Goal: Task Accomplishment & Management: Manage account settings

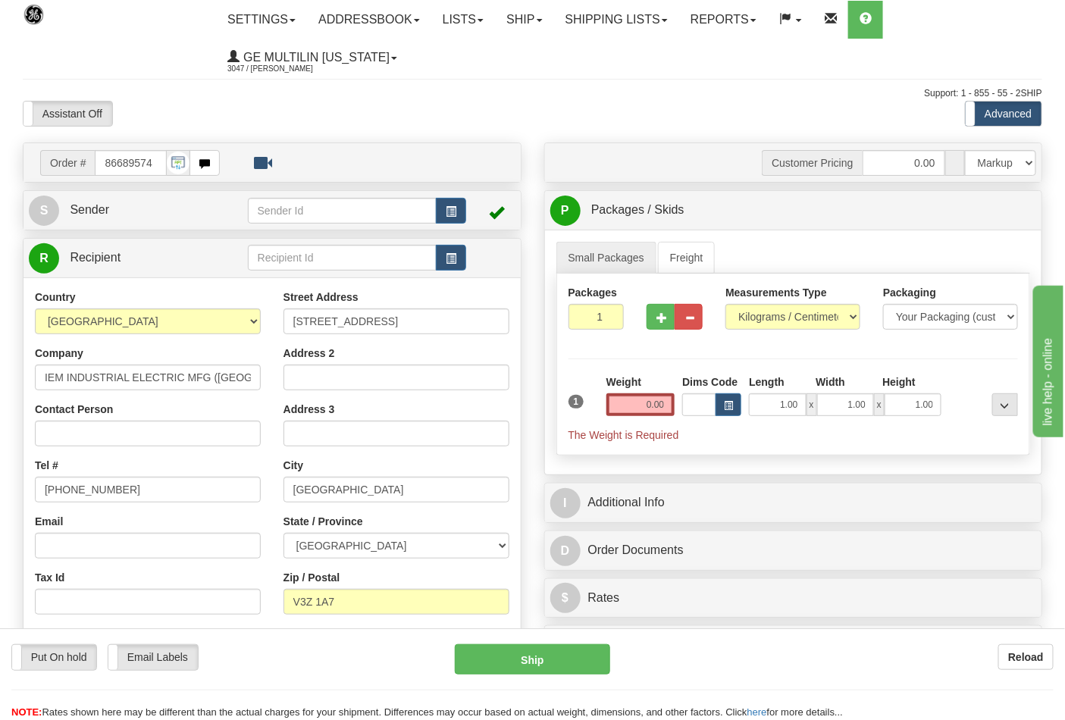
select select "0"
click at [726, 305] on select "Pounds / Inches Kilograms / Centimeters" at bounding box center [793, 317] width 135 height 26
click at [664, 403] on input "0.00" at bounding box center [641, 404] width 69 height 23
click button "Delete" at bounding box center [0, 0] width 0 height 0
type input "2.00"
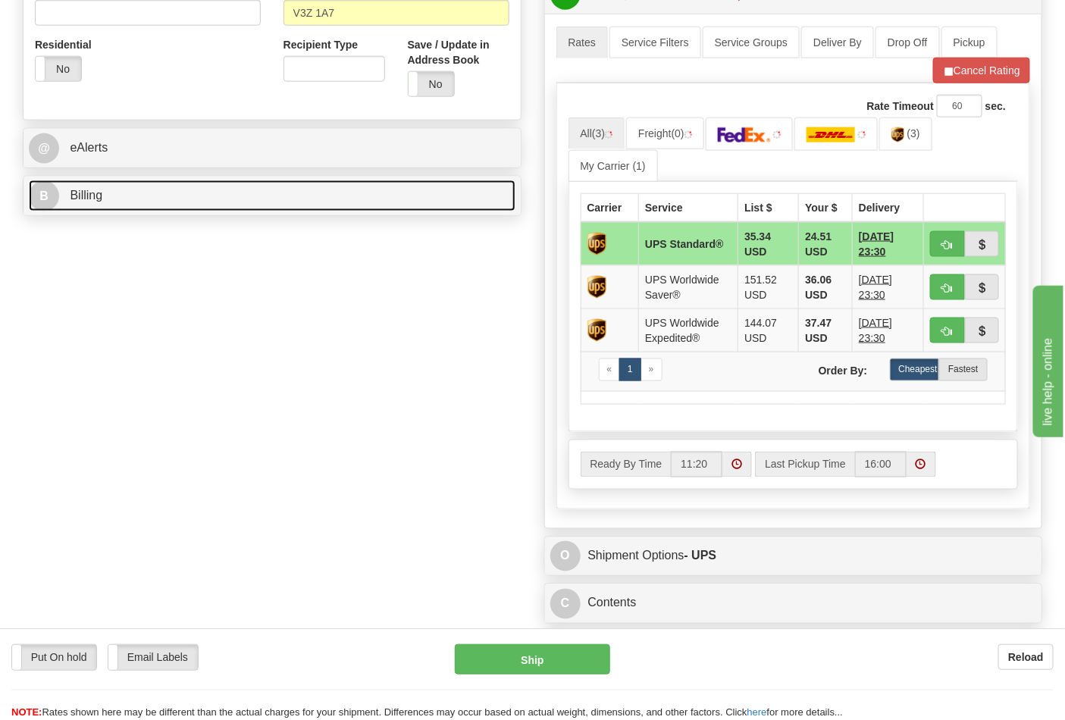
click at [99, 212] on link "B Billing" at bounding box center [272, 195] width 487 height 31
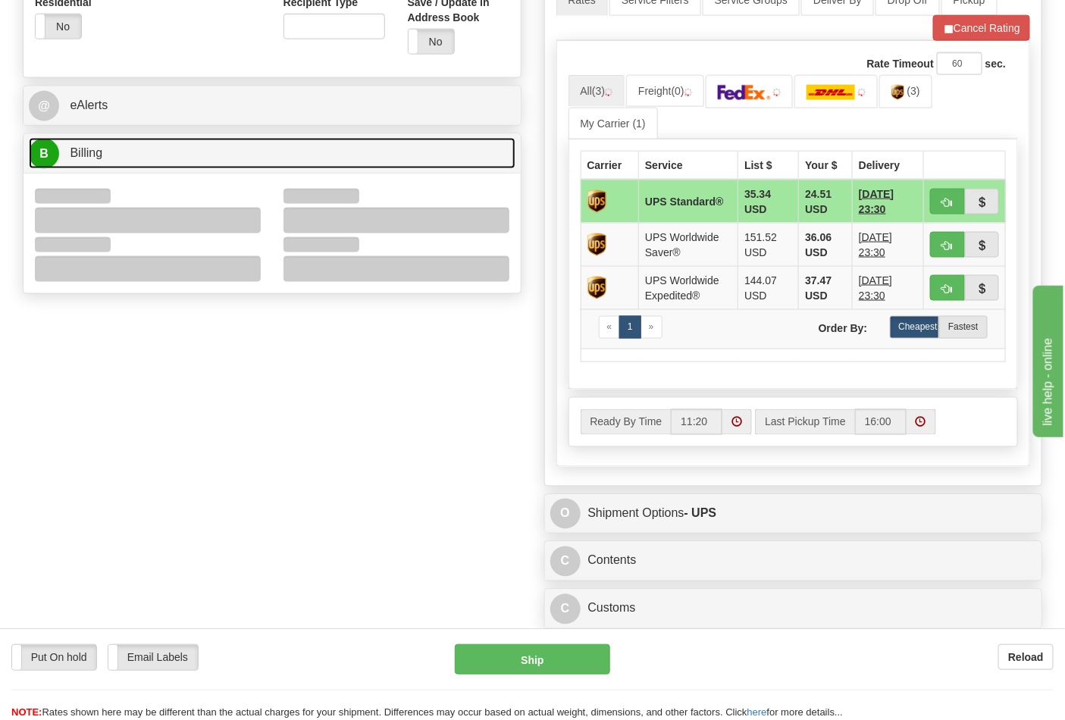
scroll to position [673, 0]
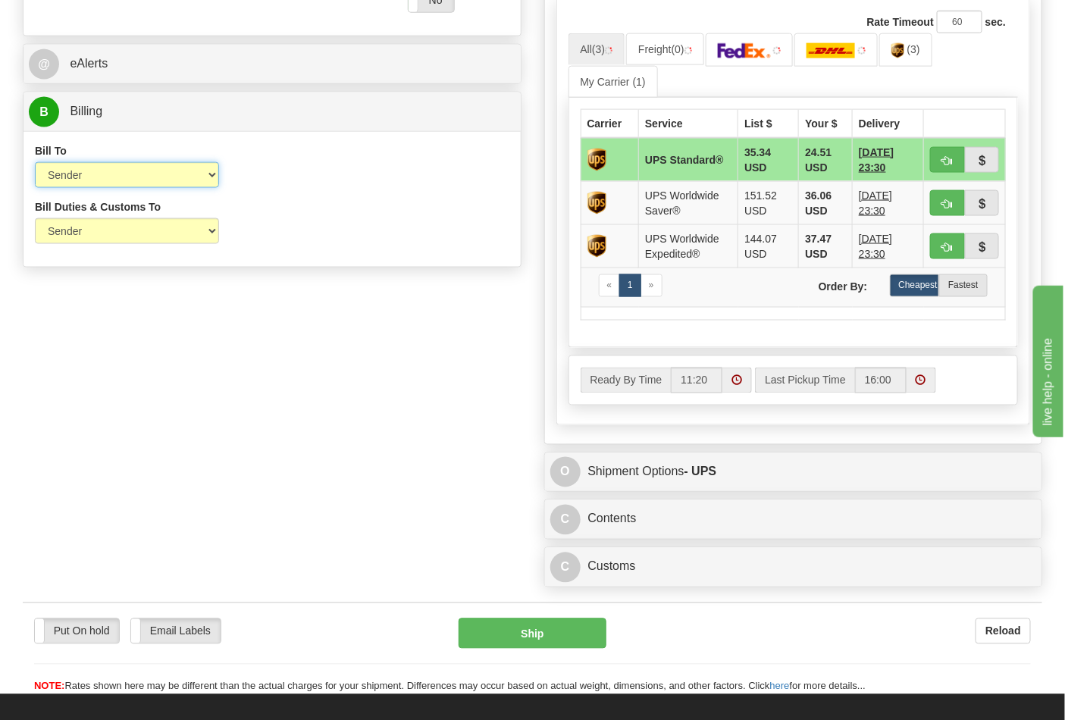
click at [96, 184] on select "Sender Recipient Third Party Collect" at bounding box center [127, 175] width 184 height 26
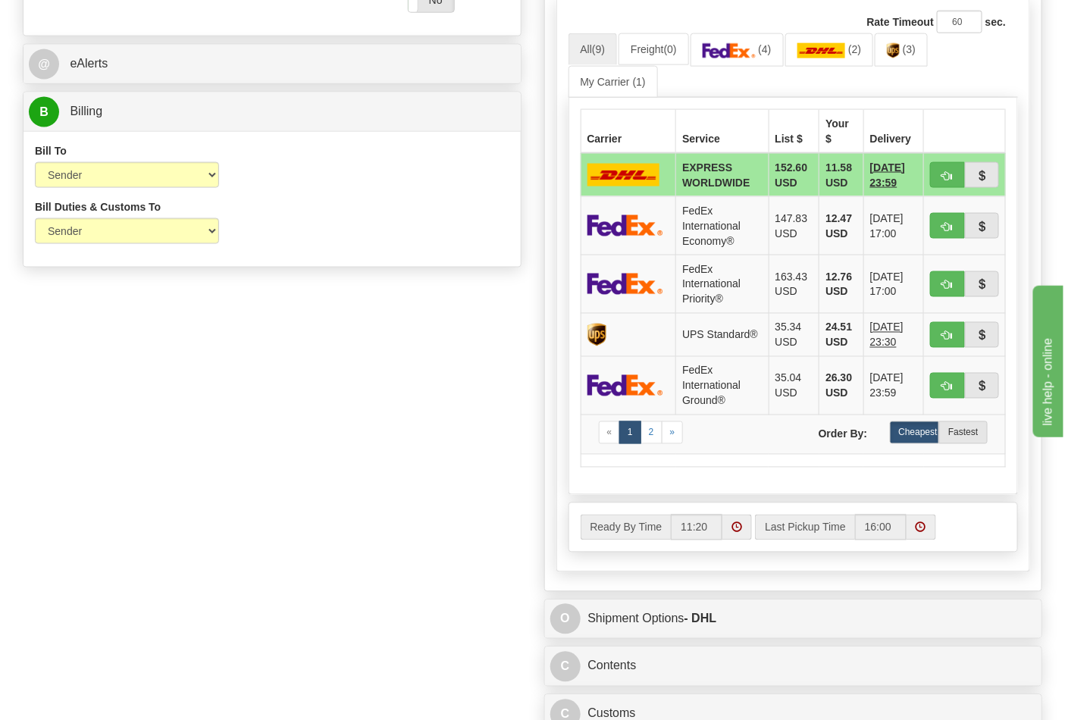
click at [368, 194] on div "Bill To Sender Recipient Third Party Collect Account 3rd Party Account List Ple…" at bounding box center [272, 171] width 497 height 56
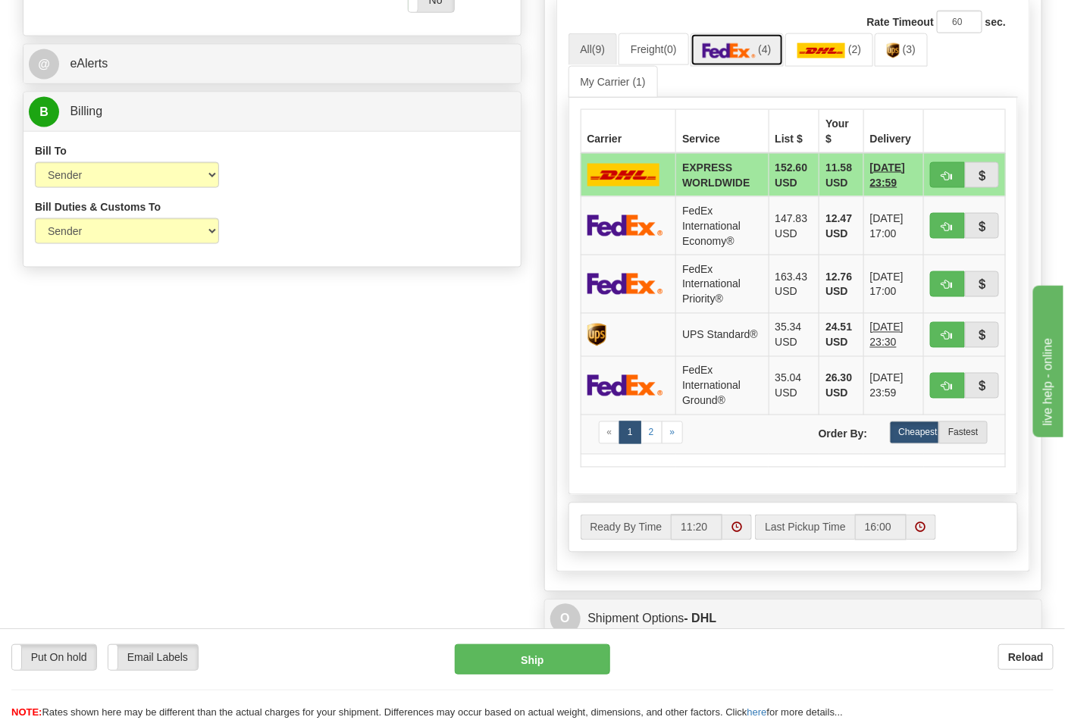
click at [730, 61] on link "(4)" at bounding box center [737, 49] width 93 height 33
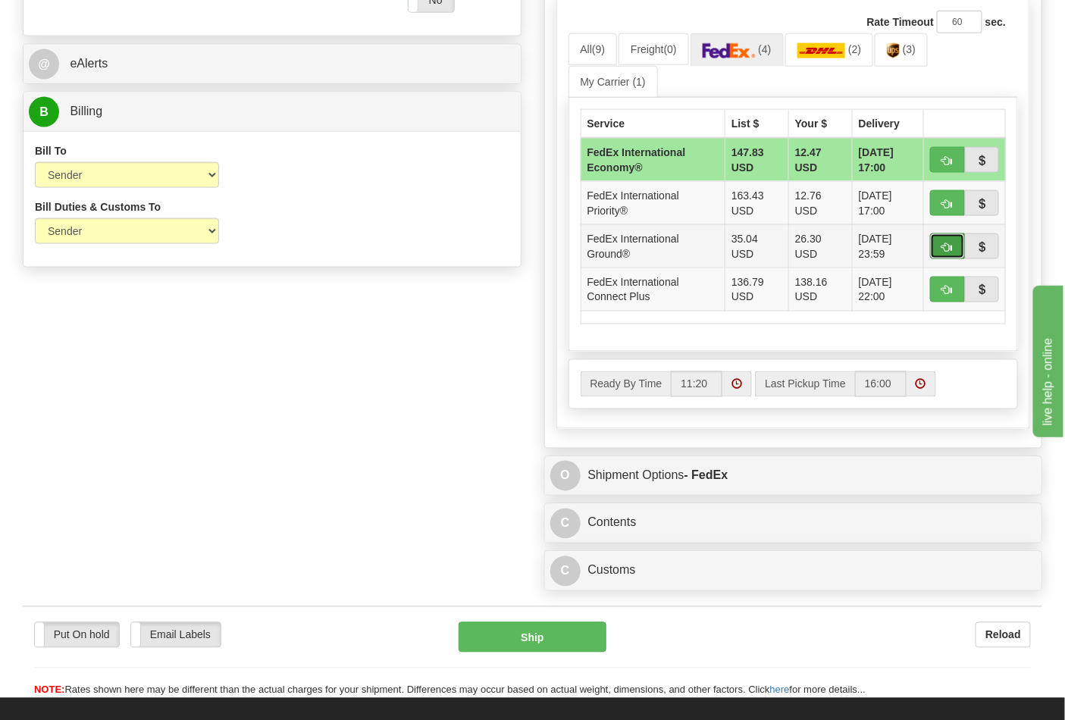
click at [938, 245] on button "button" at bounding box center [947, 247] width 35 height 26
type input "92"
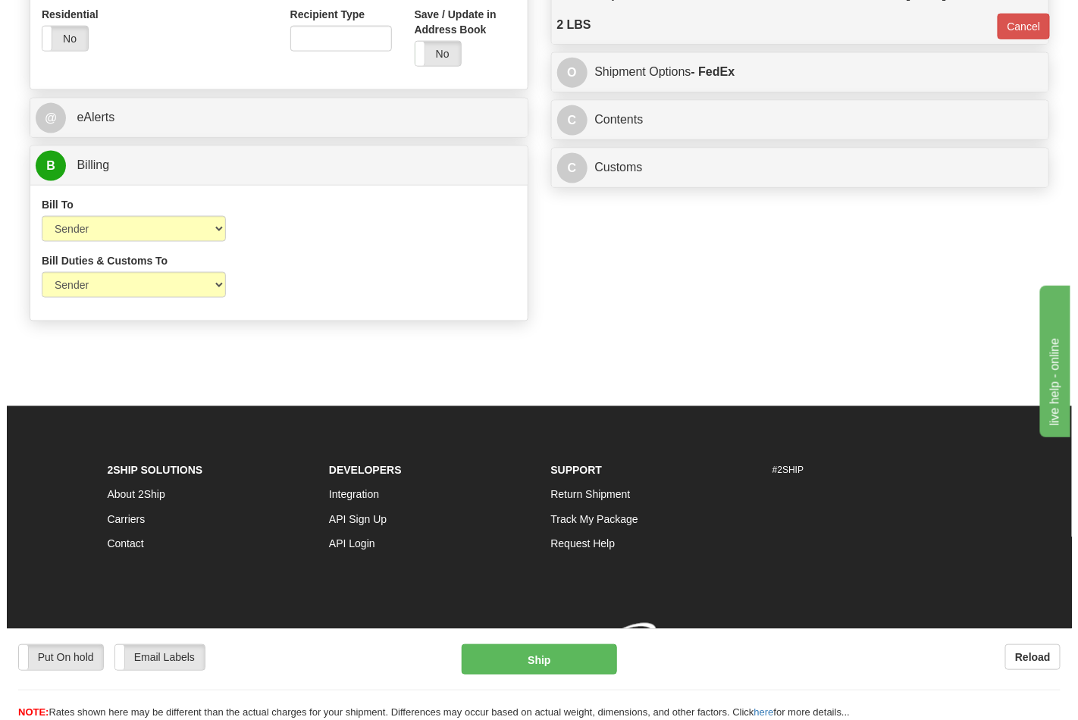
scroll to position [635, 0]
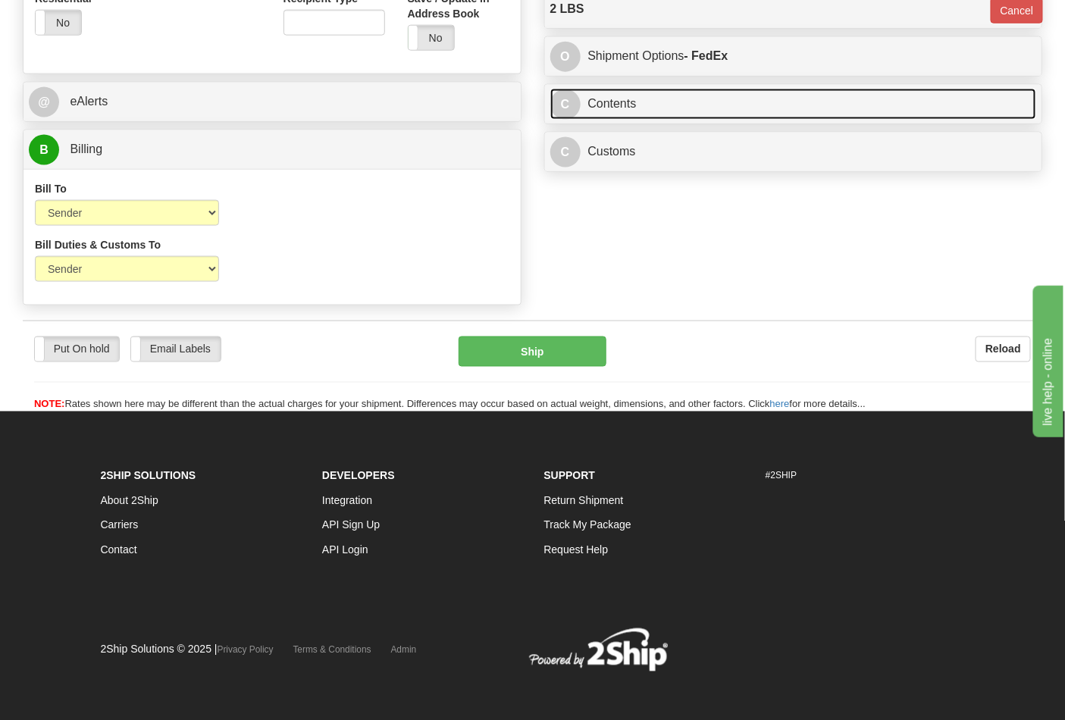
click at [604, 108] on link "C Contents" at bounding box center [793, 104] width 487 height 31
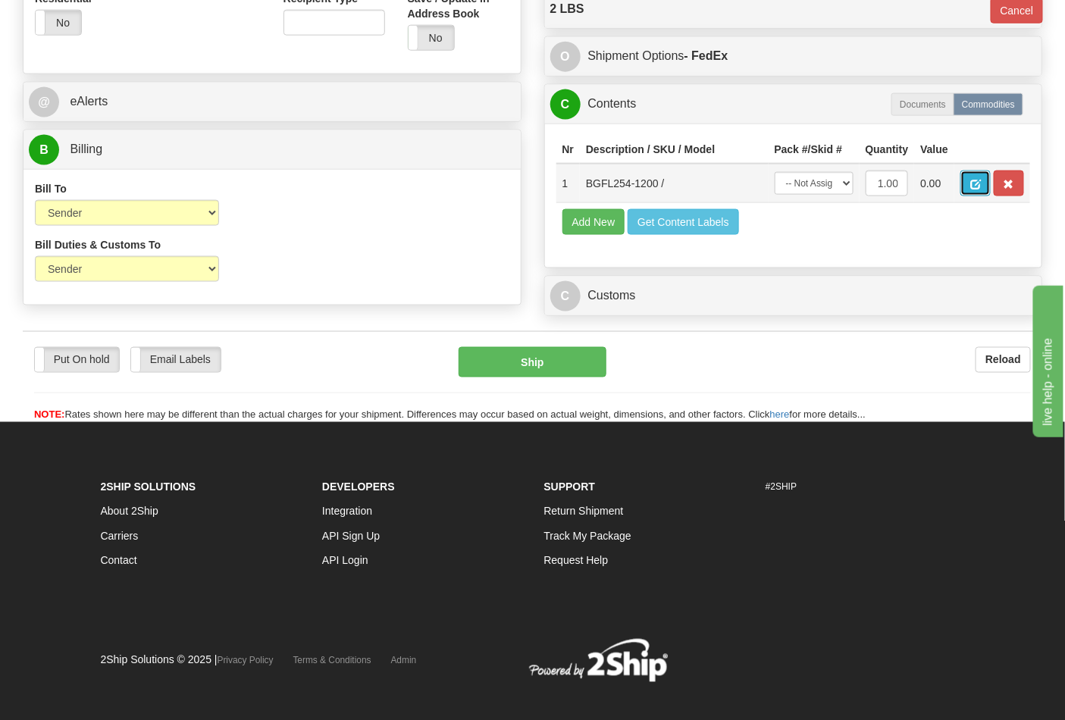
click at [991, 183] on button "button" at bounding box center [976, 184] width 30 height 26
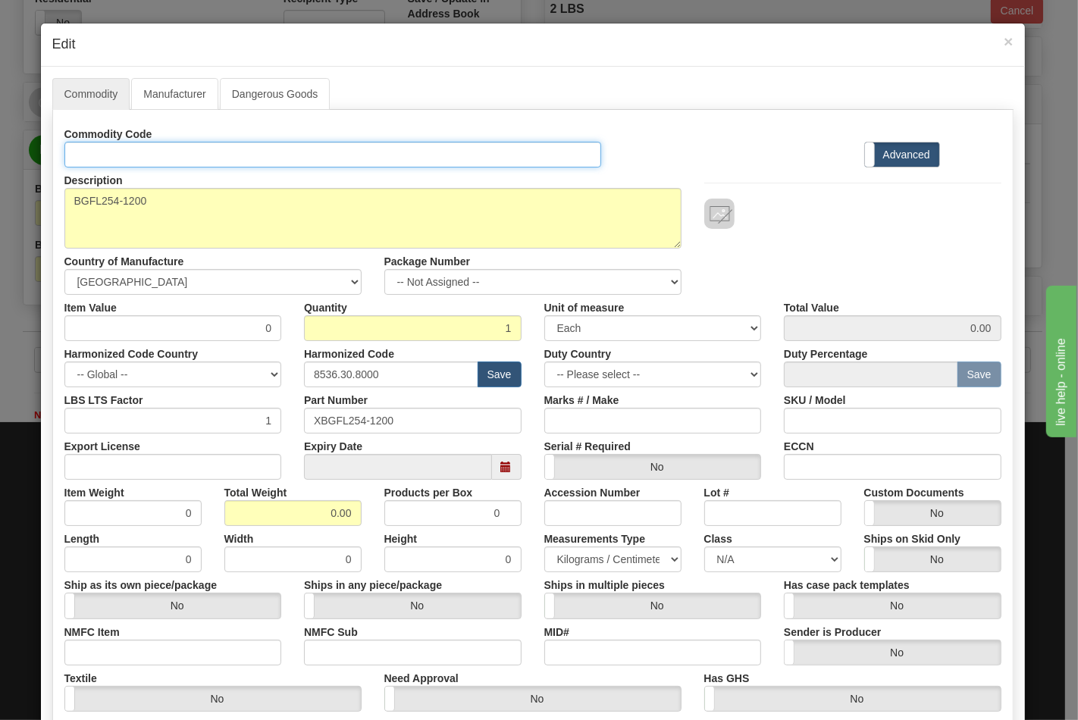
drag, startPoint x: 139, startPoint y: 149, endPoint x: 146, endPoint y: 168, distance: 19.4
click at [139, 149] on input "Id" at bounding box center [333, 155] width 538 height 26
type input "TRANSFORMERS"
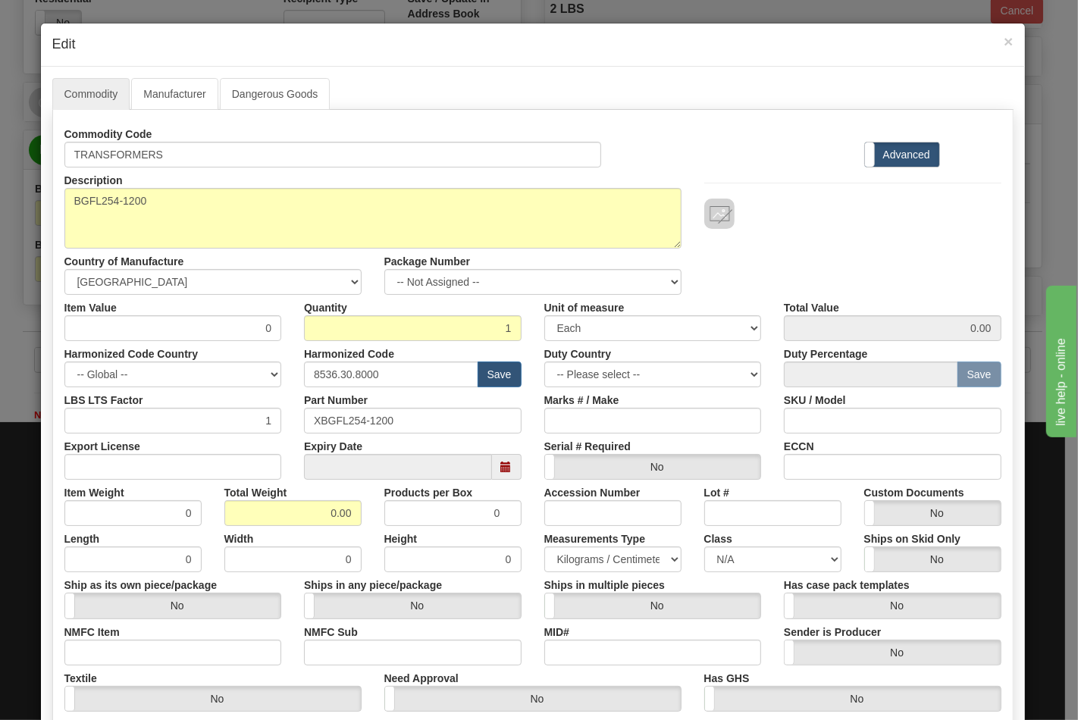
drag, startPoint x: 206, startPoint y: 313, endPoint x: 277, endPoint y: 321, distance: 71.8
click at [277, 321] on div "Item Value 0" at bounding box center [173, 318] width 240 height 46
click at [267, 332] on input "0" at bounding box center [173, 328] width 218 height 26
type input "241.49"
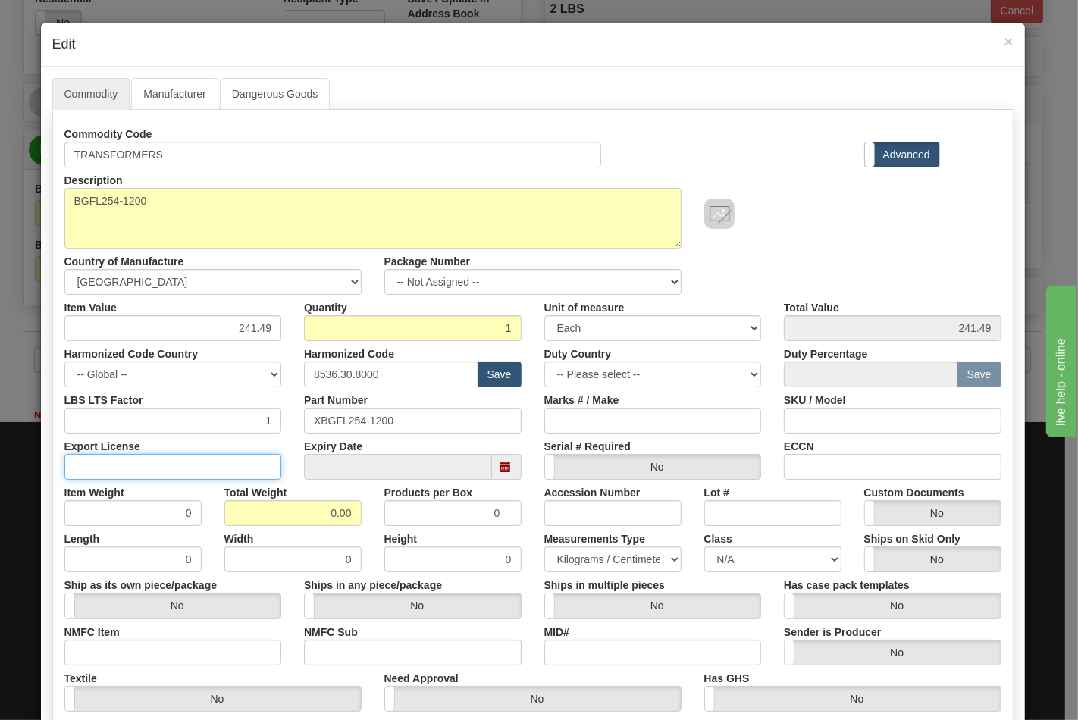
click at [246, 467] on input "Export License" at bounding box center [173, 467] width 218 height 26
type input "N/A"
drag, startPoint x: 271, startPoint y: 513, endPoint x: 376, endPoint y: 522, distance: 105.7
click at [376, 522] on div "Item Weight 0 Total Weight 0.00 Products per Box 0 Accession Number Lot # Custo…" at bounding box center [533, 503] width 960 height 46
type input "2"
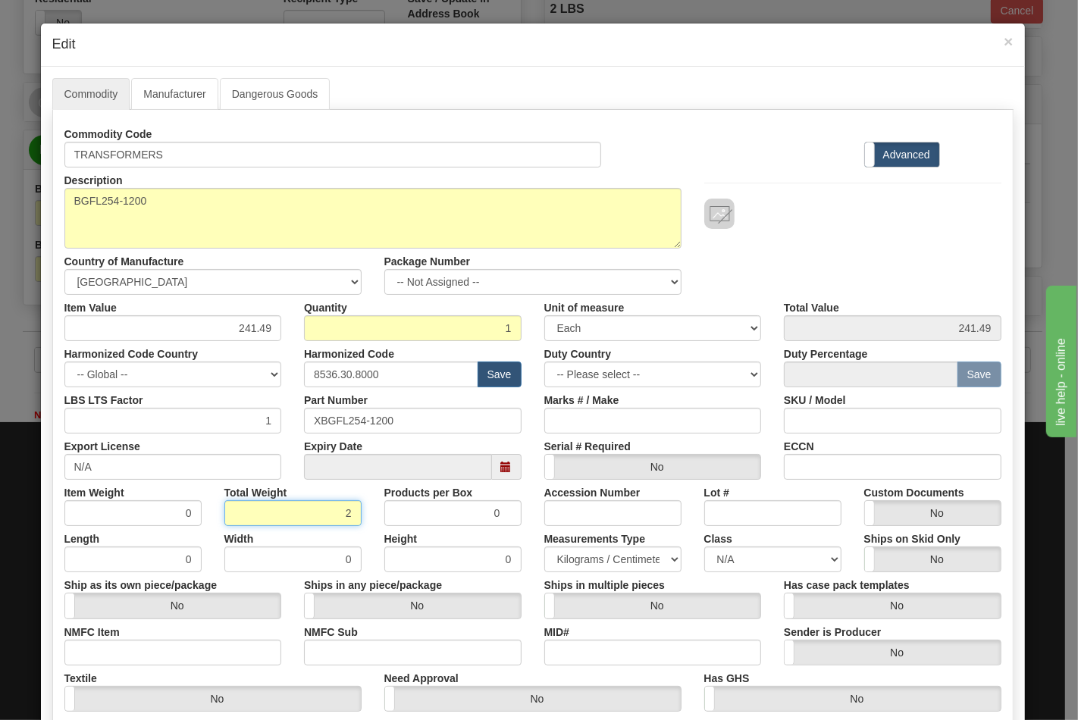
type input "2.0000"
click at [220, 640] on input "NMFC Item" at bounding box center [173, 653] width 218 height 26
type input "63170"
click at [319, 660] on input "NMFC Sub" at bounding box center [413, 653] width 218 height 26
type input "4"
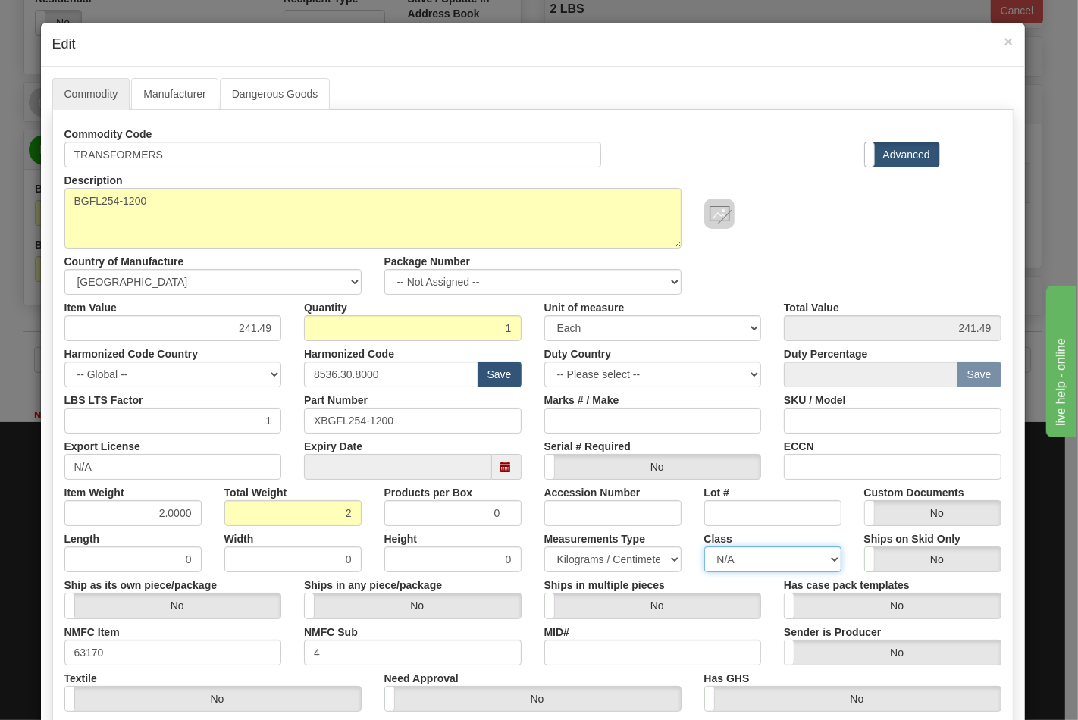
drag, startPoint x: 756, startPoint y: 565, endPoint x: 756, endPoint y: 556, distance: 8.3
click at [756, 565] on select "N/A 50.0 55.0 60.0 65.0 70.0 85.0 92.5 100.0 125.0 175.0 250.0 300.0 400.0" at bounding box center [772, 560] width 137 height 26
select select "70.0"
click at [704, 547] on select "N/A 50.0 55.0 60.0 65.0 70.0 85.0 92.5 100.0 125.0 175.0 250.0 300.0 400.0" at bounding box center [772, 560] width 137 height 26
click at [826, 468] on input "ECCN" at bounding box center [893, 467] width 218 height 26
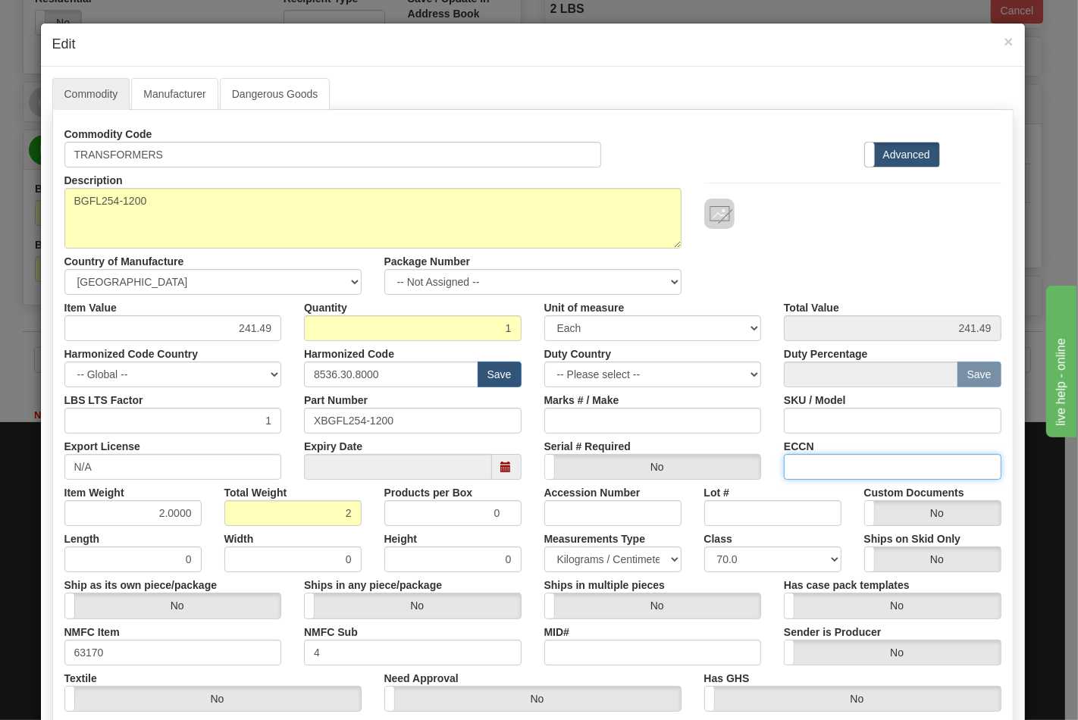
type input "EAR99"
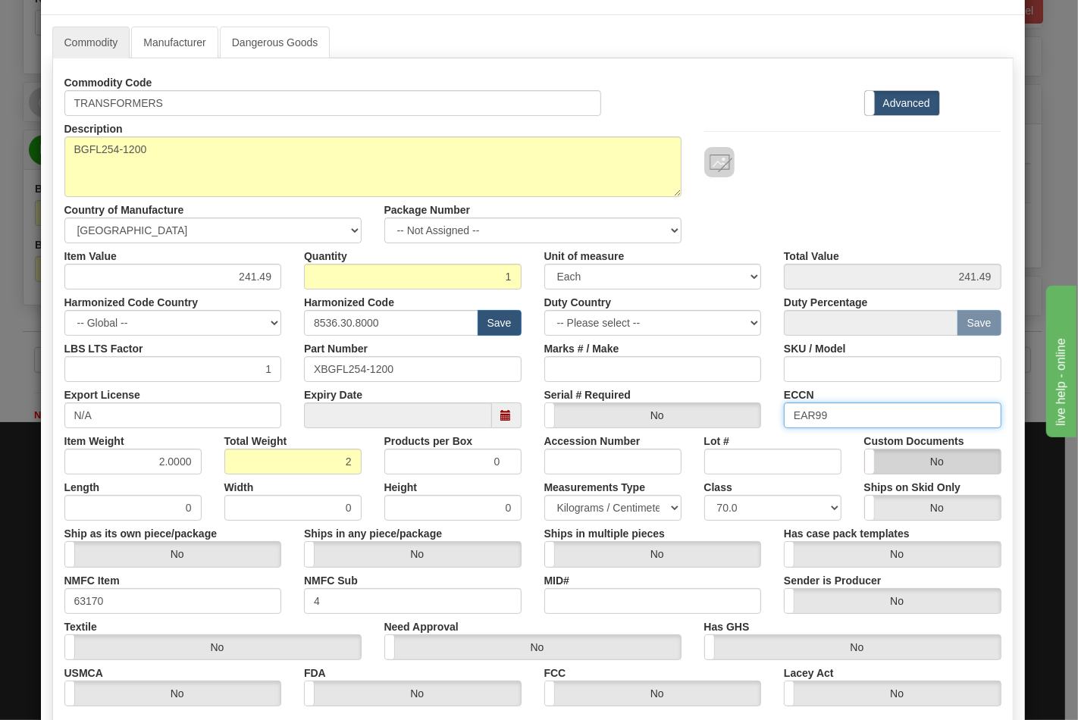
scroll to position [218, 0]
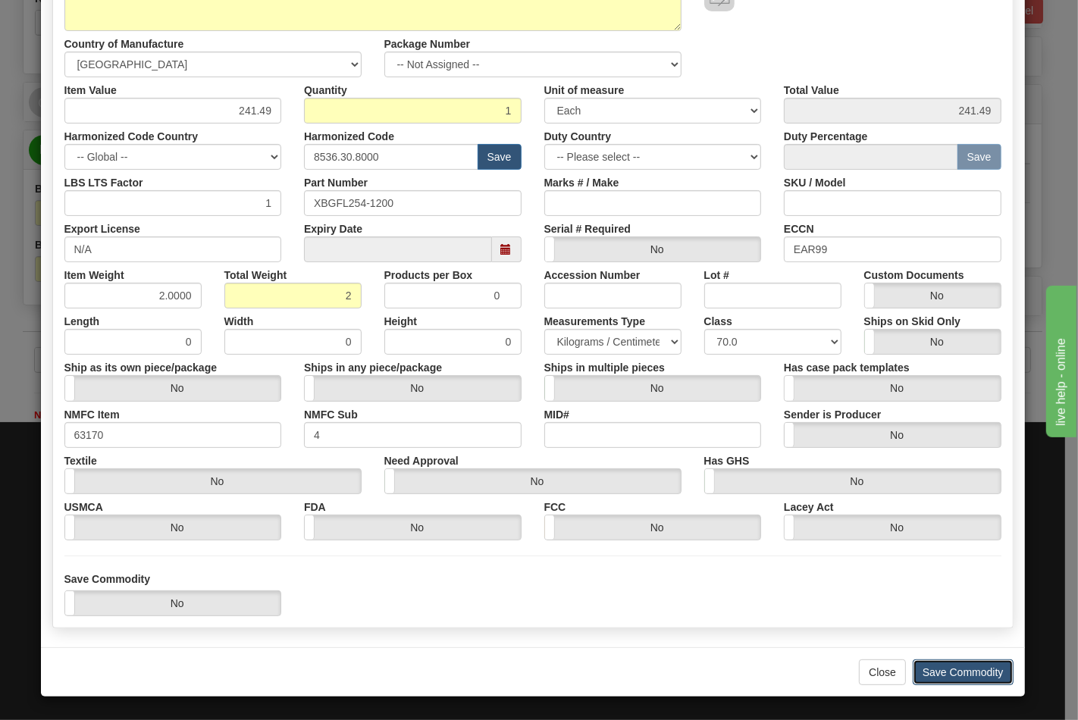
click at [923, 664] on button "Save Commodity" at bounding box center [963, 673] width 101 height 26
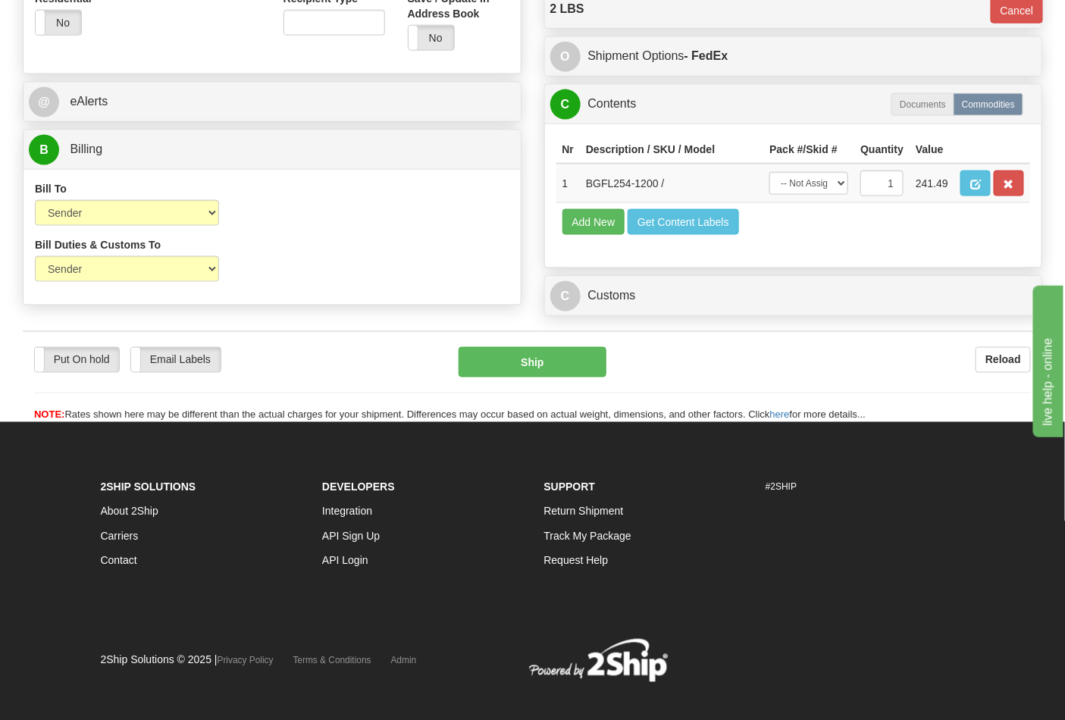
drag, startPoint x: 517, startPoint y: 418, endPoint x: 517, endPoint y: 409, distance: 8.3
click at [517, 418] on div "Put On hold Put On hold Email Labels Email Labels Edit Reload Ship" at bounding box center [533, 385] width 1020 height 76
click at [517, 378] on button "Ship" at bounding box center [532, 362] width 147 height 30
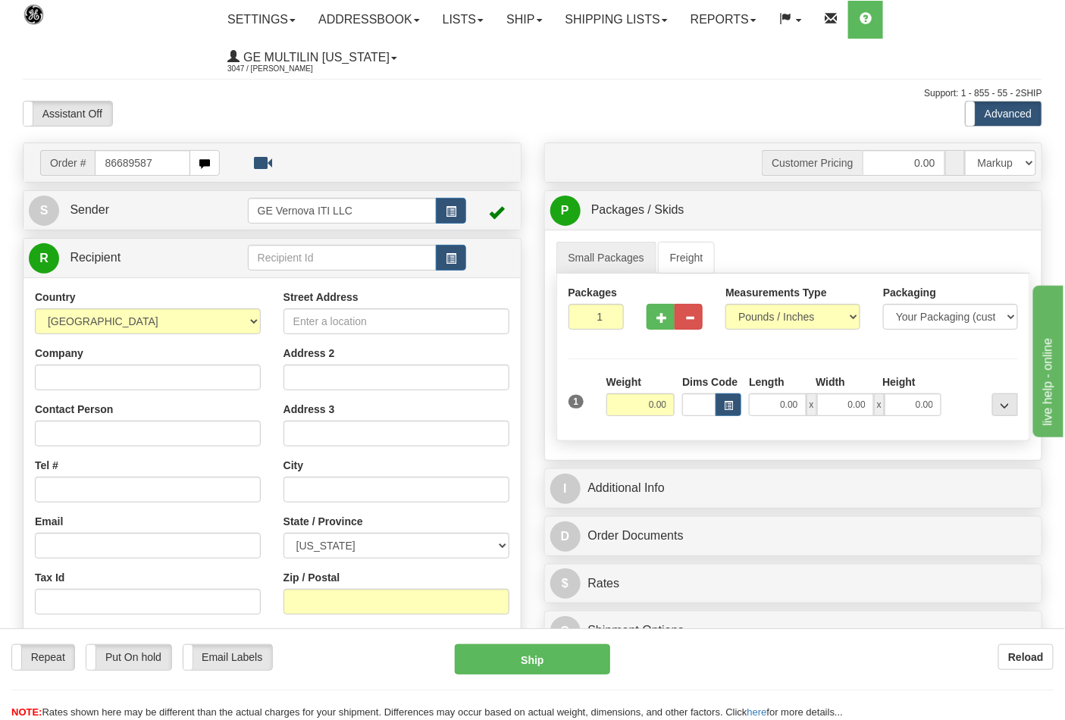
type input "86689587"
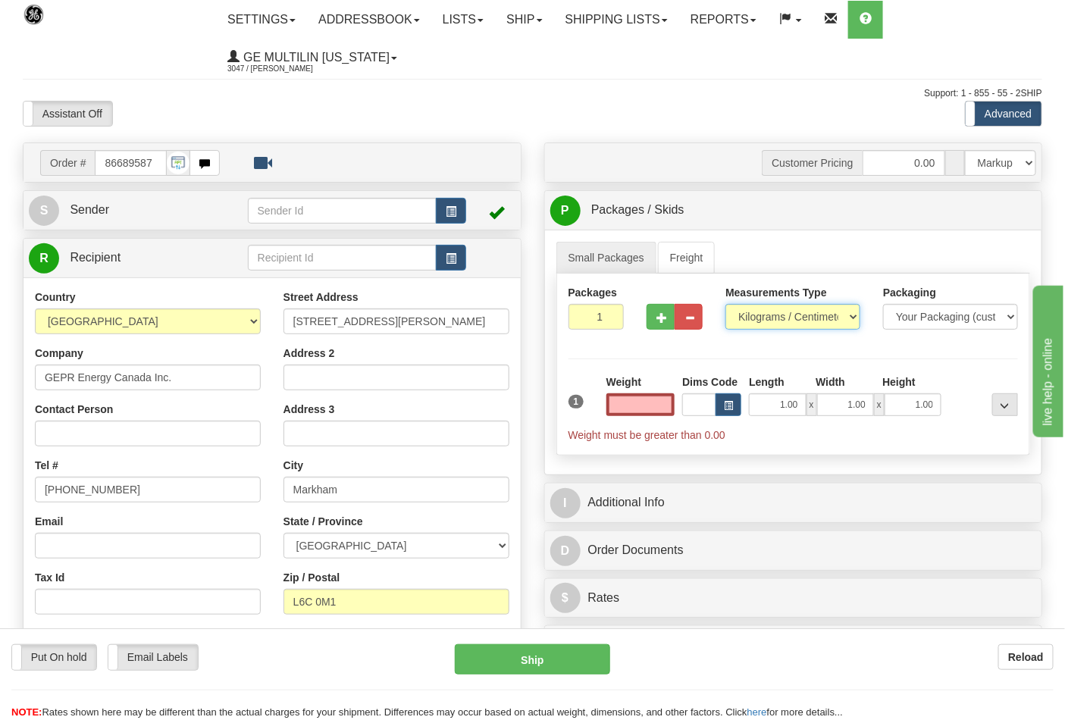
type input "0.00"
drag, startPoint x: 760, startPoint y: 317, endPoint x: 761, endPoint y: 329, distance: 12.2
click at [760, 317] on select "Pounds / Inches Kilograms / Centimeters" at bounding box center [793, 317] width 135 height 26
select select "0"
click at [726, 305] on select "Pounds / Inches Kilograms / Centimeters" at bounding box center [793, 317] width 135 height 26
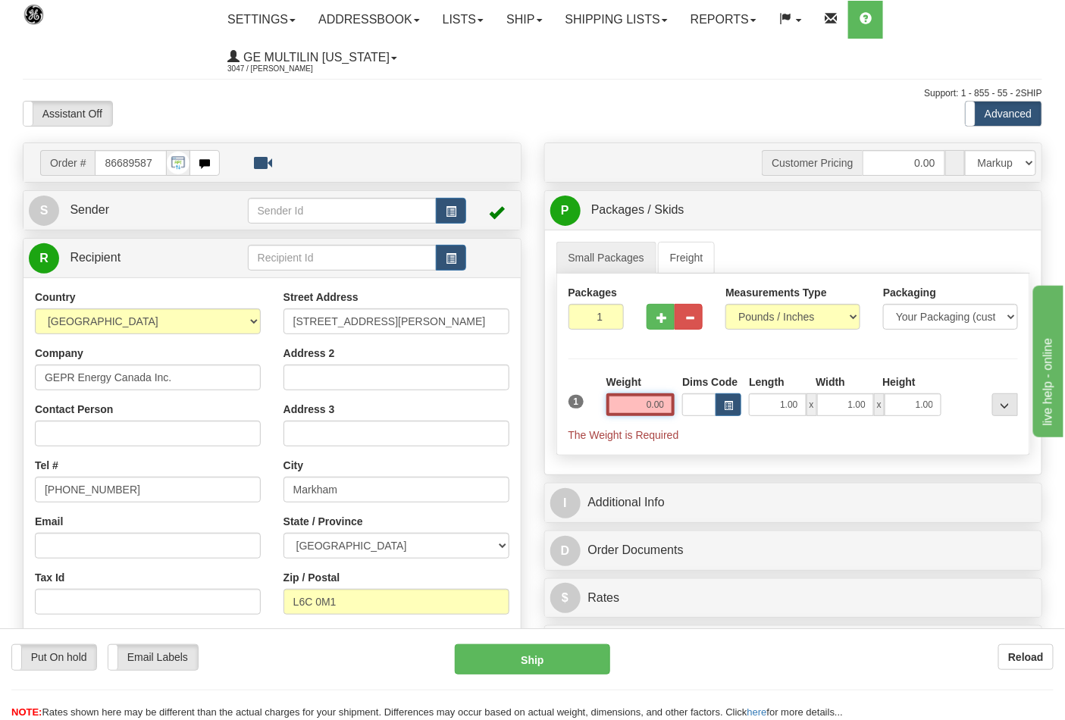
click at [669, 403] on input "0.00" at bounding box center [641, 404] width 69 height 23
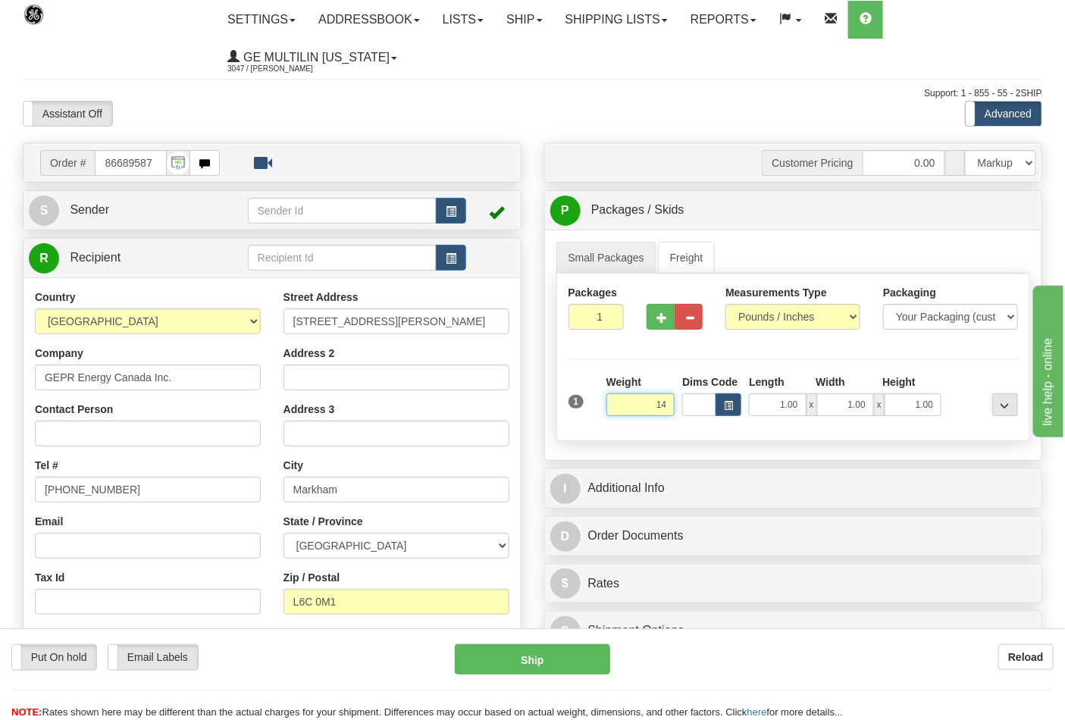
click button "Delete" at bounding box center [0, 0] width 0 height 0
type input "14.00"
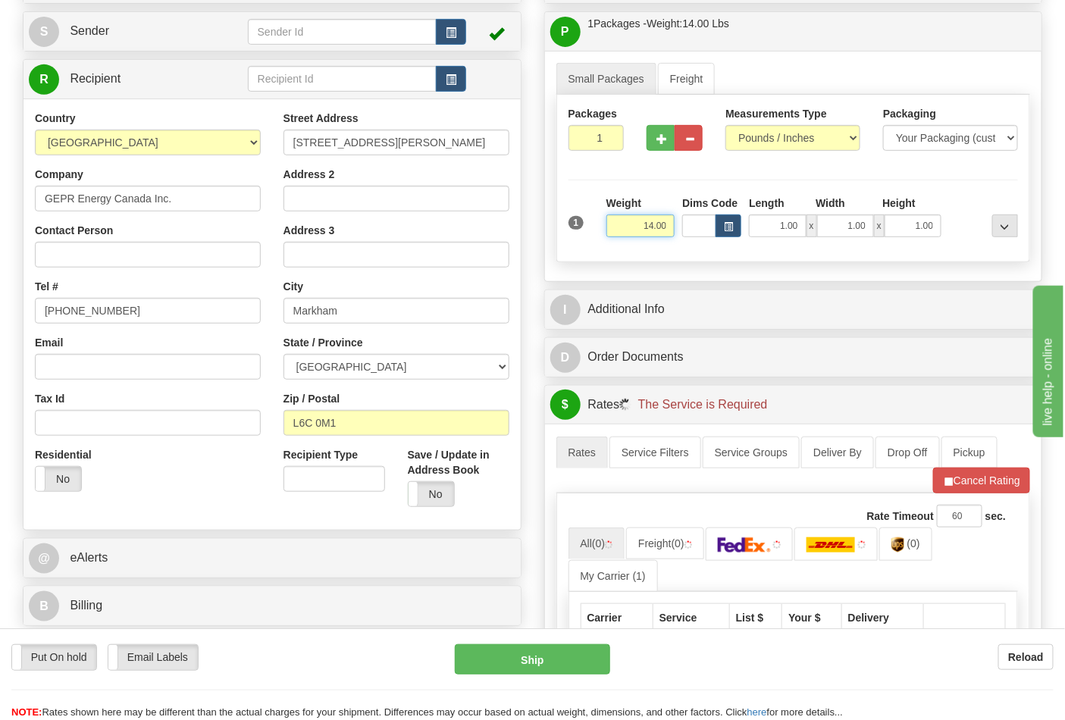
scroll to position [337, 0]
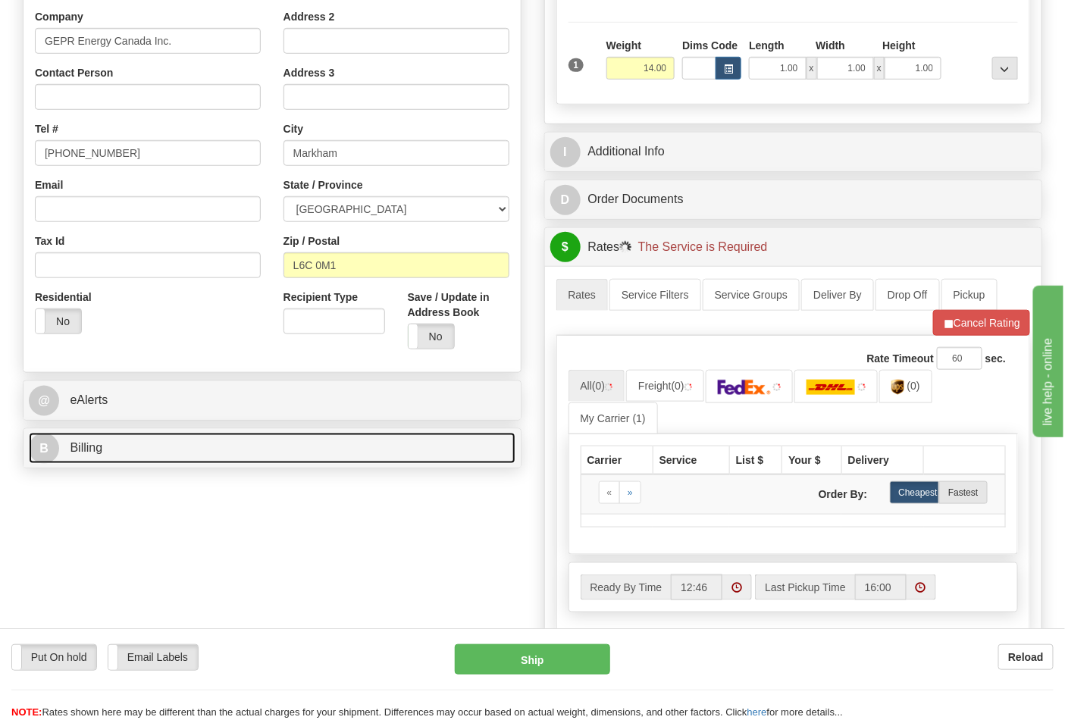
click at [188, 438] on link "B Billing" at bounding box center [272, 448] width 487 height 31
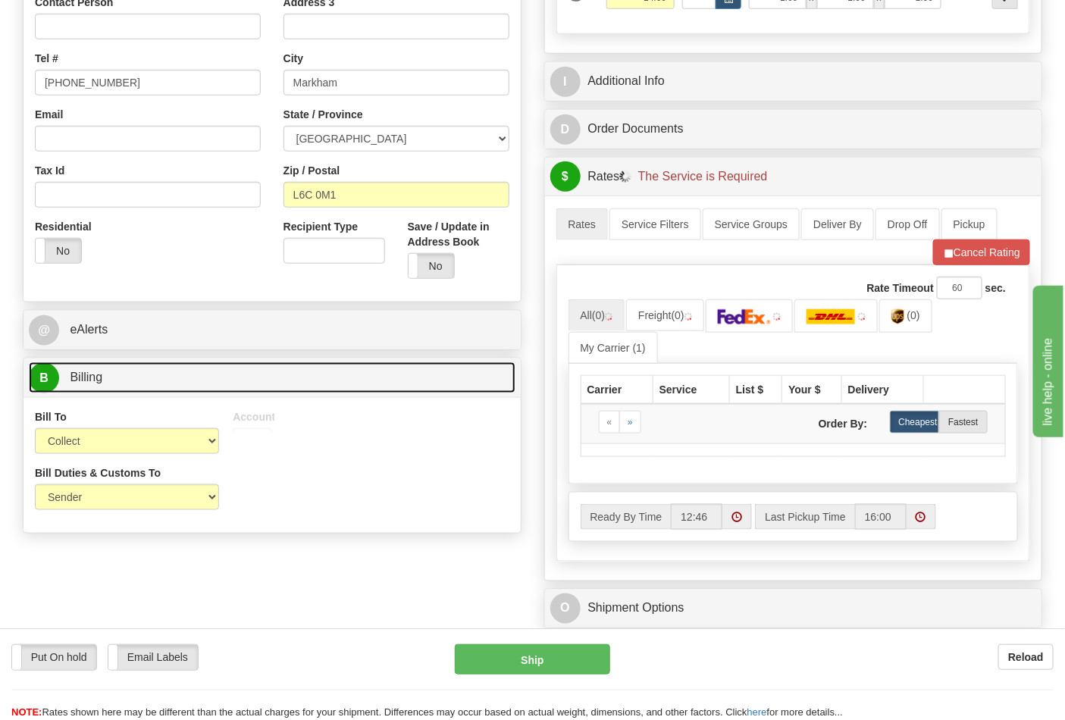
scroll to position [505, 0]
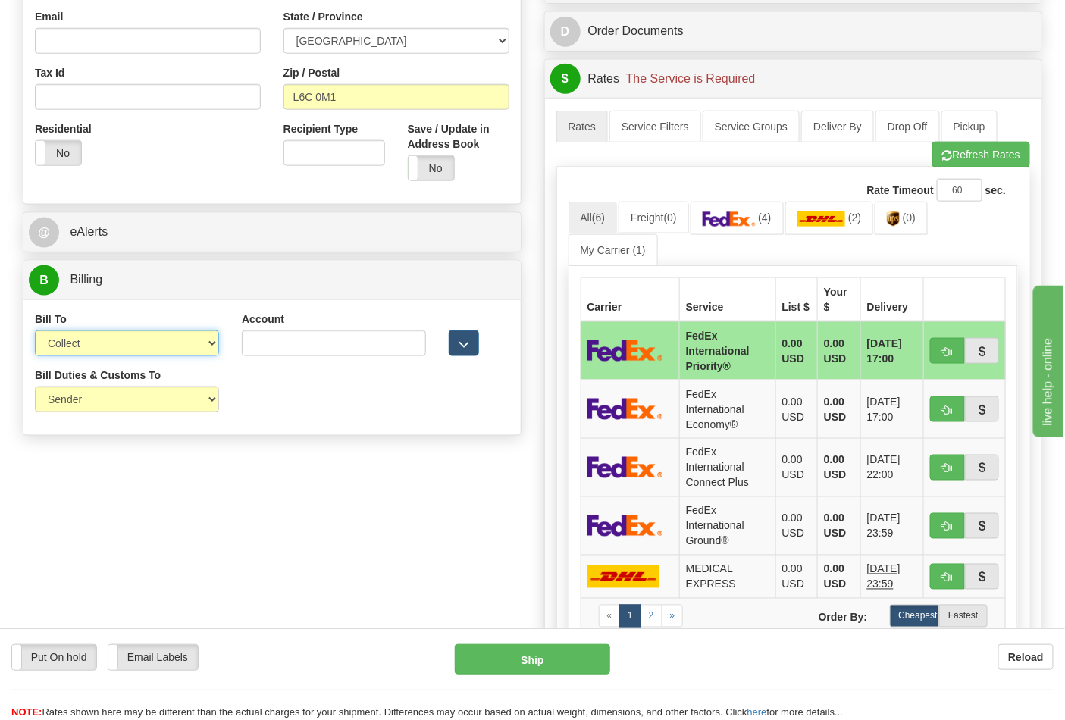
click at [117, 346] on select "Sender Recipient Third Party Collect" at bounding box center [127, 344] width 184 height 26
select select "2"
click at [35, 332] on select "Sender Recipient Third Party Collect" at bounding box center [127, 344] width 184 height 26
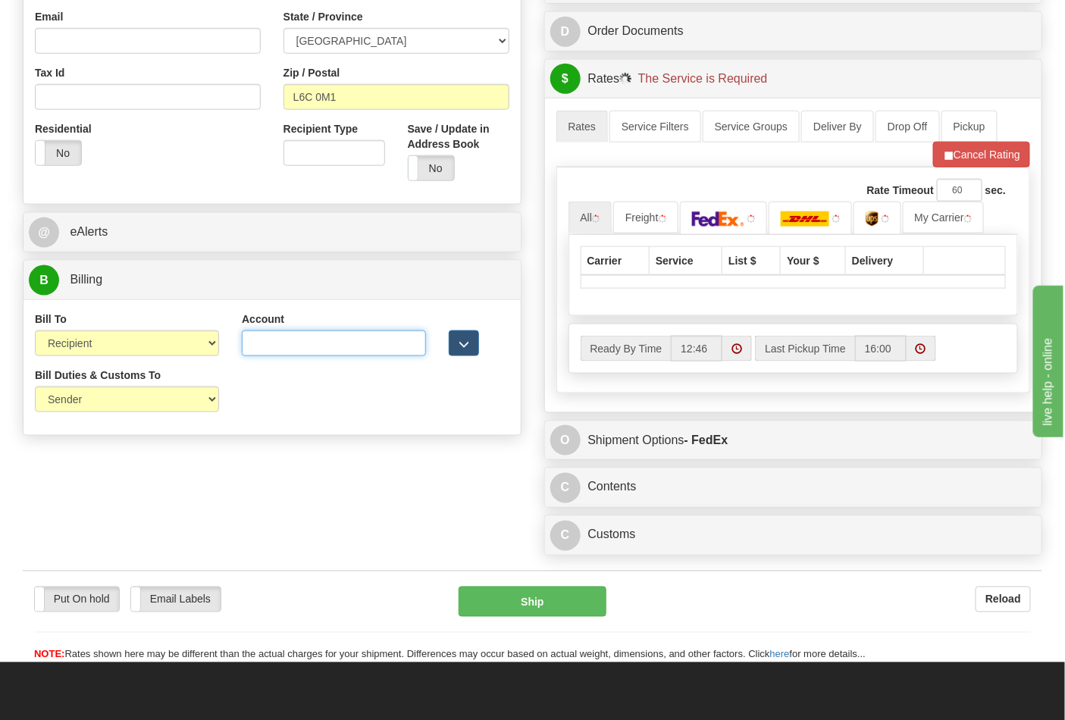
click at [252, 347] on input "Account" at bounding box center [334, 344] width 184 height 26
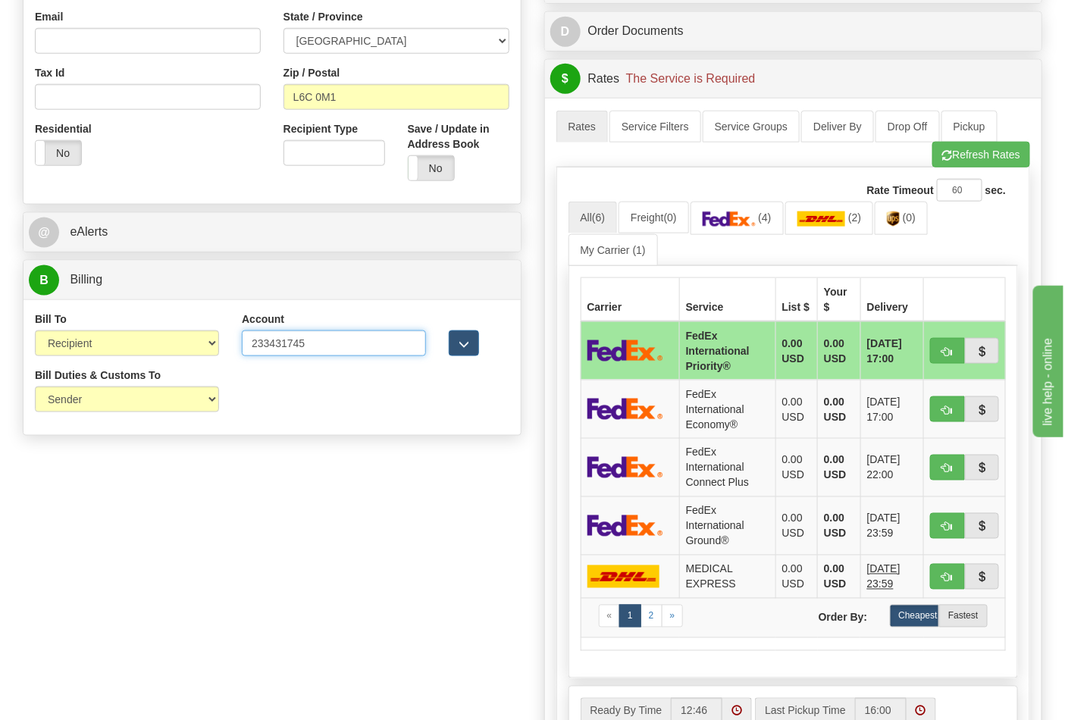
type input "233431745"
click button "Delete" at bounding box center [0, 0] width 0 height 0
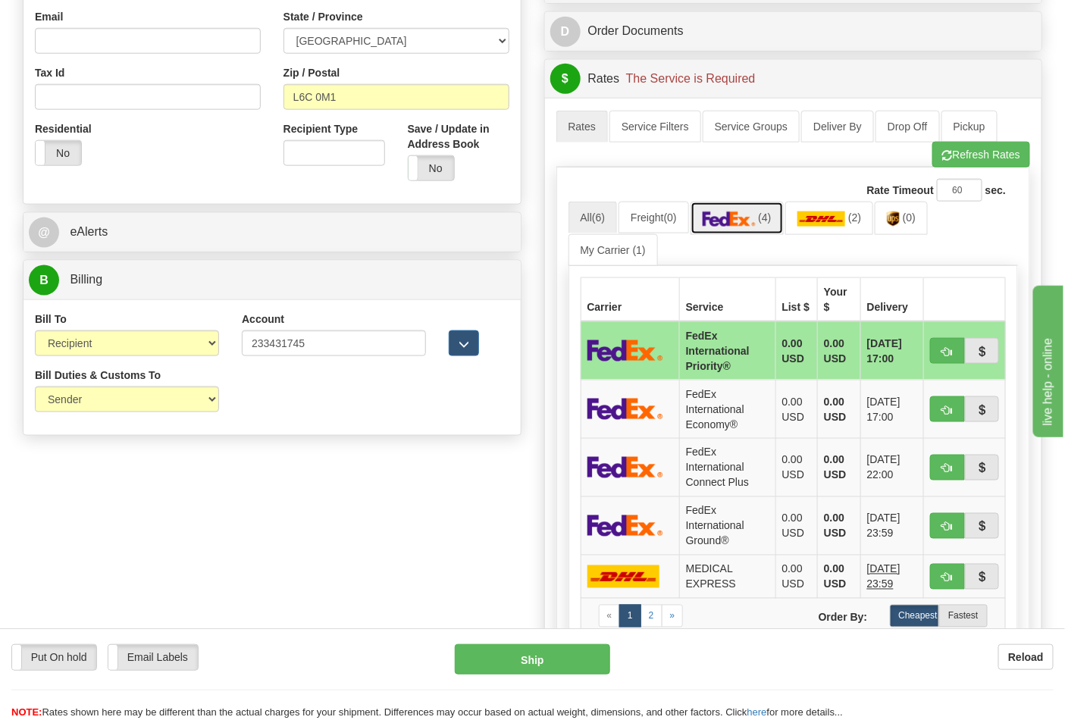
click at [740, 214] on img at bounding box center [729, 219] width 53 height 15
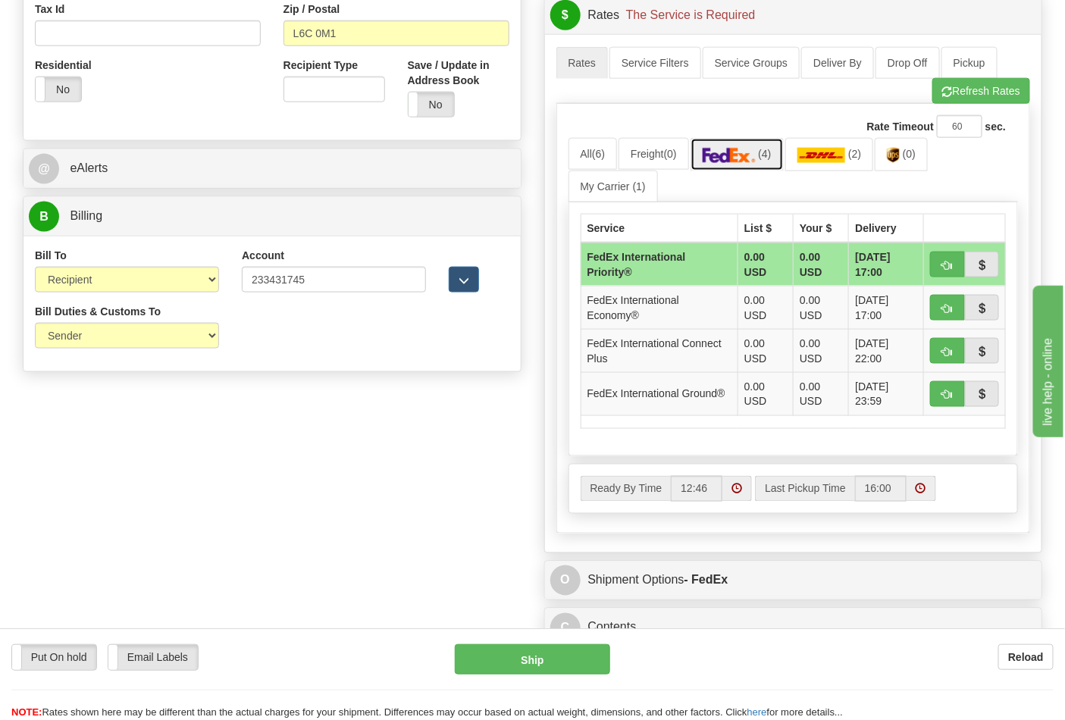
scroll to position [673, 0]
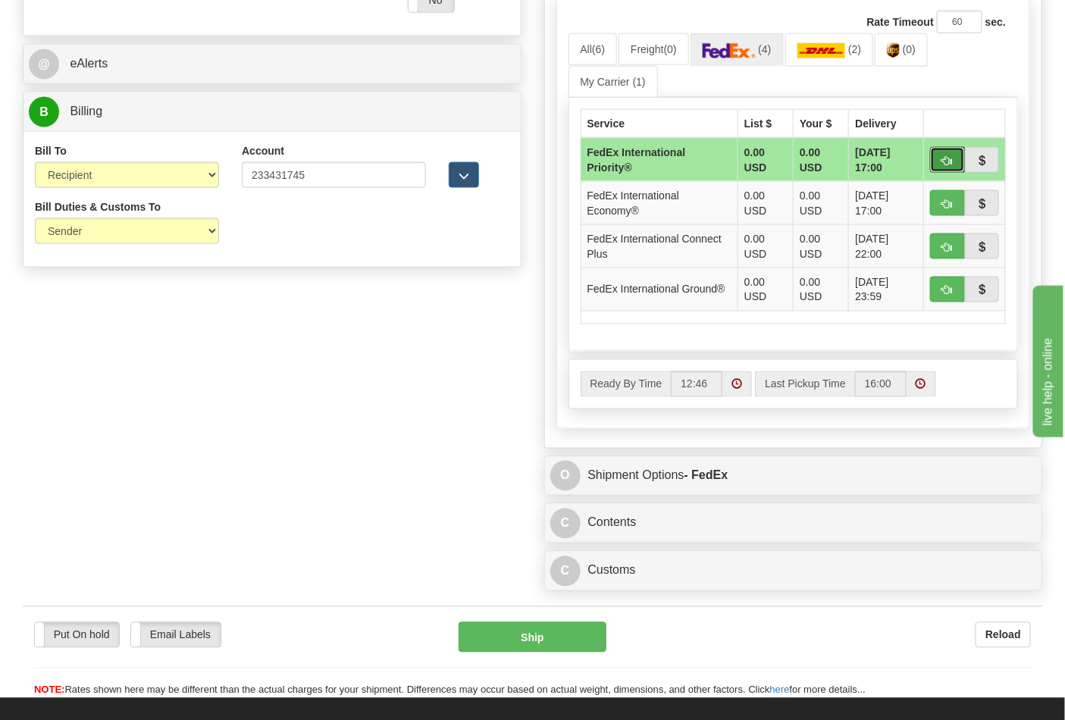
click at [948, 161] on span "button" at bounding box center [947, 161] width 11 height 10
type input "01"
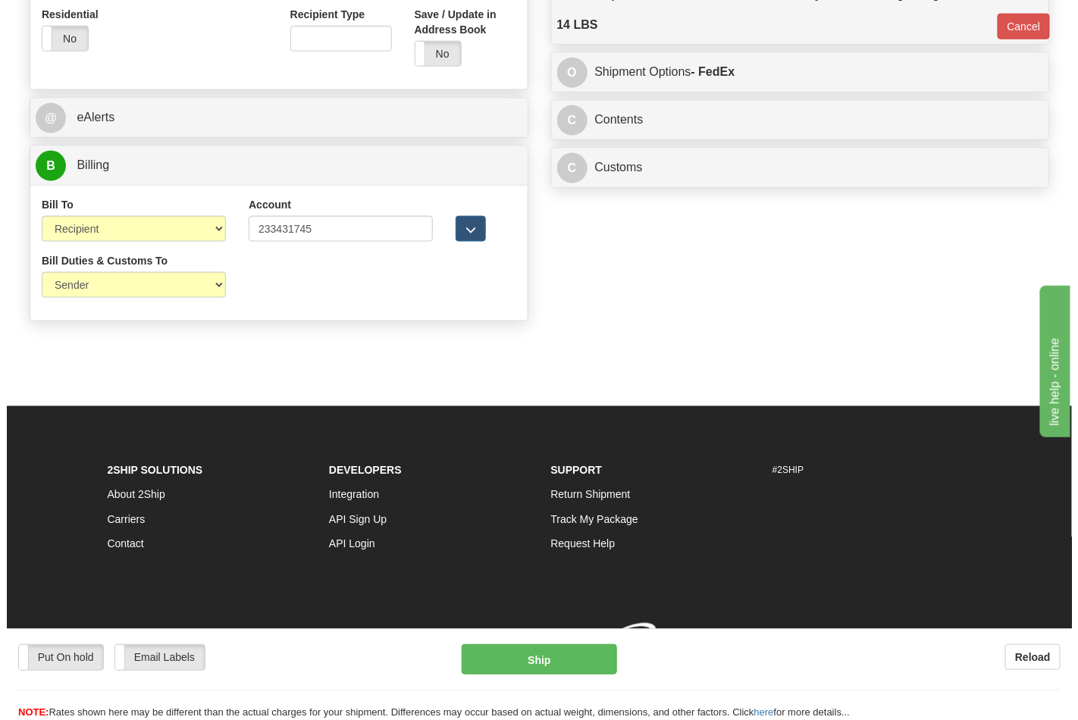
scroll to position [635, 0]
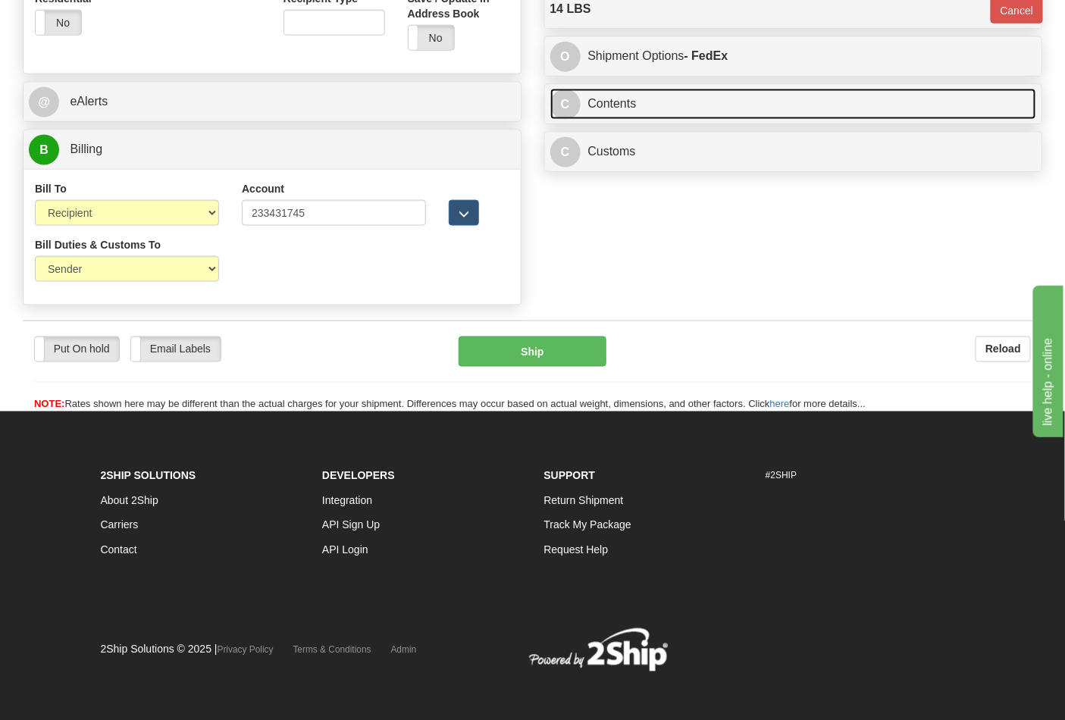
click at [654, 91] on div "C Contents Documents Commodities" at bounding box center [793, 104] width 497 height 39
drag, startPoint x: 807, startPoint y: 114, endPoint x: 842, endPoint y: 118, distance: 35.2
click at [807, 112] on link "C Contents" at bounding box center [793, 104] width 487 height 31
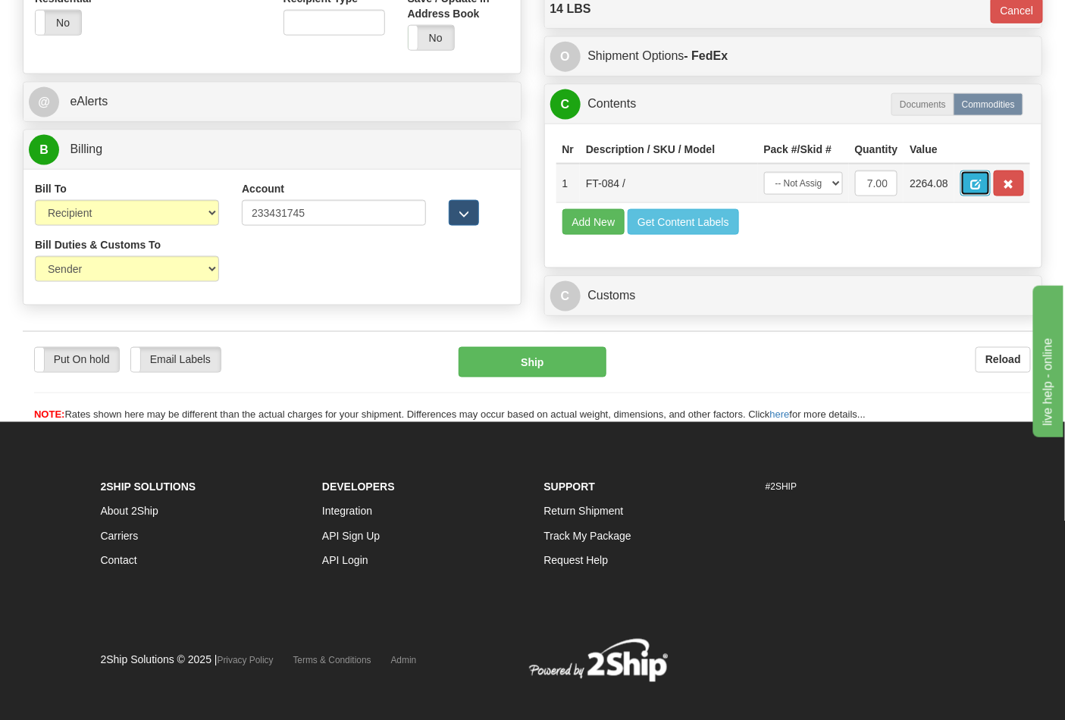
click at [981, 190] on span "button" at bounding box center [975, 185] width 11 height 10
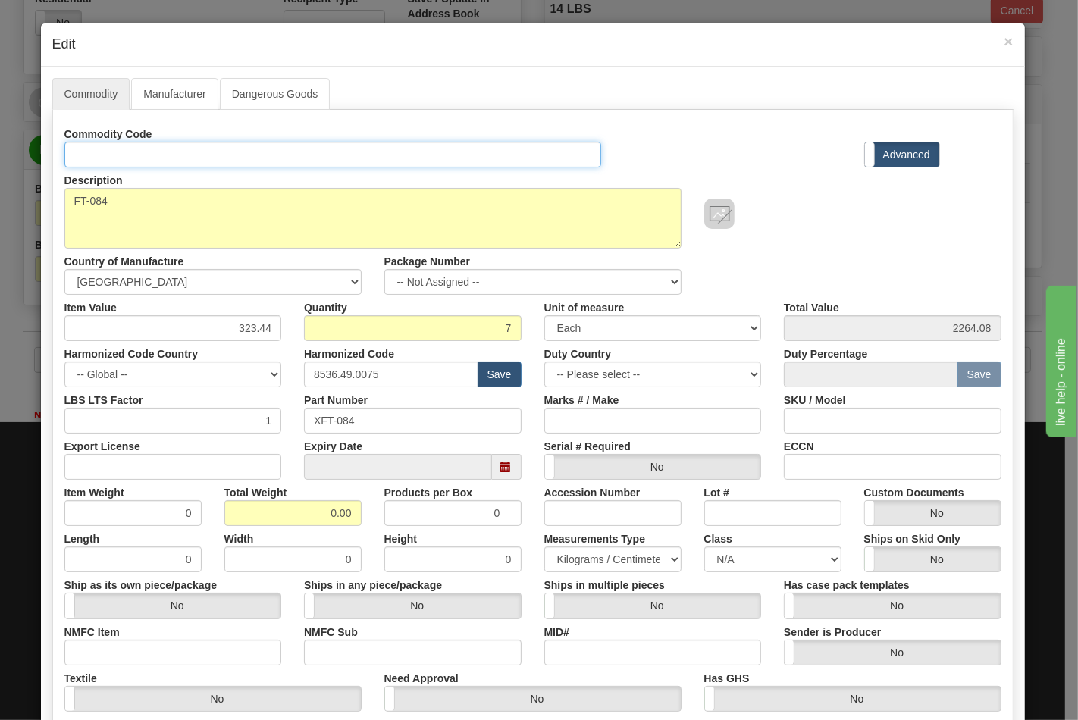
click at [331, 164] on input "Id" at bounding box center [333, 155] width 538 height 26
type input "TRANSFORMERS"
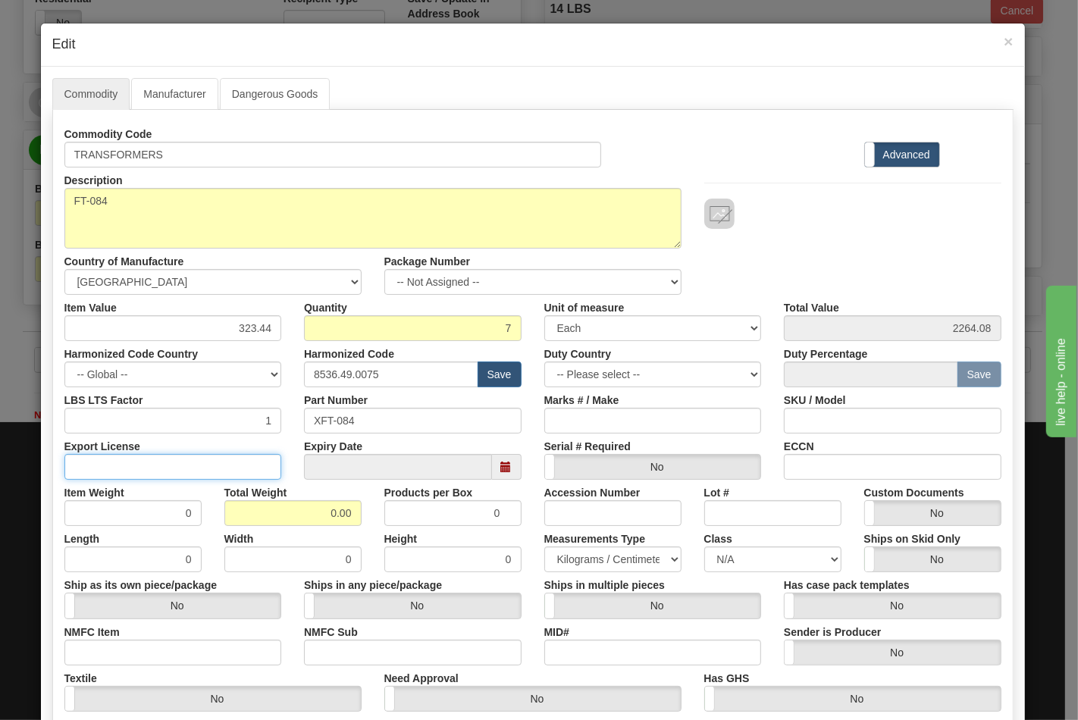
click at [224, 455] on input "Export License" at bounding box center [173, 467] width 218 height 26
type input "N/A"
drag, startPoint x: 290, startPoint y: 516, endPoint x: 384, endPoint y: 516, distance: 93.3
click at [384, 516] on div "Item Weight 0 Total Weight 0.00 Products per Box 0 Accession Number Lot # Custo…" at bounding box center [533, 503] width 960 height 46
type input "14"
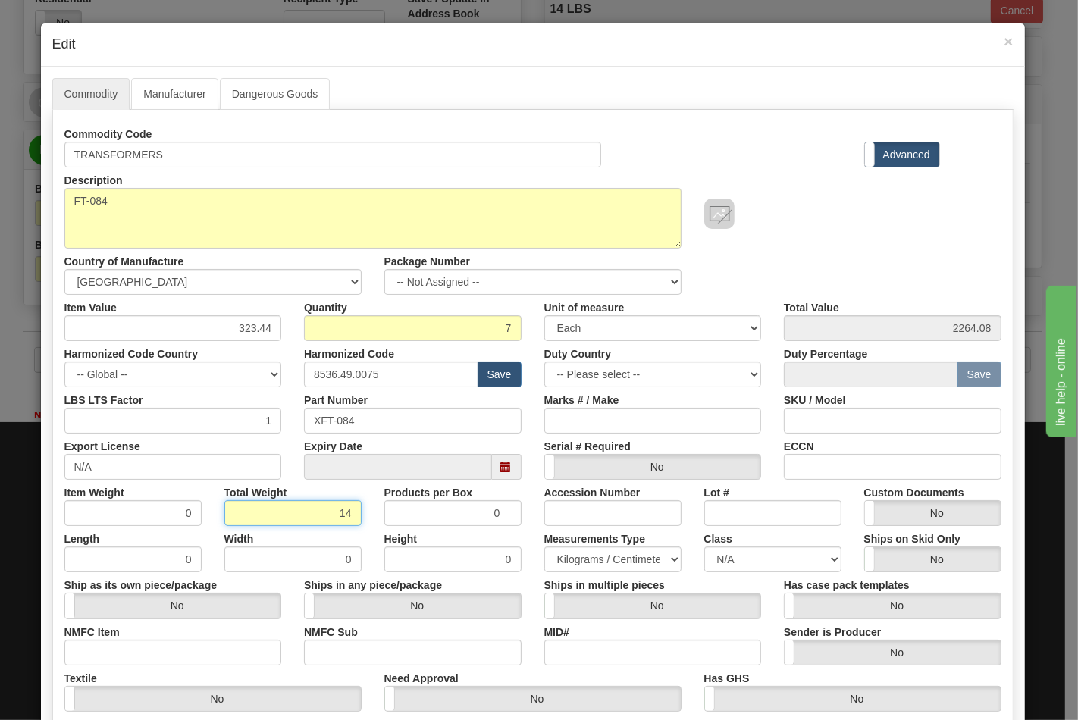
type input "2.0000"
click at [188, 652] on input "NMFC Item" at bounding box center [173, 653] width 218 height 26
type input "63170"
click at [319, 650] on input "NMFC Sub" at bounding box center [413, 653] width 218 height 26
type input "4"
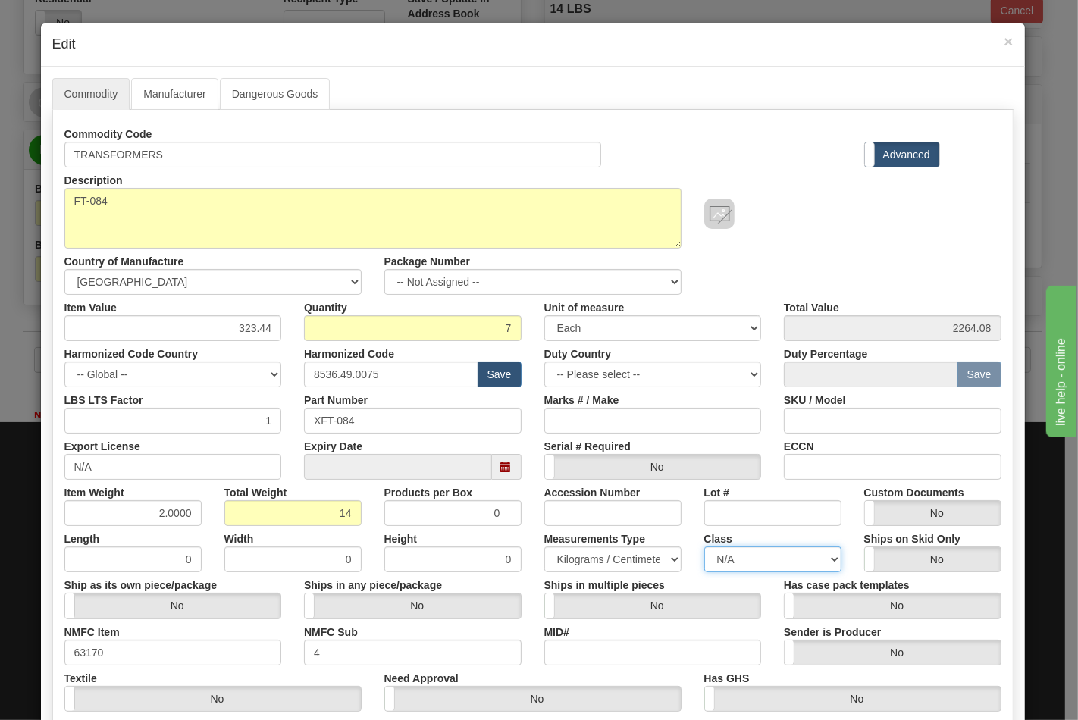
click at [739, 556] on select "N/A 50.0 55.0 60.0 65.0 70.0 85.0 92.5 100.0 125.0 175.0 250.0 300.0 400.0" at bounding box center [772, 560] width 137 height 26
select select "70.0"
click at [704, 547] on select "N/A 50.0 55.0 60.0 65.0 70.0 85.0 92.5 100.0 125.0 175.0 250.0 300.0 400.0" at bounding box center [772, 560] width 137 height 26
click at [840, 482] on div "Lot #" at bounding box center [773, 503] width 160 height 46
click at [840, 472] on input "ECCN" at bounding box center [893, 467] width 218 height 26
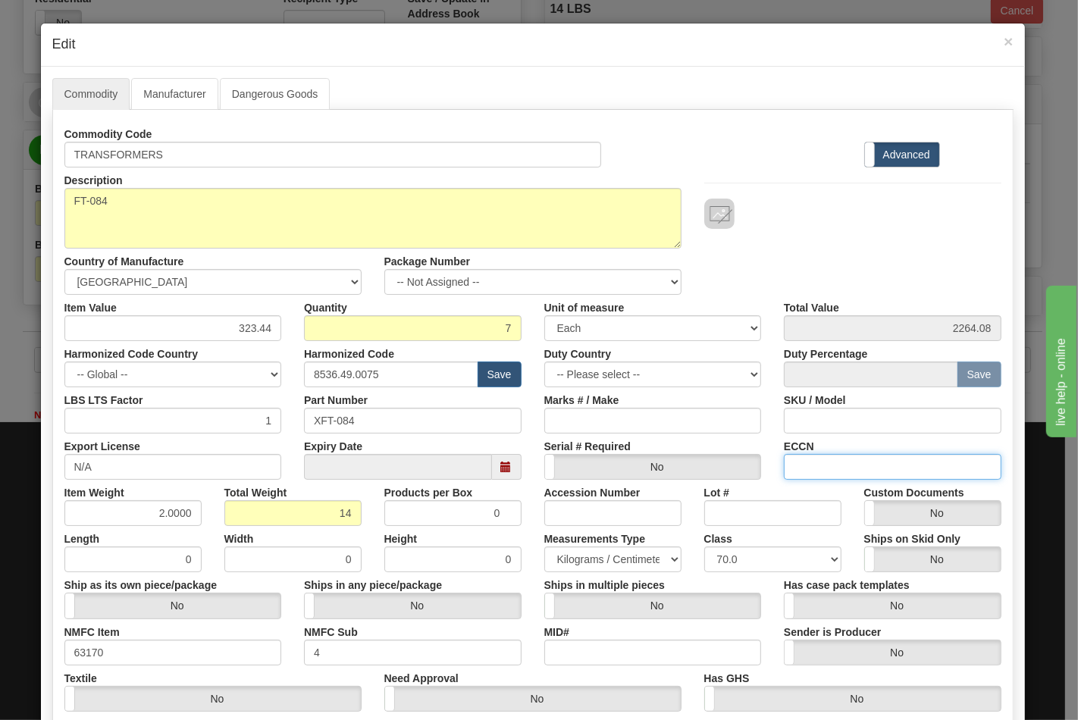
type input "EAR99"
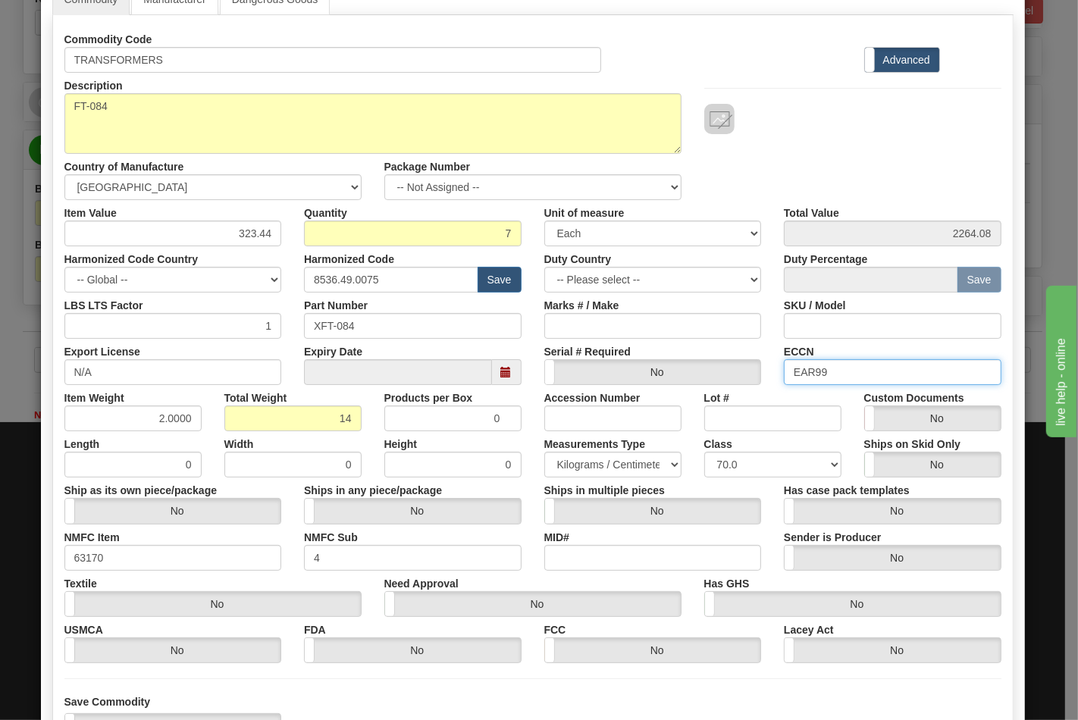
scroll to position [218, 0]
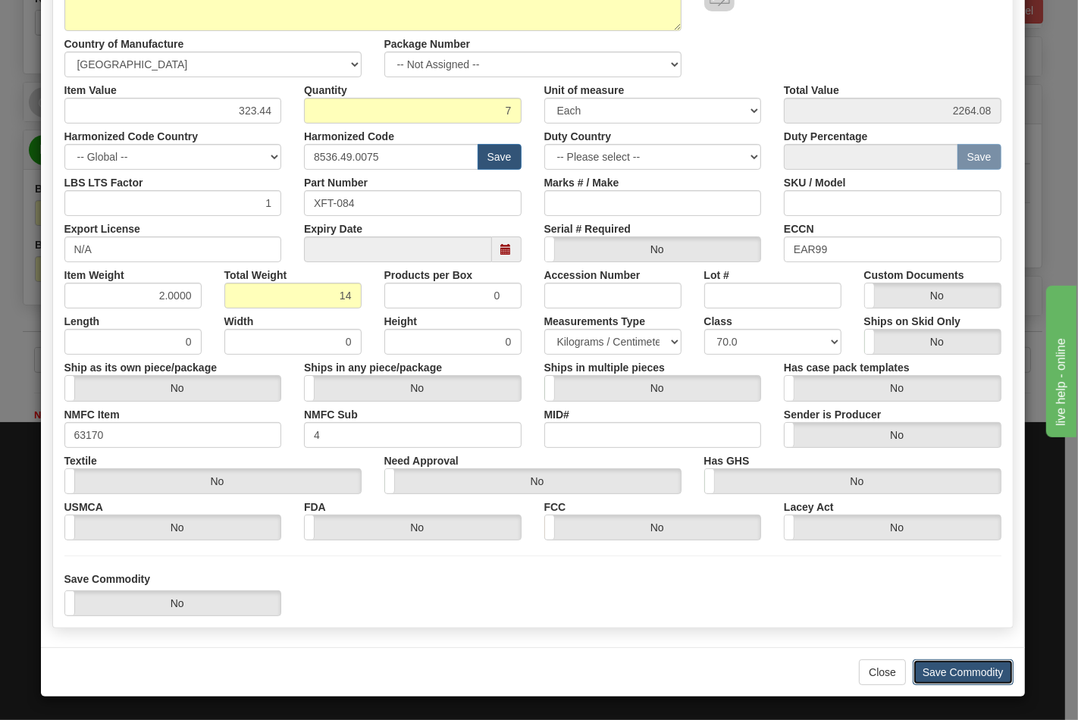
click at [948, 669] on button "Save Commodity" at bounding box center [963, 673] width 101 height 26
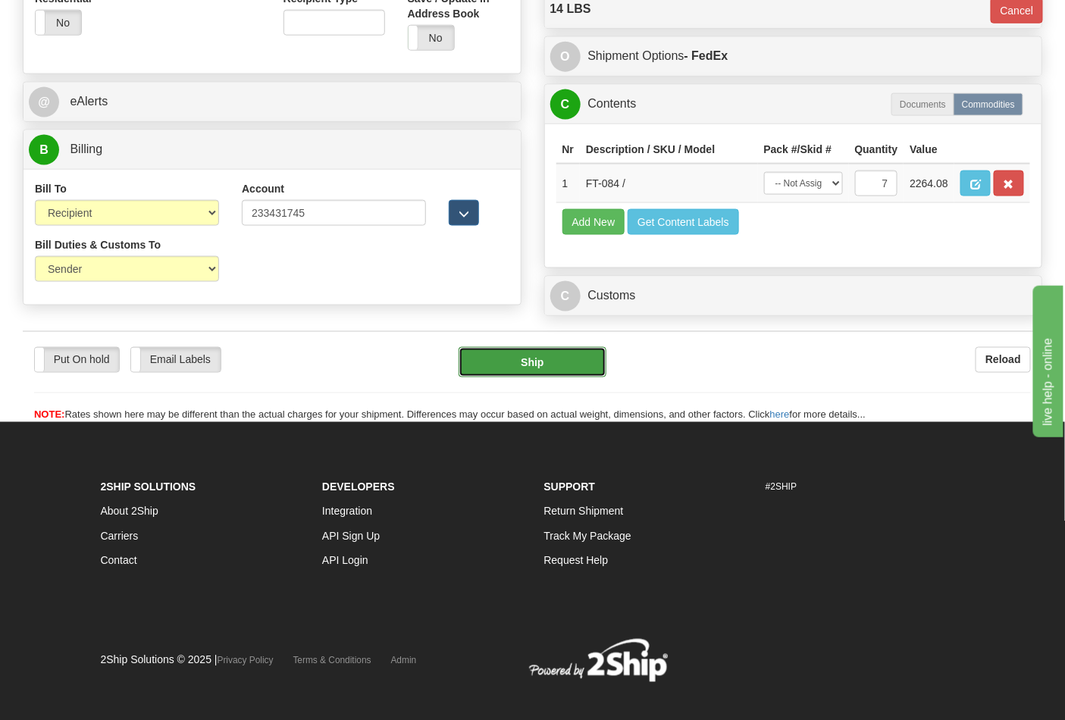
click at [529, 378] on button "Ship" at bounding box center [532, 362] width 147 height 30
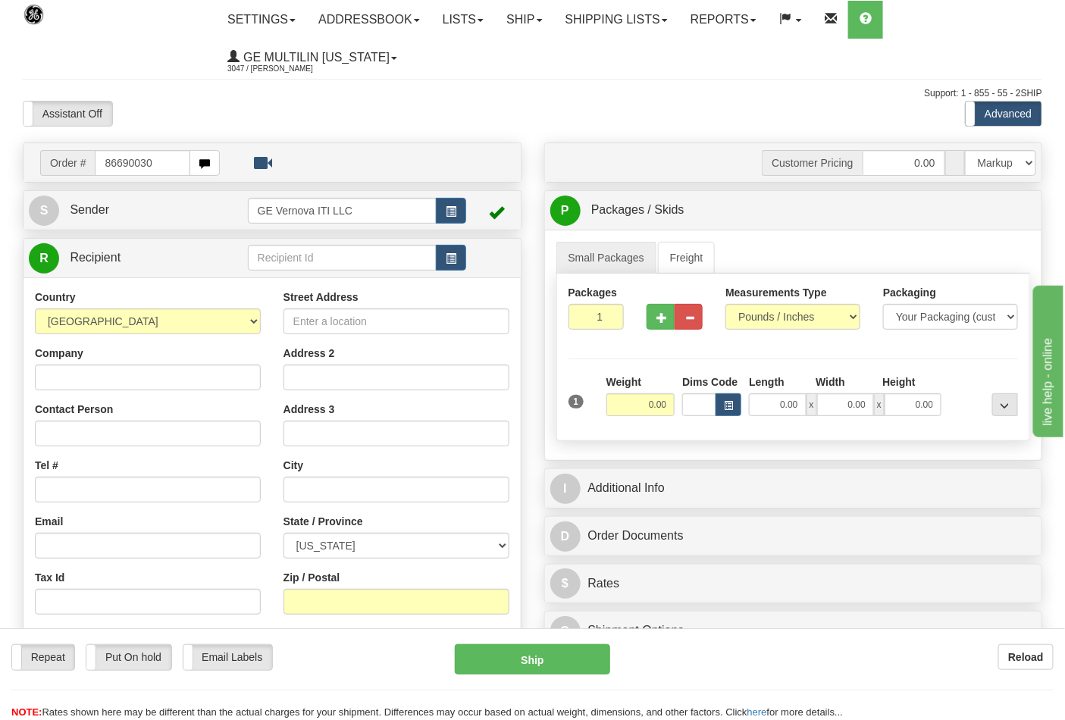
type input "86690030"
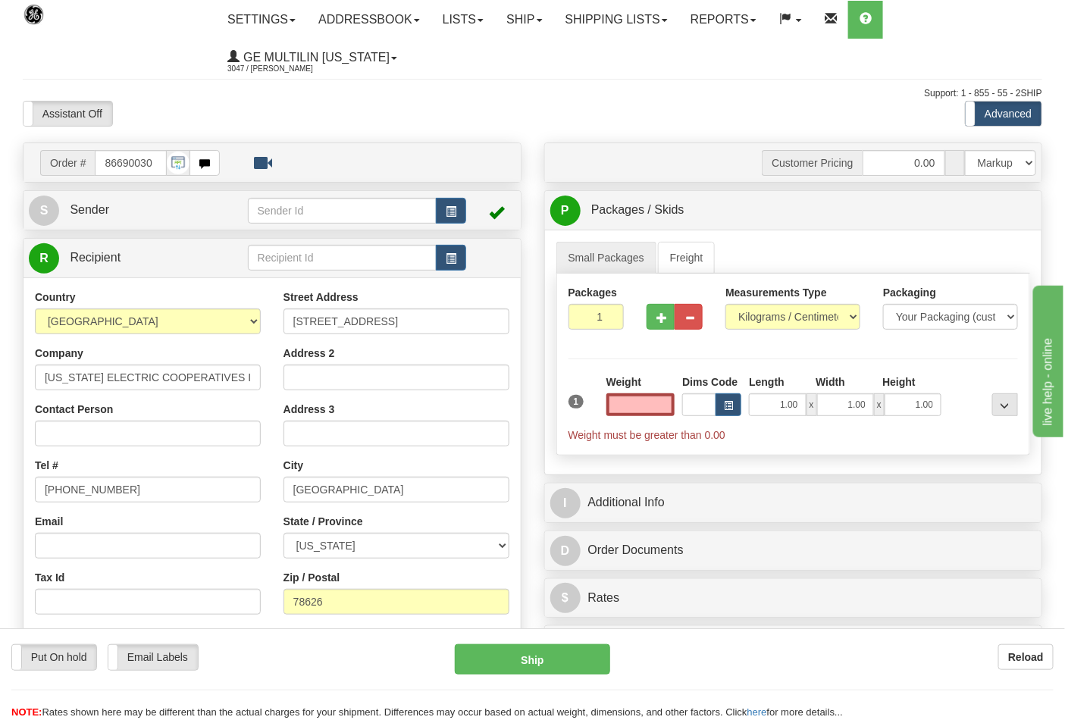
type input "0.00"
drag, startPoint x: 767, startPoint y: 303, endPoint x: 776, endPoint y: 326, distance: 24.2
click at [768, 305] on div "Measurements Type Pounds / Inches Kilograms / Centimeters" at bounding box center [793, 307] width 135 height 45
click at [773, 324] on select "Pounds / Inches Kilograms / Centimeters" at bounding box center [793, 317] width 135 height 26
select select "0"
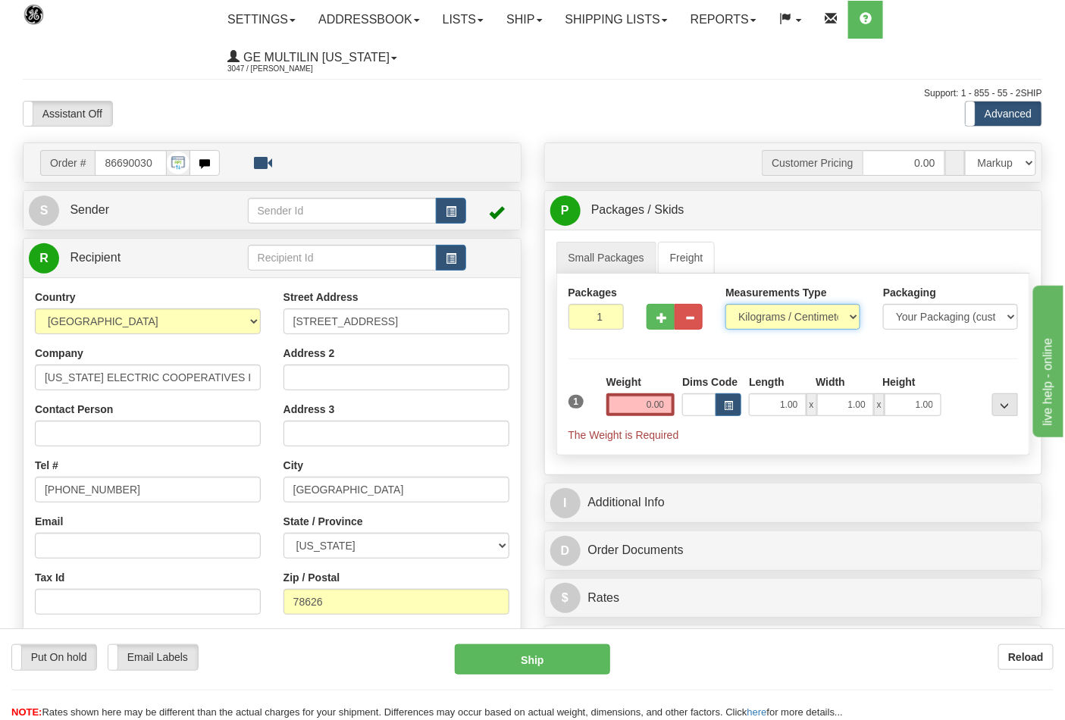
click at [726, 305] on select "Pounds / Inches Kilograms / Centimeters" at bounding box center [793, 317] width 135 height 26
click at [670, 400] on input "0.00" at bounding box center [641, 404] width 69 height 23
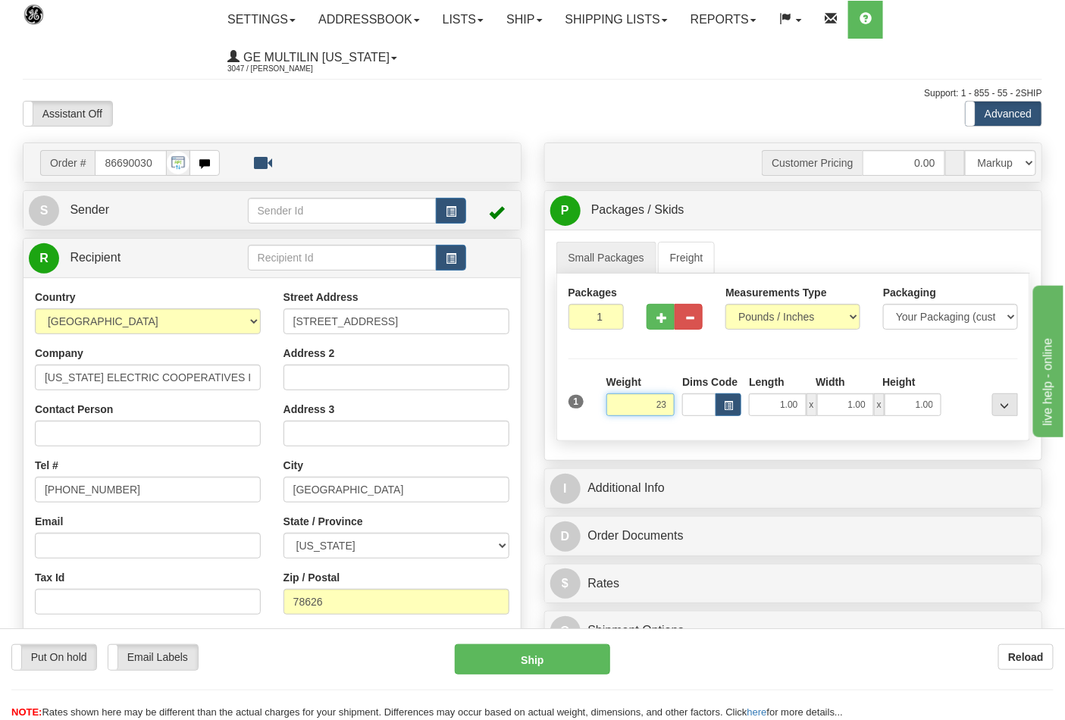
click button "Delete" at bounding box center [0, 0] width 0 height 0
type input "23.00"
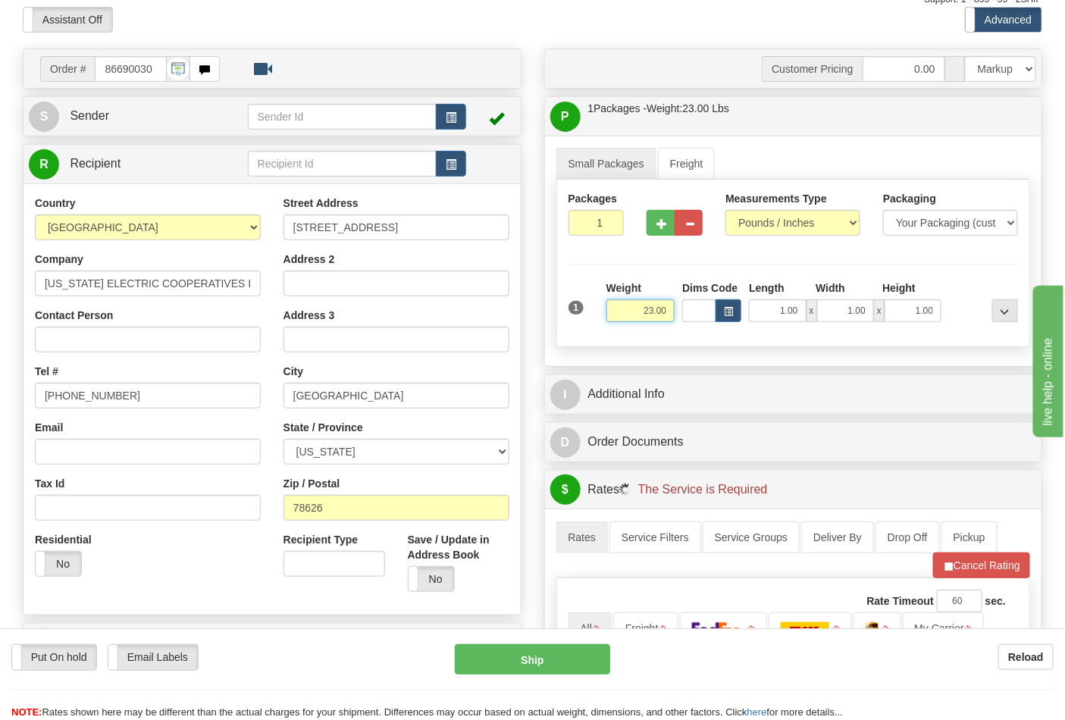
scroll to position [337, 0]
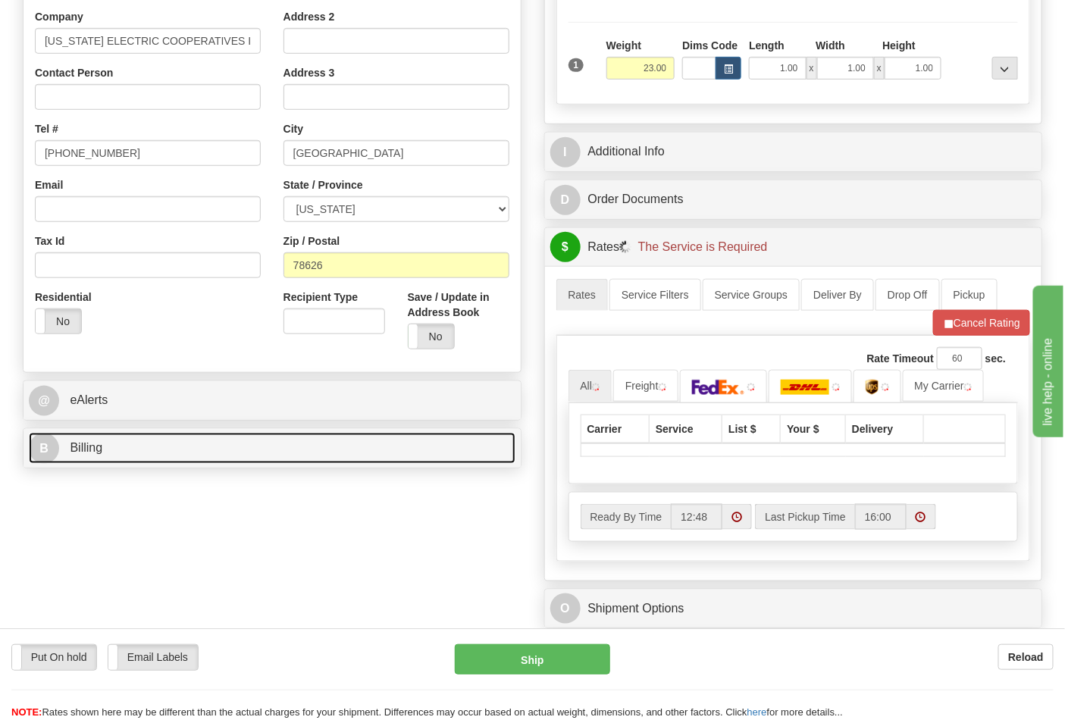
click at [160, 462] on link "B Billing" at bounding box center [272, 448] width 487 height 31
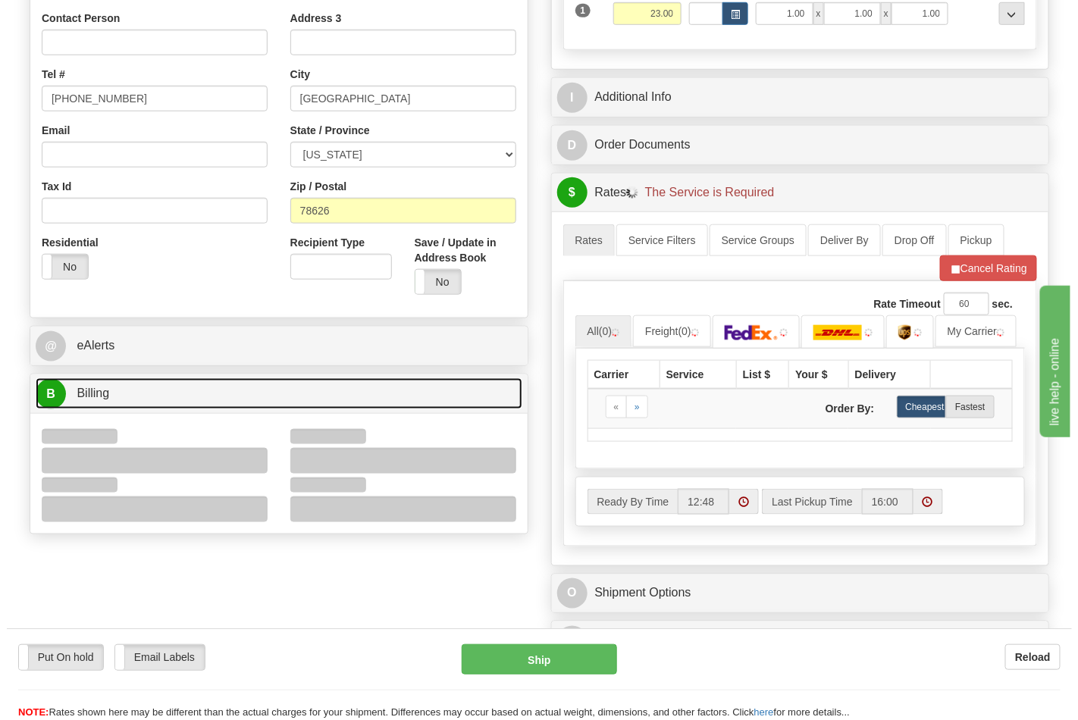
scroll to position [421, 0]
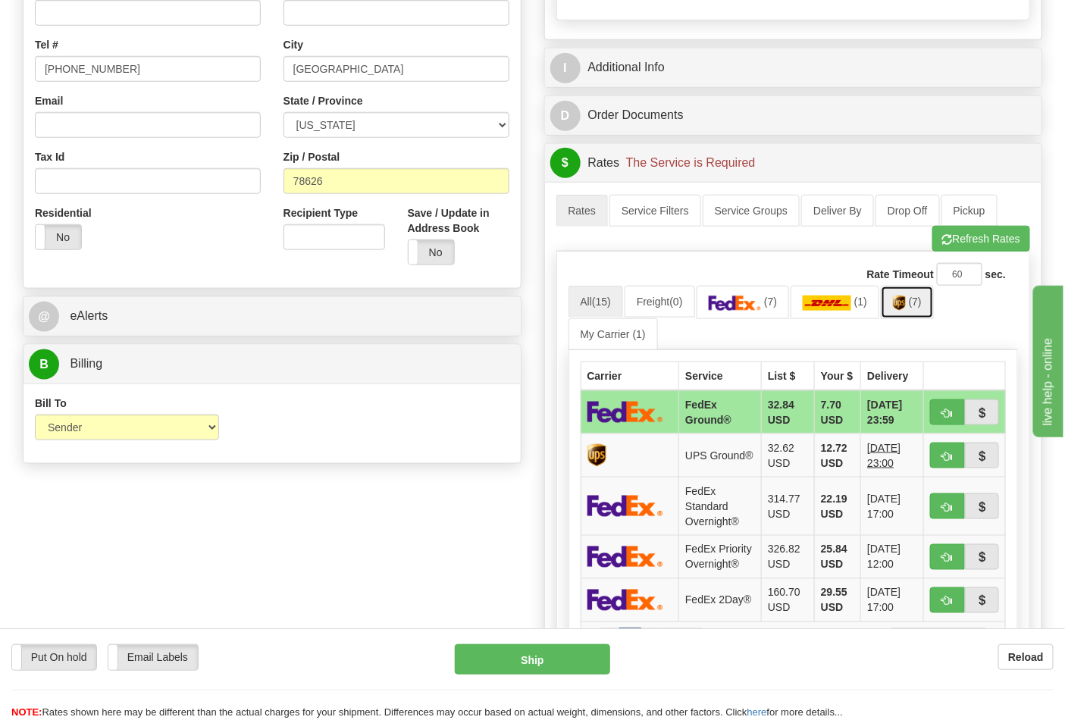
click at [920, 303] on span "(7)" at bounding box center [915, 302] width 13 height 12
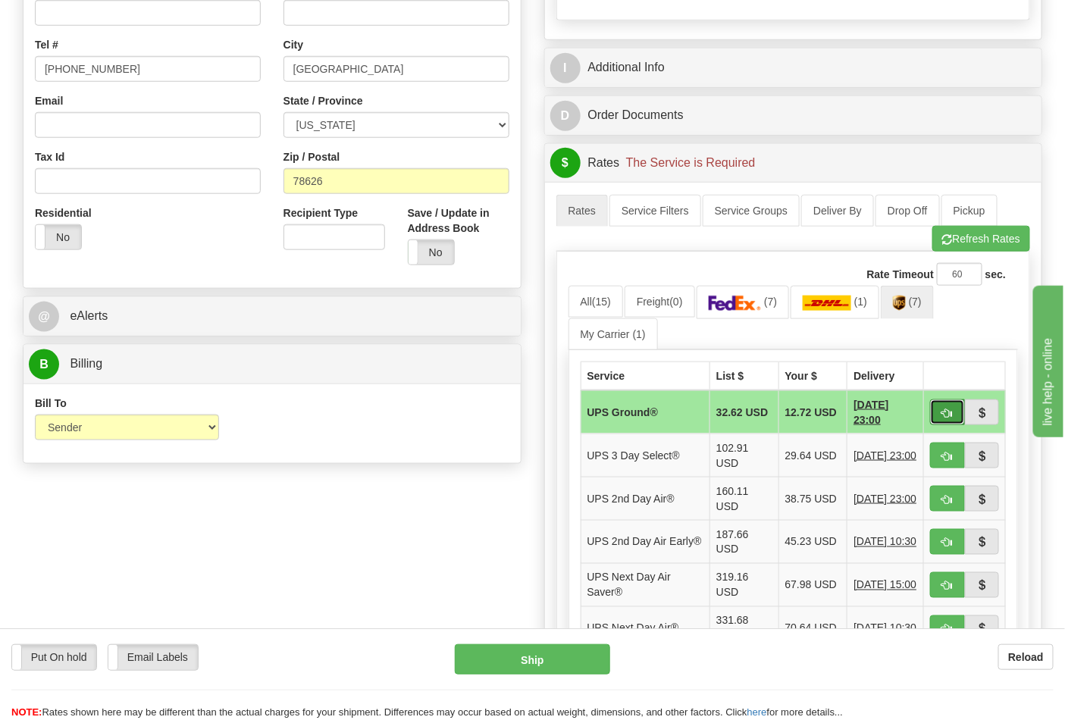
click at [946, 414] on span "button" at bounding box center [947, 414] width 11 height 10
type input "03"
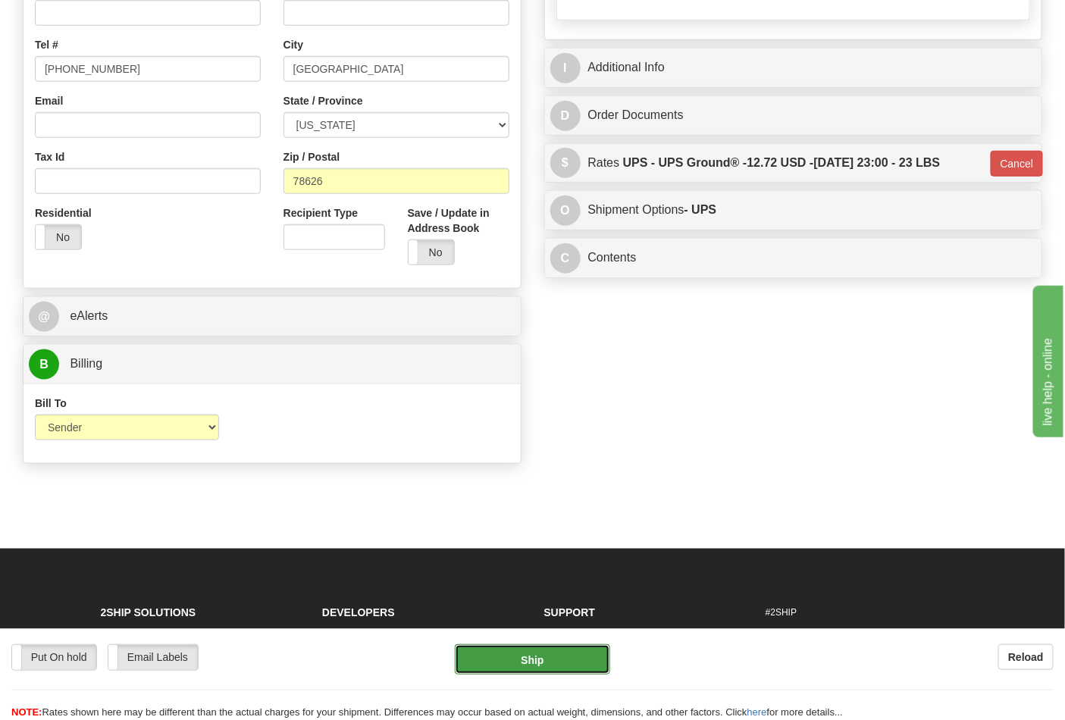
click at [547, 664] on button "Ship" at bounding box center [532, 659] width 155 height 30
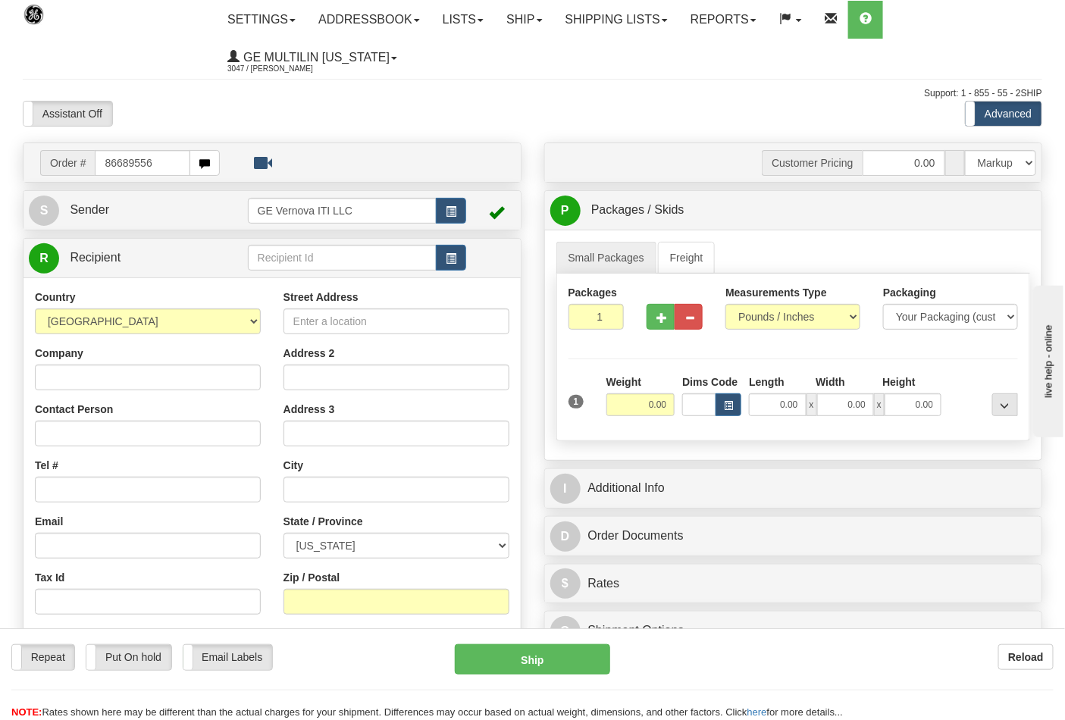
type input "86689556"
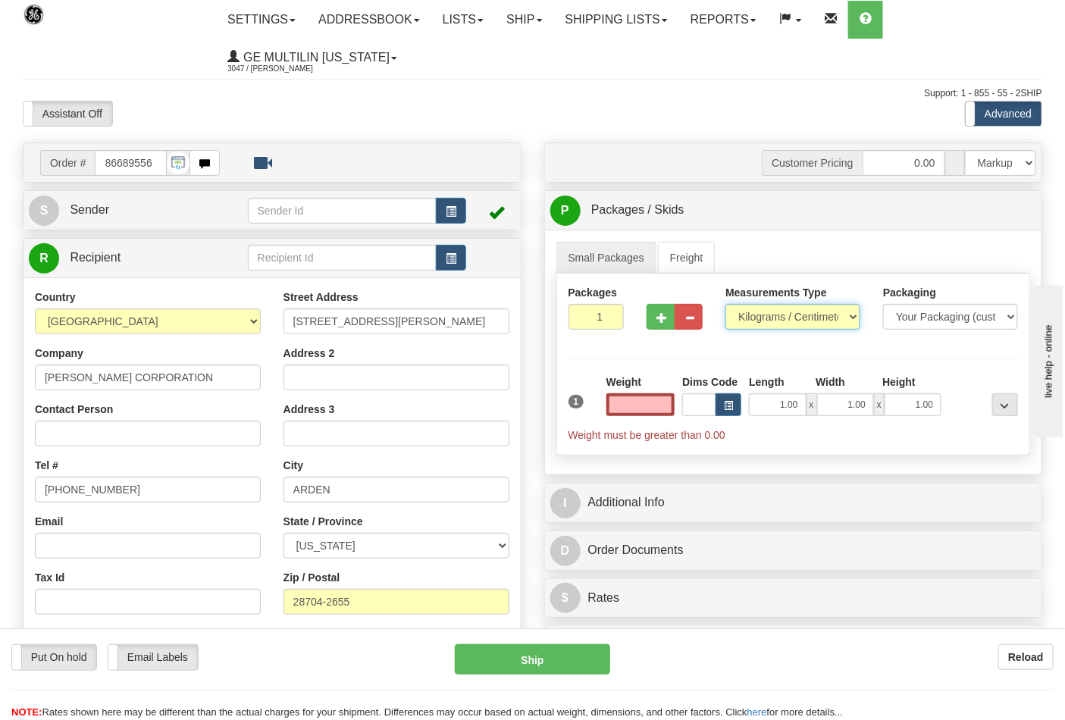
type input "0.00"
click at [759, 315] on select "Pounds / Inches Kilograms / Centimeters" at bounding box center [793, 317] width 135 height 26
select select "0"
click at [726, 305] on select "Pounds / Inches Kilograms / Centimeters" at bounding box center [793, 317] width 135 height 26
click at [670, 406] on input "0.00" at bounding box center [641, 404] width 69 height 23
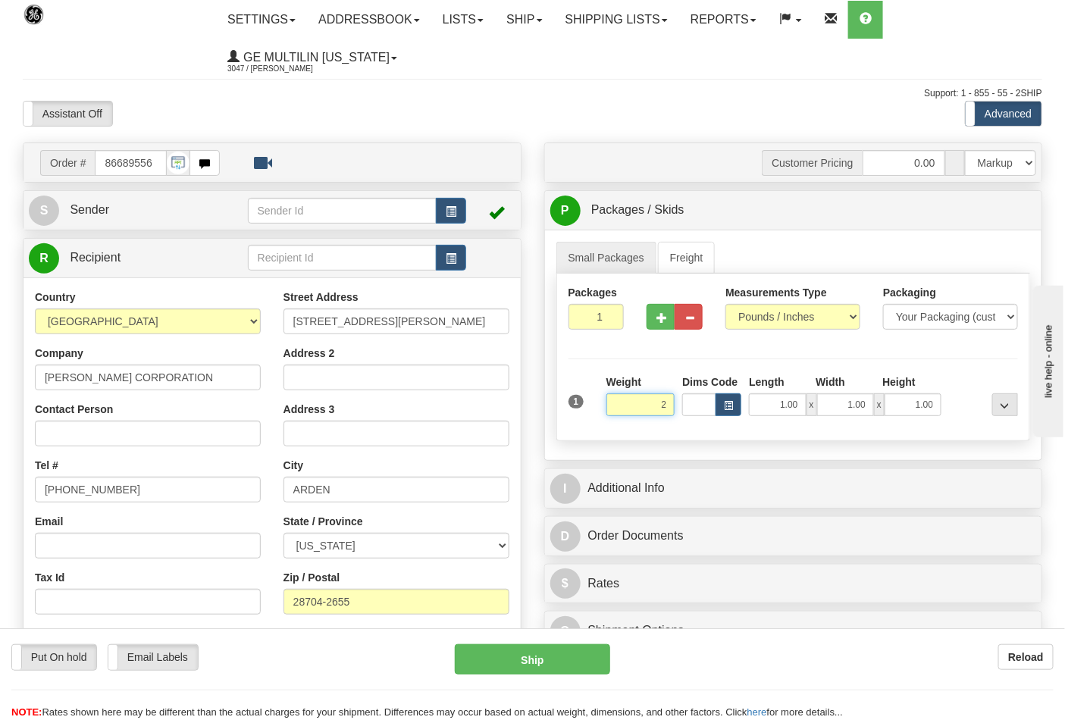
click button "Delete" at bounding box center [0, 0] width 0 height 0
type input "2.00"
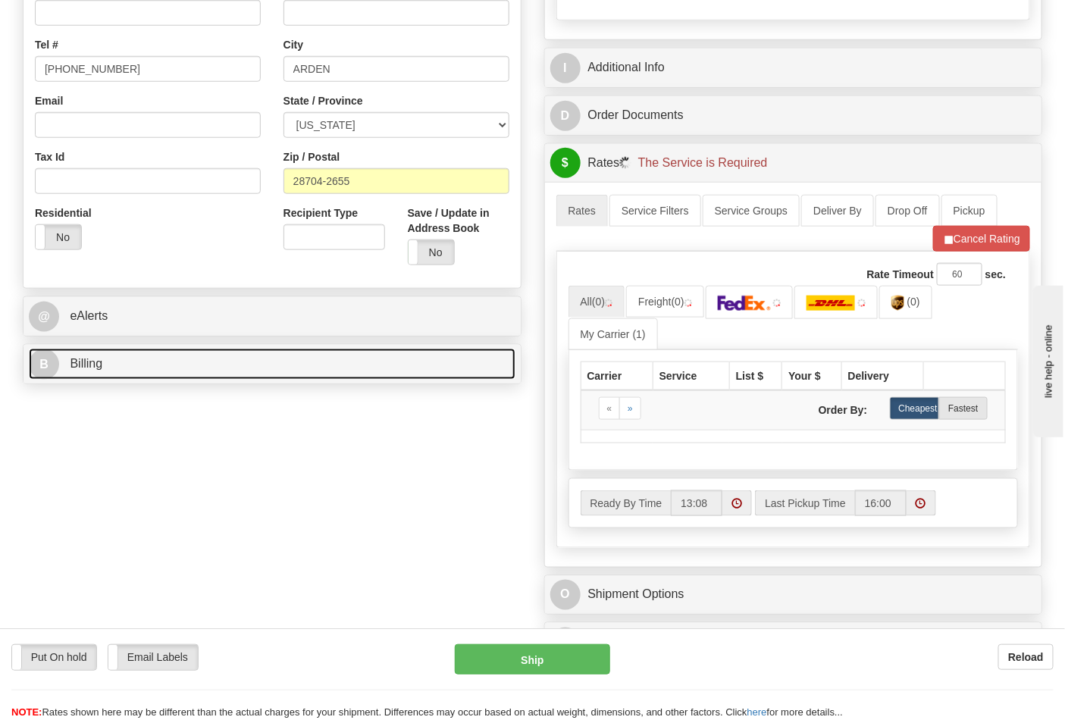
click at [157, 352] on link "B Billing" at bounding box center [272, 364] width 487 height 31
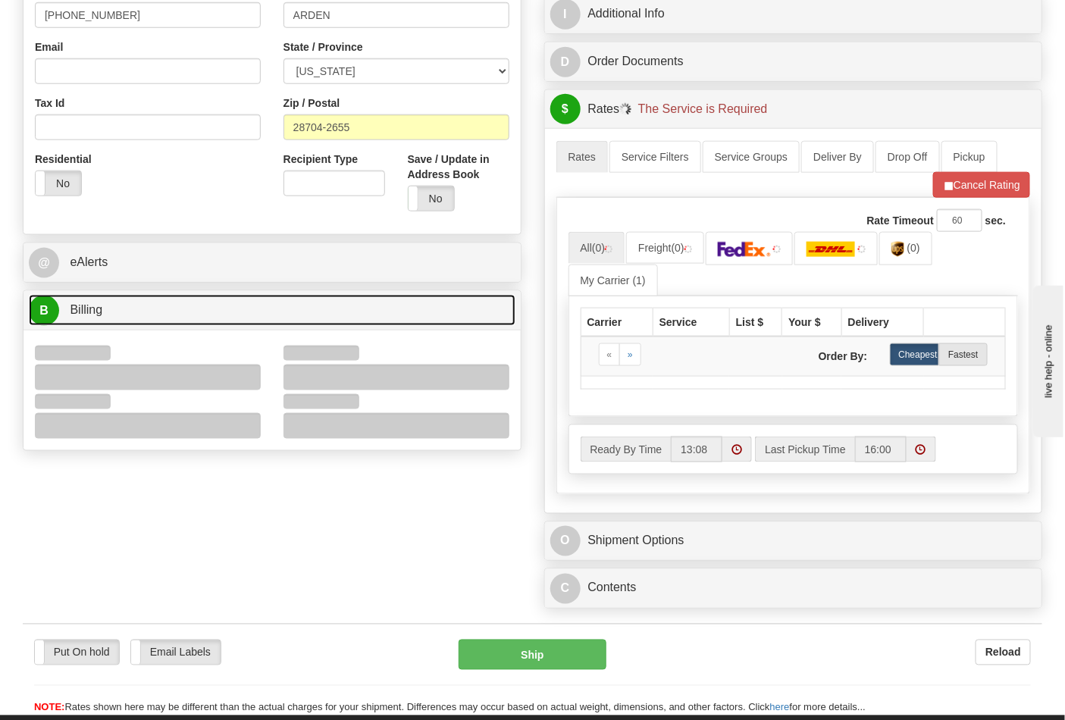
scroll to position [505, 0]
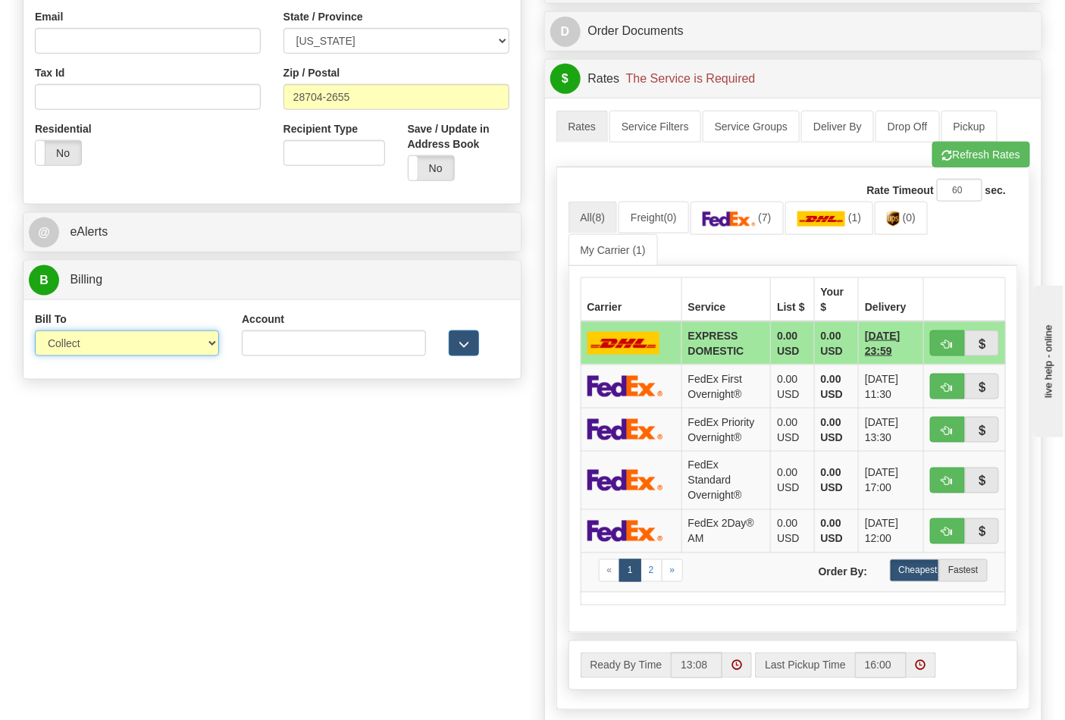
click at [91, 355] on select "Sender Recipient Third Party Collect" at bounding box center [127, 344] width 184 height 26
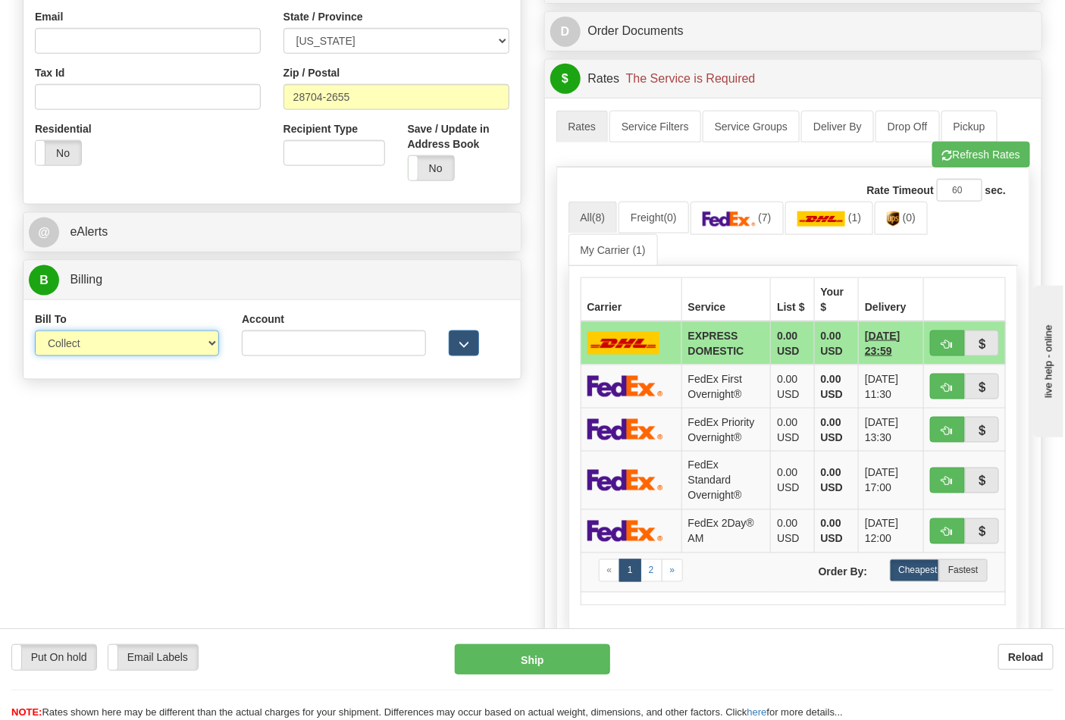
select select "2"
click at [35, 332] on select "Sender Recipient Third Party Collect" at bounding box center [127, 344] width 184 height 26
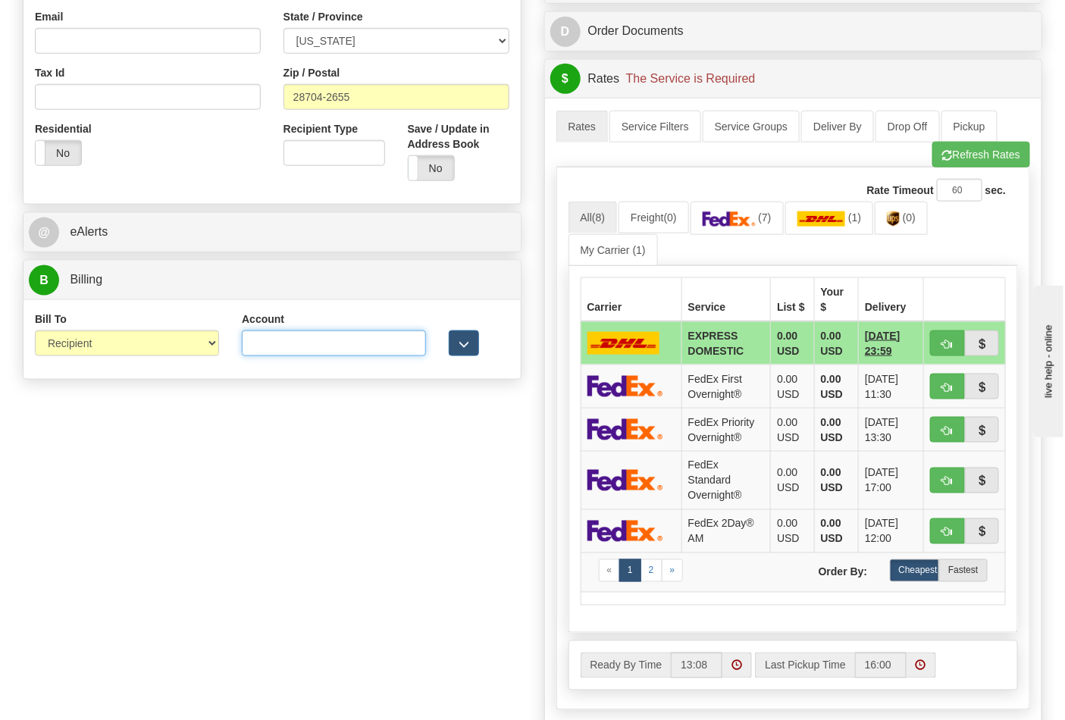
click at [277, 343] on input "Account" at bounding box center [334, 344] width 184 height 26
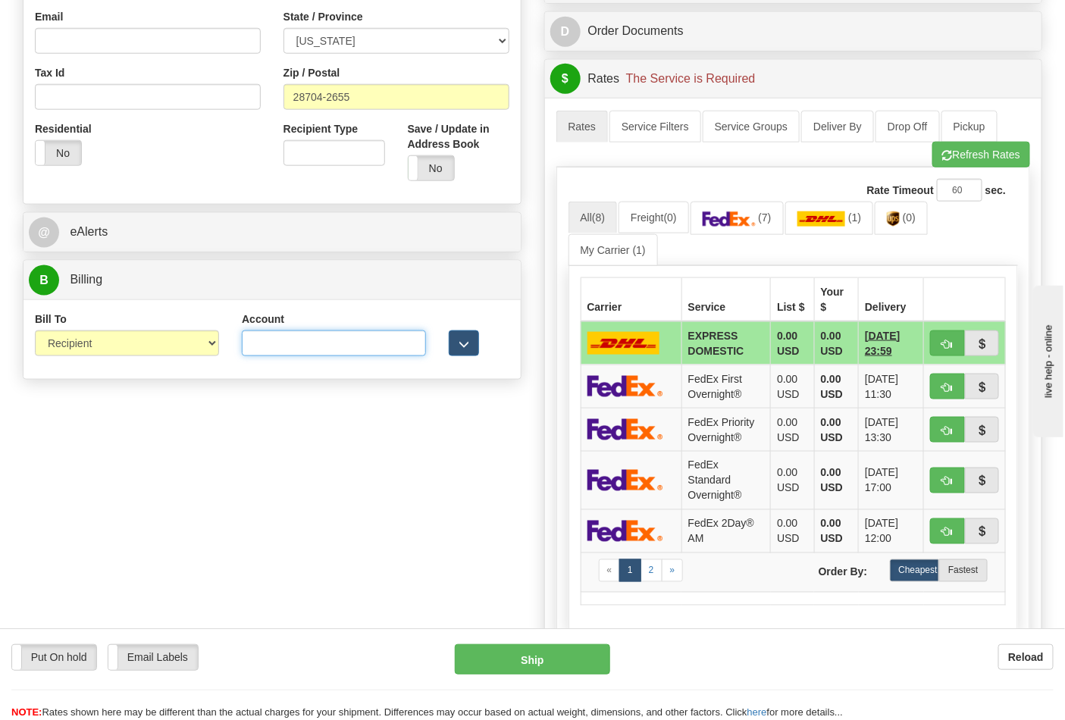
paste input "103014760"
type input "103014760"
click at [751, 208] on link "(7)" at bounding box center [737, 218] width 93 height 33
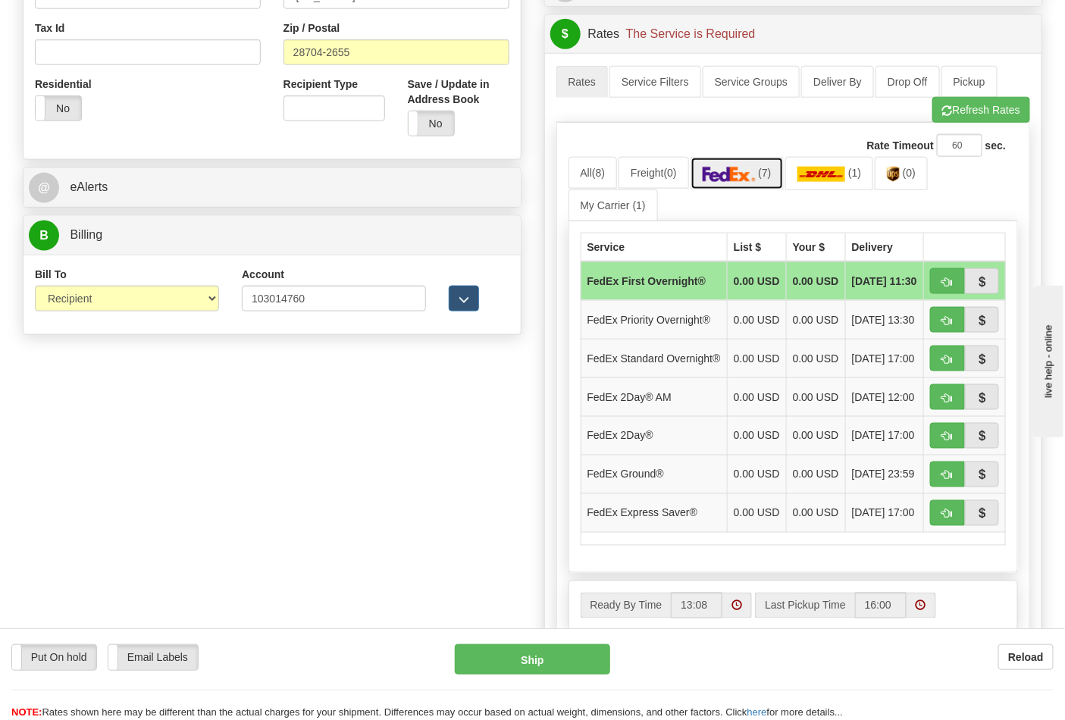
scroll to position [589, 0]
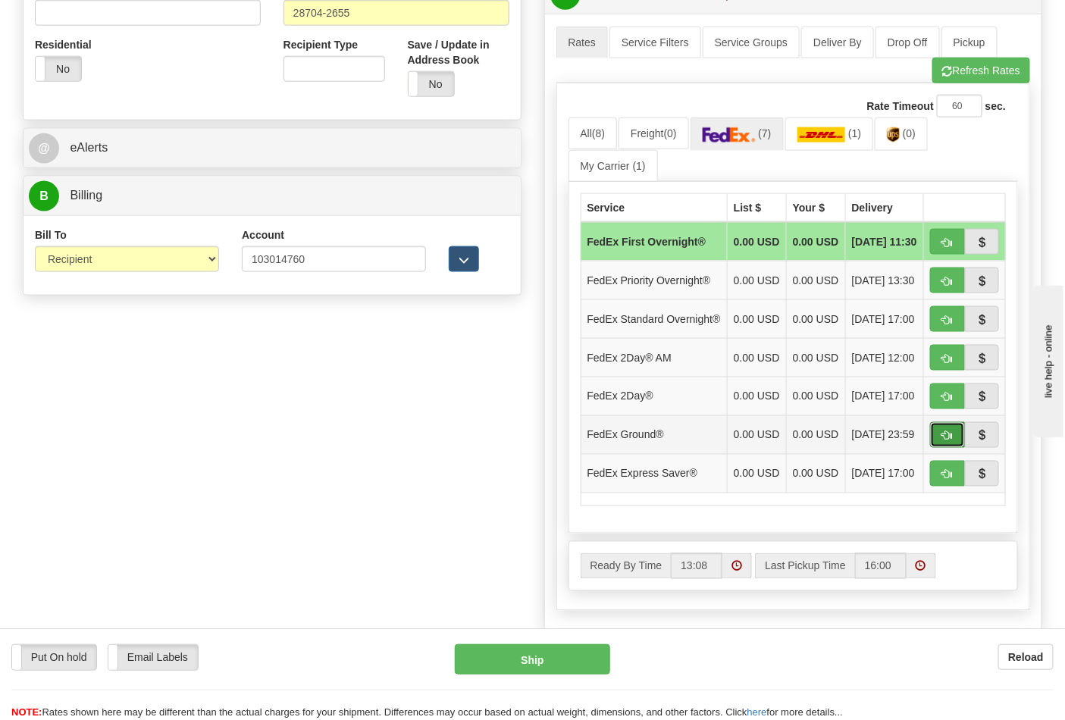
click at [938, 448] on button "button" at bounding box center [947, 435] width 35 height 26
type input "92"
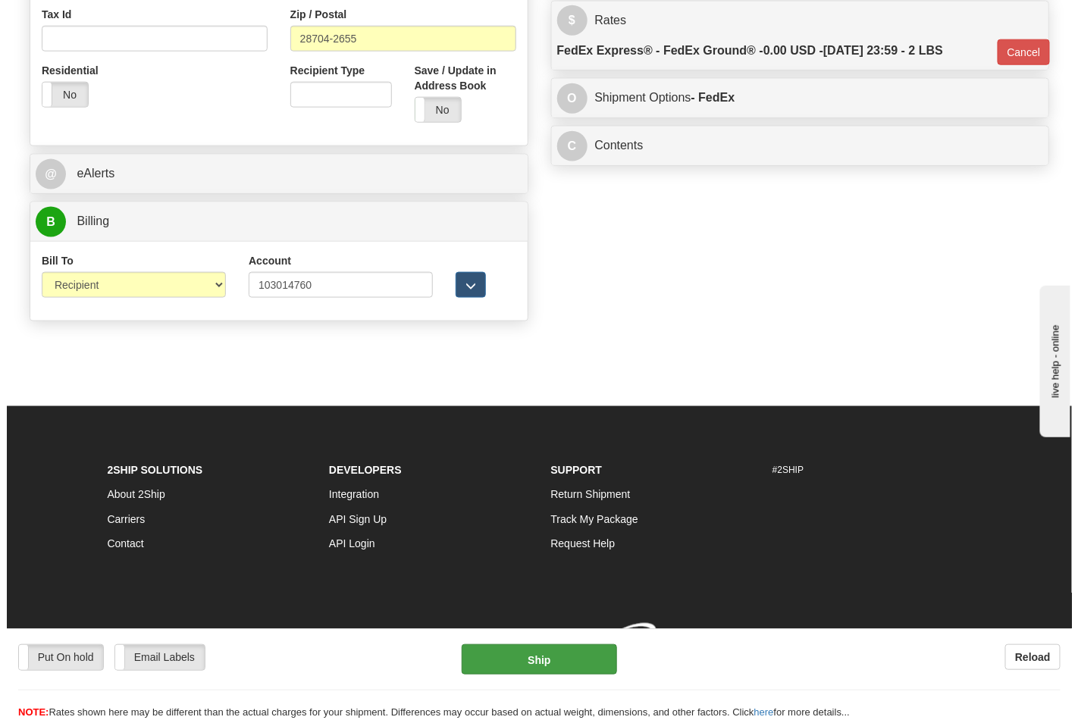
scroll to position [566, 0]
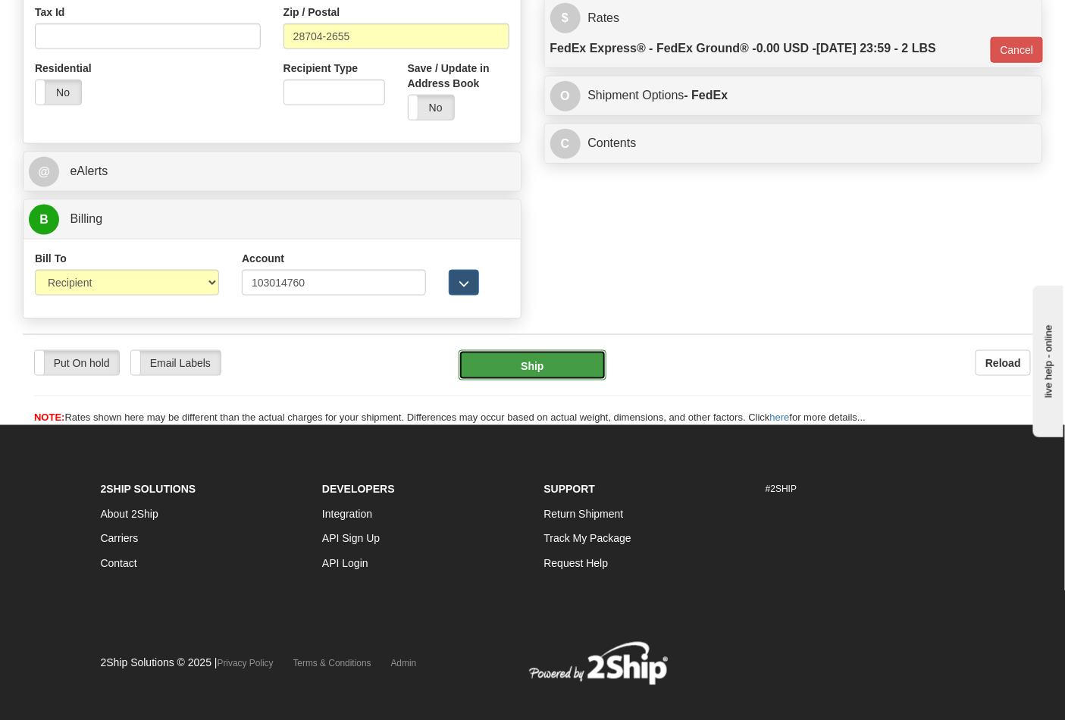
click at [519, 360] on button "Ship" at bounding box center [532, 365] width 147 height 30
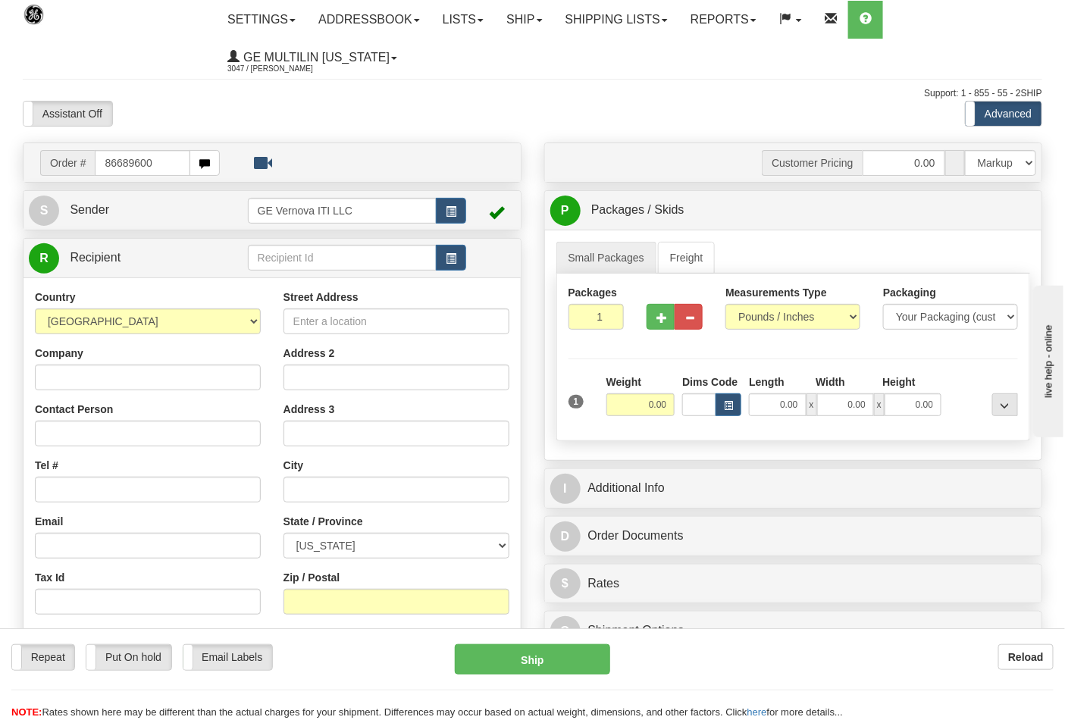
type input "86689600"
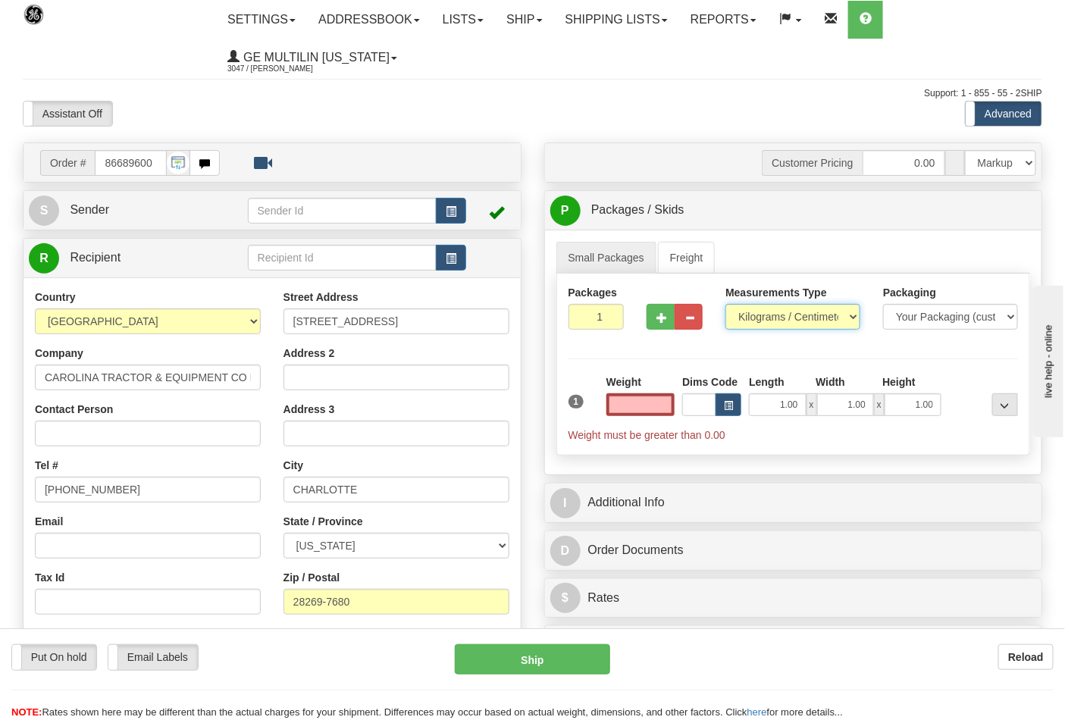
type input "0.00"
click at [770, 317] on select "Pounds / Inches Kilograms / Centimeters" at bounding box center [793, 317] width 135 height 26
click at [726, 305] on select "Pounds / Inches Kilograms / Centimeters" at bounding box center [793, 317] width 135 height 26
drag, startPoint x: 752, startPoint y: 331, endPoint x: 754, endPoint y: 344, distance: 13.1
click at [753, 331] on div "Measurements Type Pounds / Inches Kilograms / Centimeters" at bounding box center [793, 313] width 158 height 56
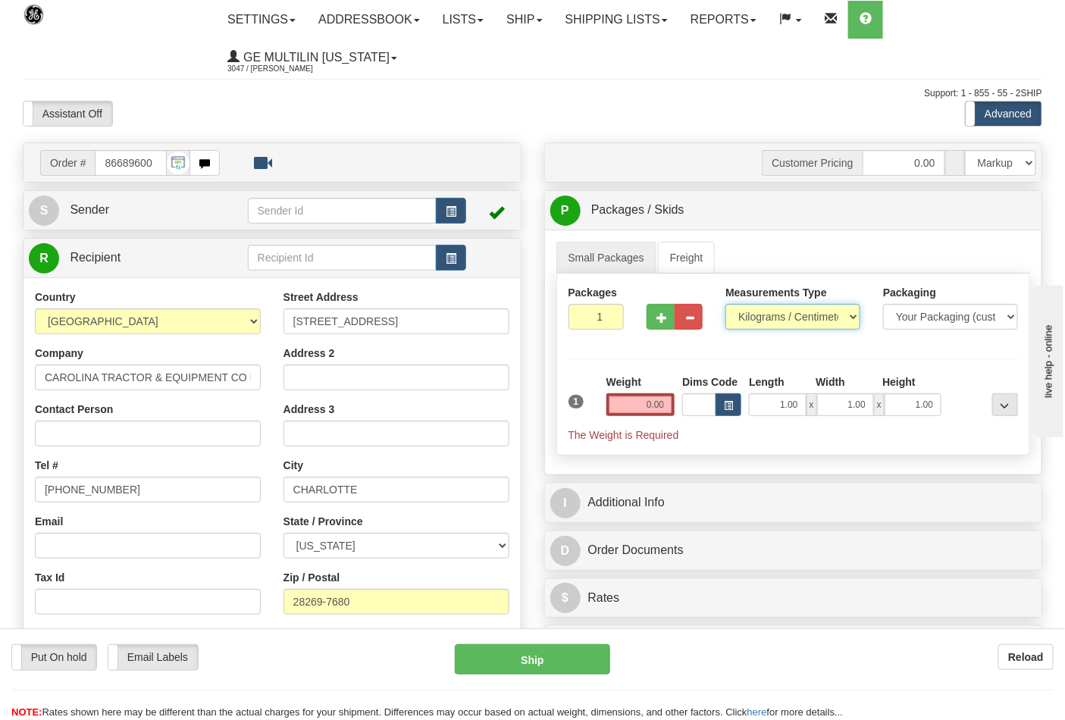
click at [754, 328] on select "Pounds / Inches Kilograms / Centimeters" at bounding box center [793, 317] width 135 height 26
select select "0"
click at [726, 305] on select "Pounds / Inches Kilograms / Centimeters" at bounding box center [793, 317] width 135 height 26
click at [671, 405] on input "0.00" at bounding box center [641, 404] width 69 height 23
click button "Delete" at bounding box center [0, 0] width 0 height 0
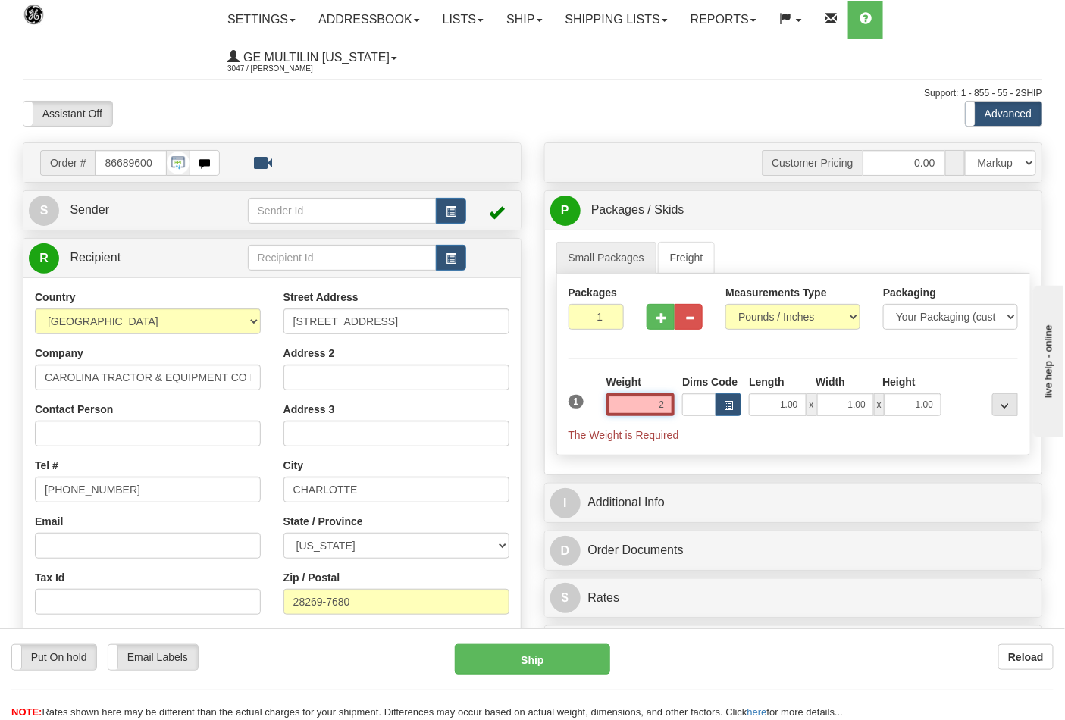
type input "2.00"
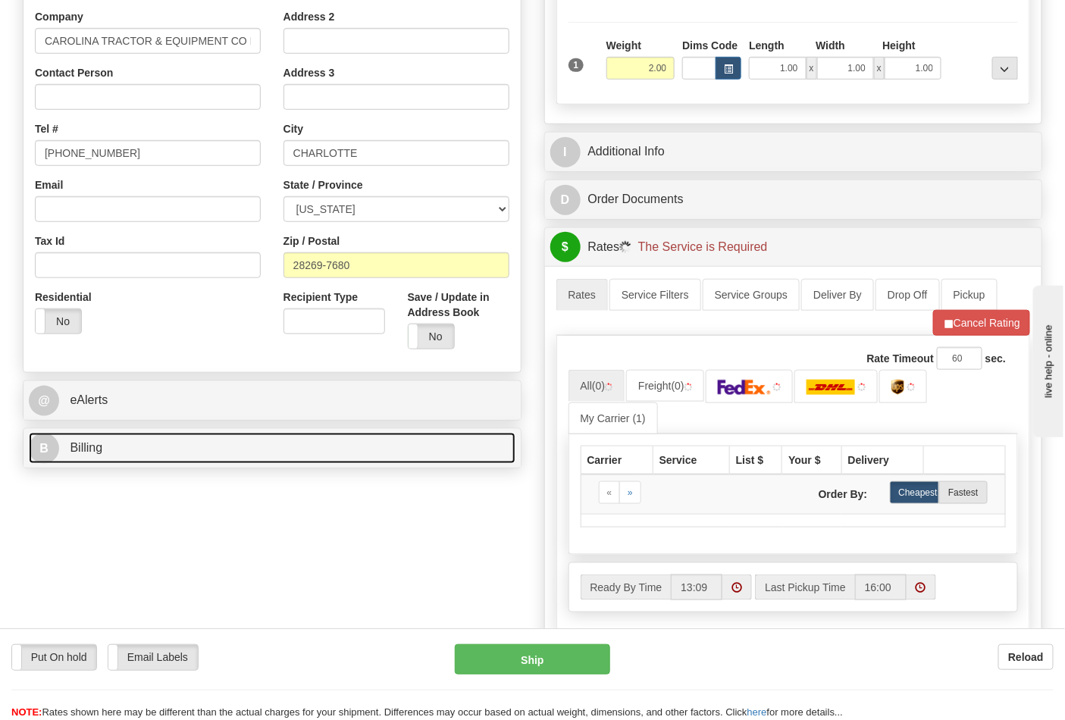
click at [173, 443] on link "B Billing" at bounding box center [272, 448] width 487 height 31
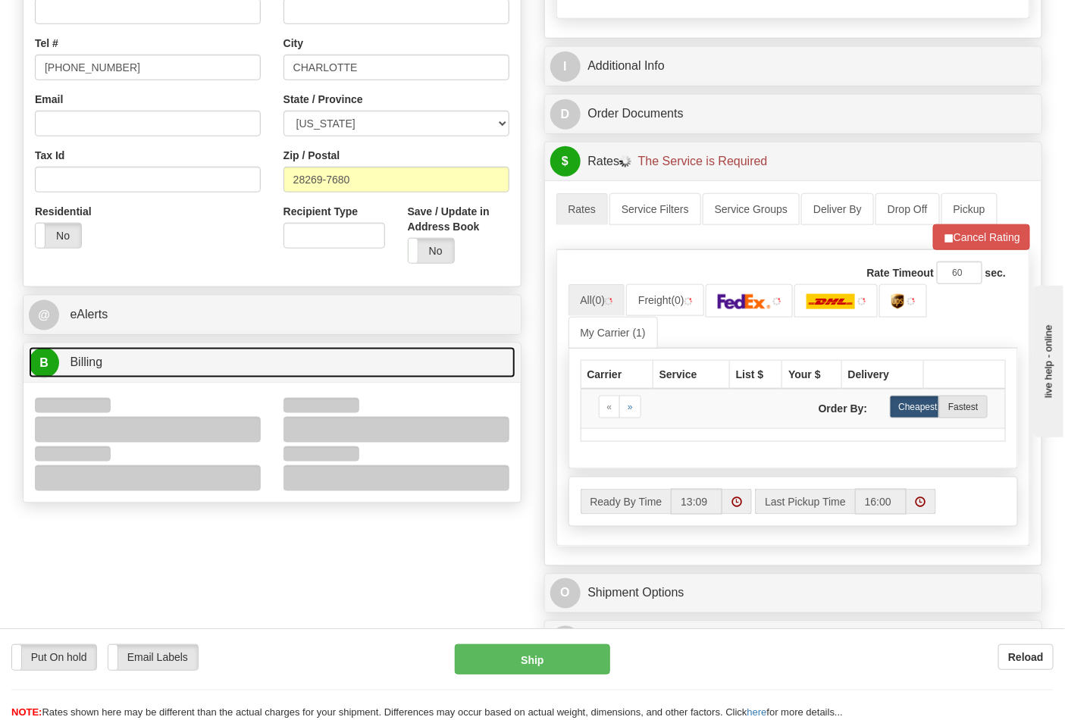
scroll to position [505, 0]
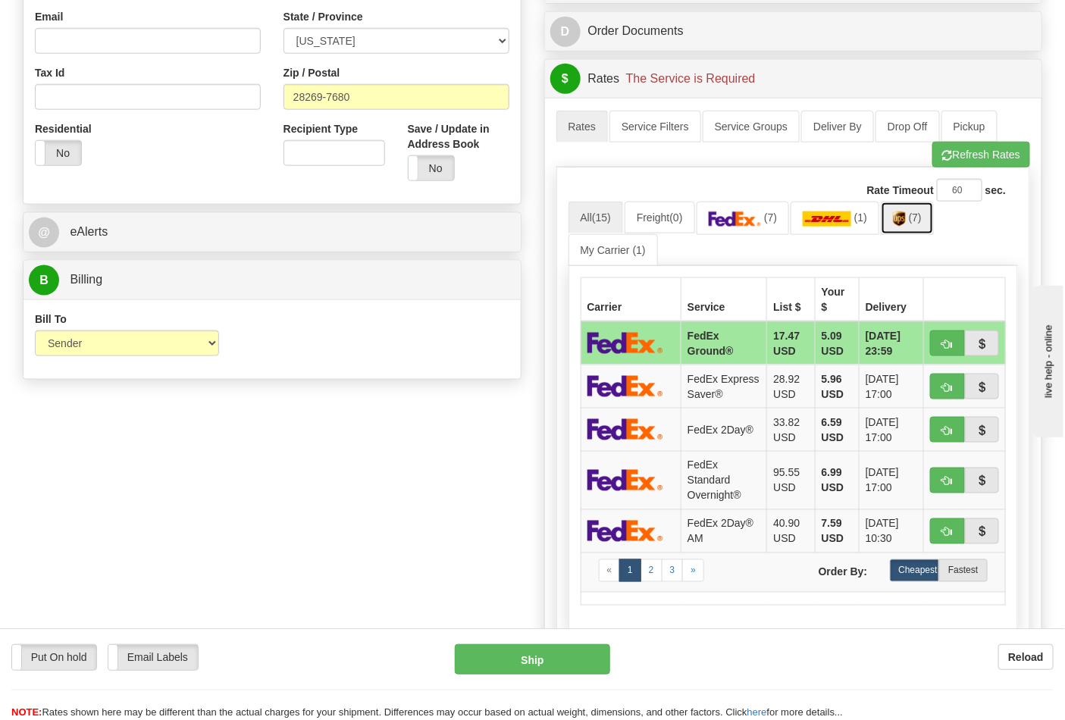
click at [928, 231] on link "(7)" at bounding box center [907, 218] width 53 height 33
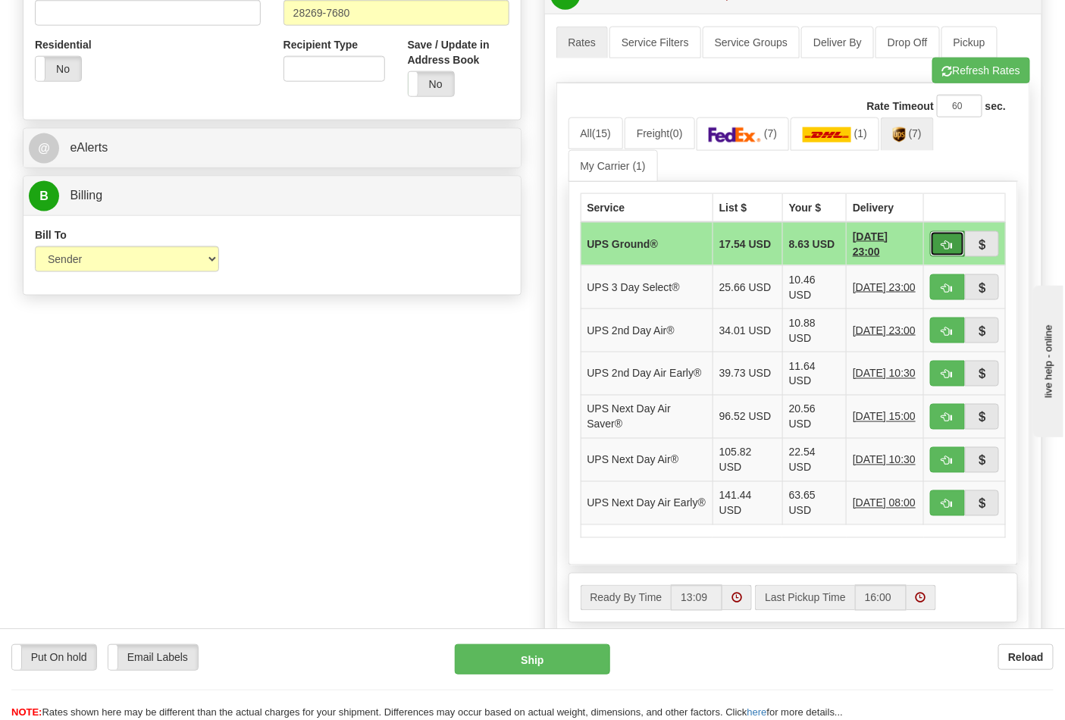
click at [934, 249] on button "button" at bounding box center [947, 244] width 35 height 26
type input "03"
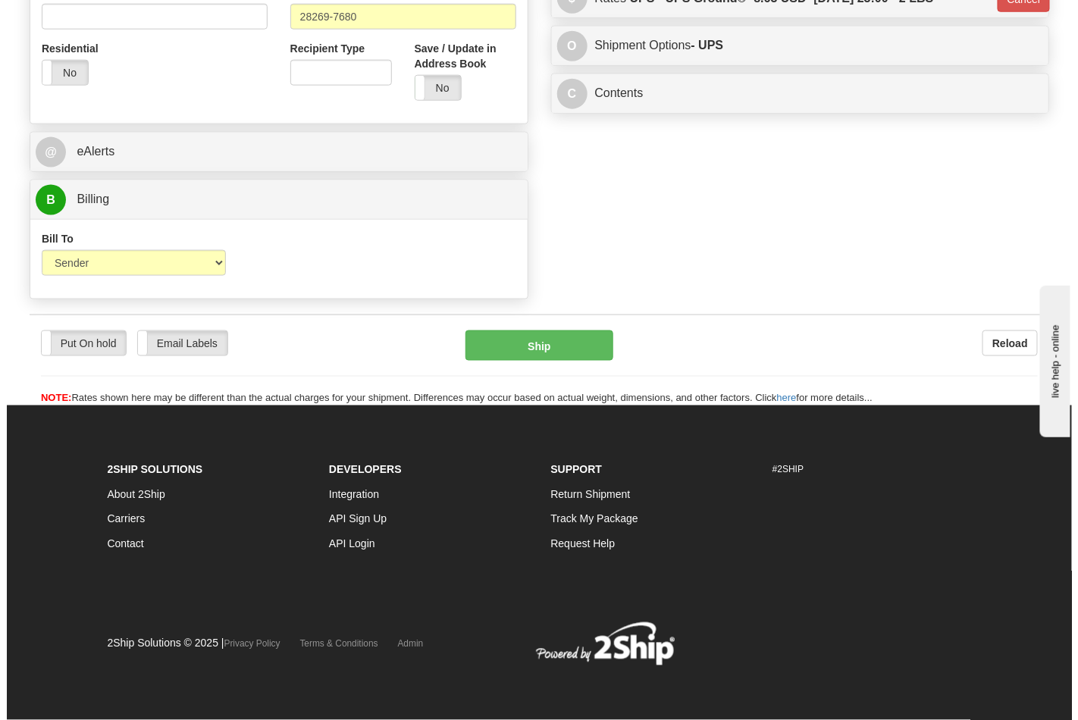
scroll to position [566, 0]
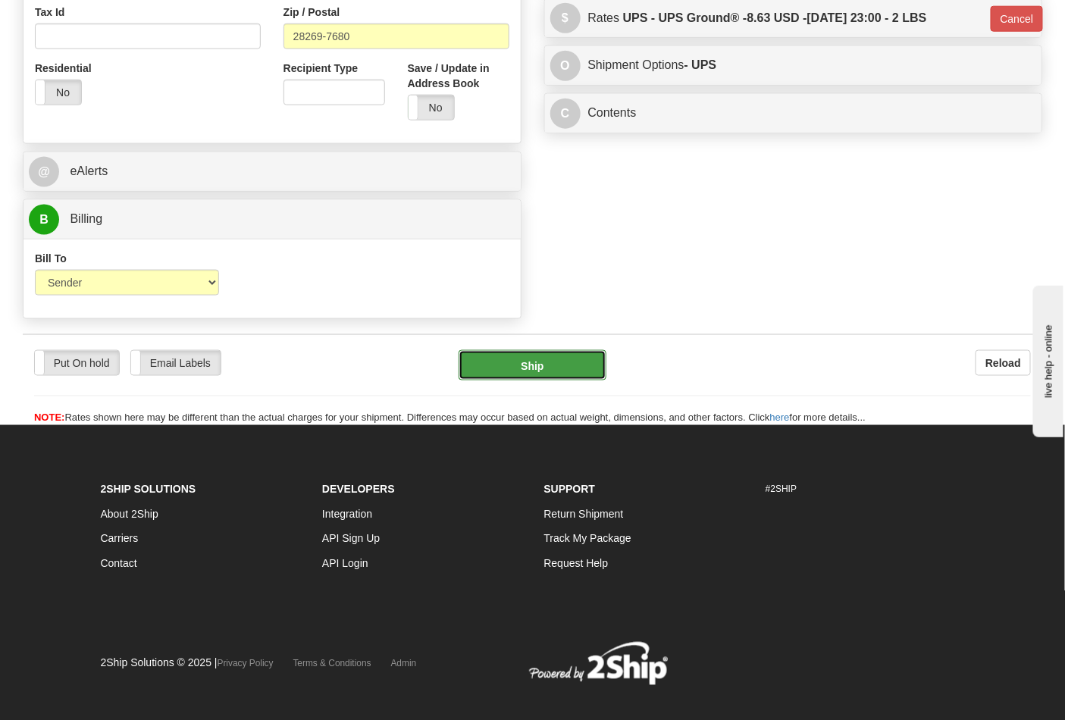
click at [577, 368] on button "Ship" at bounding box center [532, 365] width 147 height 30
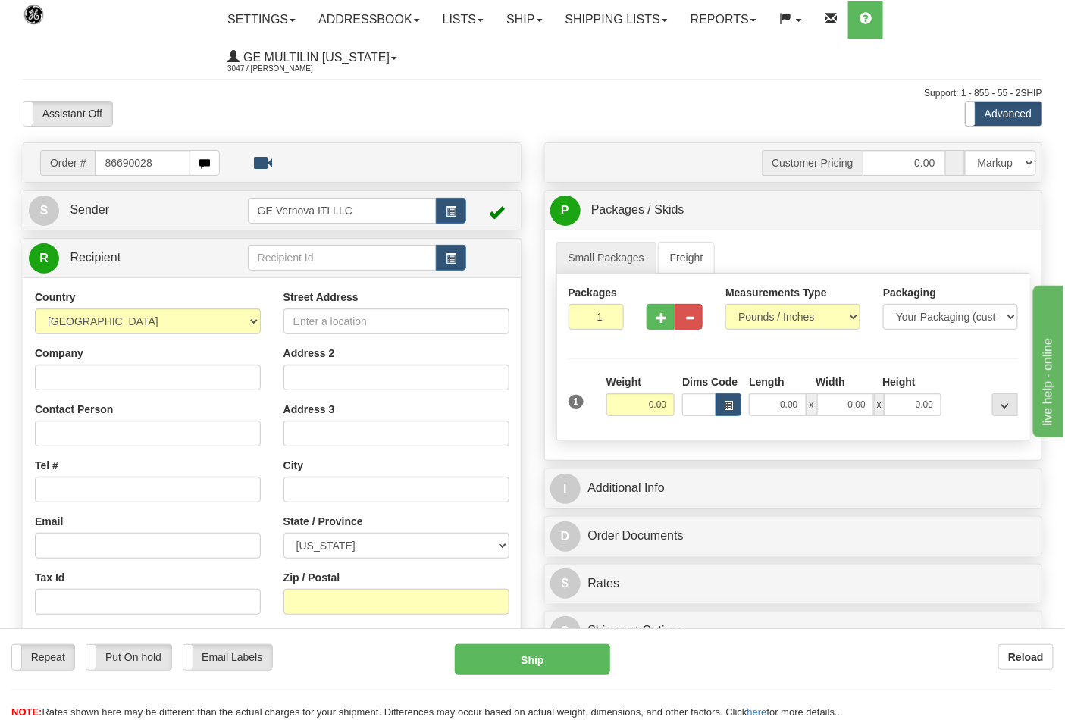
type input "86690028"
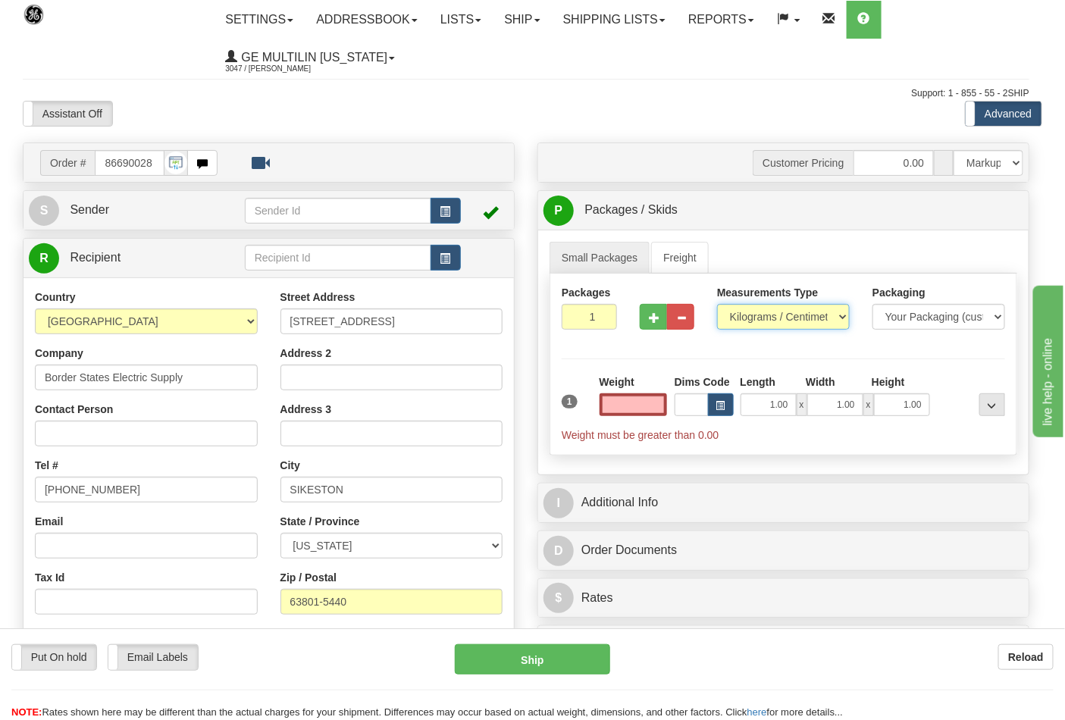
type input "0.00"
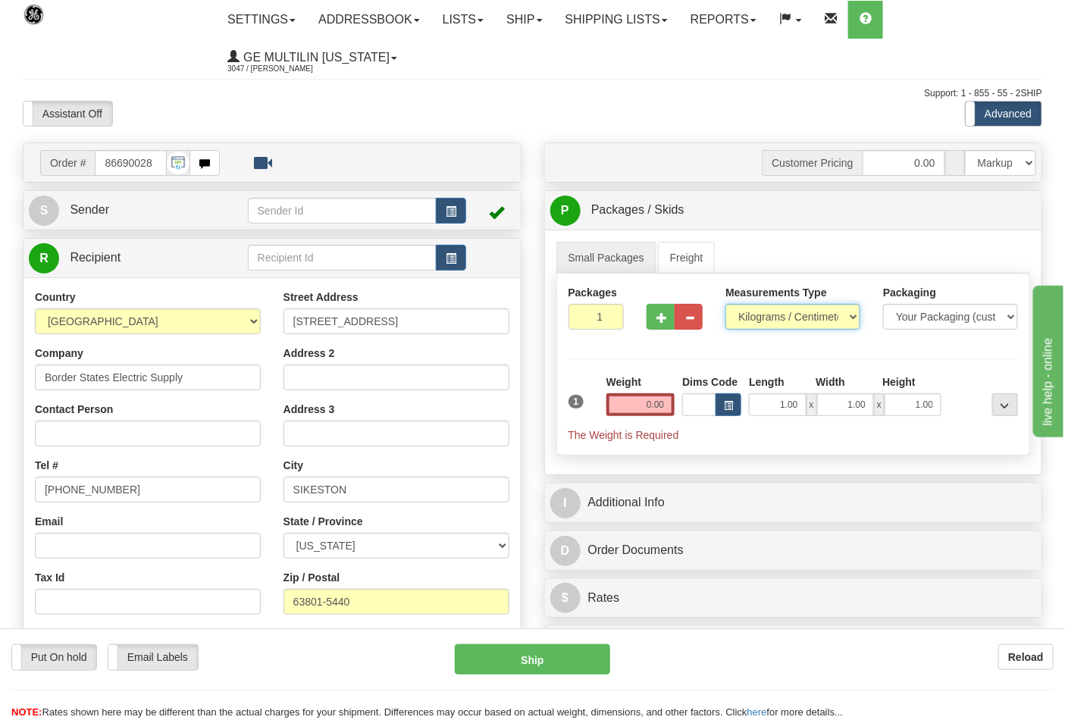
drag, startPoint x: 751, startPoint y: 324, endPoint x: 757, endPoint y: 330, distance: 8.1
click at [751, 324] on select "Pounds / Inches Kilograms / Centimeters" at bounding box center [793, 317] width 135 height 26
select select "0"
click at [726, 305] on select "Pounds / Inches Kilograms / Centimeters" at bounding box center [793, 317] width 135 height 26
click at [671, 412] on input "0.00" at bounding box center [641, 404] width 69 height 23
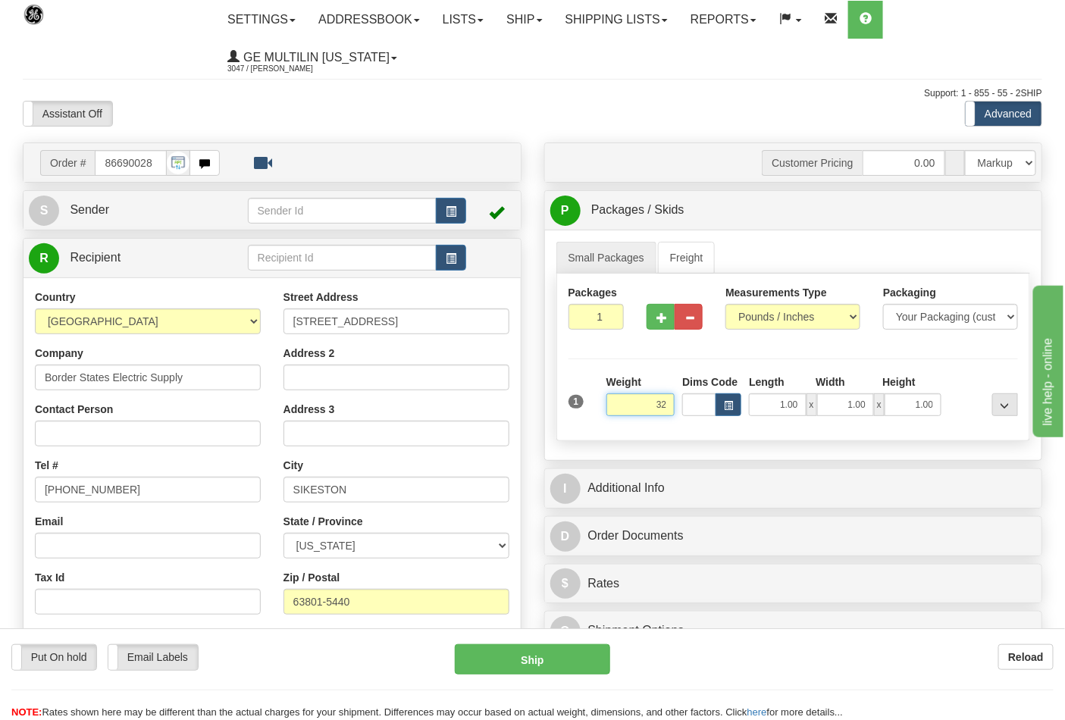
click button "Delete" at bounding box center [0, 0] width 0 height 0
type input "32.00"
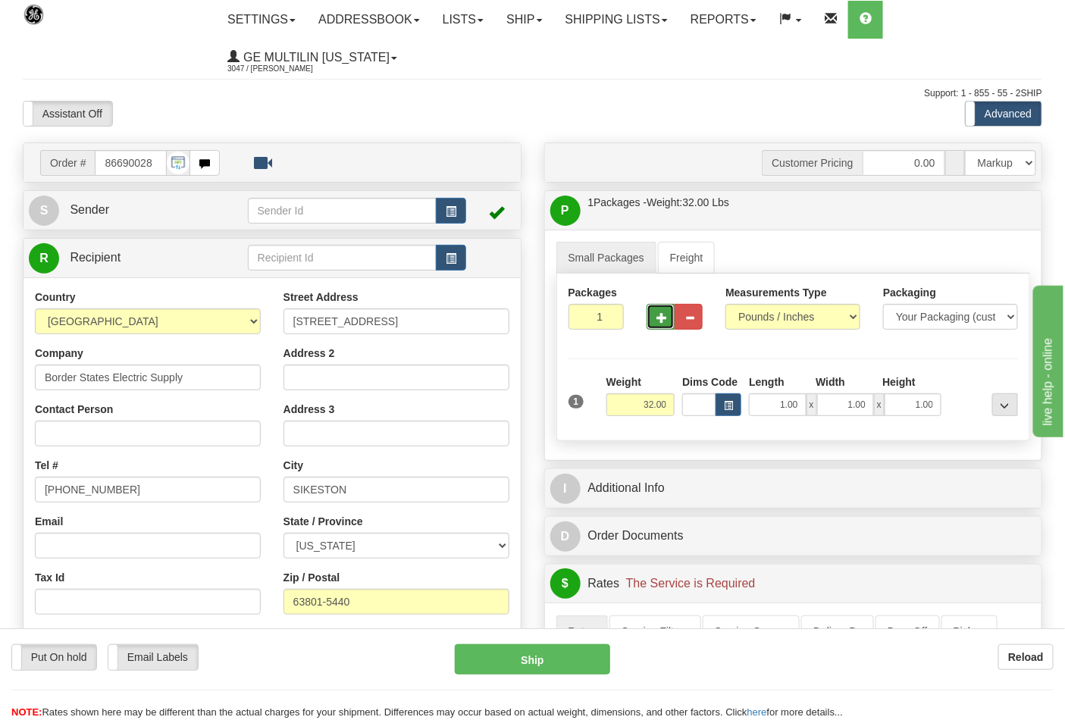
click at [664, 316] on span "button" at bounding box center [662, 318] width 11 height 10
type input "2"
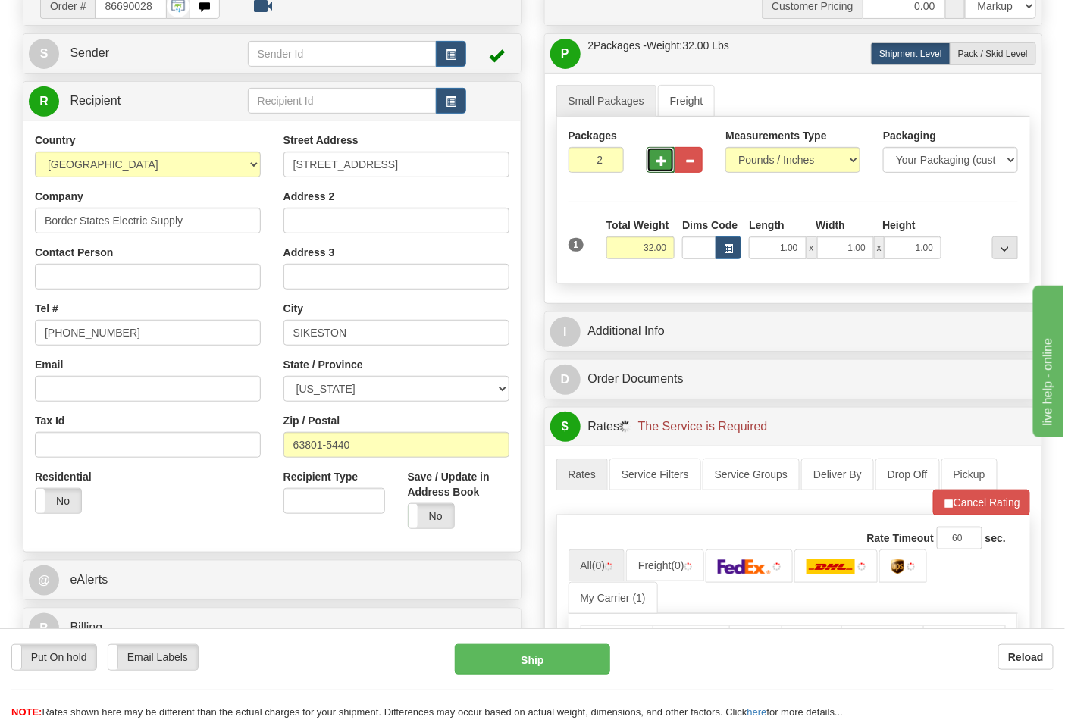
scroll to position [337, 0]
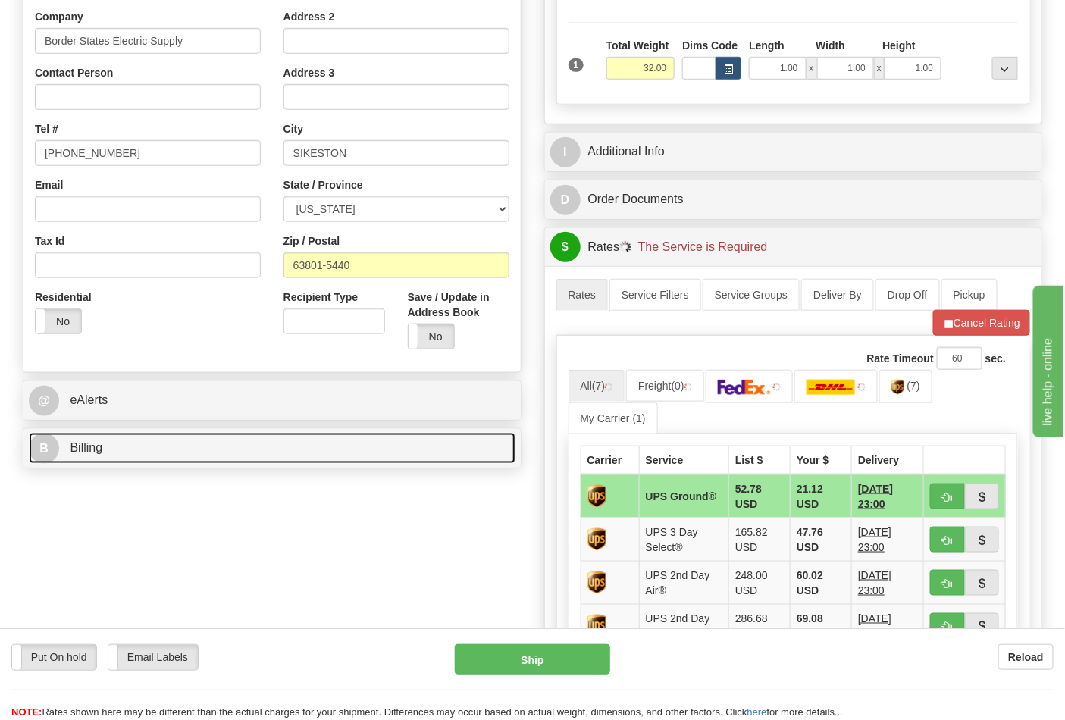
click at [215, 444] on link "B Billing" at bounding box center [272, 448] width 487 height 31
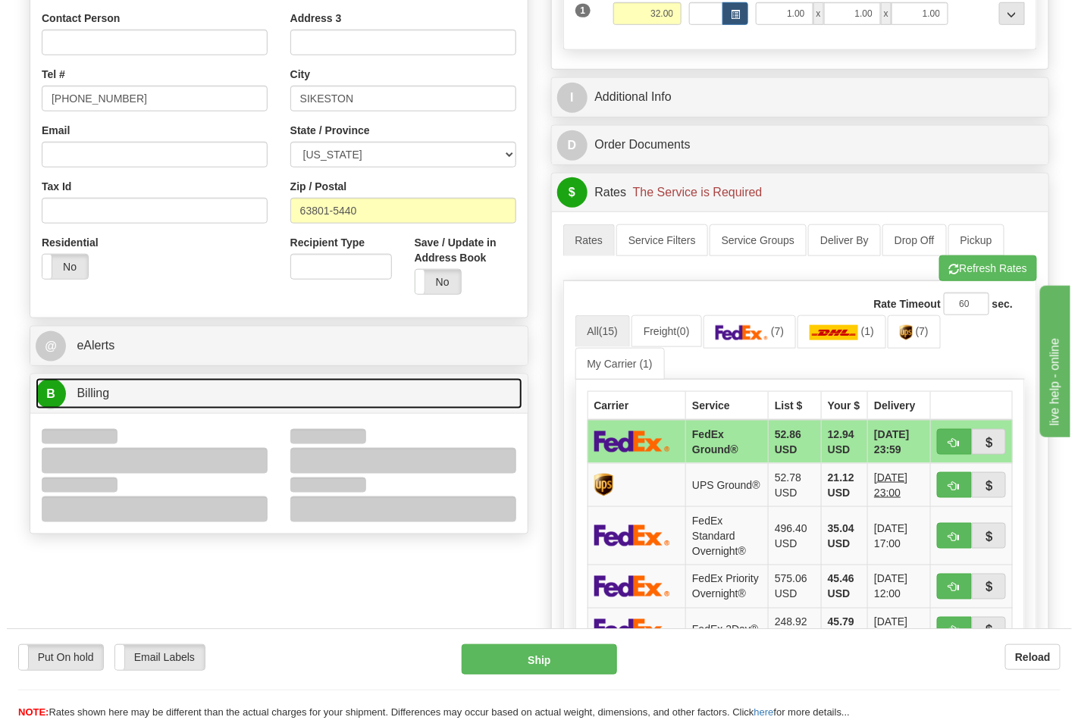
scroll to position [421, 0]
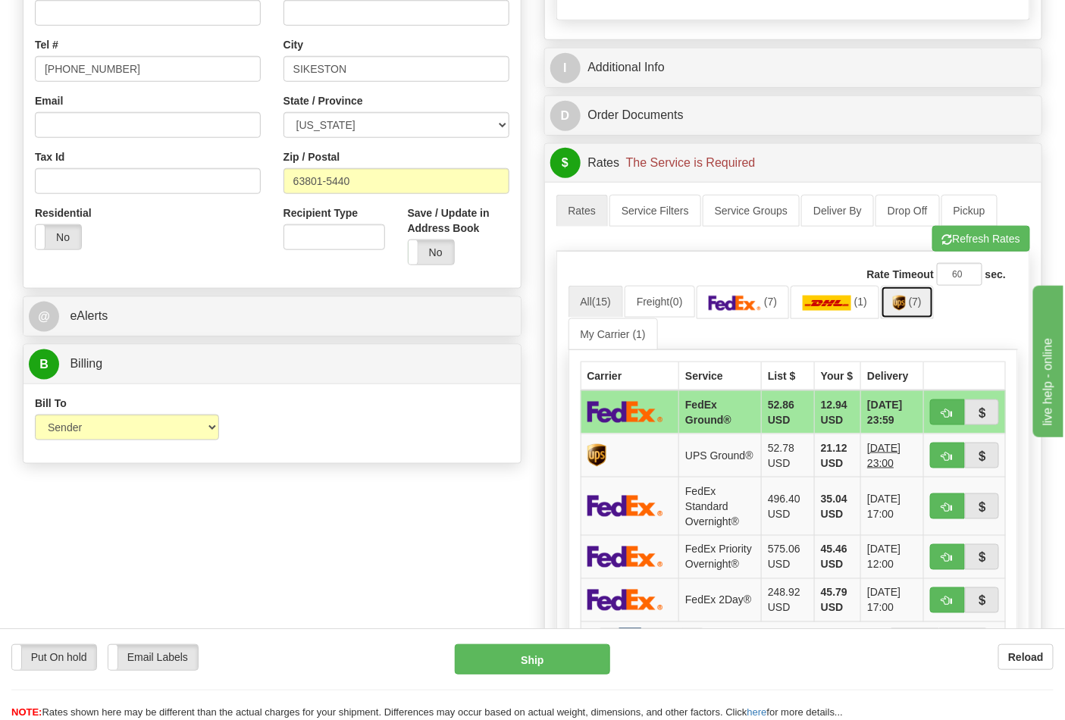
click at [904, 303] on img at bounding box center [899, 303] width 13 height 15
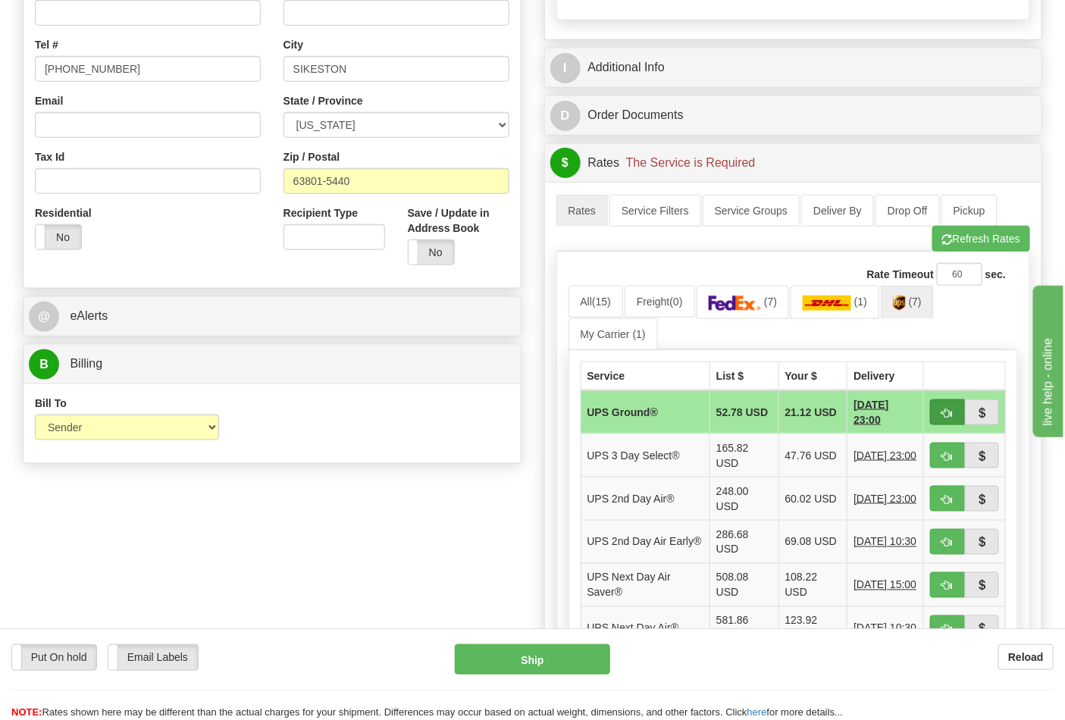
drag, startPoint x: 933, startPoint y: 429, endPoint x: 939, endPoint y: 420, distance: 10.9
click at [934, 428] on td at bounding box center [965, 412] width 82 height 44
click at [939, 420] on button "button" at bounding box center [947, 413] width 35 height 26
type input "03"
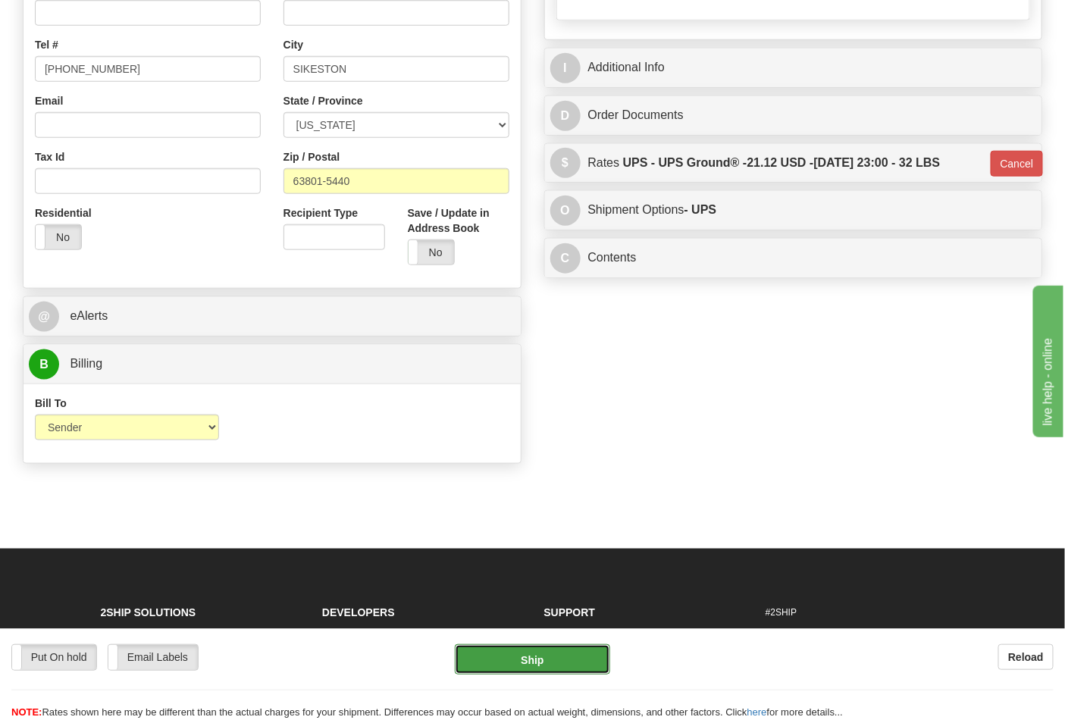
click at [531, 667] on button "Ship" at bounding box center [532, 659] width 155 height 30
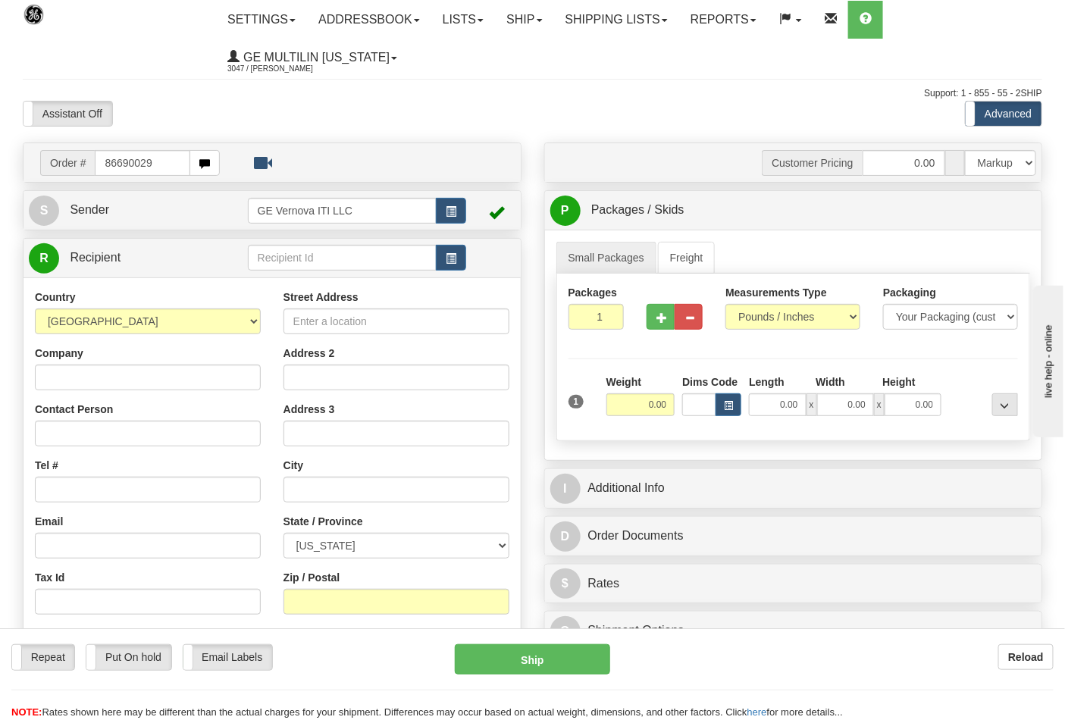
type input "86690029"
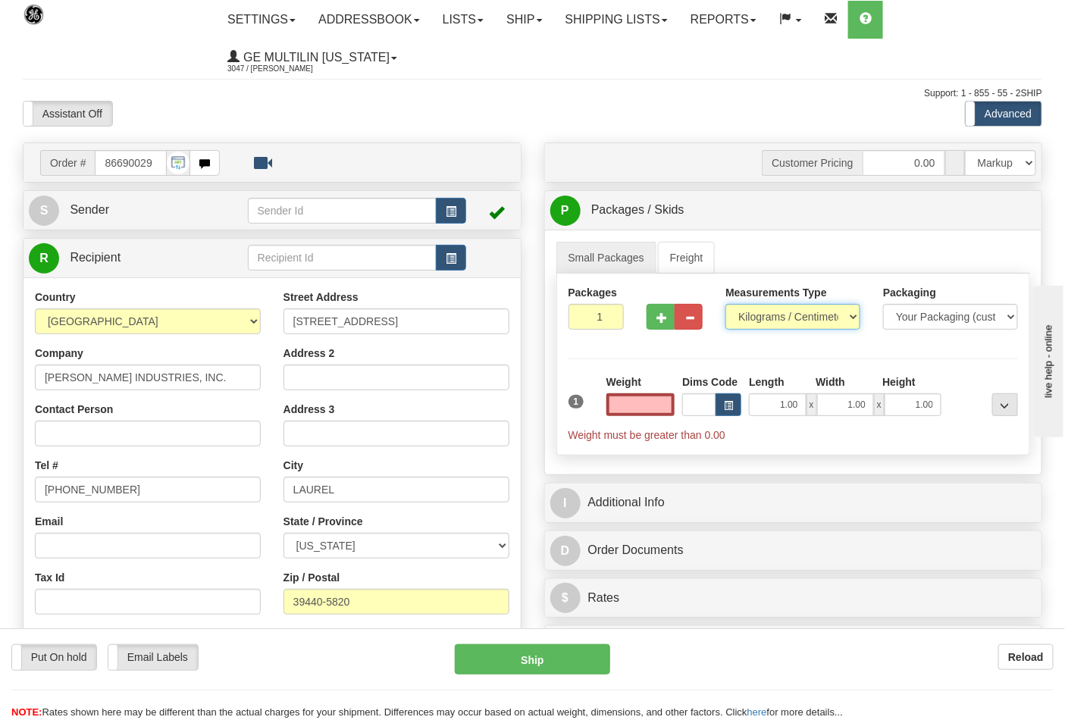
type input "0.00"
click at [748, 327] on select "Pounds / Inches Kilograms / Centimeters" at bounding box center [793, 317] width 135 height 26
select select "0"
click at [726, 305] on select "Pounds / Inches Kilograms / Centimeters" at bounding box center [793, 317] width 135 height 26
click at [657, 317] on span "button" at bounding box center [662, 318] width 11 height 10
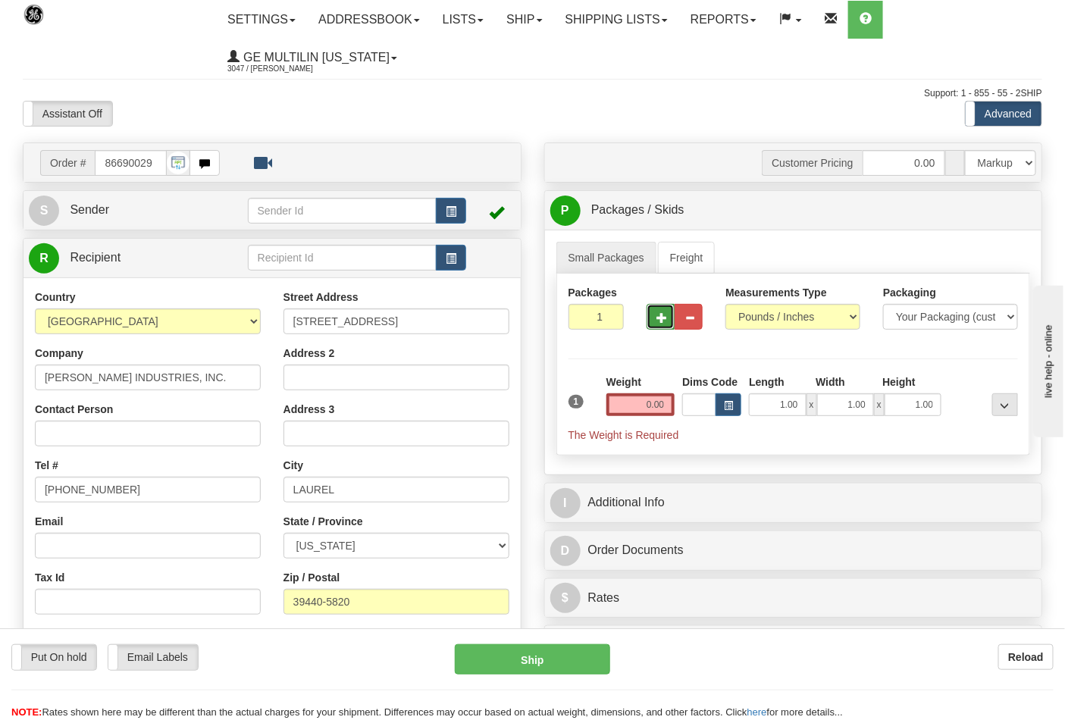
type input "2"
click at [669, 408] on input "0.00" at bounding box center [641, 404] width 69 height 23
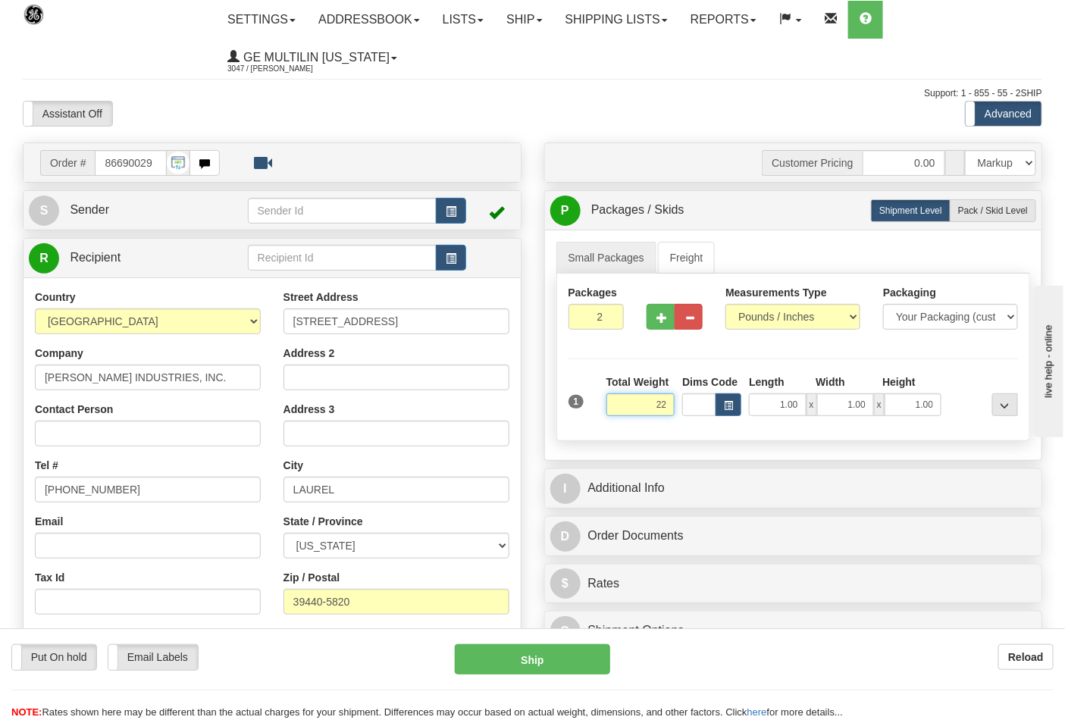
click button "Delete" at bounding box center [0, 0] width 0 height 0
type input "22.00"
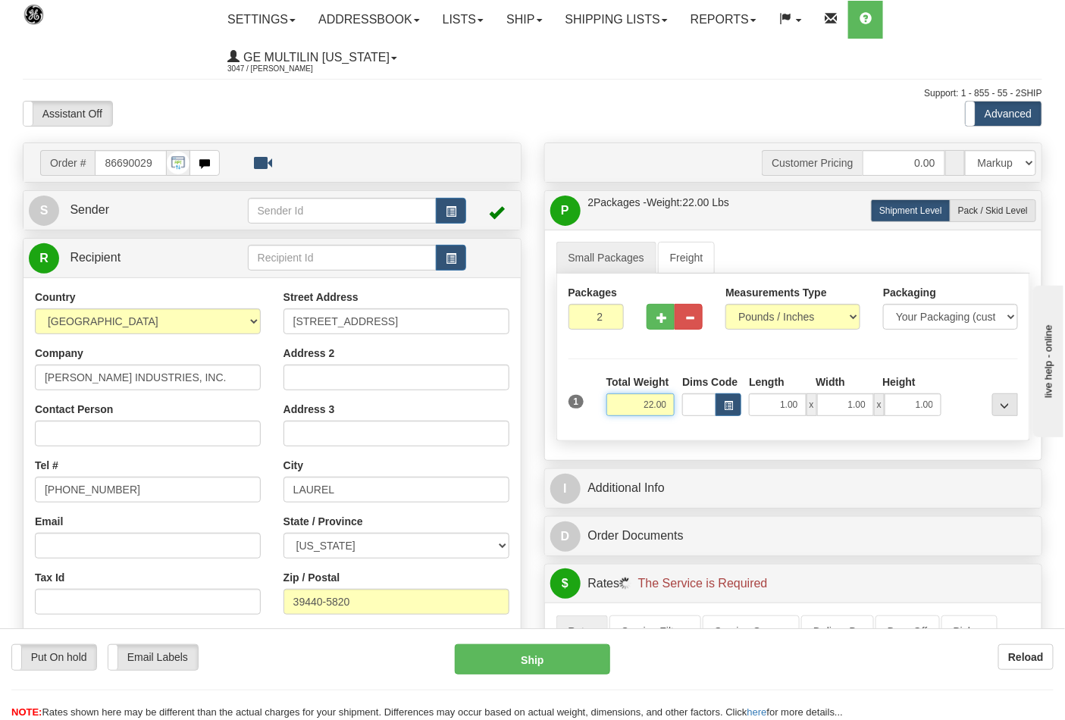
scroll to position [252, 0]
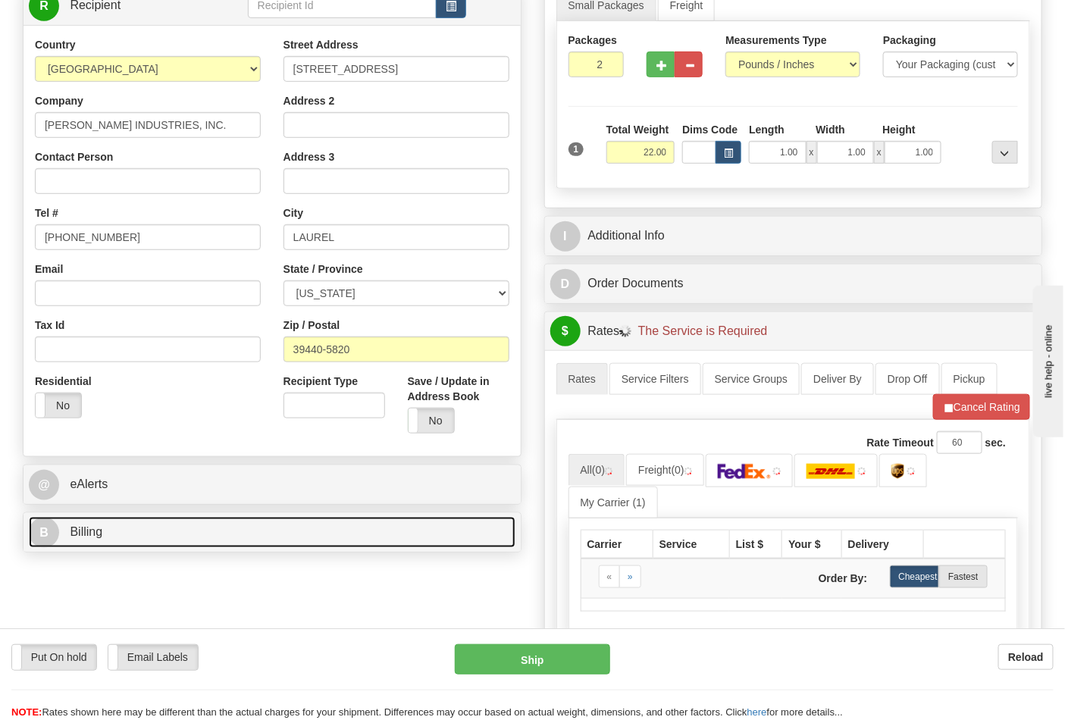
click at [118, 540] on link "B Billing" at bounding box center [272, 532] width 487 height 31
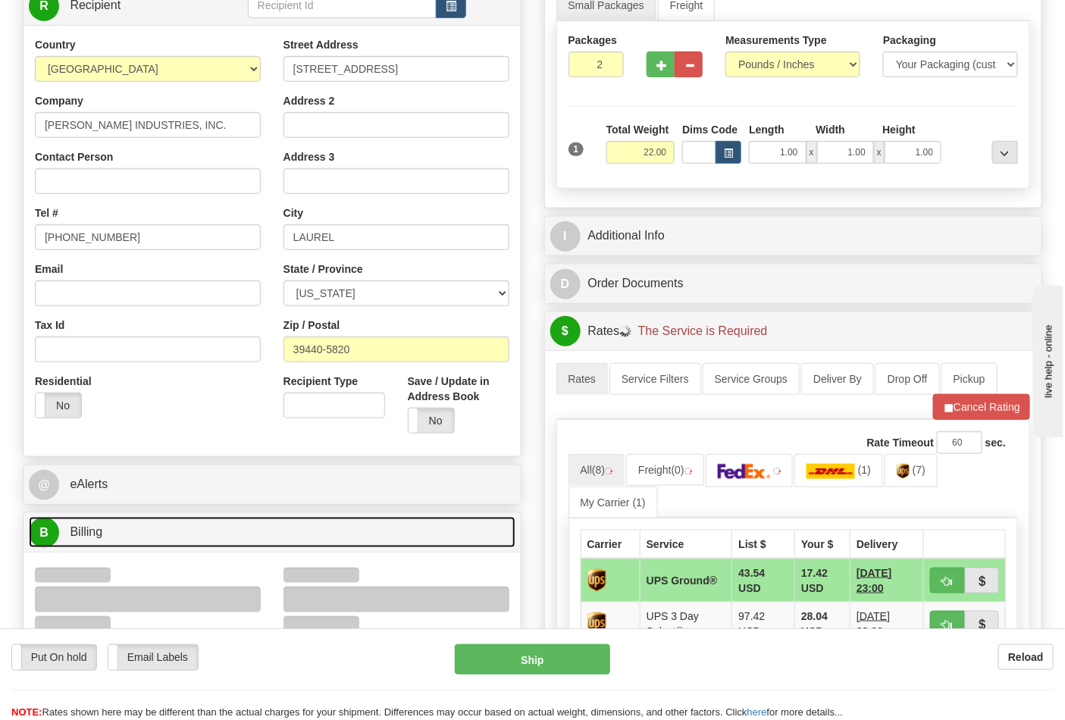
scroll to position [421, 0]
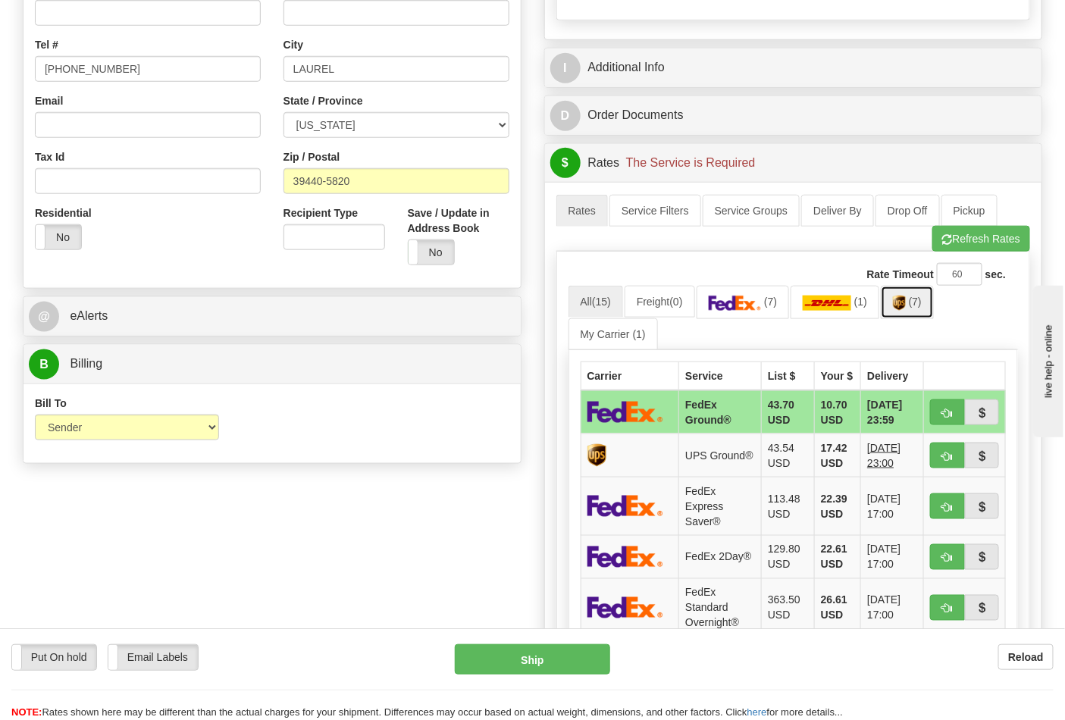
click at [902, 318] on link "(7)" at bounding box center [907, 302] width 53 height 33
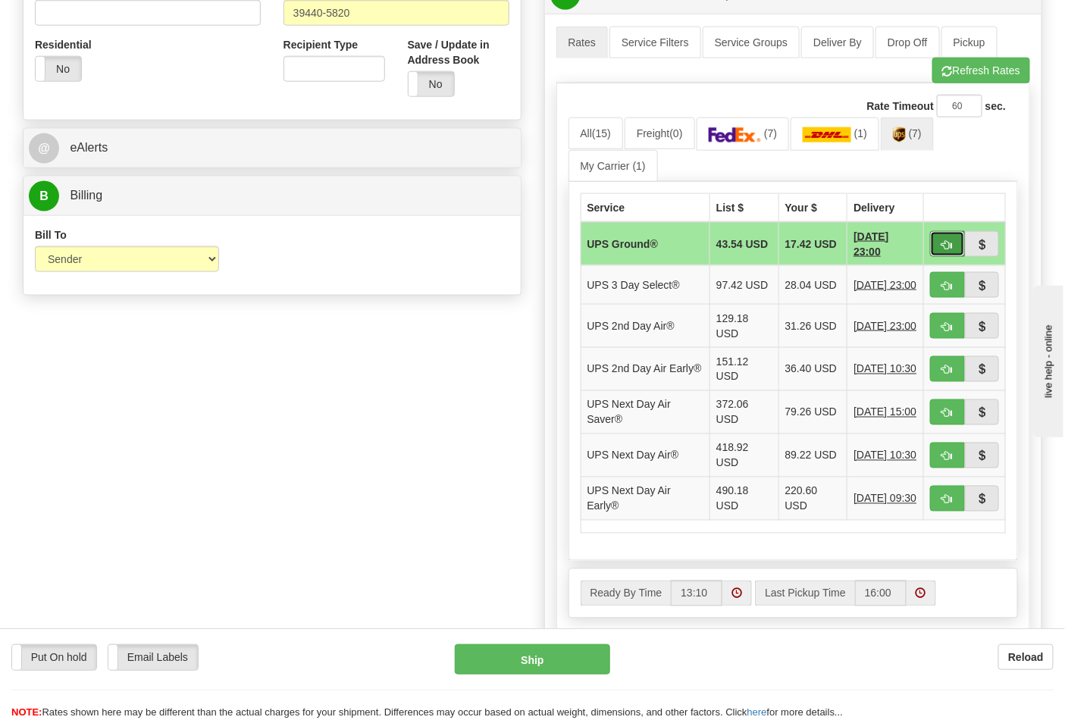
click at [940, 244] on button "button" at bounding box center [947, 244] width 35 height 26
type input "03"
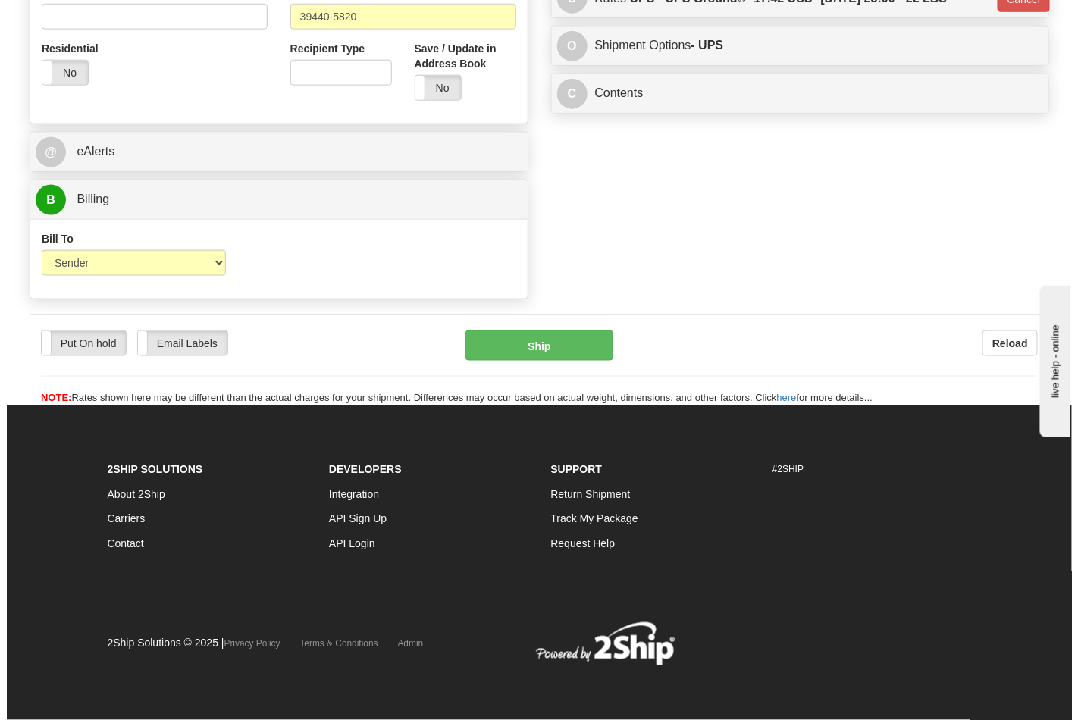
scroll to position [566, 0]
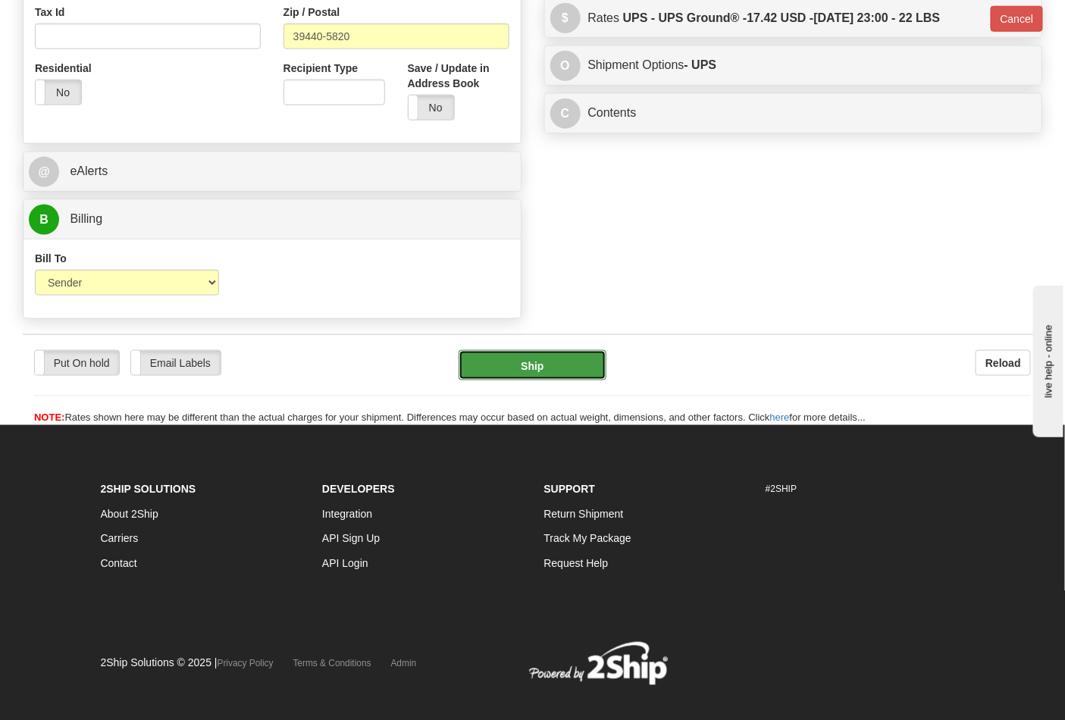
click at [519, 367] on button "Ship" at bounding box center [532, 365] width 147 height 30
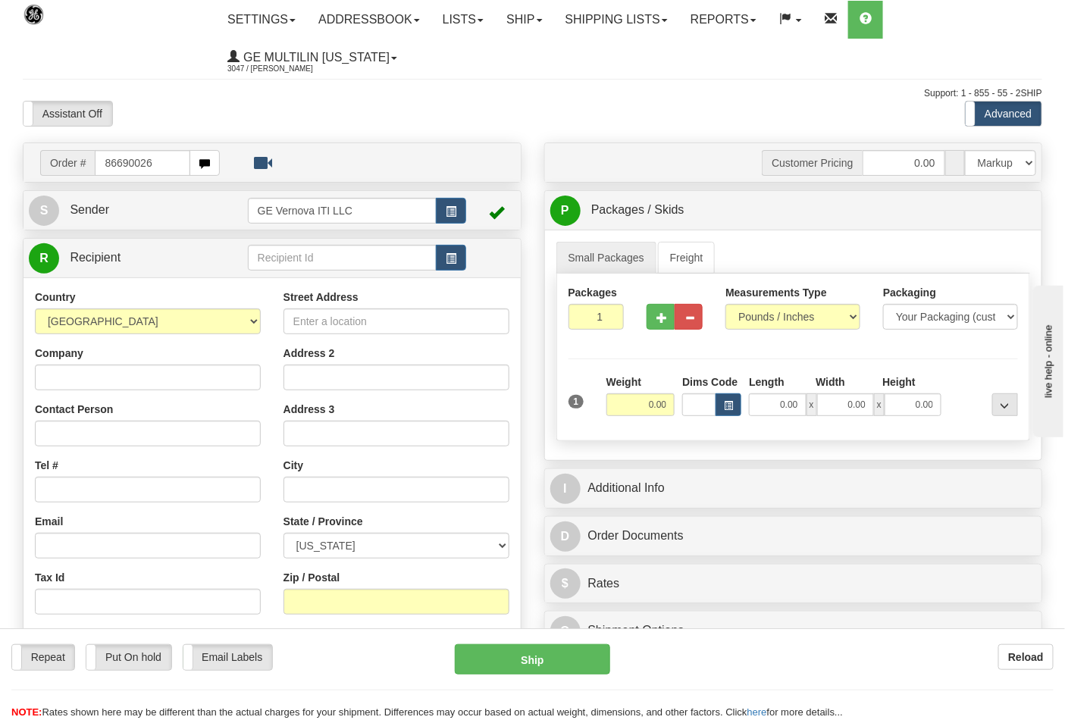
type input "86690026"
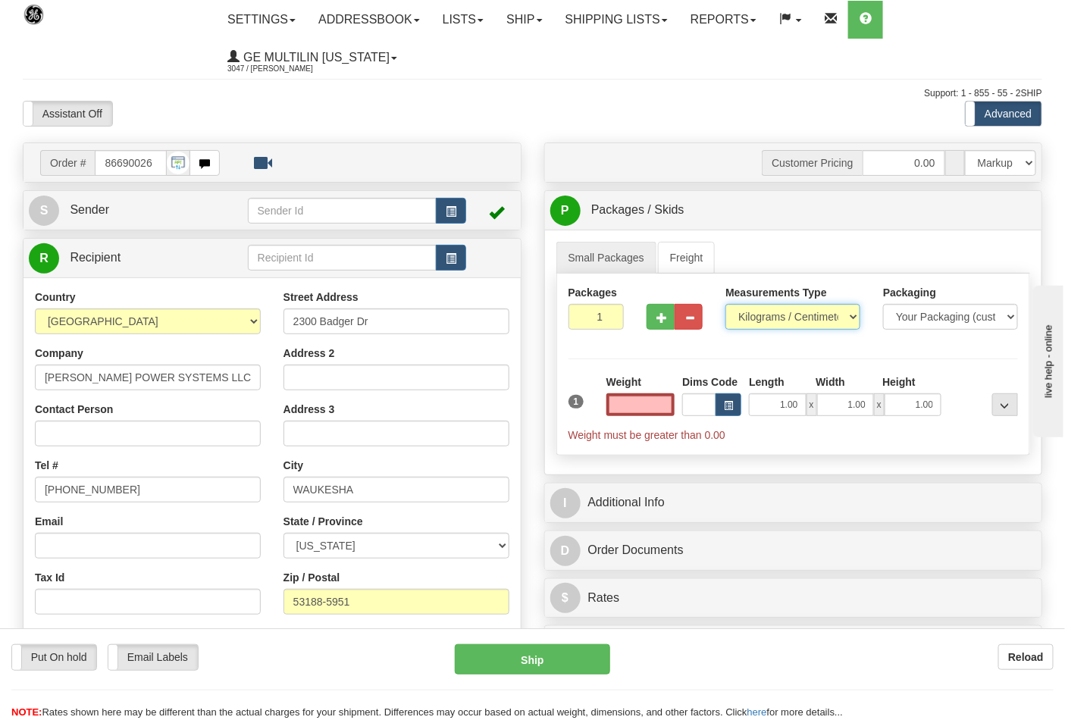
type input "0.00"
click at [758, 316] on select "Pounds / Inches Kilograms / Centimeters" at bounding box center [793, 317] width 135 height 26
select select "0"
click at [726, 305] on select "Pounds / Inches Kilograms / Centimeters" at bounding box center [793, 317] width 135 height 26
click at [669, 403] on input "0.00" at bounding box center [641, 404] width 69 height 23
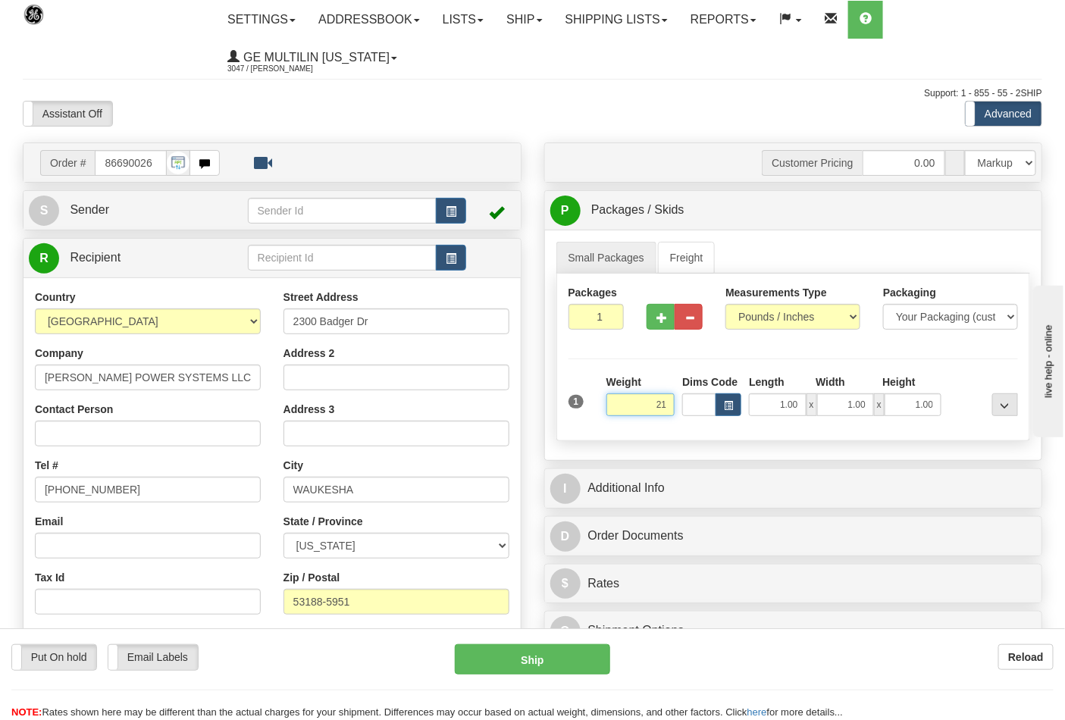
click button "Delete" at bounding box center [0, 0] width 0 height 0
type input "21.00"
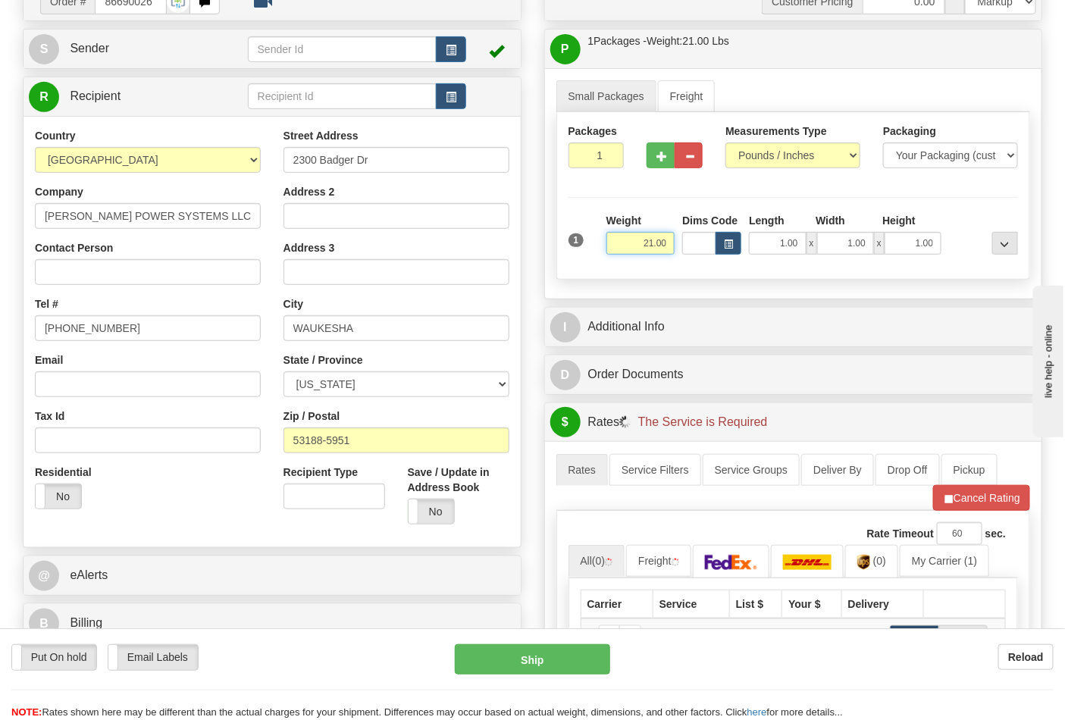
scroll to position [337, 0]
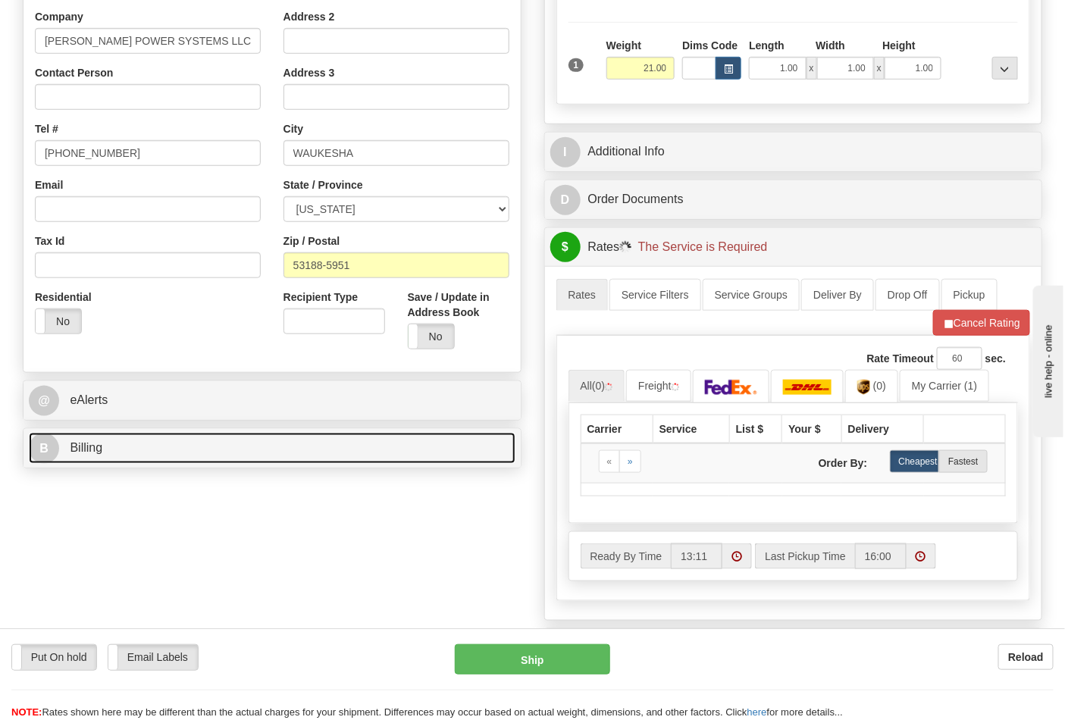
click at [191, 447] on link "B Billing" at bounding box center [272, 448] width 487 height 31
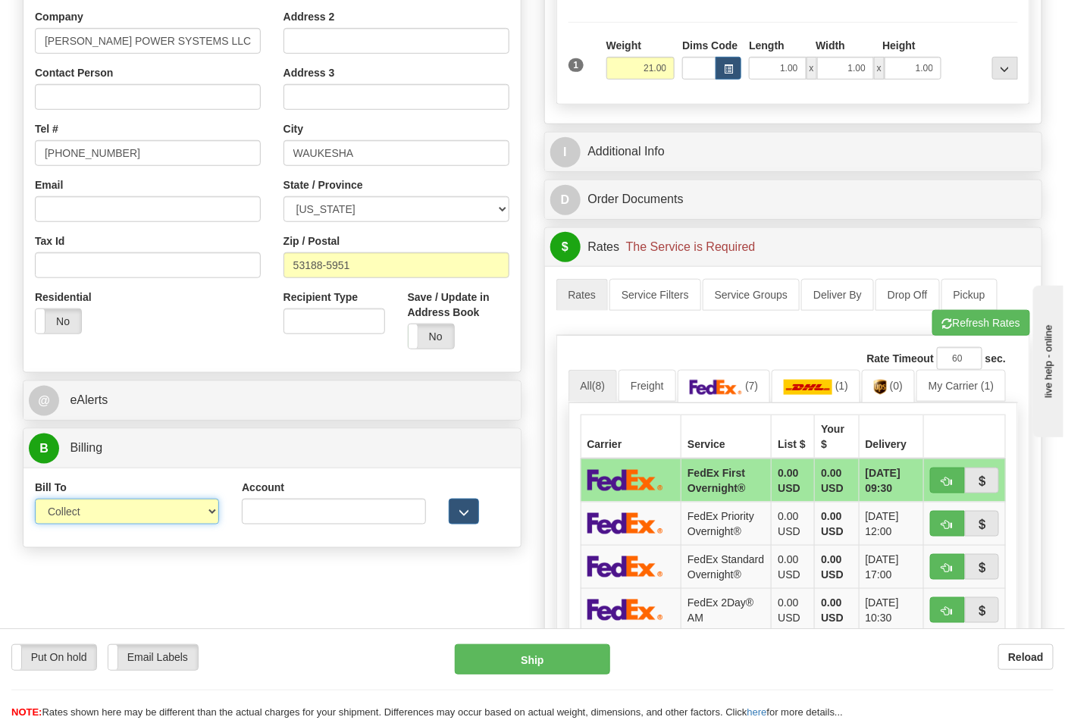
click at [137, 518] on select "Sender Recipient Third Party Collect" at bounding box center [127, 512] width 184 height 26
select select "2"
click at [35, 500] on select "Sender Recipient Third Party Collect" at bounding box center [127, 512] width 184 height 26
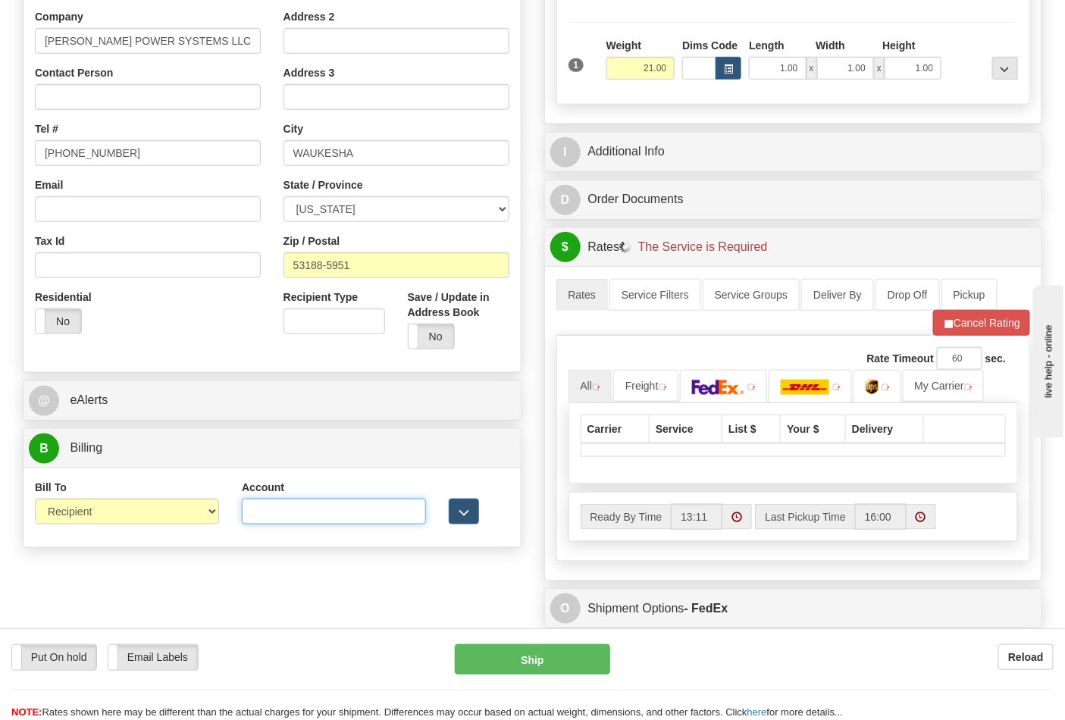
click at [293, 520] on input "Account" at bounding box center [334, 512] width 184 height 26
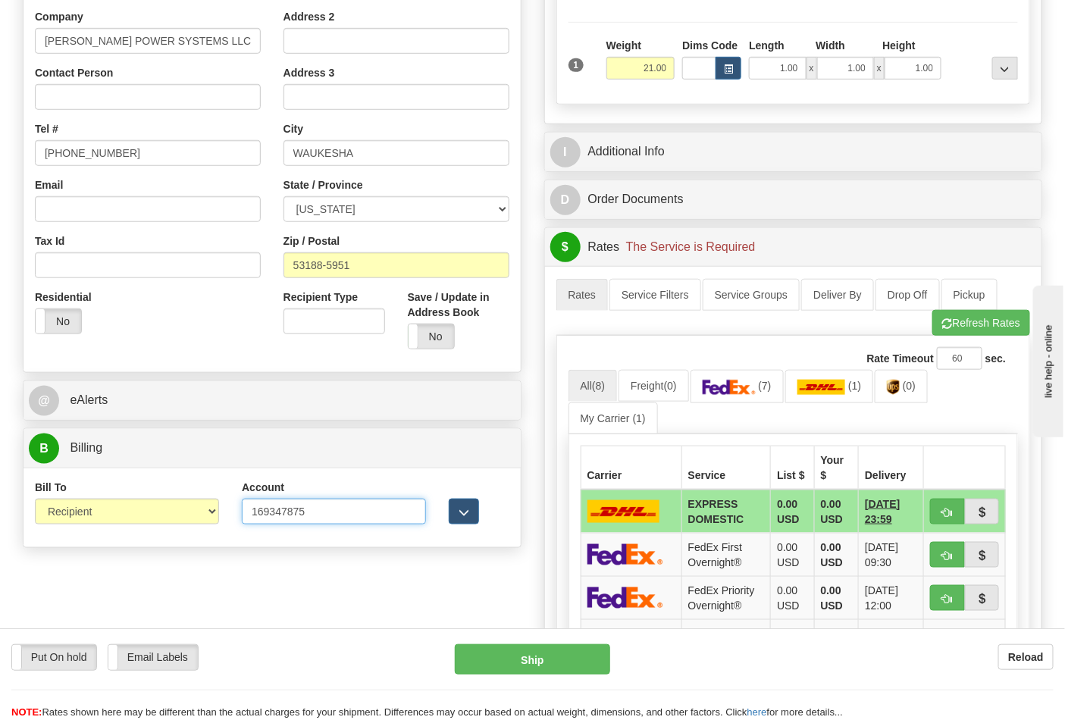
type input "169347875"
click button "Delete" at bounding box center [0, 0] width 0 height 0
click at [751, 388] on img at bounding box center [729, 387] width 53 height 15
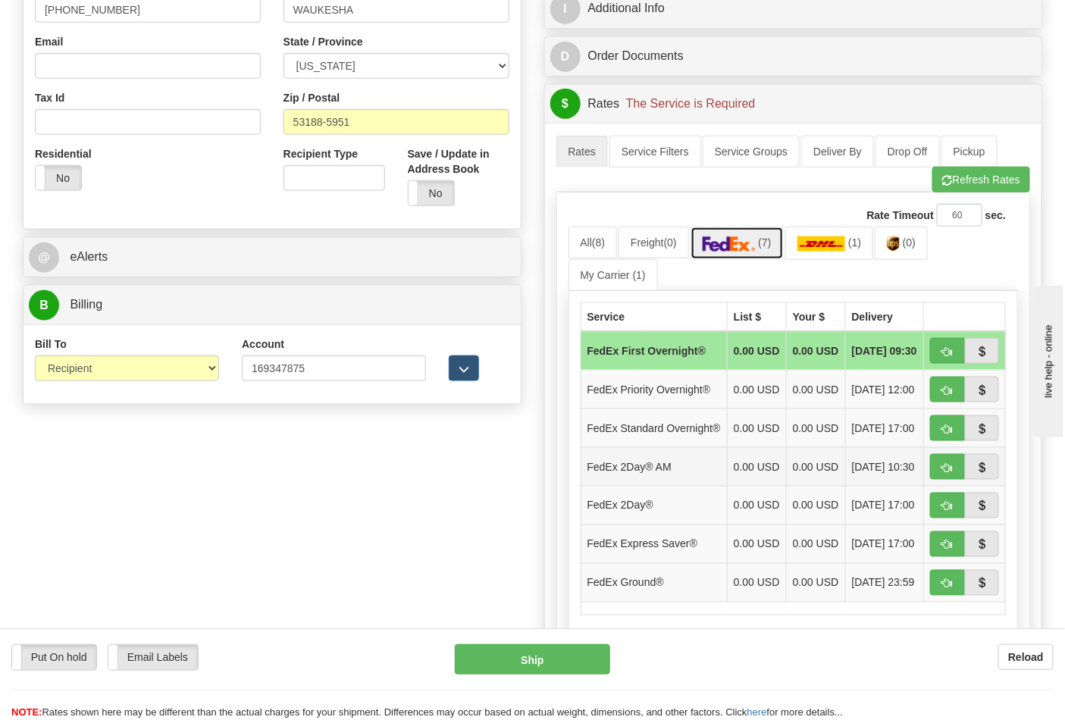
scroll to position [589, 0]
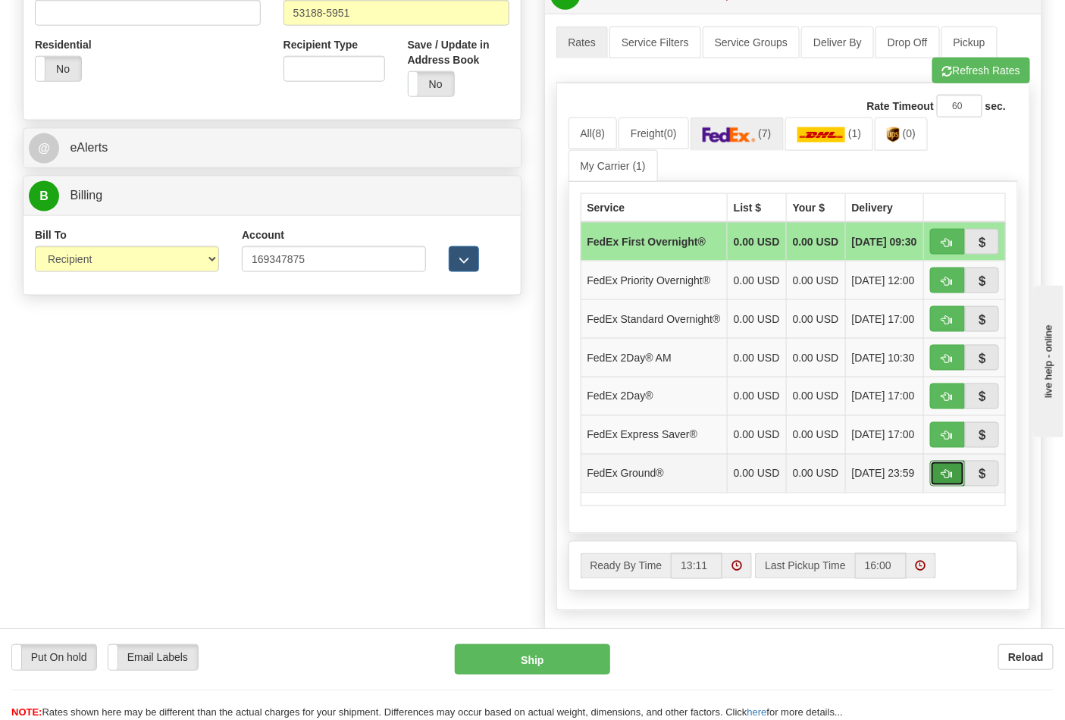
click at [942, 480] on span "button" at bounding box center [947, 475] width 11 height 10
type input "92"
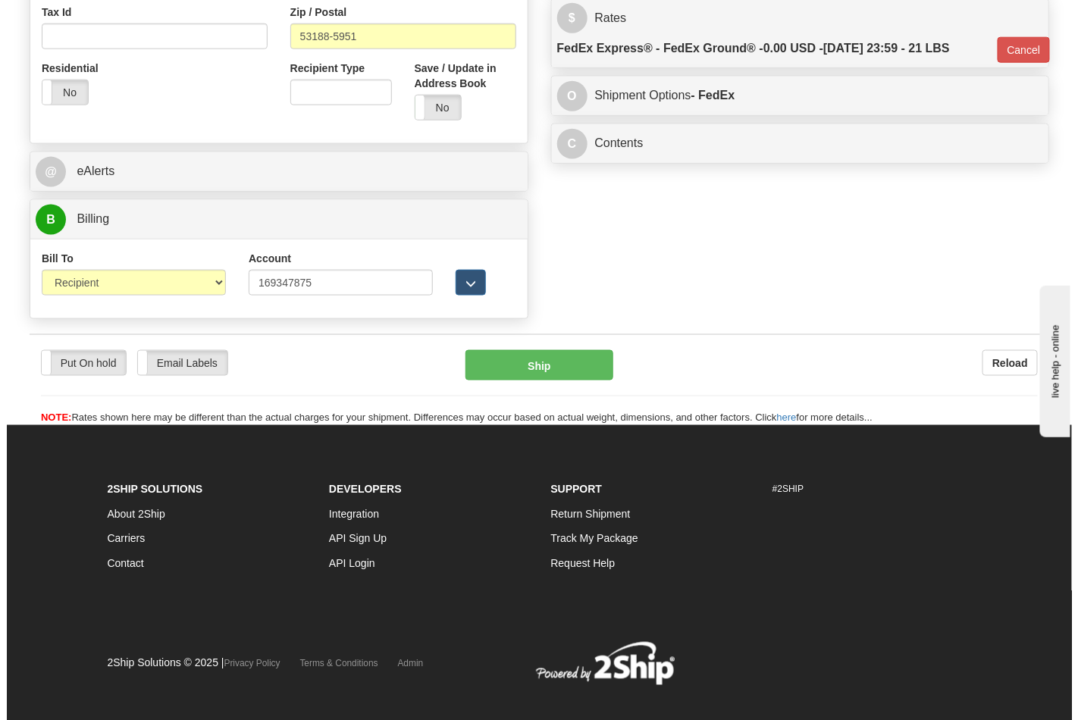
scroll to position [481, 0]
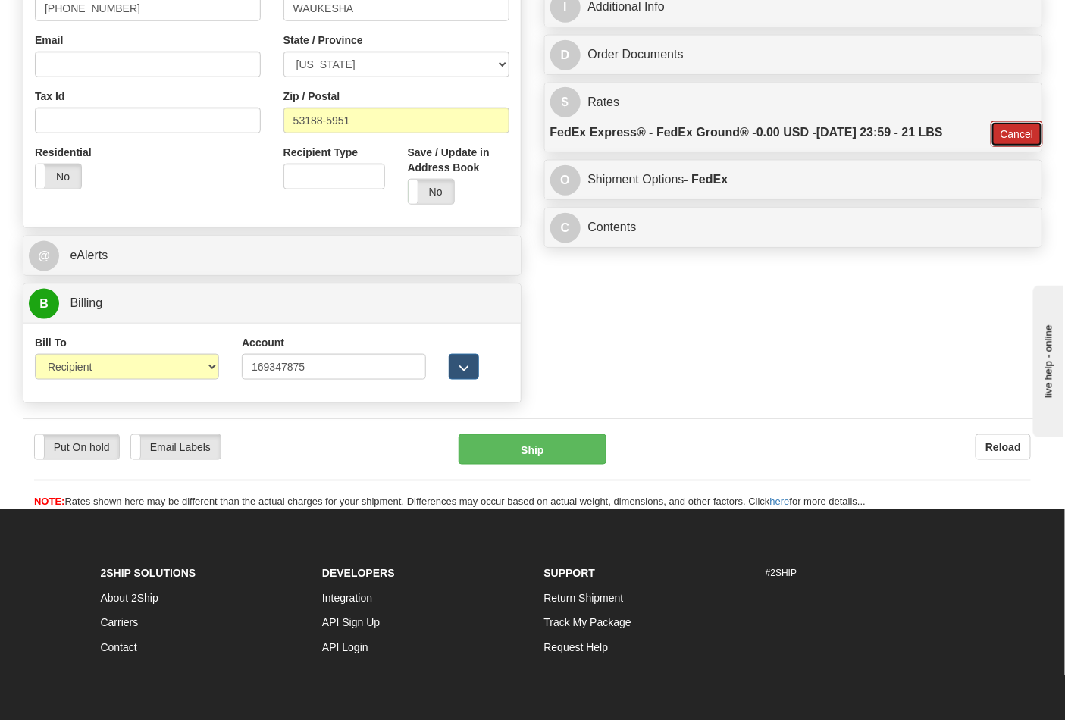
click at [1019, 134] on button "Cancel" at bounding box center [1017, 134] width 53 height 26
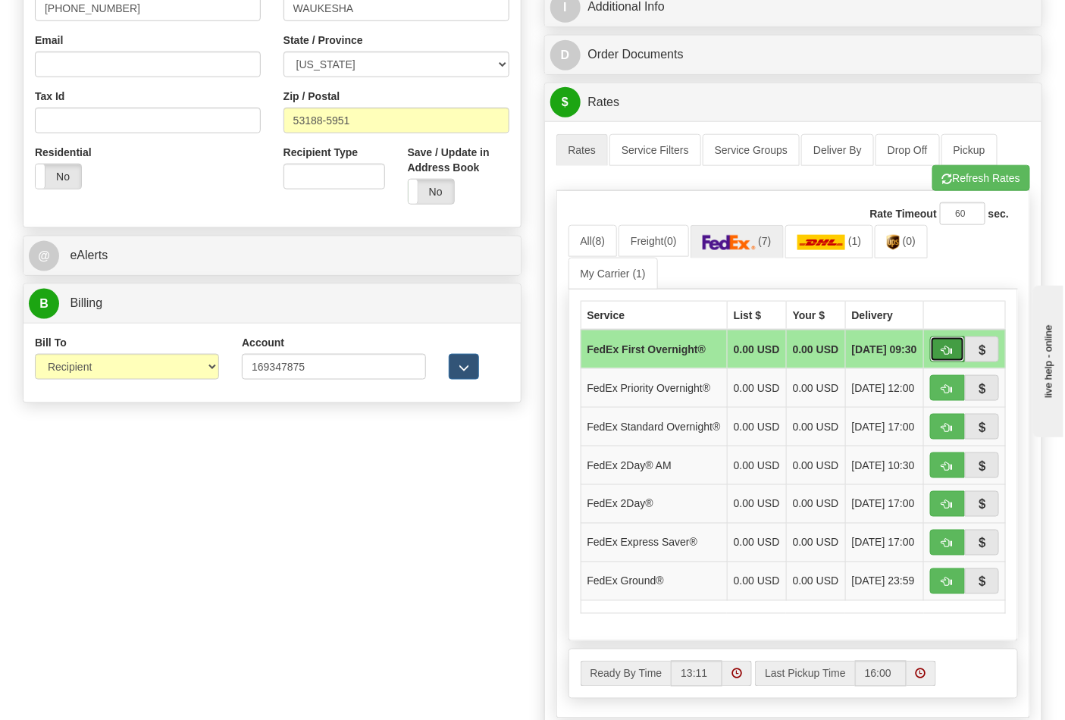
click at [942, 349] on span "button" at bounding box center [947, 351] width 11 height 10
type input "06"
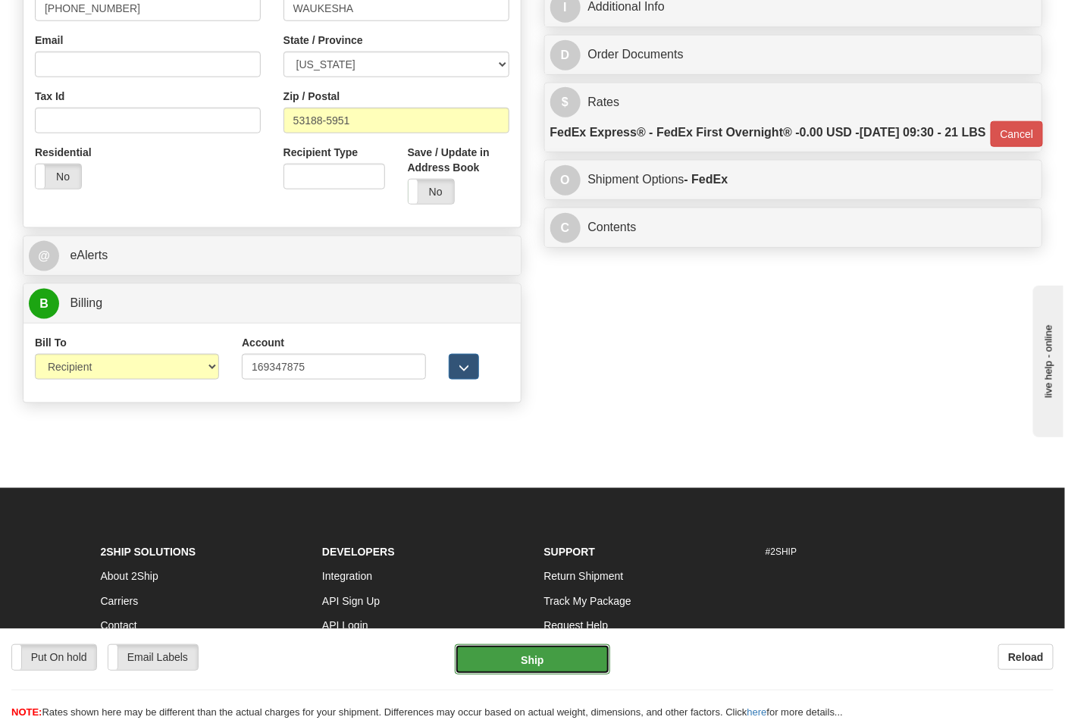
click at [535, 656] on button "Ship" at bounding box center [532, 659] width 155 height 30
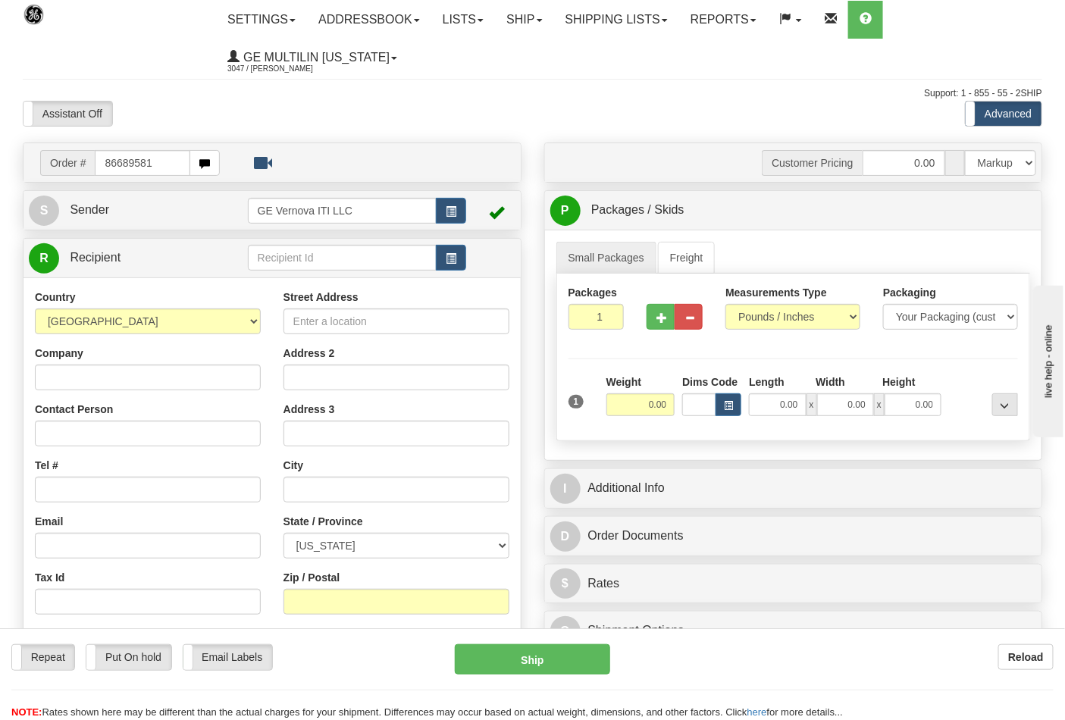
type input "86689581"
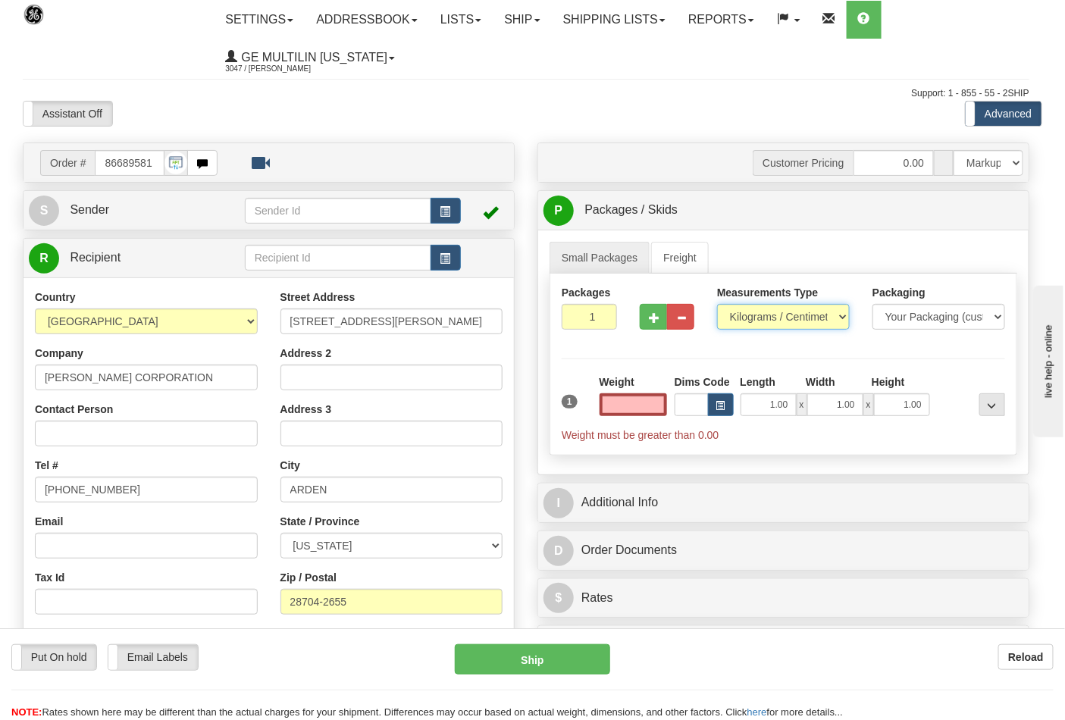
type input "0.00"
click at [776, 317] on select "Pounds / Inches Kilograms / Centimeters" at bounding box center [783, 317] width 133 height 26
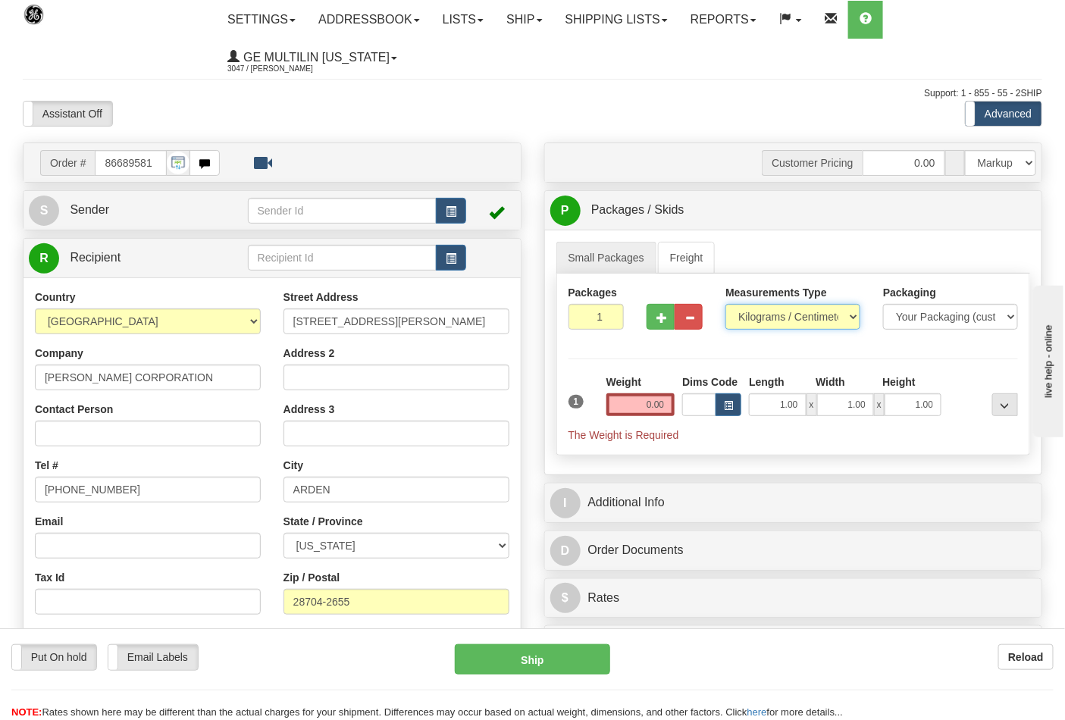
select select "0"
click at [726, 305] on select "Pounds / Inches Kilograms / Centimeters" at bounding box center [793, 317] width 135 height 26
click at [664, 413] on input "0.00" at bounding box center [641, 404] width 69 height 23
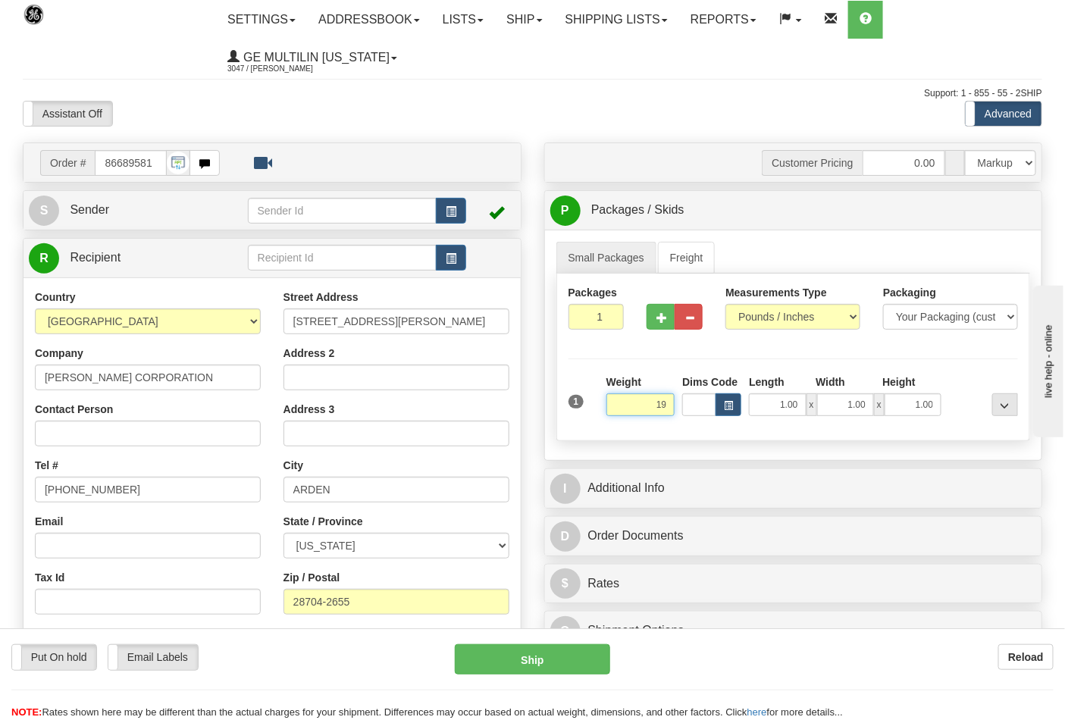
click button "Delete" at bounding box center [0, 0] width 0 height 0
type input "19.00"
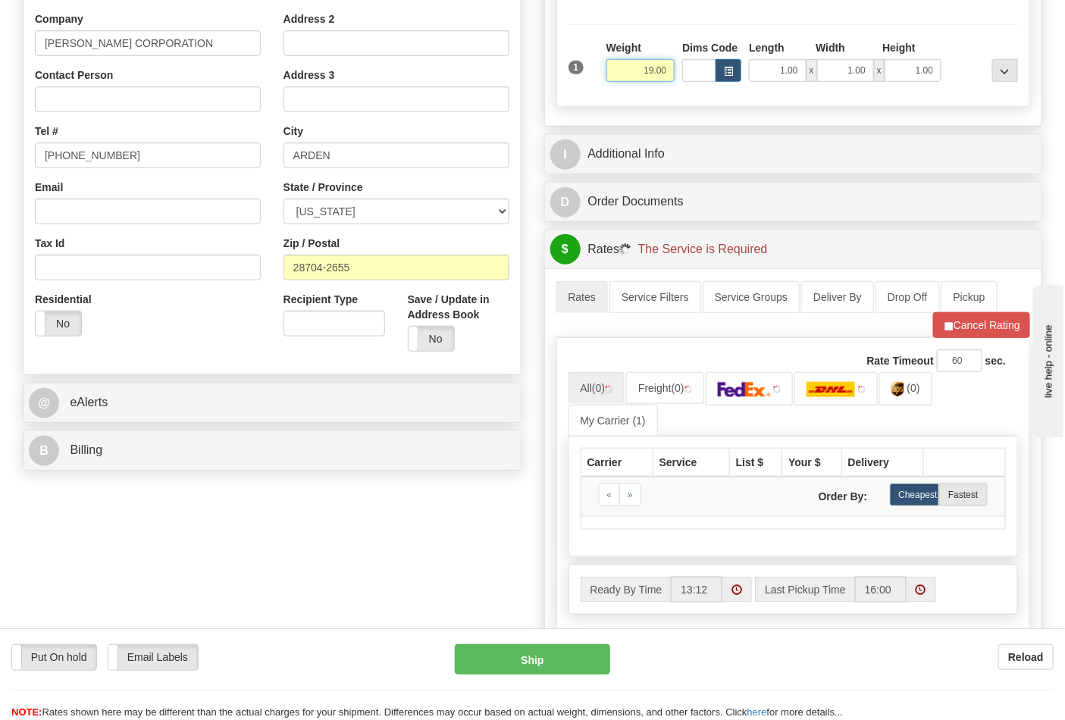
scroll to position [337, 0]
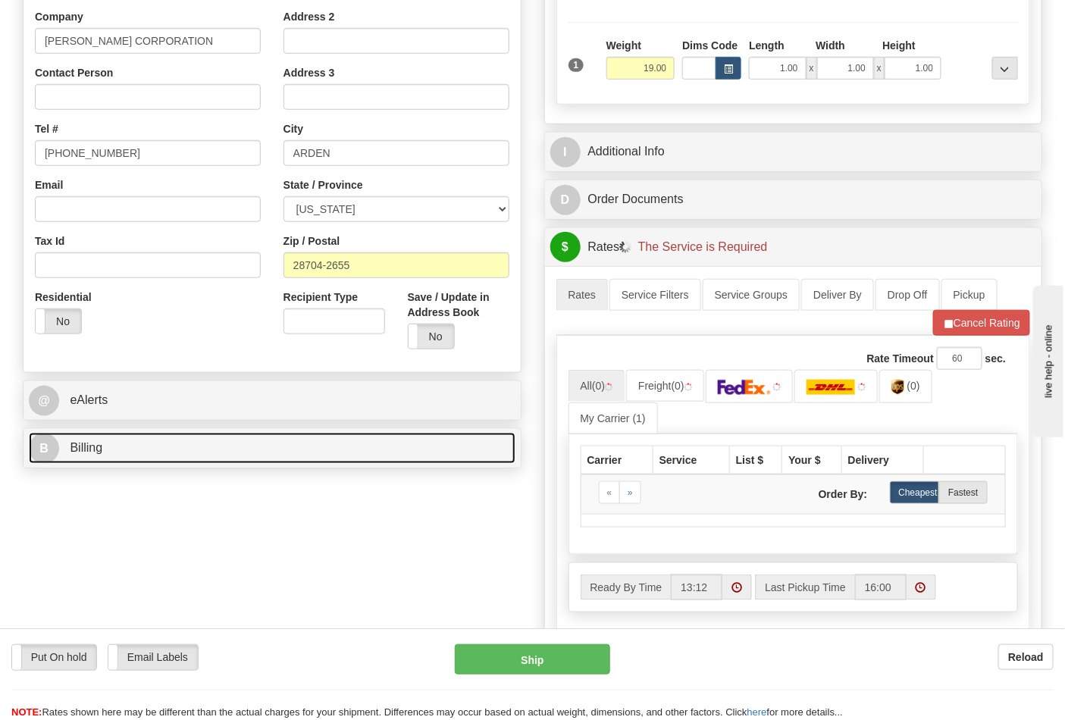
click at [201, 448] on link "B Billing" at bounding box center [272, 448] width 487 height 31
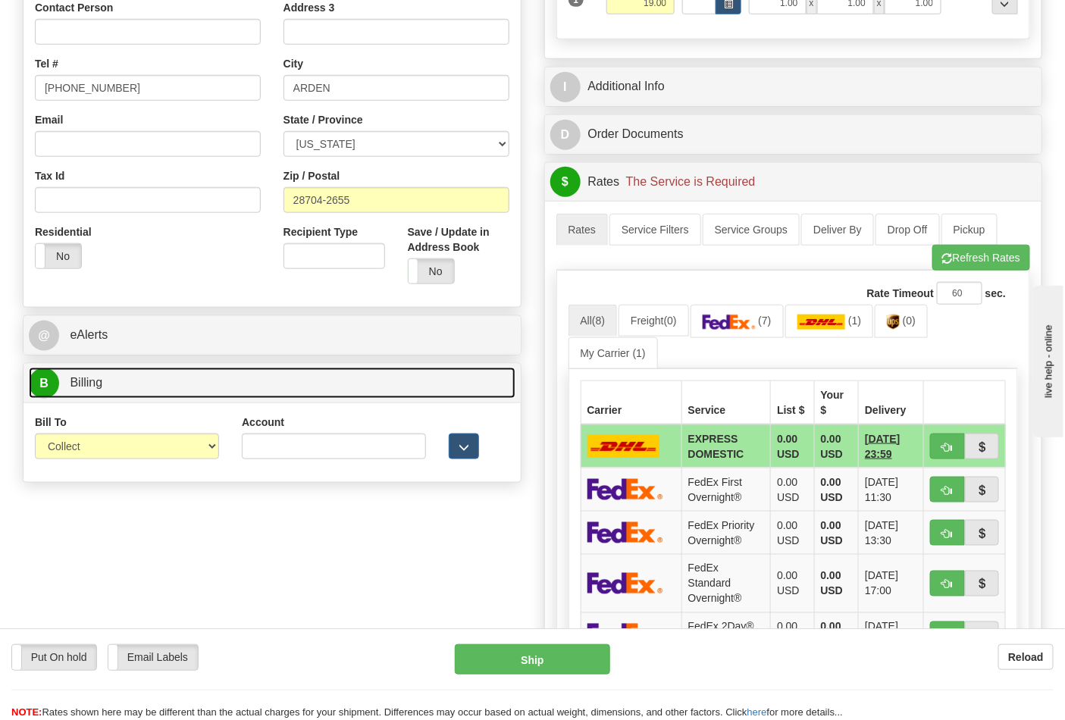
scroll to position [421, 0]
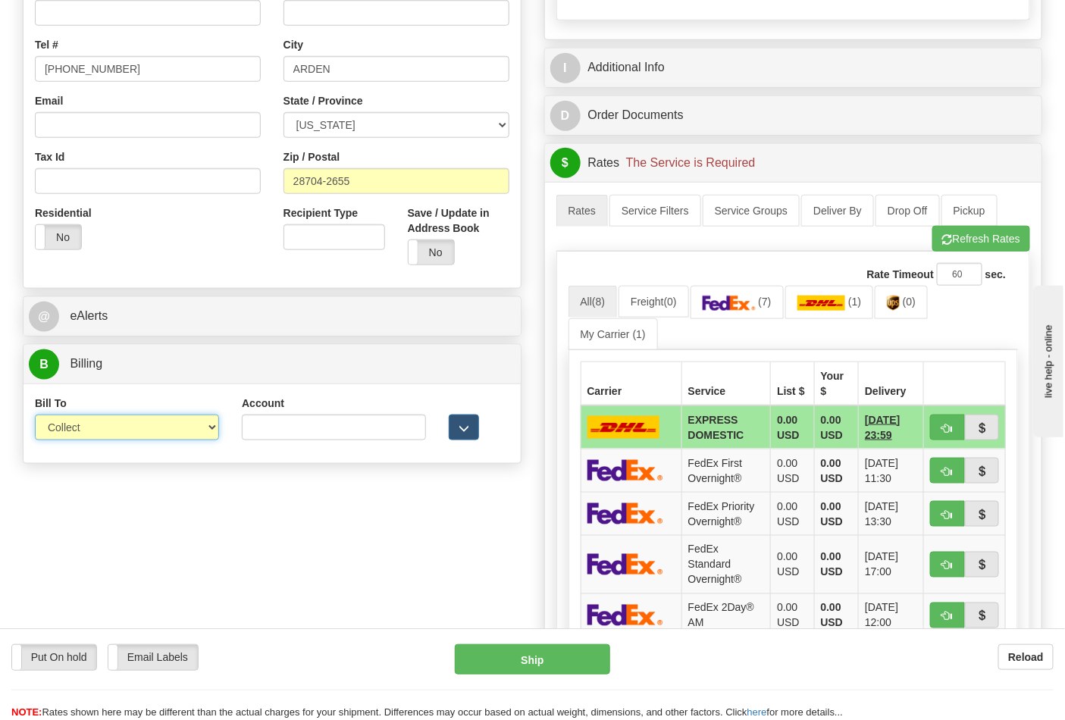
drag, startPoint x: 137, startPoint y: 427, endPoint x: 126, endPoint y: 433, distance: 12.9
click at [137, 427] on select "Sender Recipient Third Party Collect" at bounding box center [127, 428] width 184 height 26
select select "2"
click at [35, 416] on select "Sender Recipient Third Party Collect" at bounding box center [127, 428] width 184 height 26
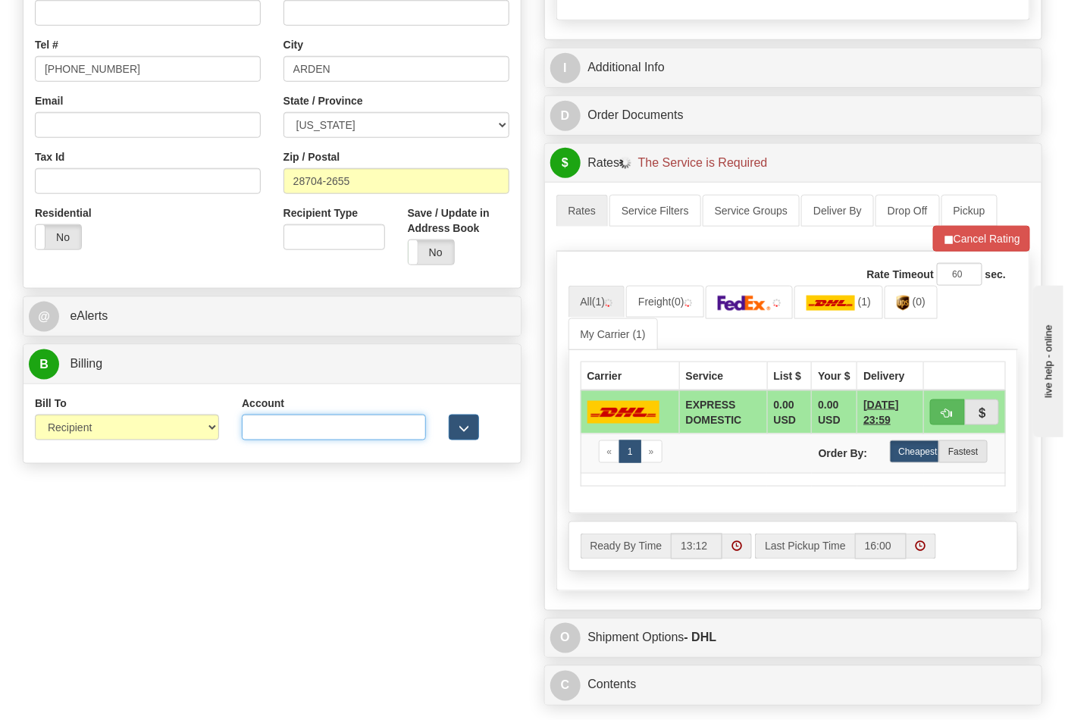
click at [284, 434] on input "Account" at bounding box center [334, 428] width 184 height 26
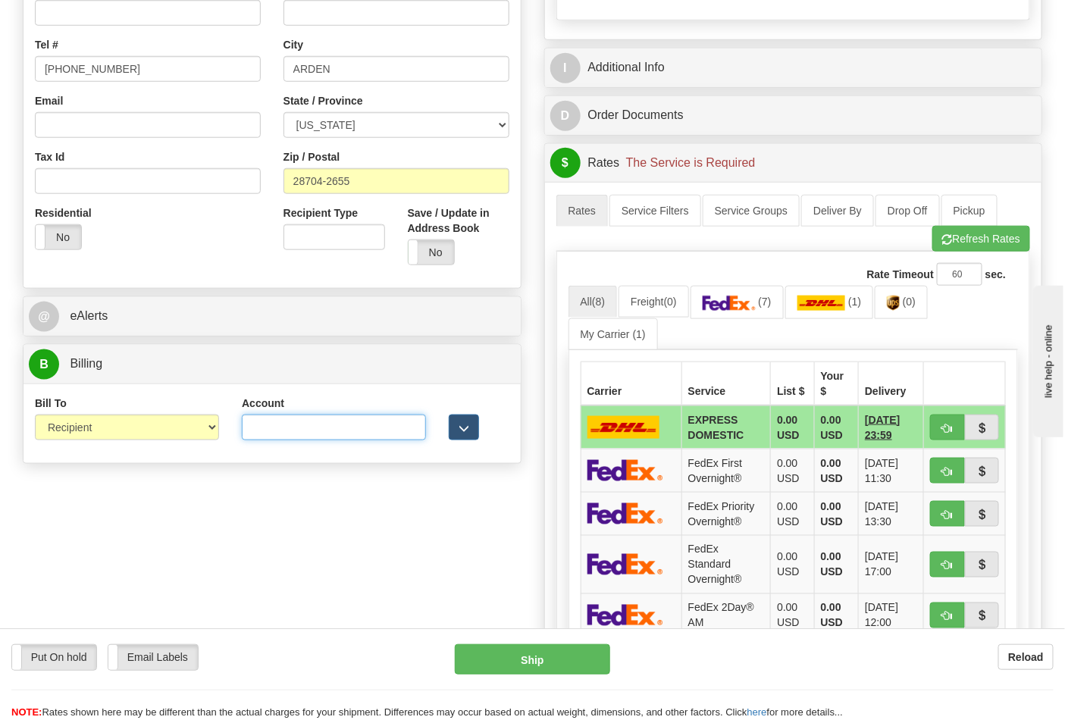
paste input "103014760"
type input "103014760"
click at [770, 306] on span "(7)" at bounding box center [764, 302] width 13 height 12
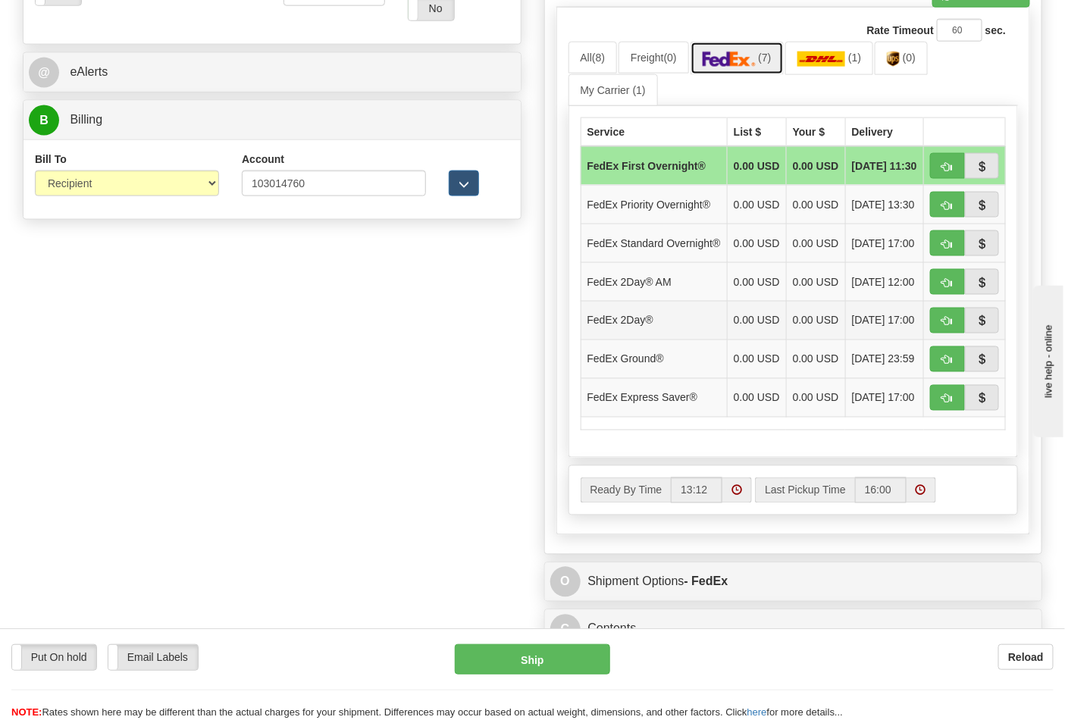
scroll to position [673, 0]
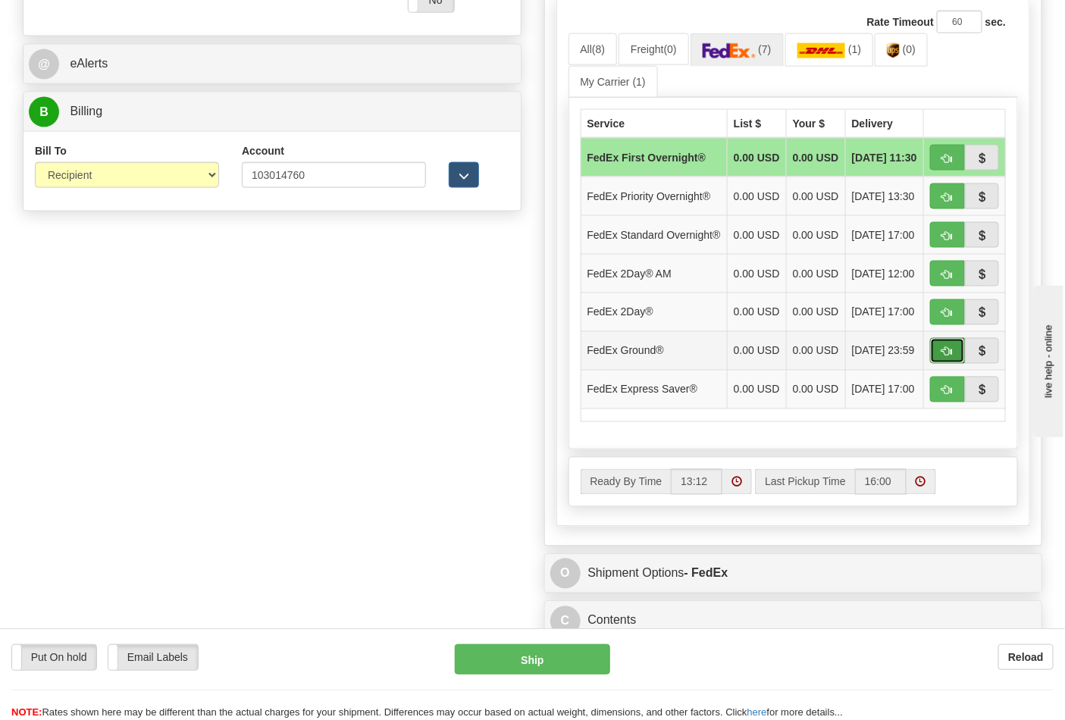
click at [937, 364] on button "button" at bounding box center [947, 351] width 35 height 26
type input "92"
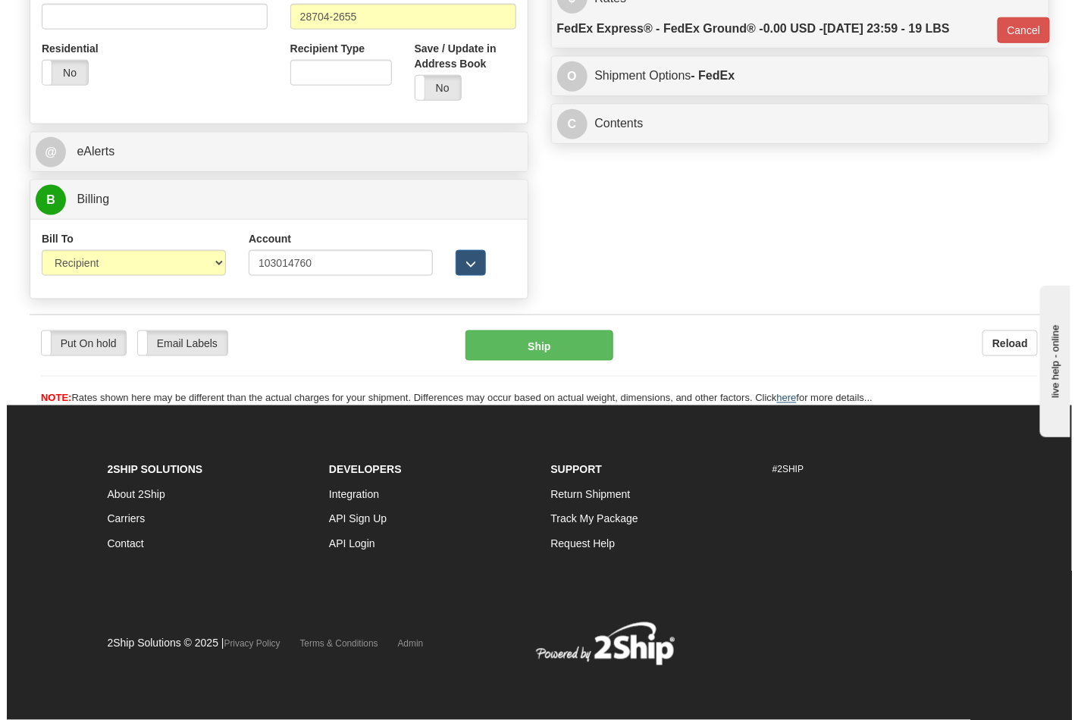
scroll to position [588, 0]
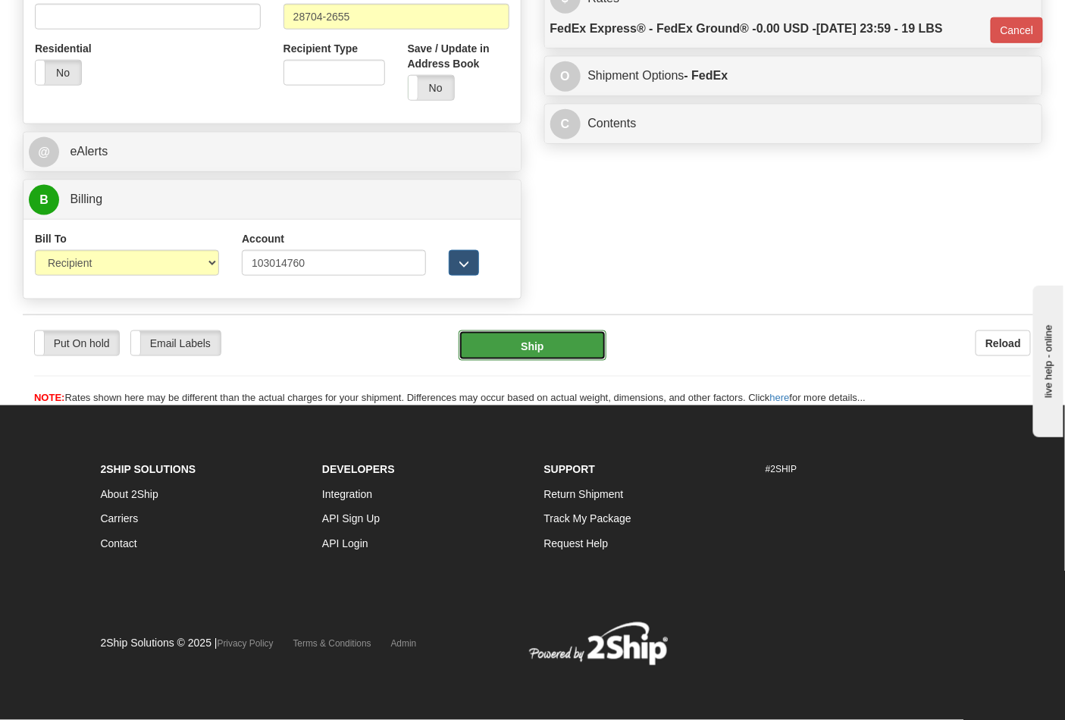
click at [516, 358] on button "Ship" at bounding box center [532, 346] width 147 height 30
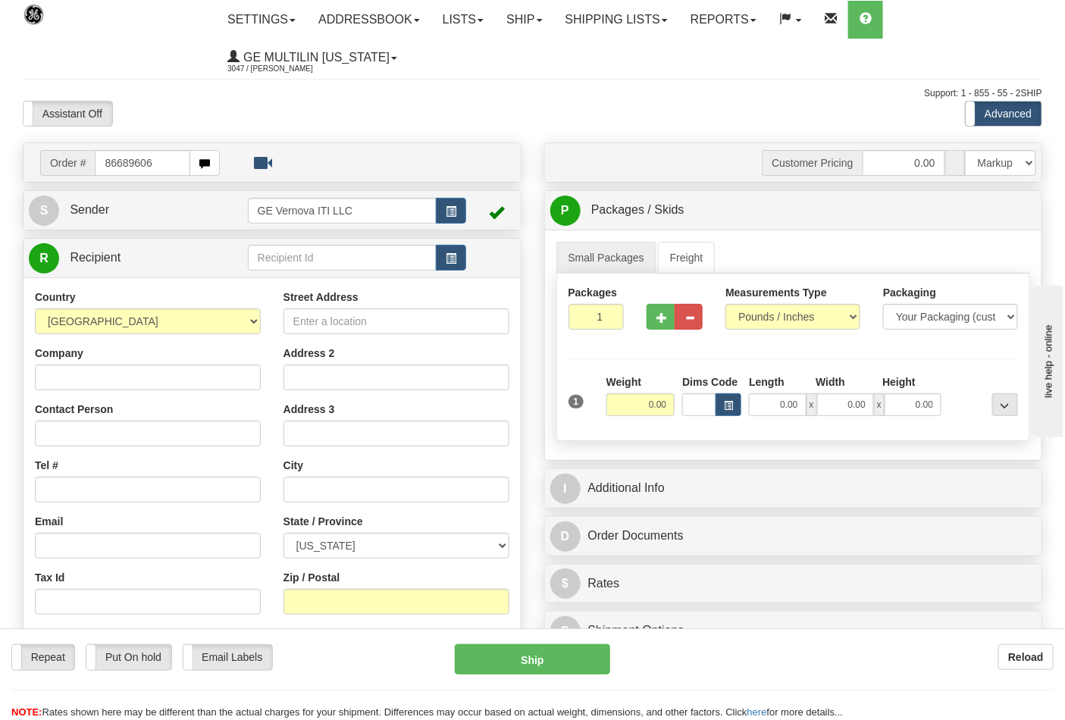
type input "86689606"
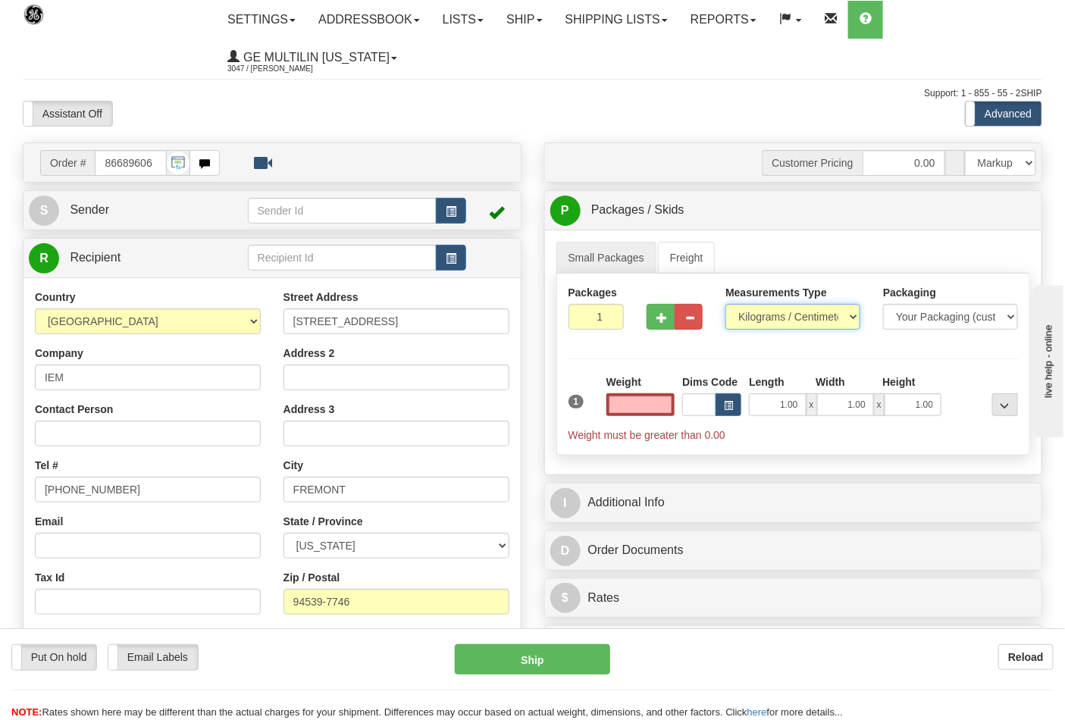
type input "0.00"
click at [758, 321] on select "Pounds / Inches Kilograms / Centimeters" at bounding box center [793, 317] width 135 height 26
select select "0"
click at [726, 305] on select "Pounds / Inches Kilograms / Centimeters" at bounding box center [793, 317] width 135 height 26
click at [660, 405] on input "0.00" at bounding box center [641, 404] width 69 height 23
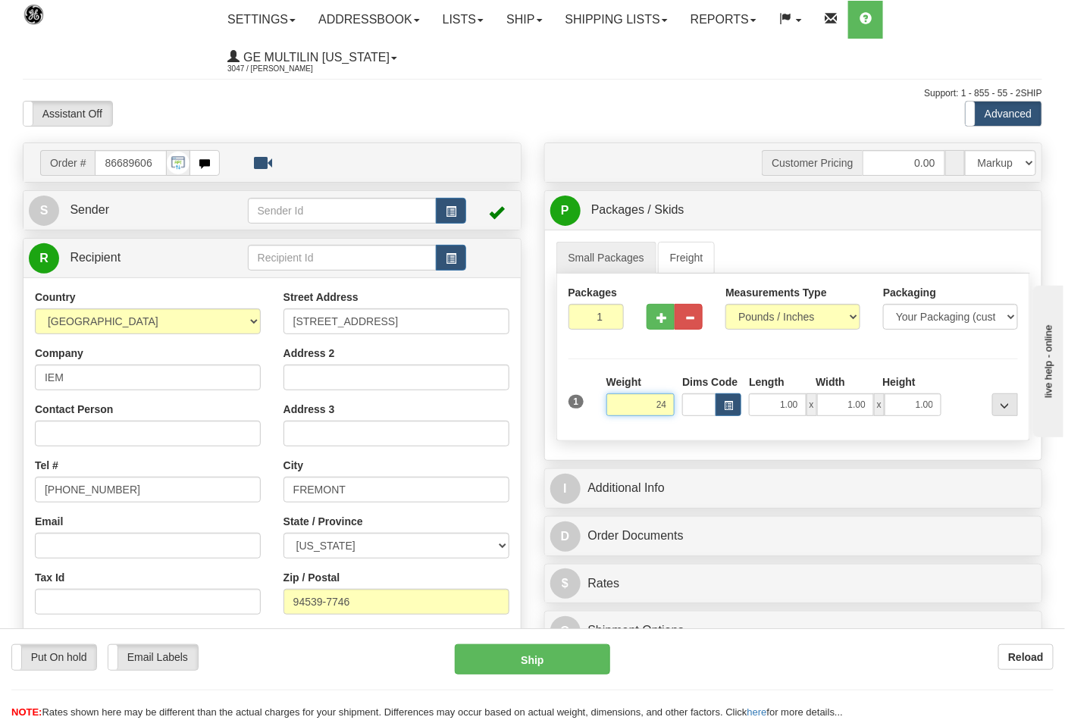
click button "Delete" at bounding box center [0, 0] width 0 height 0
type input "24.00"
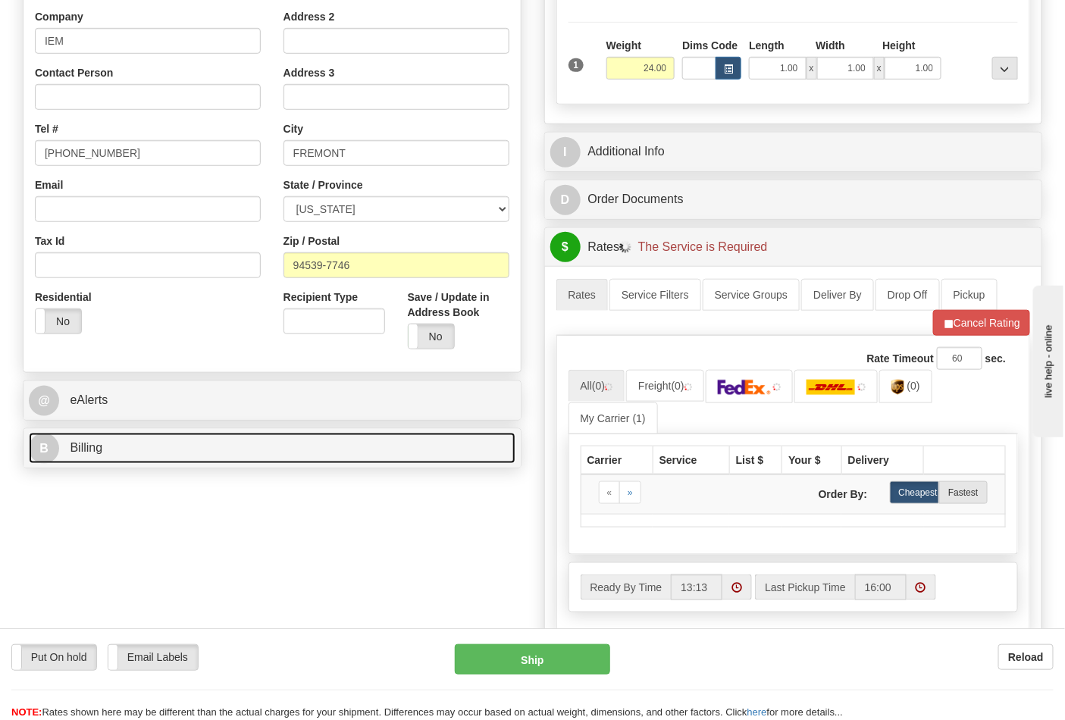
click at [193, 446] on link "B Billing" at bounding box center [272, 448] width 487 height 31
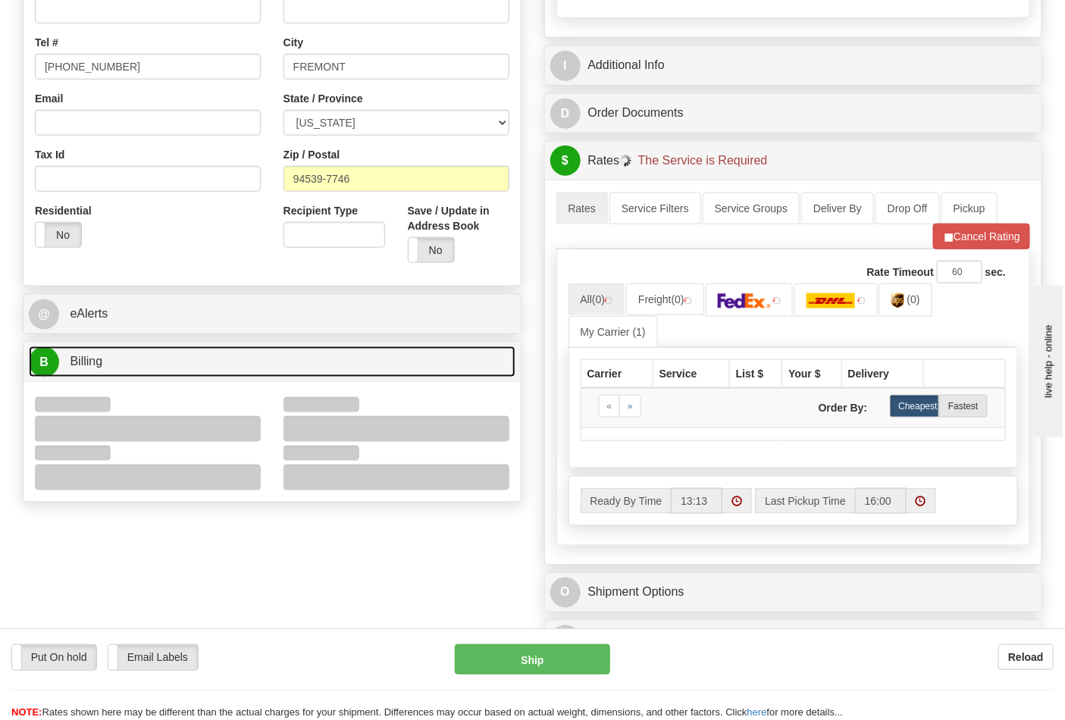
scroll to position [505, 0]
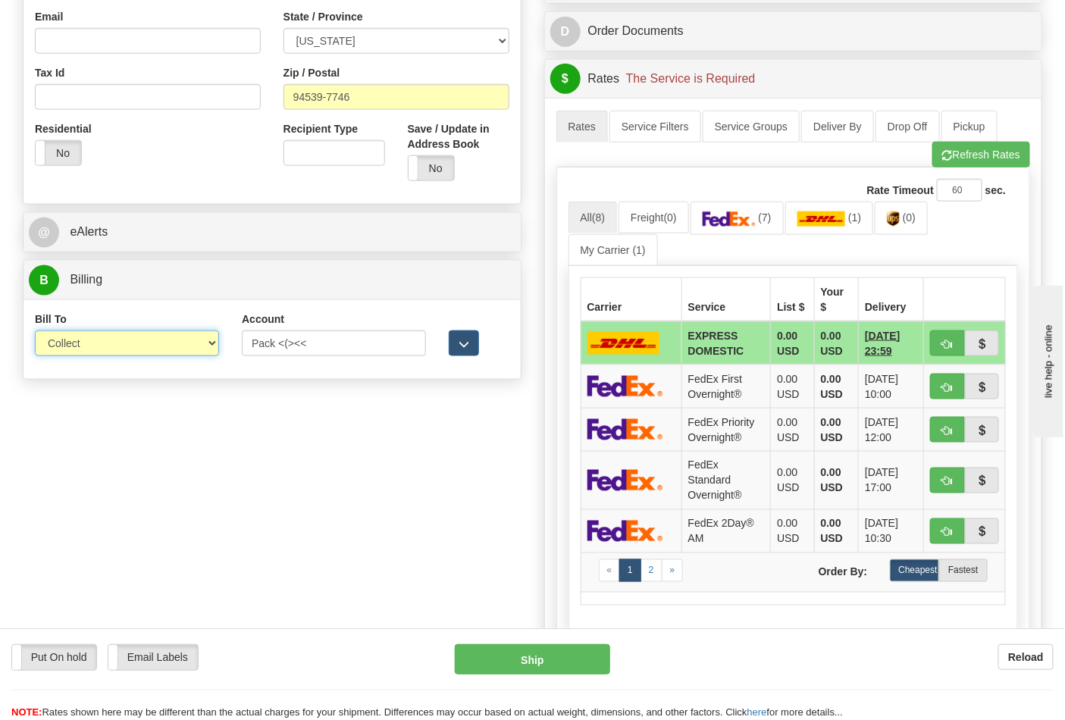
click at [89, 351] on select "Sender Recipient Third Party Collect" at bounding box center [127, 344] width 184 height 26
click at [35, 332] on select "Sender Recipient Third Party Collect" at bounding box center [127, 344] width 184 height 26
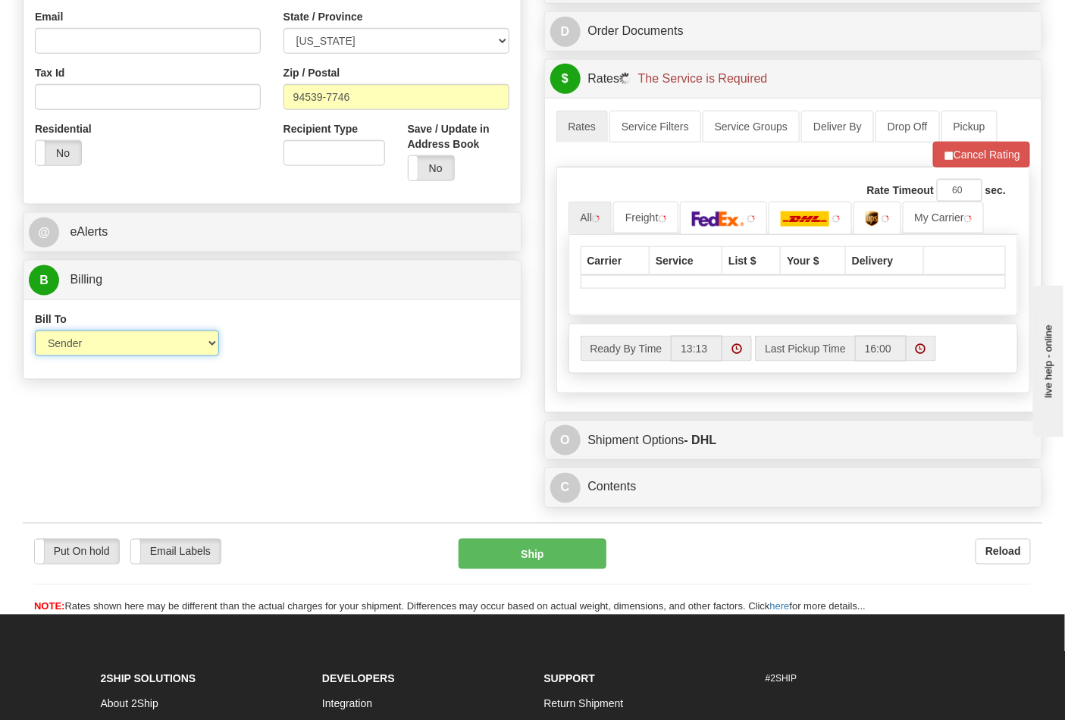
click at [94, 349] on select "Sender Recipient Third Party Collect" at bounding box center [127, 344] width 184 height 26
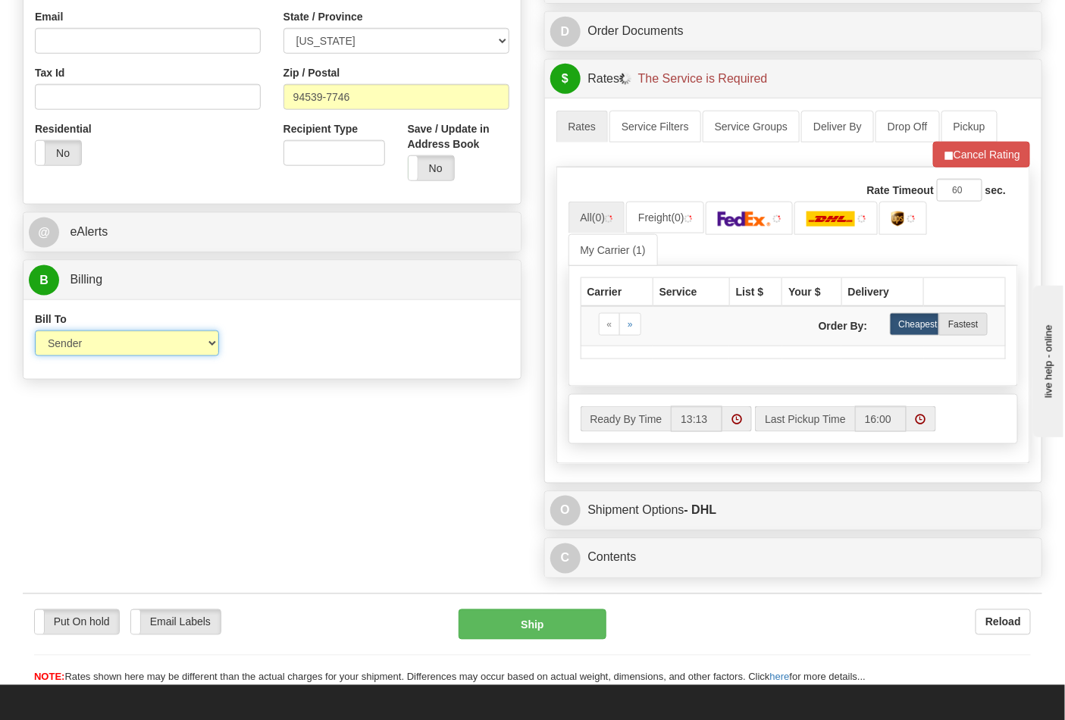
select select "2"
click at [35, 332] on select "Sender Recipient Third Party Collect" at bounding box center [127, 344] width 184 height 26
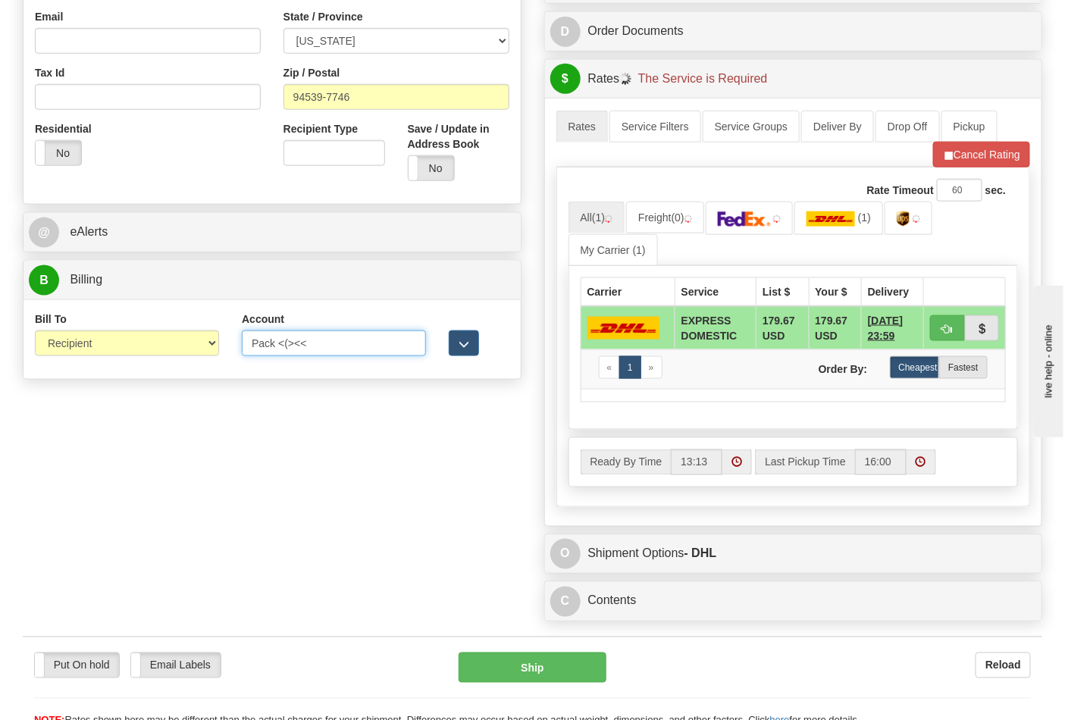
drag, startPoint x: 339, startPoint y: 336, endPoint x: 146, endPoint y: 338, distance: 193.3
click at [146, 338] on div "Bill To Sender Recipient Third Party Collect Account Pack <(><< 3rd Party Accou…" at bounding box center [272, 340] width 497 height 56
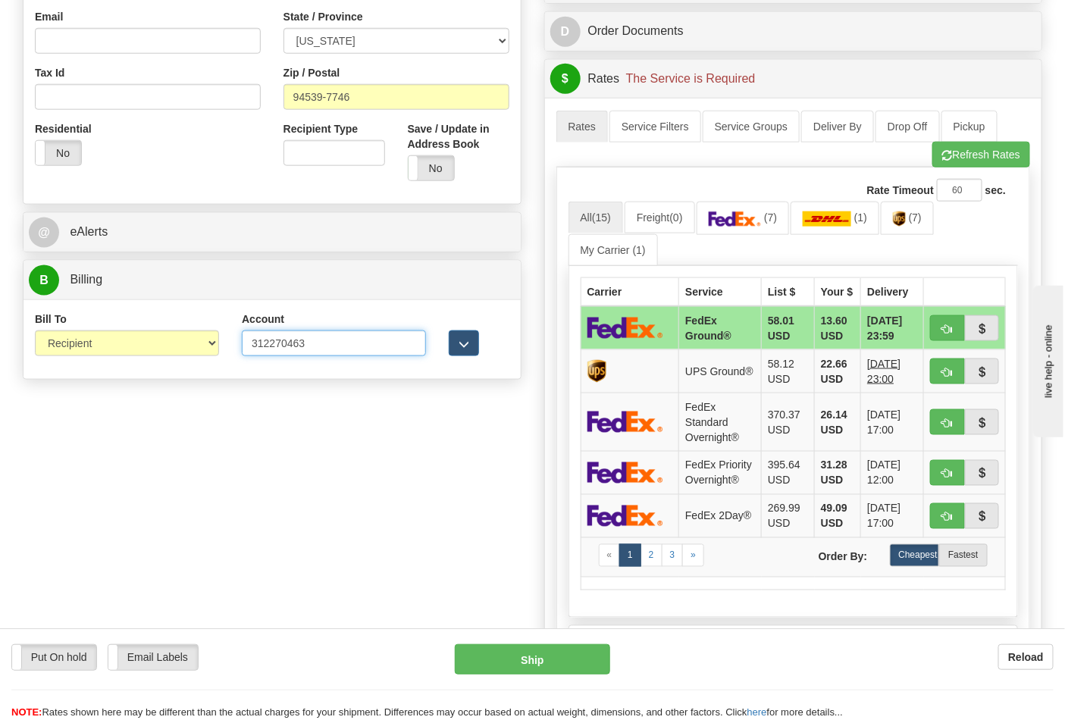
type input "312270463"
click button "Delete" at bounding box center [0, 0] width 0 height 0
click at [762, 224] on img at bounding box center [735, 219] width 53 height 15
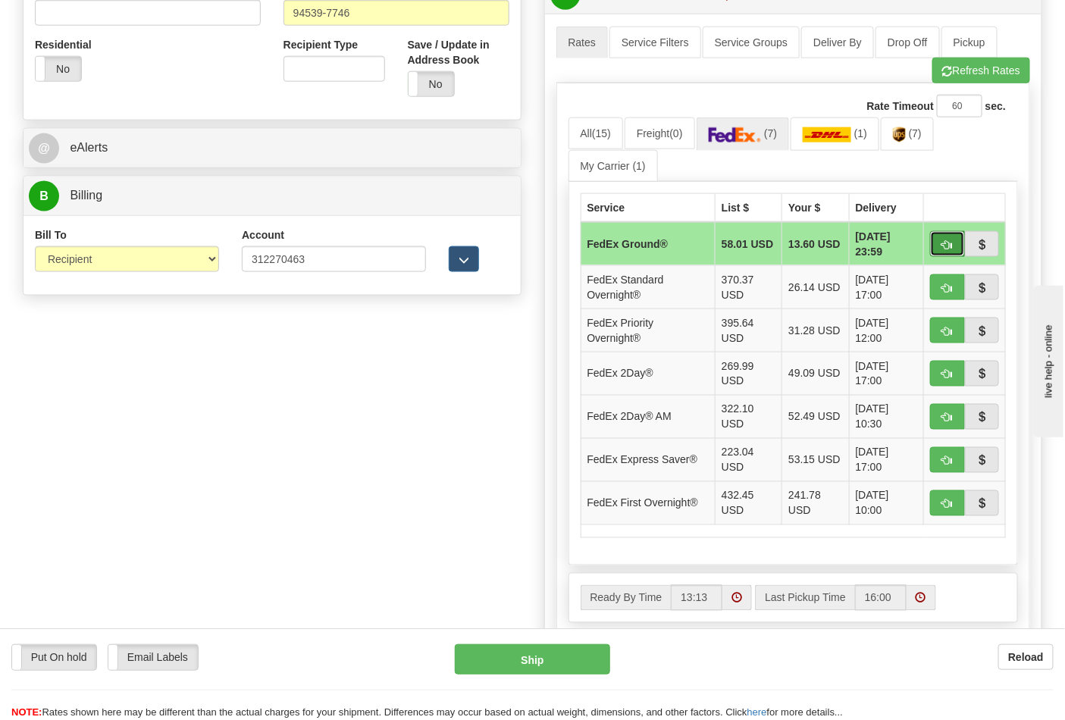
click at [957, 244] on button "button" at bounding box center [947, 244] width 35 height 26
type input "92"
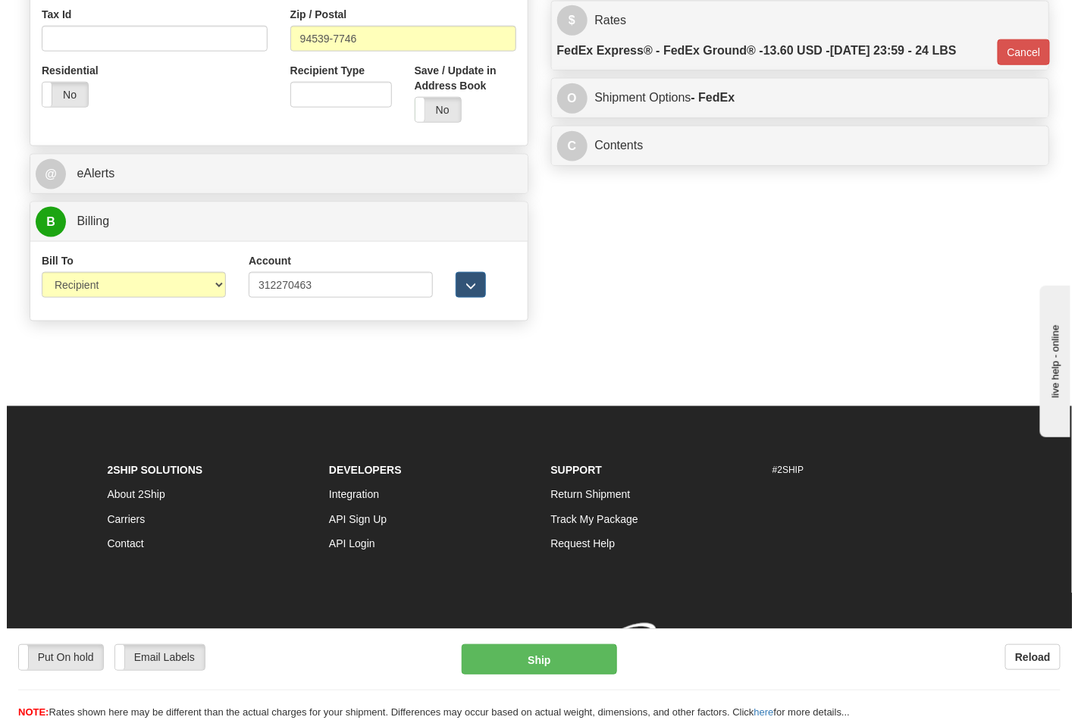
scroll to position [566, 0]
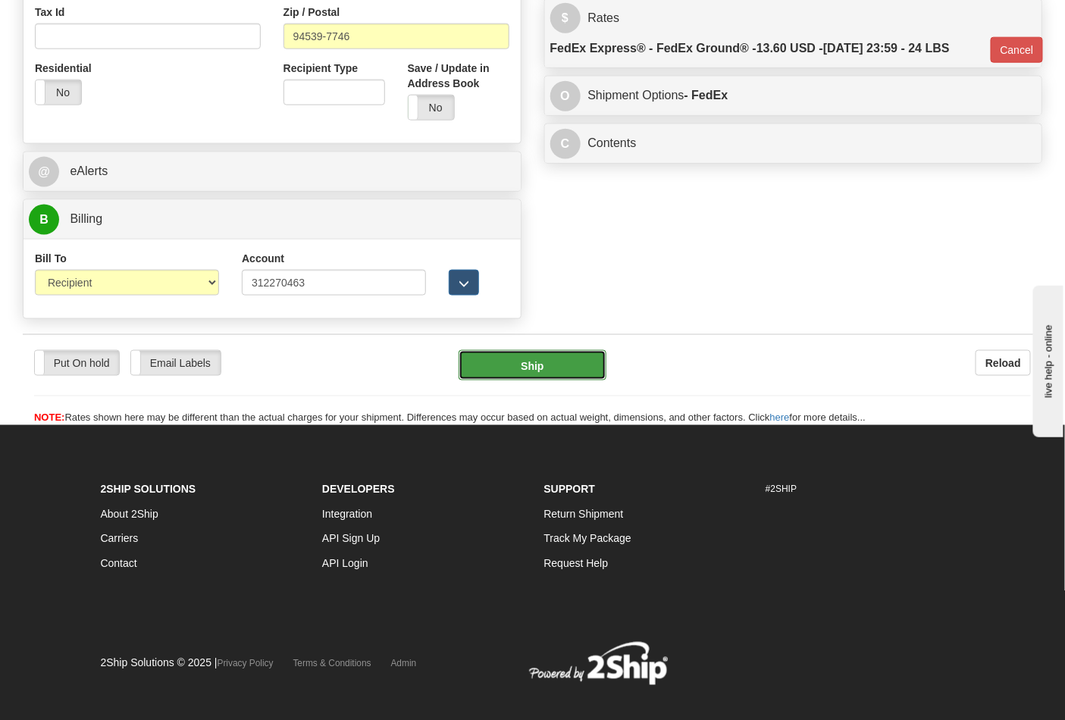
click at [536, 367] on button "Ship" at bounding box center [532, 365] width 147 height 30
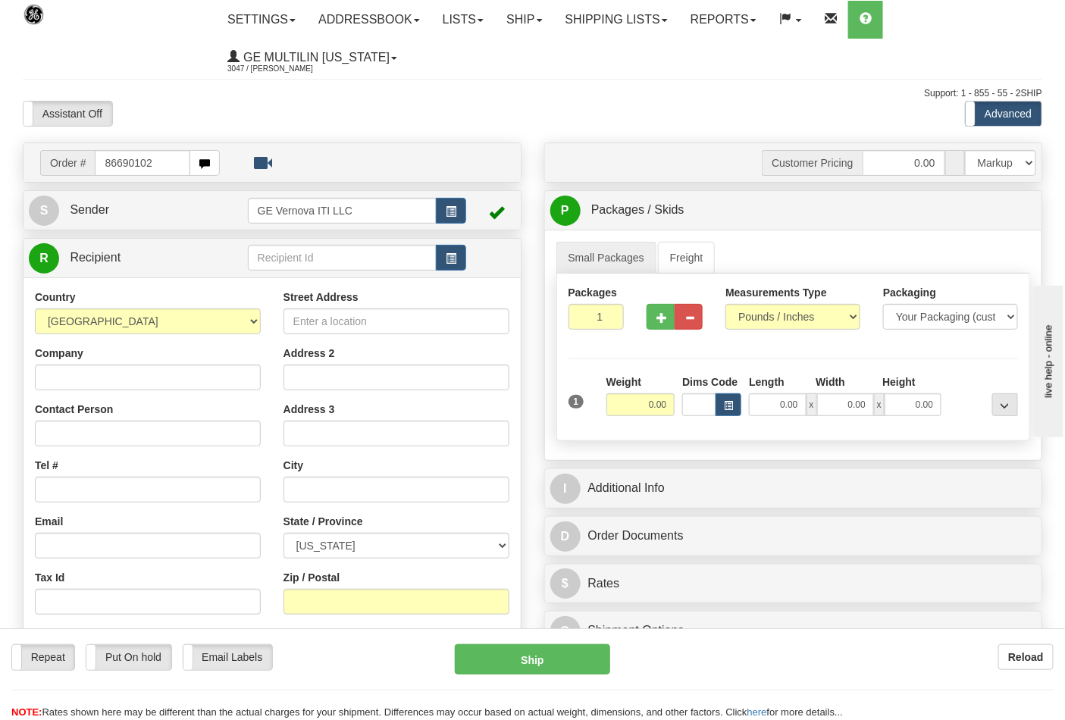
type input "86690102"
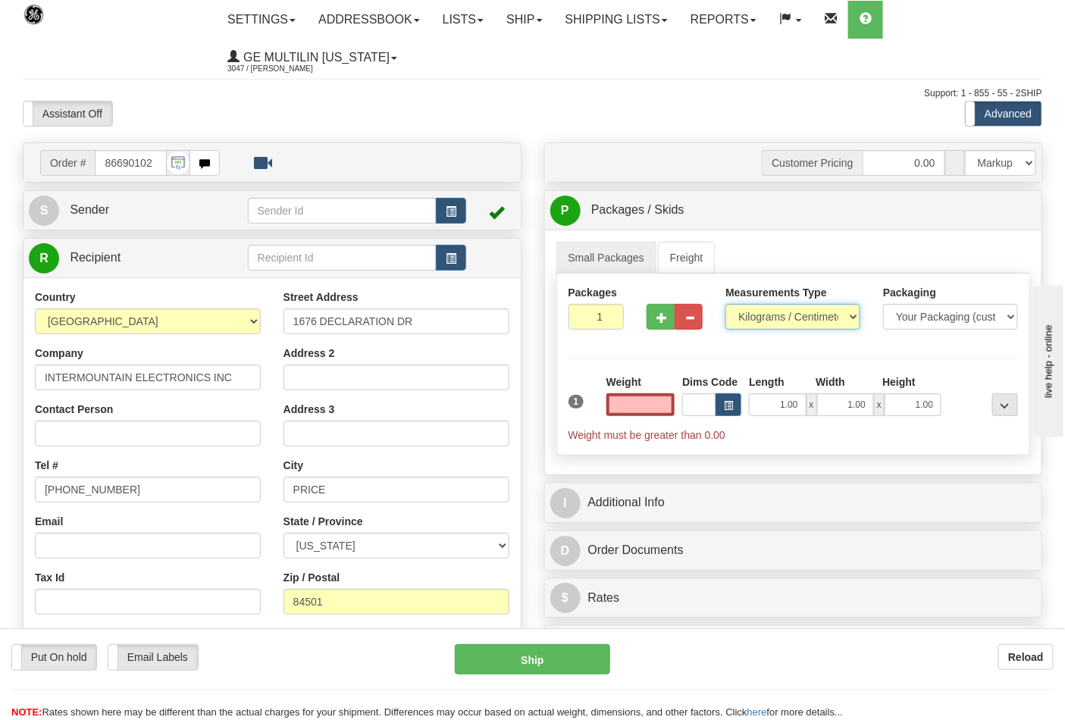
type input "0.00"
click at [747, 308] on select "Pounds / Inches Kilograms / Centimeters" at bounding box center [793, 317] width 135 height 26
select select "0"
click at [726, 305] on select "Pounds / Inches Kilograms / Centimeters" at bounding box center [793, 317] width 135 height 26
click at [662, 410] on input "0.00" at bounding box center [641, 404] width 69 height 23
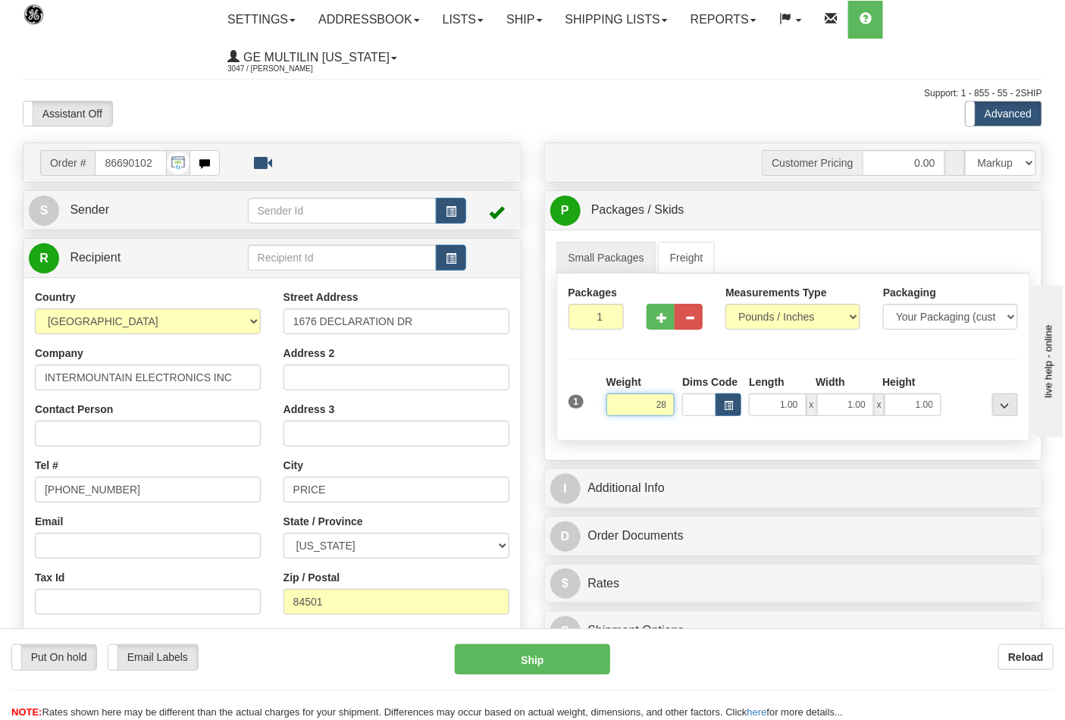
click button "Delete" at bounding box center [0, 0] width 0 height 0
type input "28.00"
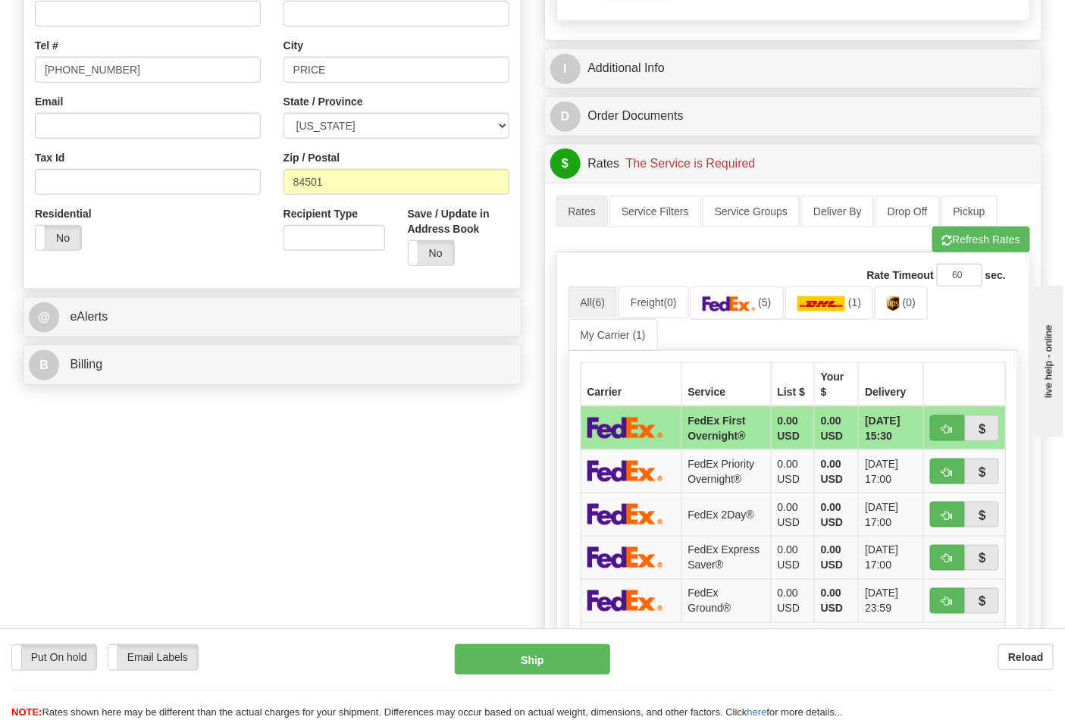
scroll to position [421, 0]
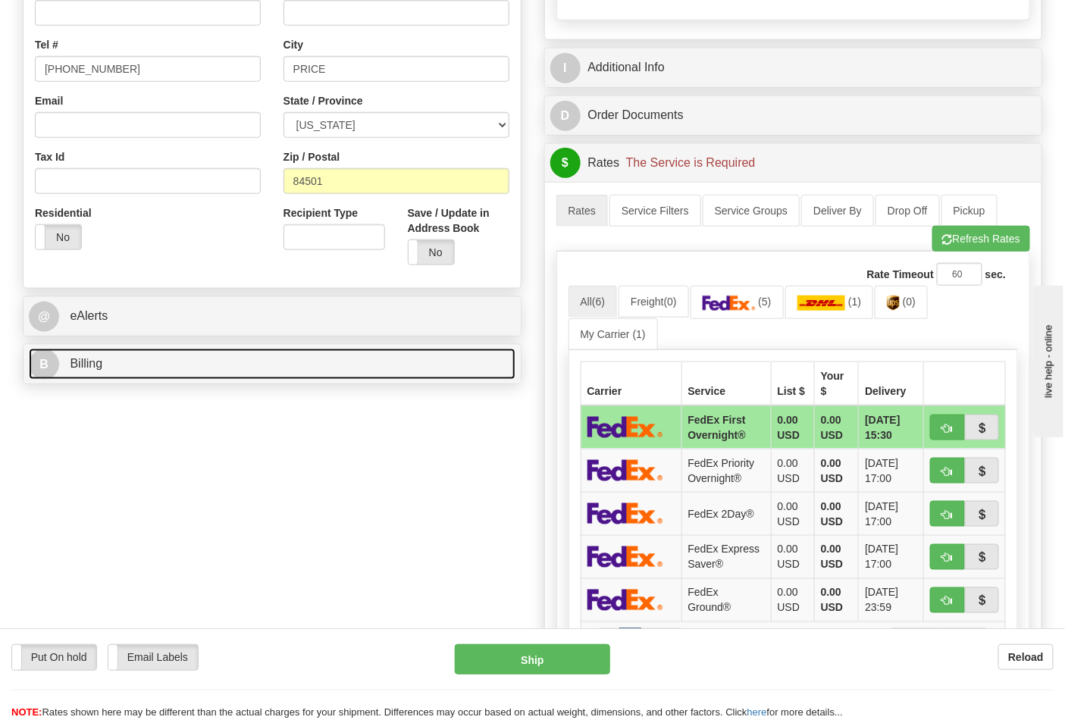
click at [178, 365] on link "B Billing" at bounding box center [272, 364] width 487 height 31
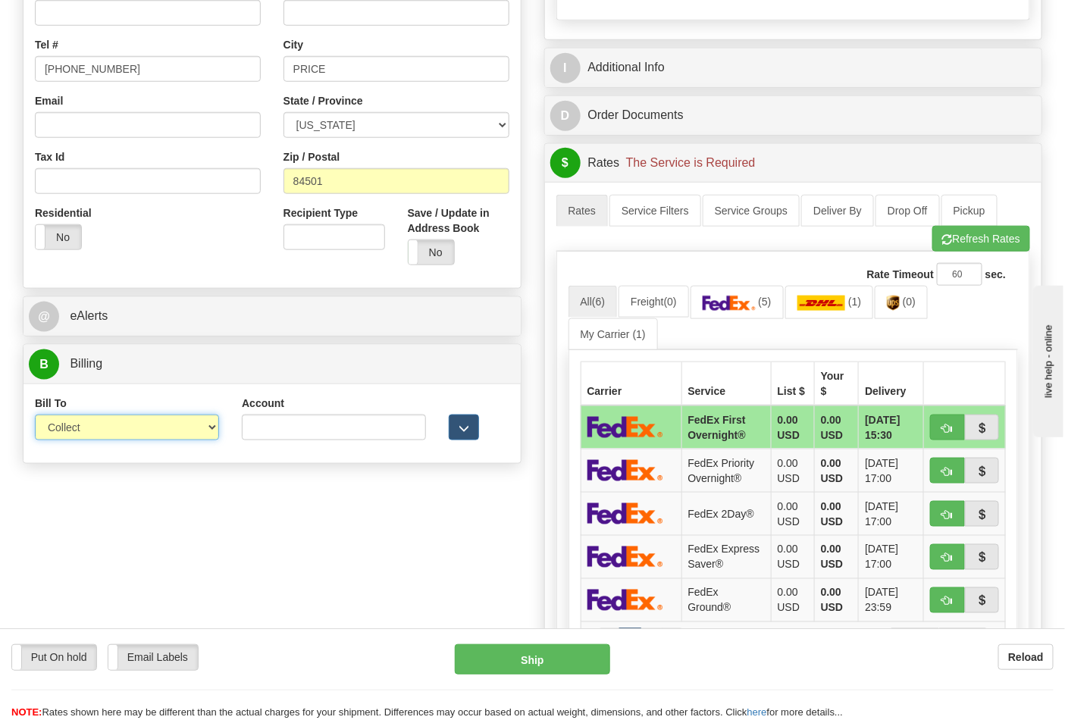
click at [118, 432] on select "Sender Recipient Third Party Collect" at bounding box center [127, 428] width 184 height 26
select select "2"
click at [35, 416] on select "Sender Recipient Third Party Collect" at bounding box center [127, 428] width 184 height 26
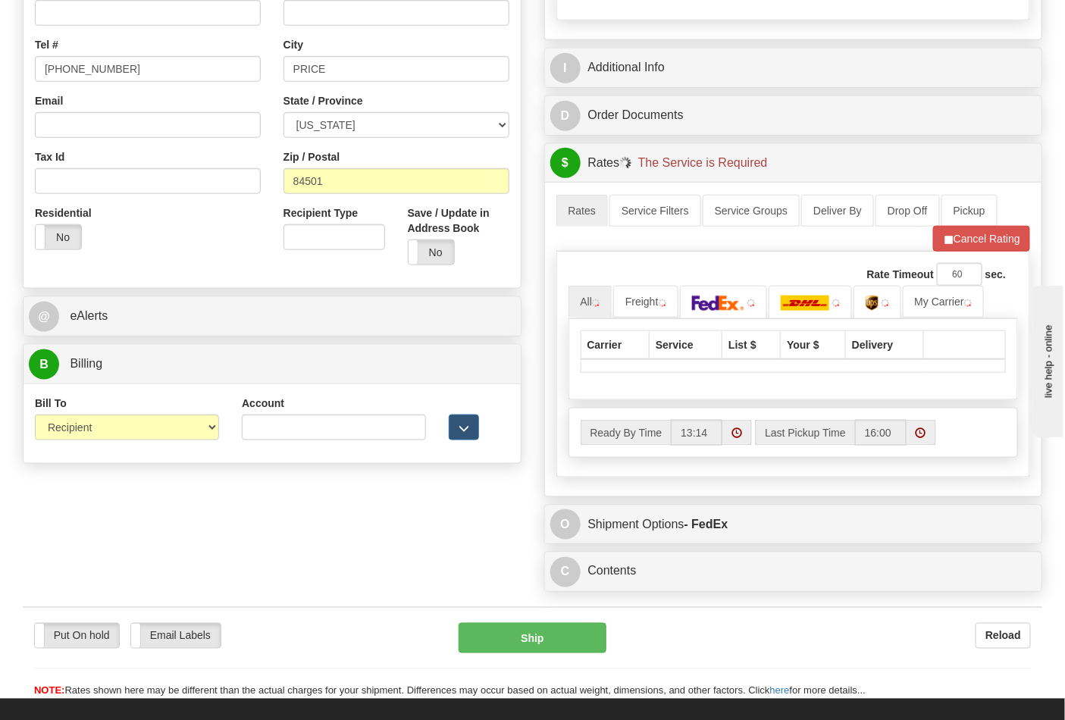
drag, startPoint x: 268, startPoint y: 444, endPoint x: 270, endPoint y: 435, distance: 8.5
click at [269, 442] on div "Account 3rd Party Account List Please select" at bounding box center [333, 424] width 207 height 56
click at [270, 435] on input "Account" at bounding box center [334, 428] width 184 height 26
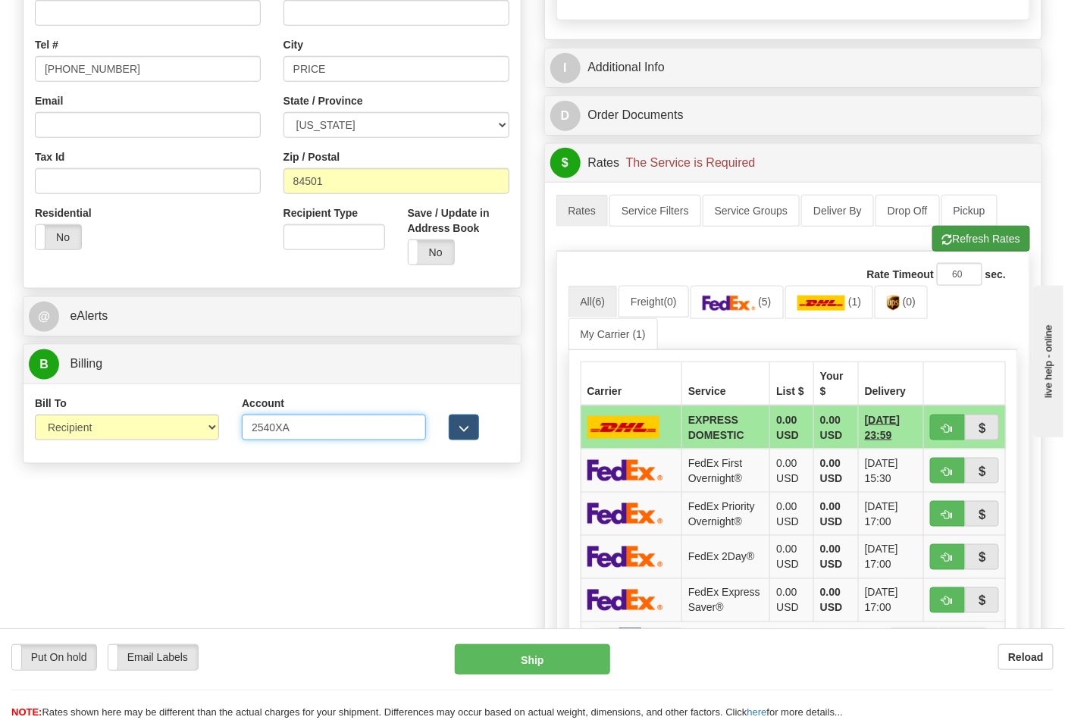
type input "2540XA"
click at [965, 234] on button "Refresh Rates" at bounding box center [982, 239] width 98 height 26
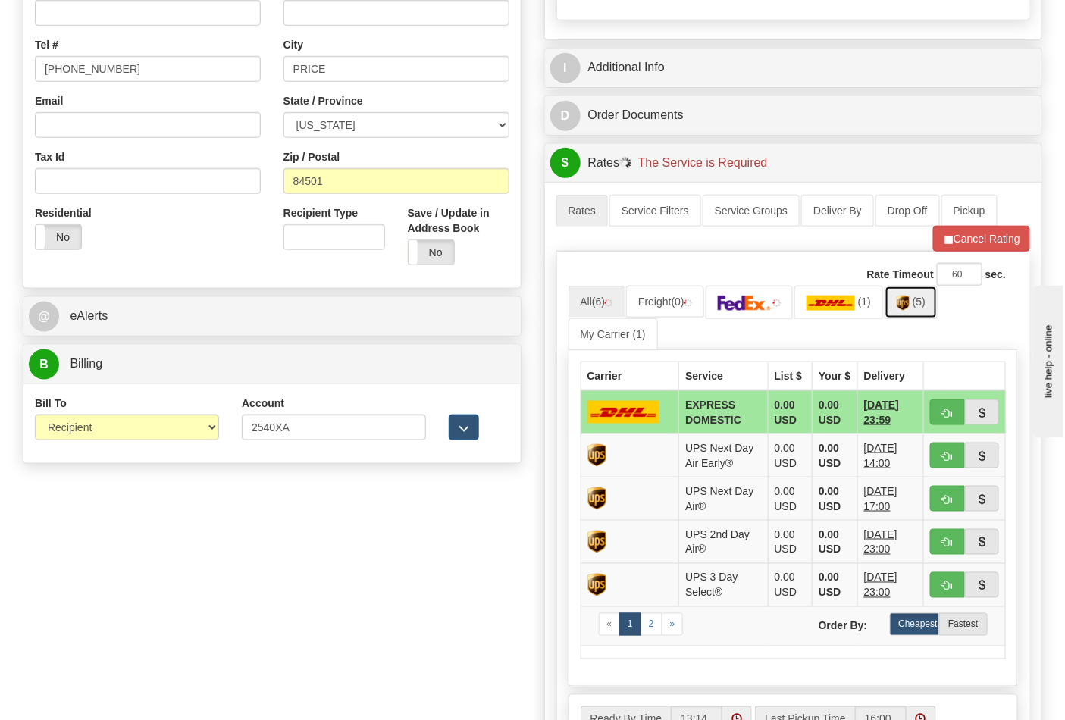
click at [918, 314] on link "(5)" at bounding box center [911, 302] width 53 height 33
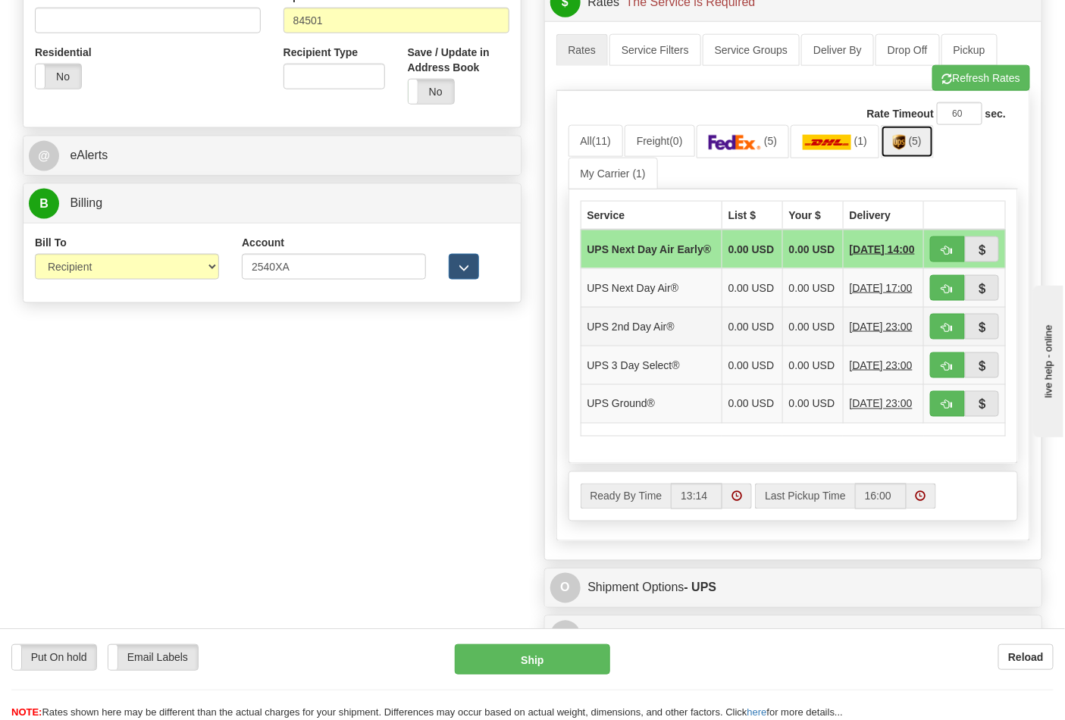
scroll to position [589, 0]
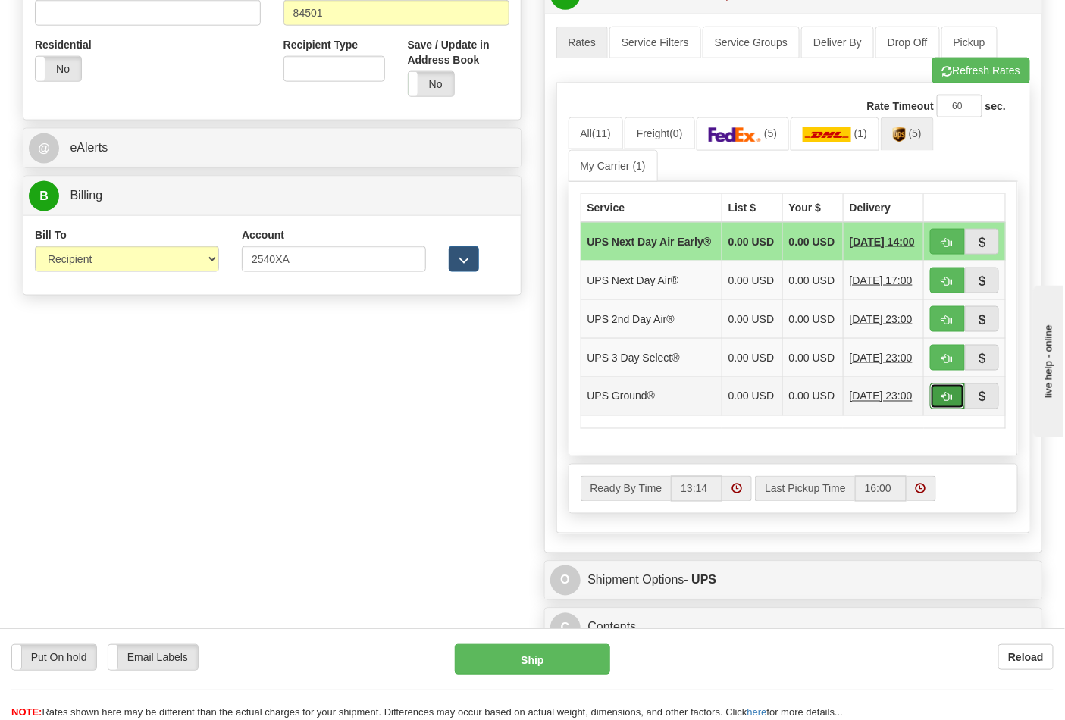
click at [943, 409] on button "button" at bounding box center [947, 397] width 35 height 26
type input "03"
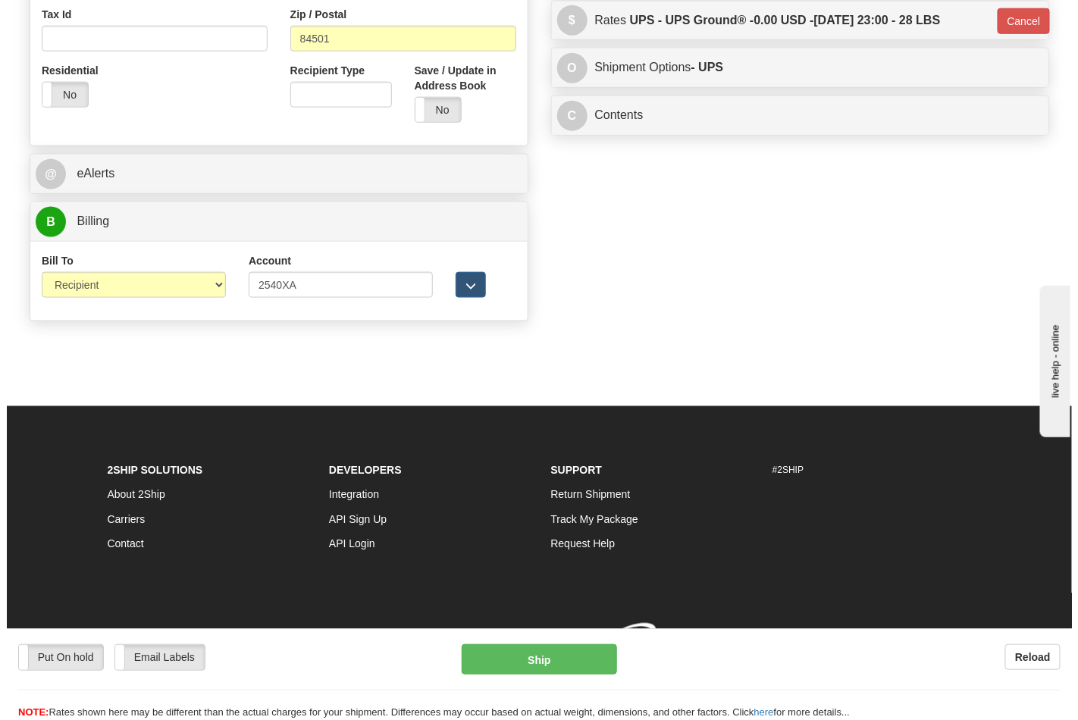
scroll to position [576, 0]
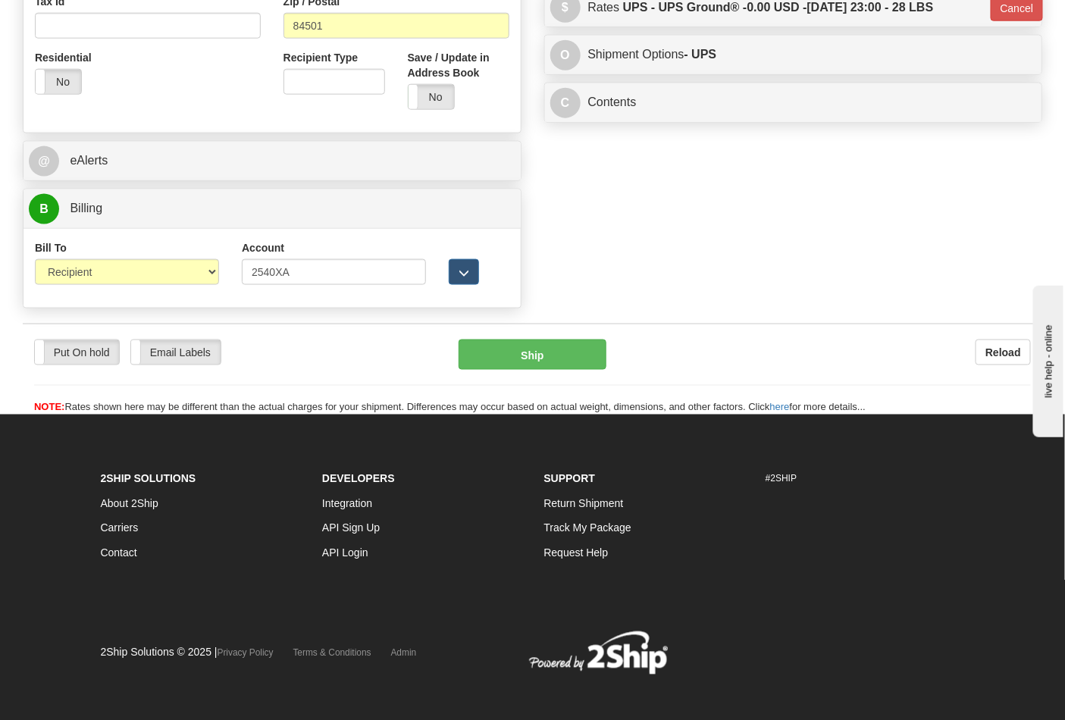
click at [556, 373] on div "Put On hold Put On hold Email Labels Email Labels Edit Reload Ship" at bounding box center [533, 378] width 1020 height 76
click at [558, 364] on button "Ship" at bounding box center [532, 355] width 147 height 30
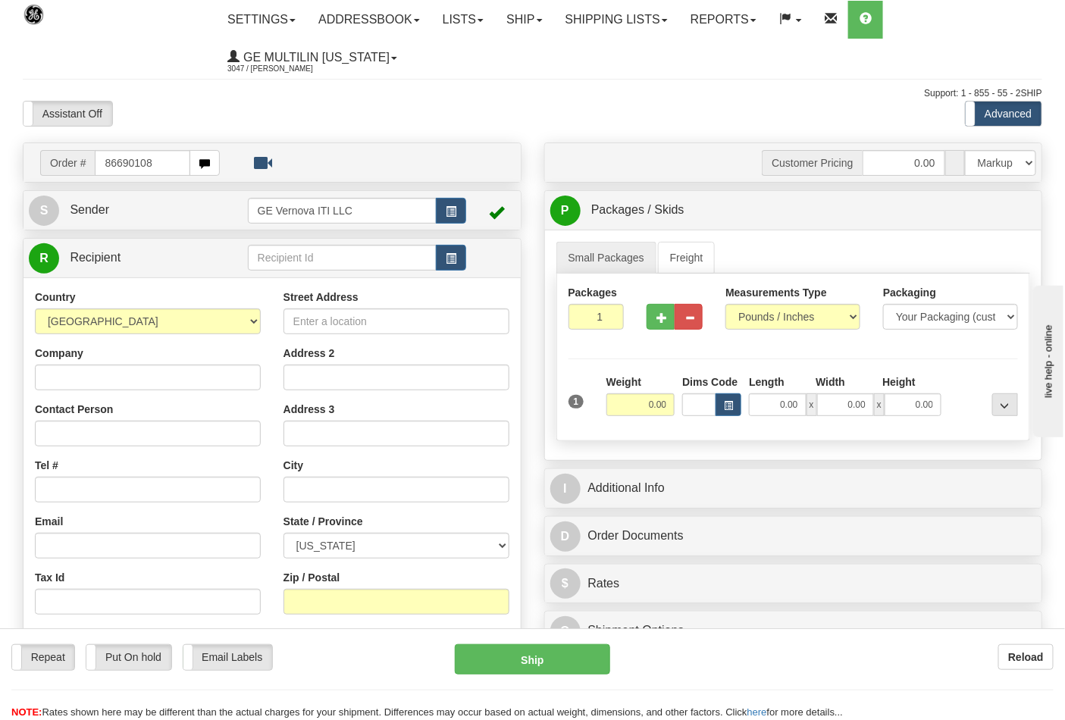
type input "86690108"
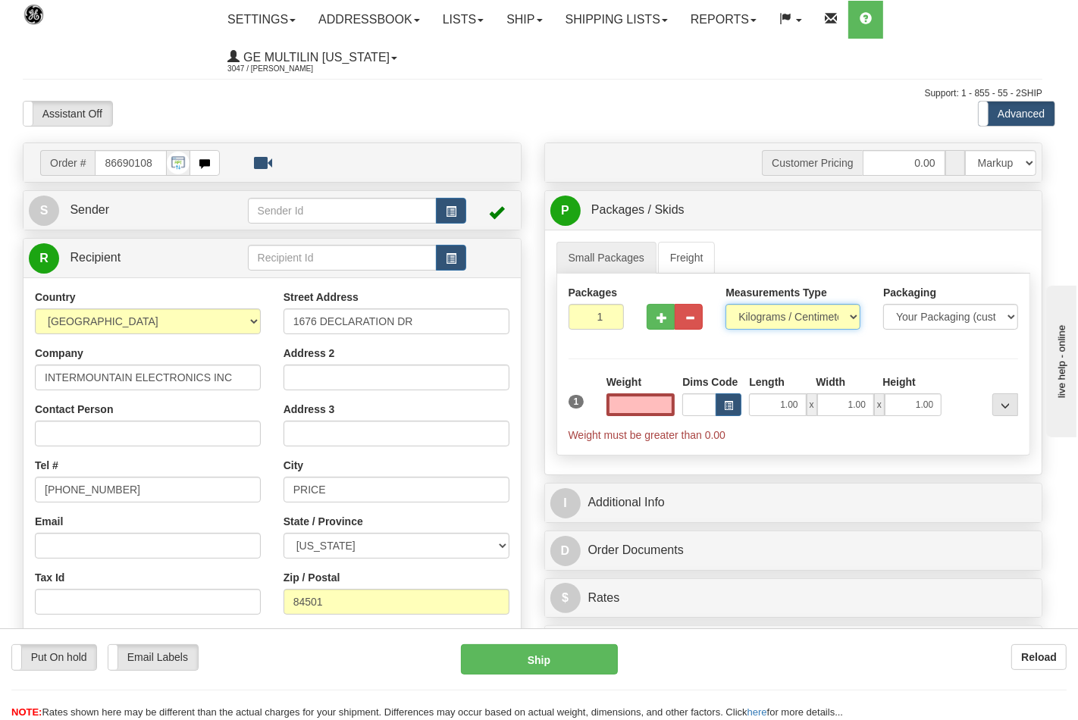
type input "0.00"
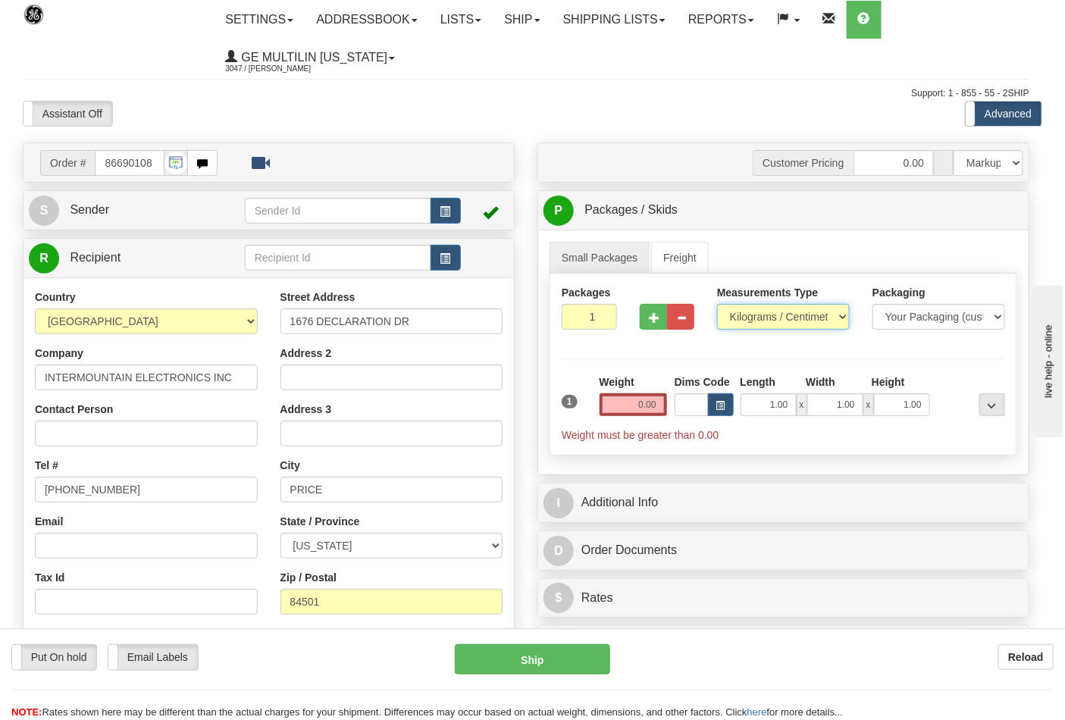
click at [753, 322] on select "Pounds / Inches Kilograms / Centimeters" at bounding box center [783, 317] width 133 height 26
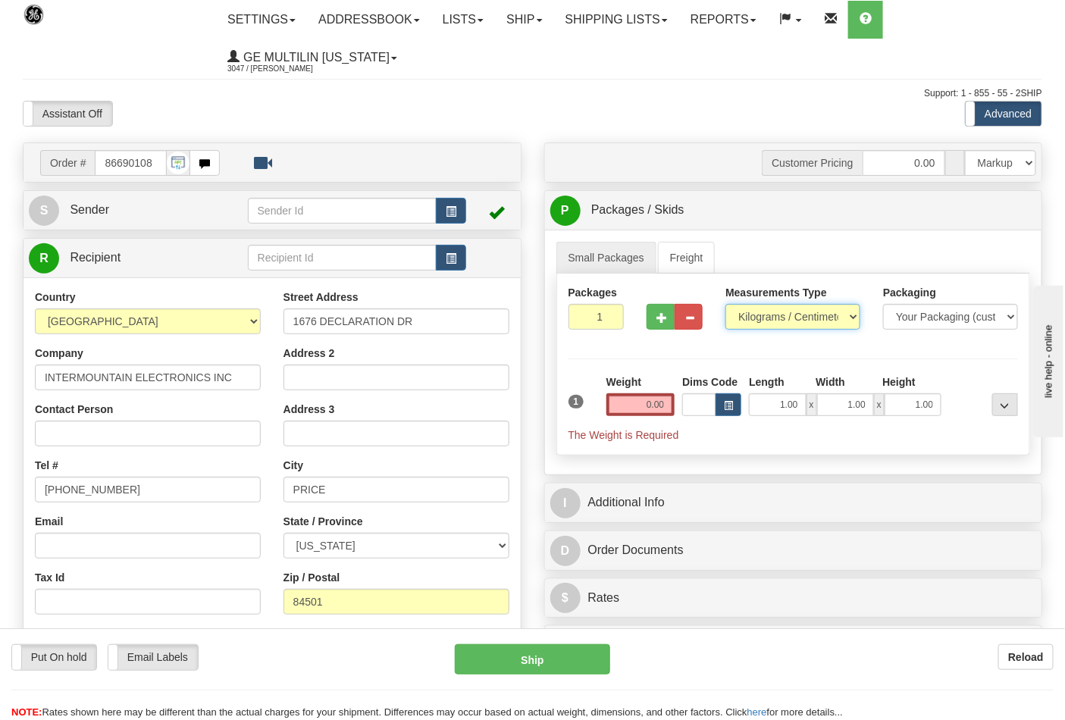
select select "0"
click at [726, 305] on select "Pounds / Inches Kilograms / Centimeters" at bounding box center [793, 317] width 135 height 26
click at [665, 403] on input "0.00" at bounding box center [641, 404] width 69 height 23
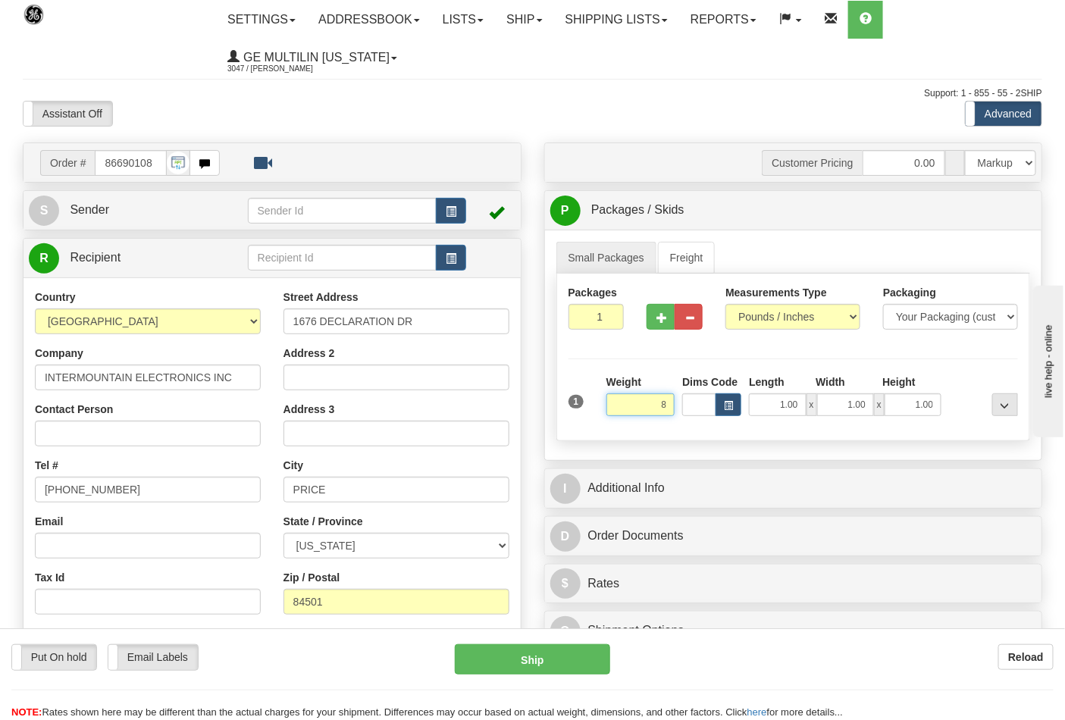
click button "Delete" at bounding box center [0, 0] width 0 height 0
type input "8.00"
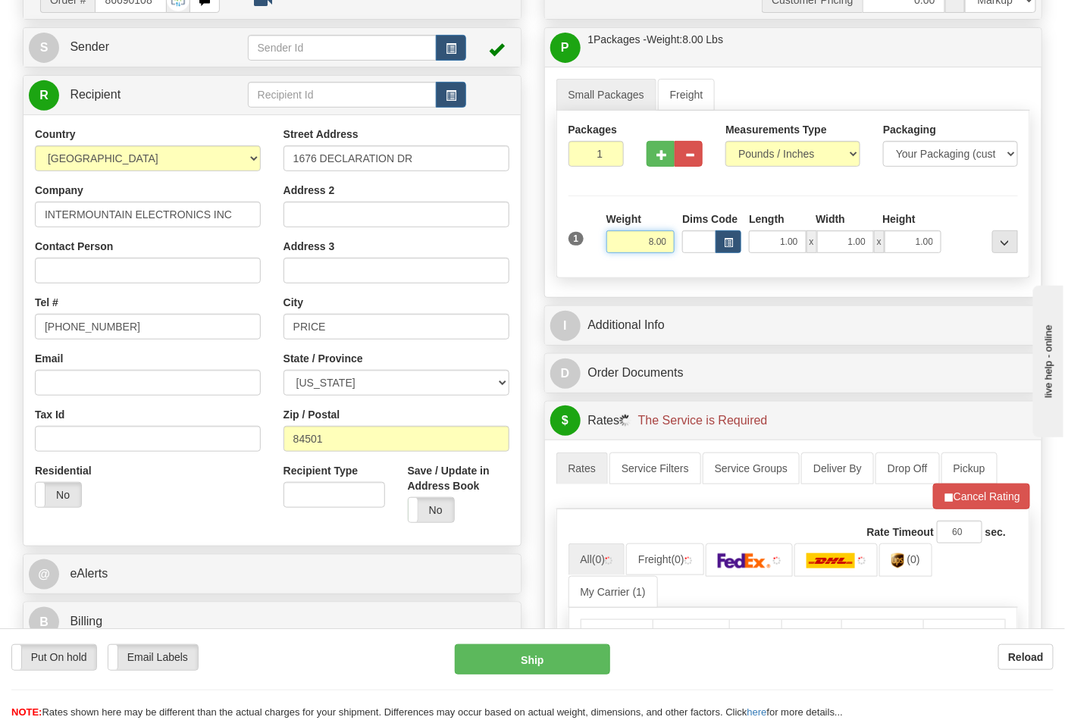
scroll to position [337, 0]
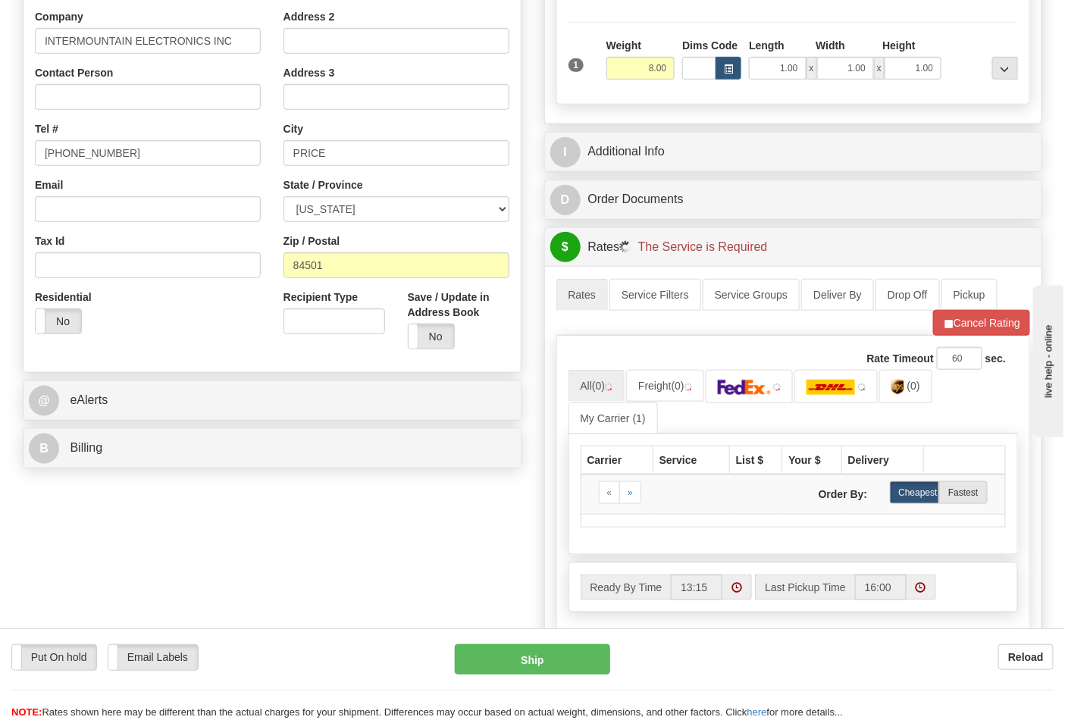
click at [142, 465] on div "B Billing" at bounding box center [272, 448] width 497 height 39
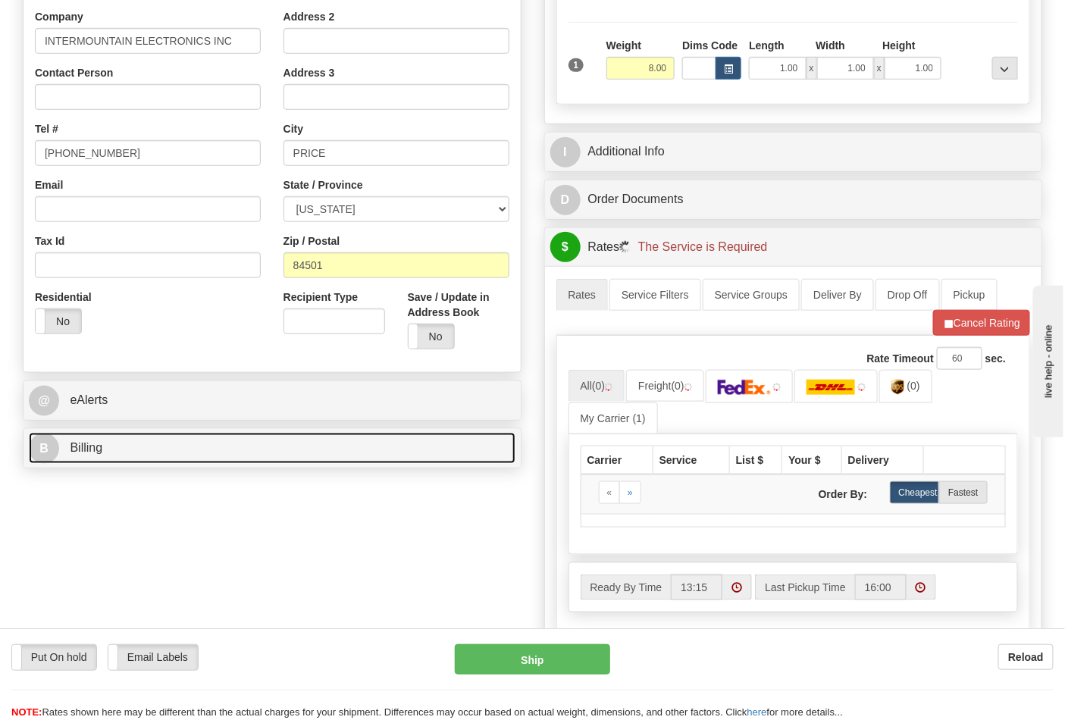
click at [144, 461] on link "B Billing" at bounding box center [272, 448] width 487 height 31
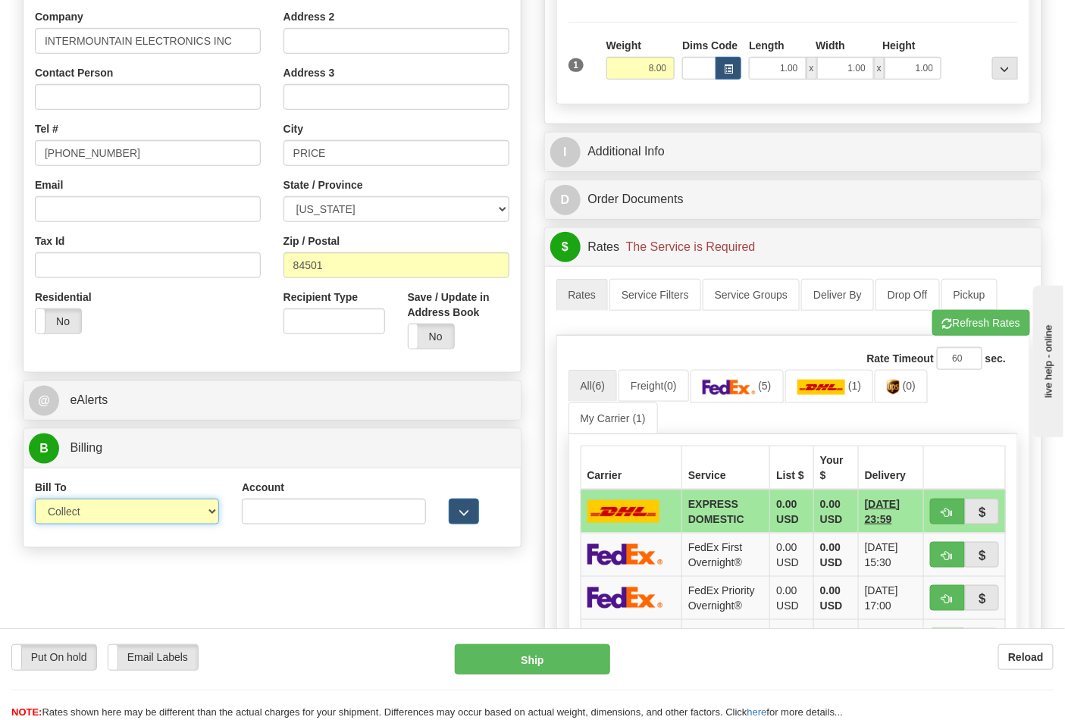
click at [102, 518] on select "Sender Recipient Third Party Collect" at bounding box center [127, 512] width 184 height 26
click at [35, 500] on select "Sender Recipient Third Party Collect" at bounding box center [127, 512] width 184 height 26
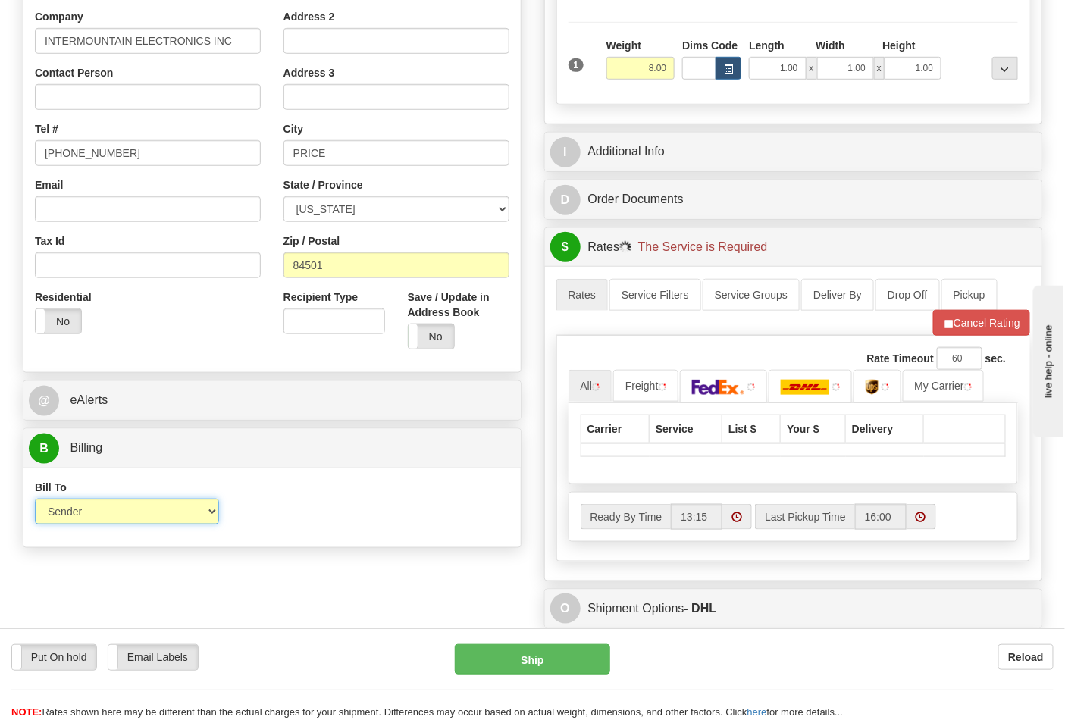
click at [101, 519] on select "Sender Recipient Third Party Collect" at bounding box center [127, 512] width 184 height 26
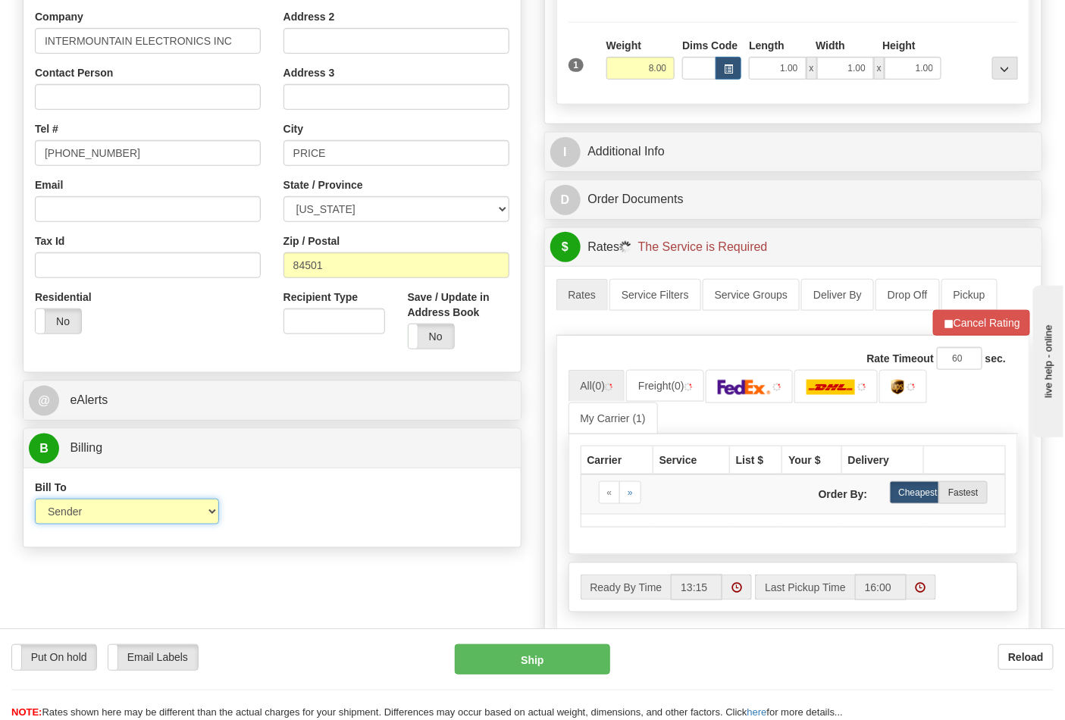
select select "2"
click at [35, 500] on select "Sender Recipient Third Party Collect" at bounding box center [127, 512] width 184 height 26
click at [342, 528] on div "Account 3rd Party Account List Please select" at bounding box center [333, 508] width 207 height 56
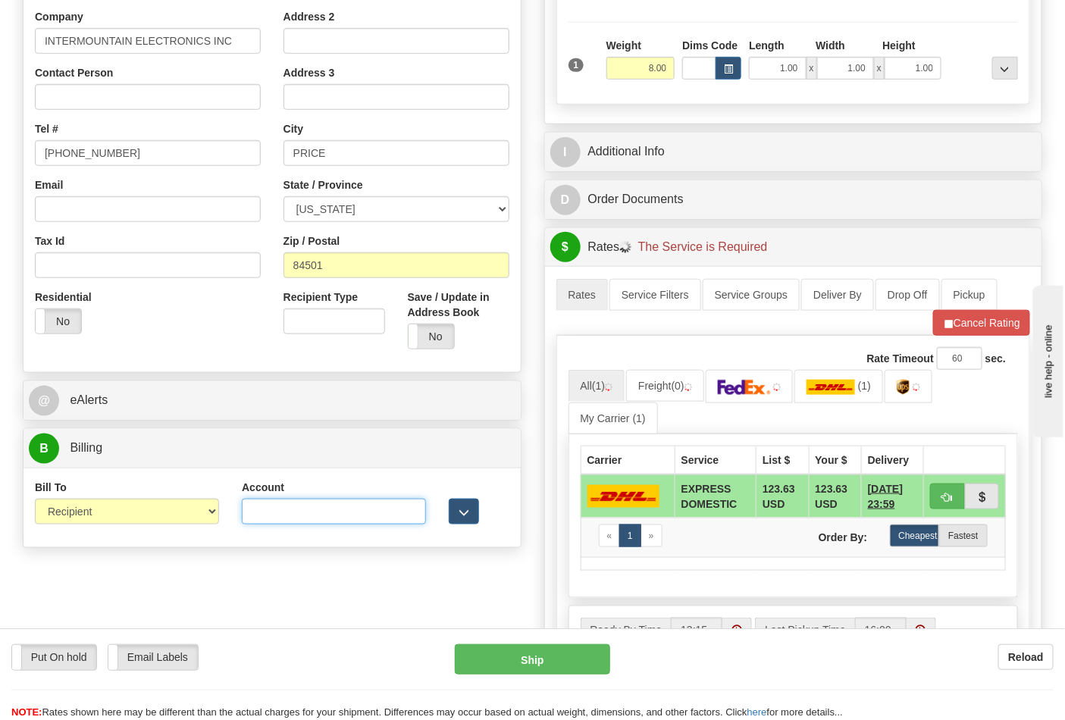
click at [340, 522] on input "Account" at bounding box center [334, 512] width 184 height 26
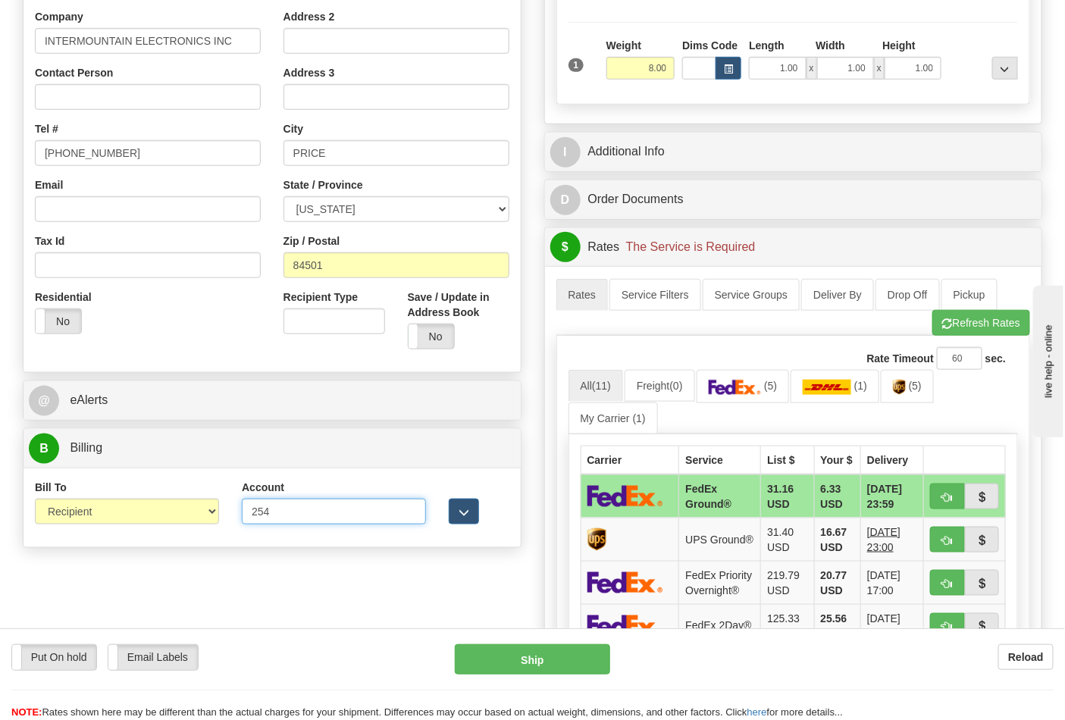
type input "2540xa"
click at [915, 402] on link "(5)" at bounding box center [907, 386] width 53 height 33
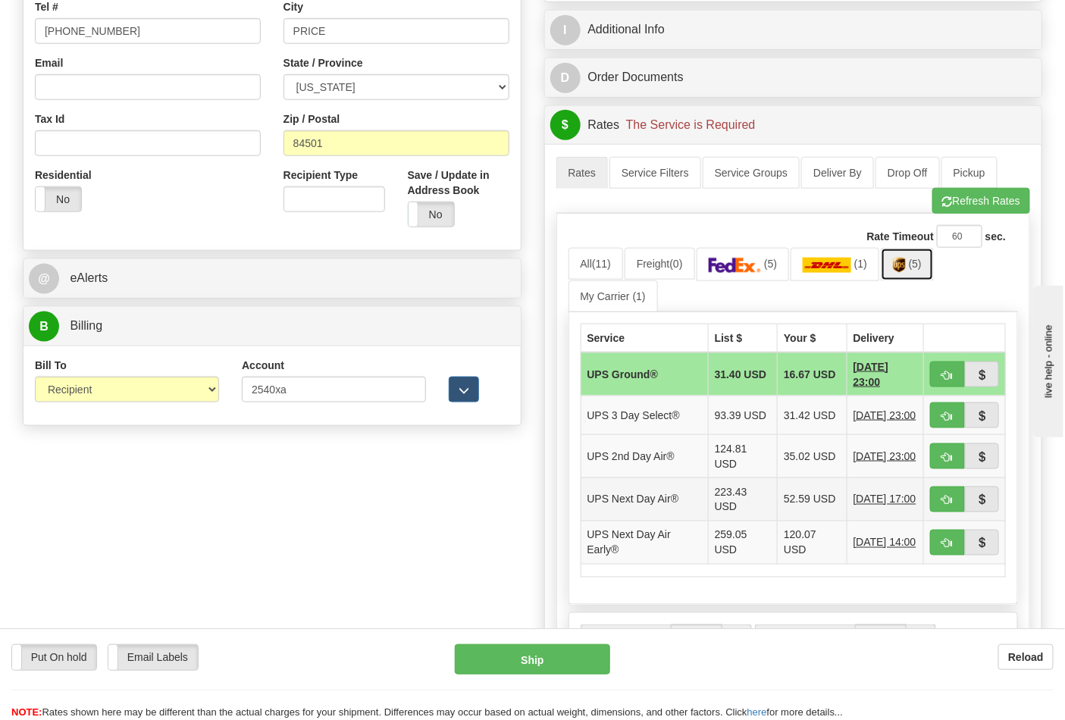
scroll to position [589, 0]
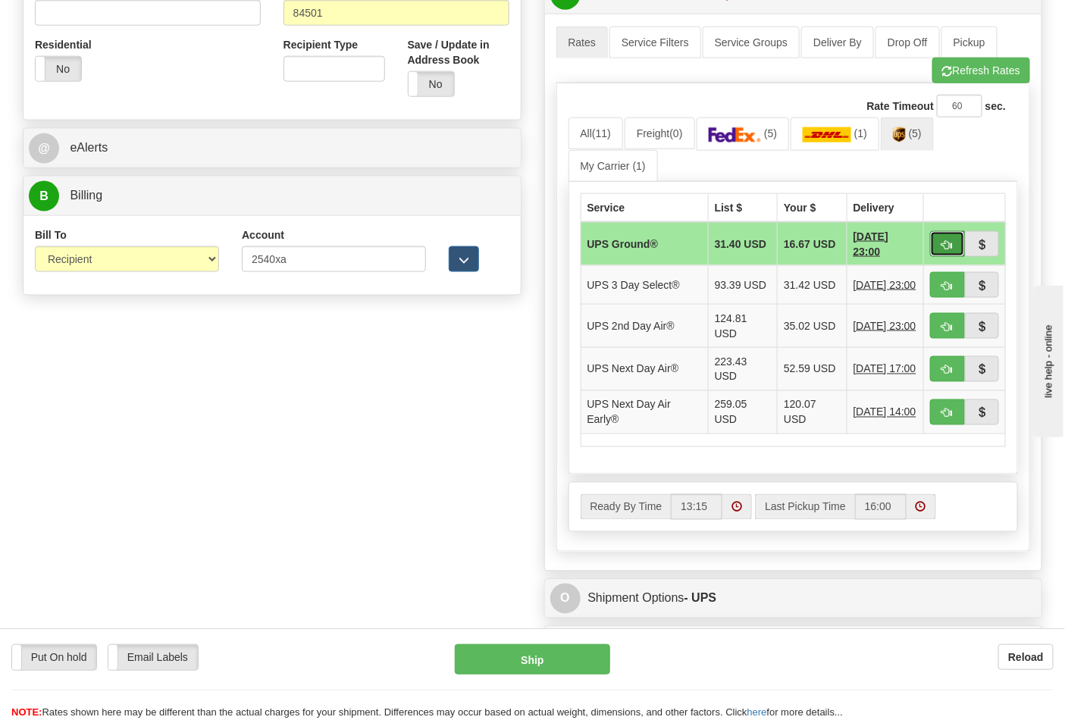
click at [938, 249] on button "button" at bounding box center [947, 244] width 35 height 26
type input "03"
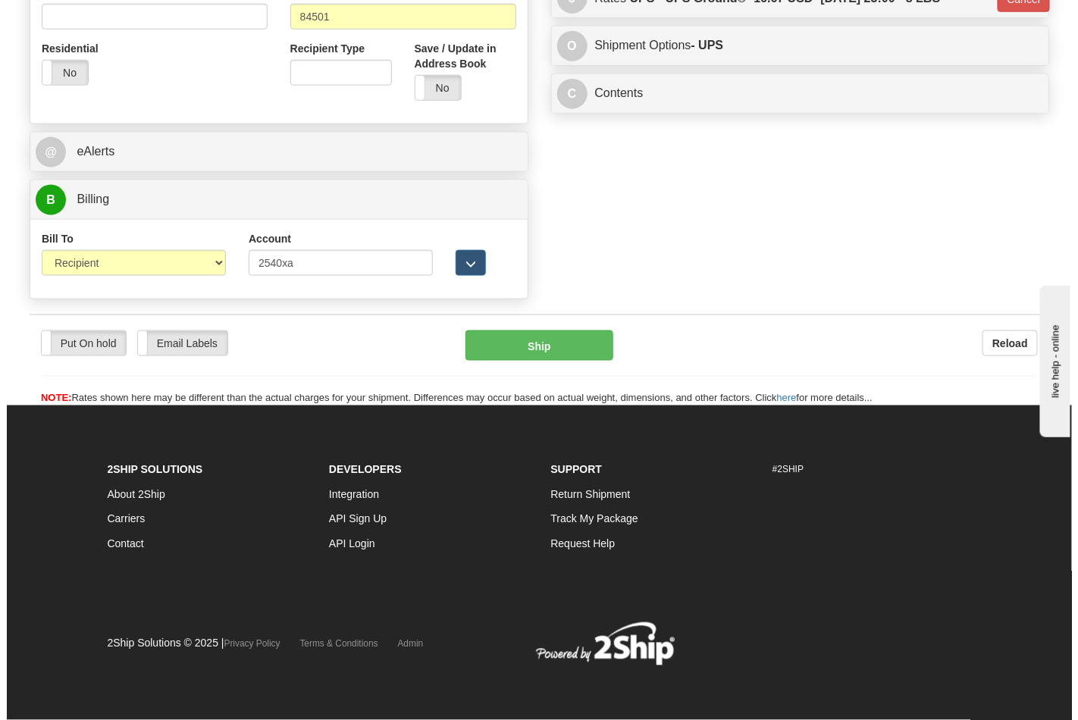
scroll to position [576, 0]
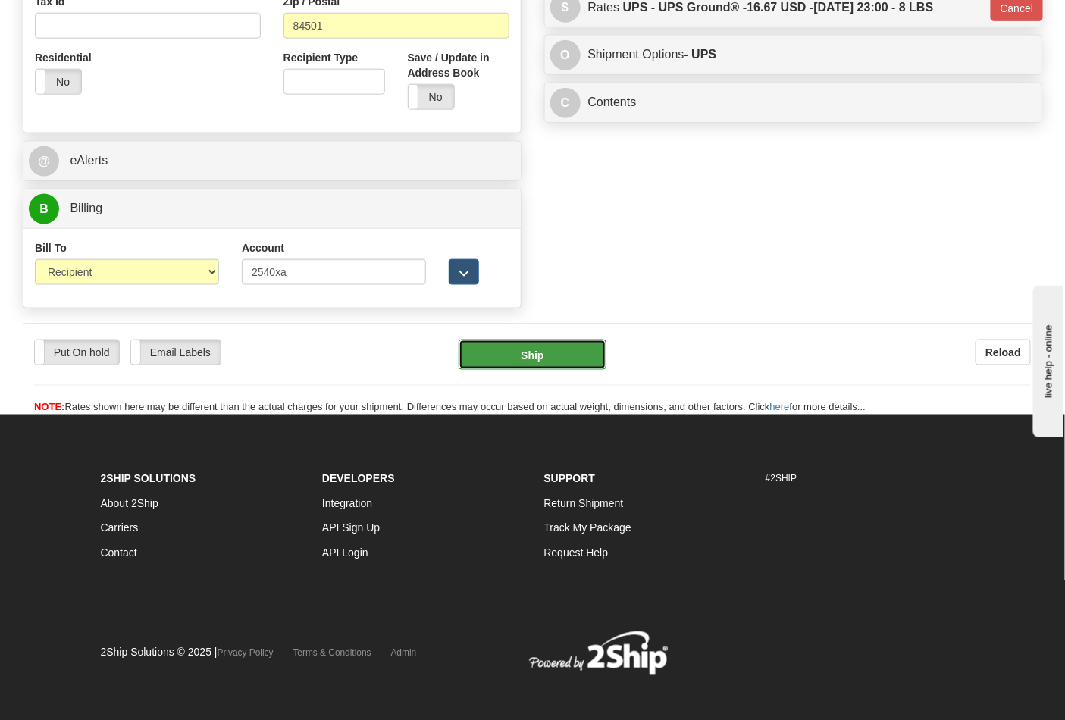
click at [566, 362] on button "Ship" at bounding box center [532, 355] width 147 height 30
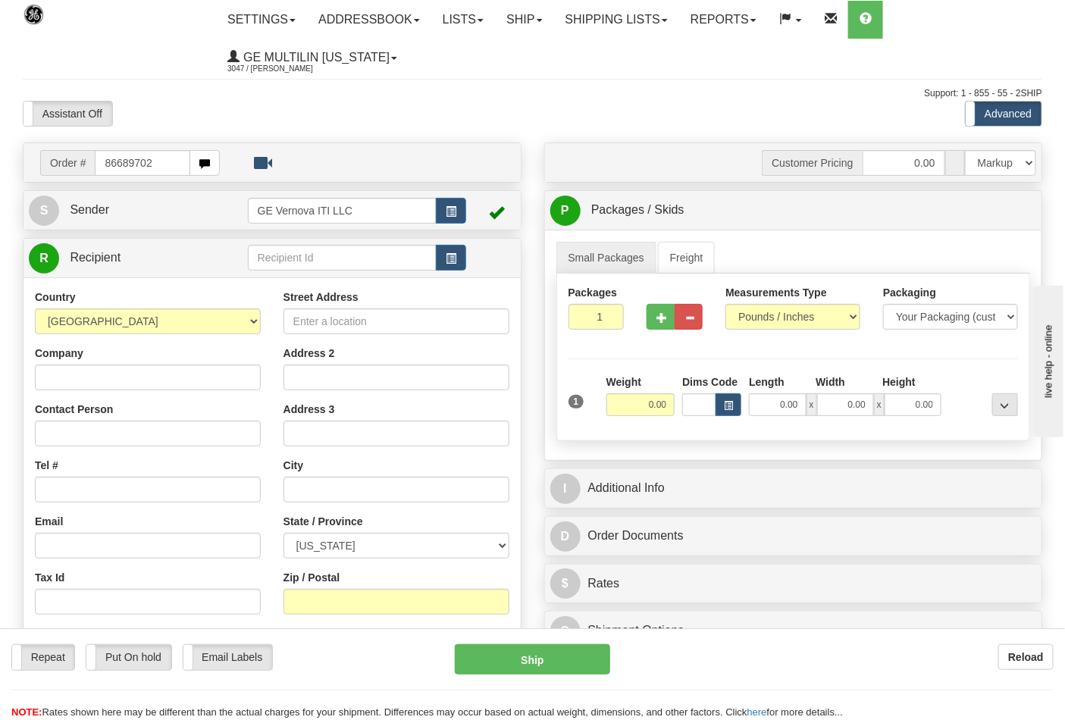
type input "86689702"
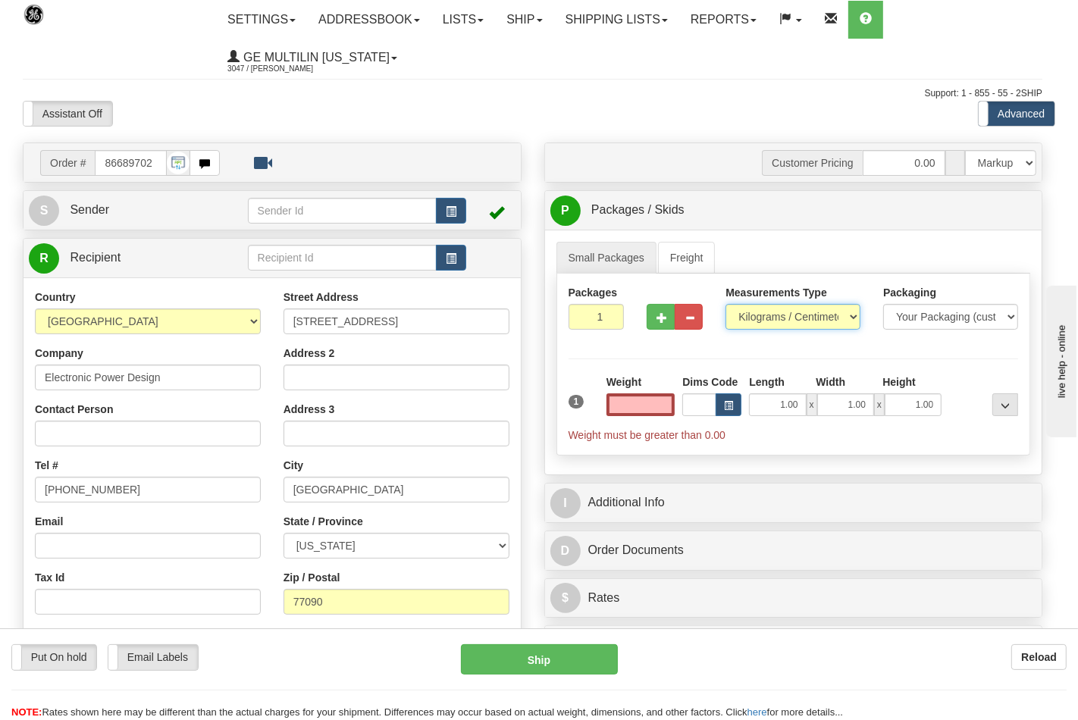
type input "0.00"
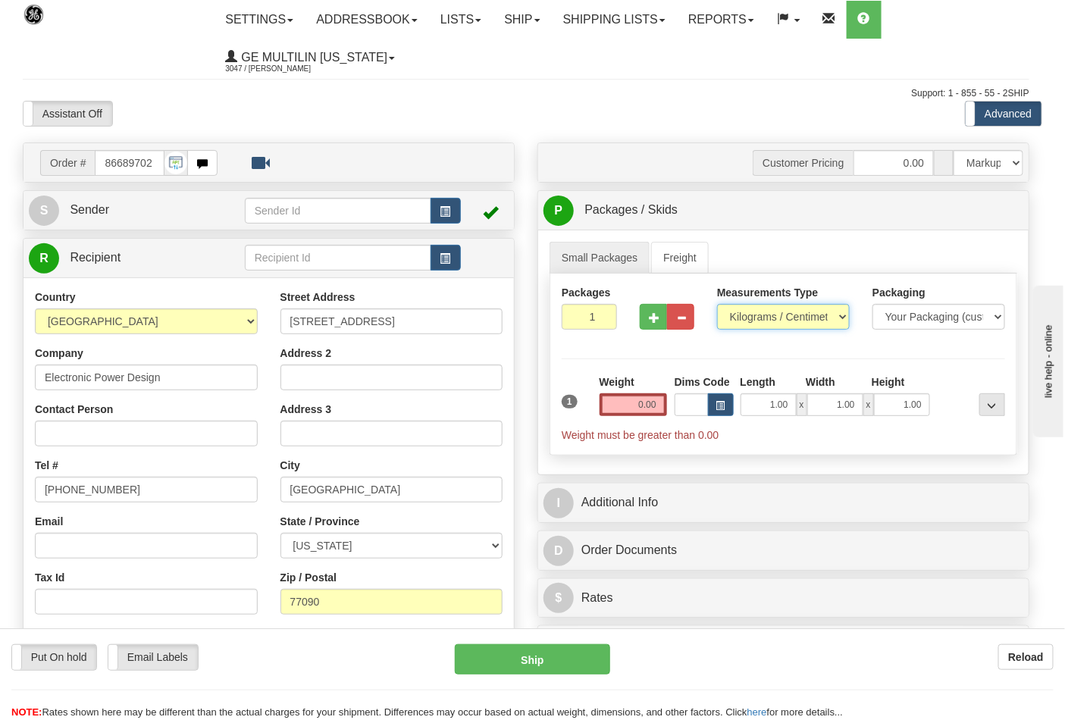
click at [764, 315] on select "Pounds / Inches Kilograms / Centimeters" at bounding box center [783, 317] width 133 height 26
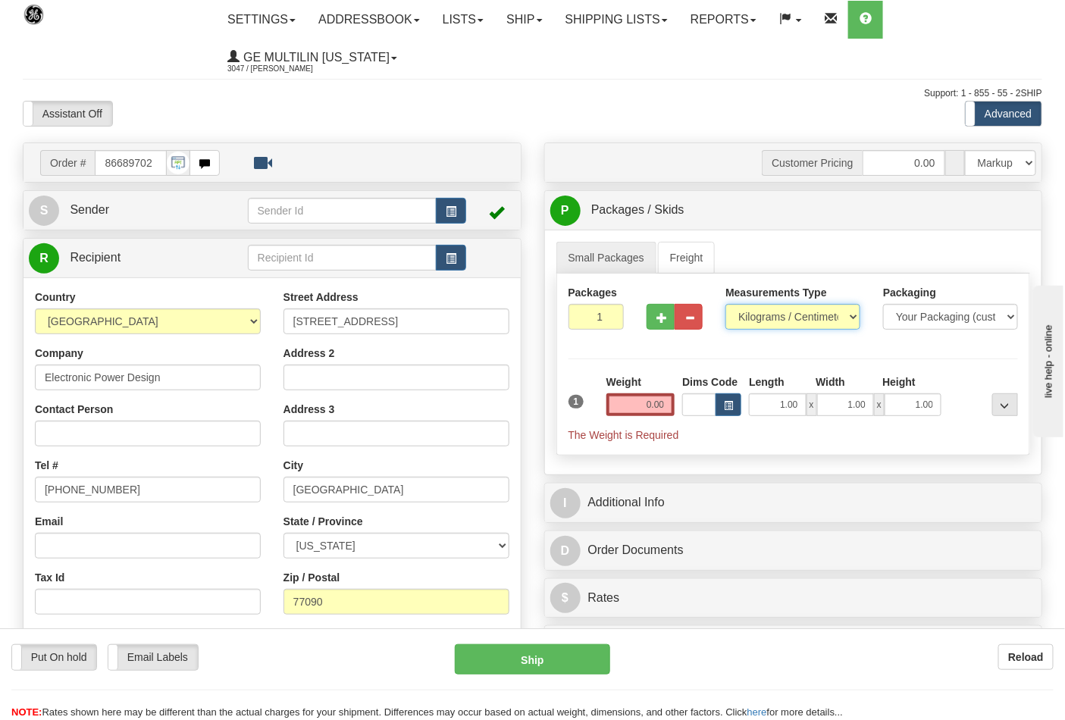
select select "0"
click at [726, 305] on select "Pounds / Inches Kilograms / Centimeters" at bounding box center [793, 317] width 135 height 26
click at [670, 326] on button "button" at bounding box center [661, 317] width 28 height 26
type input "2"
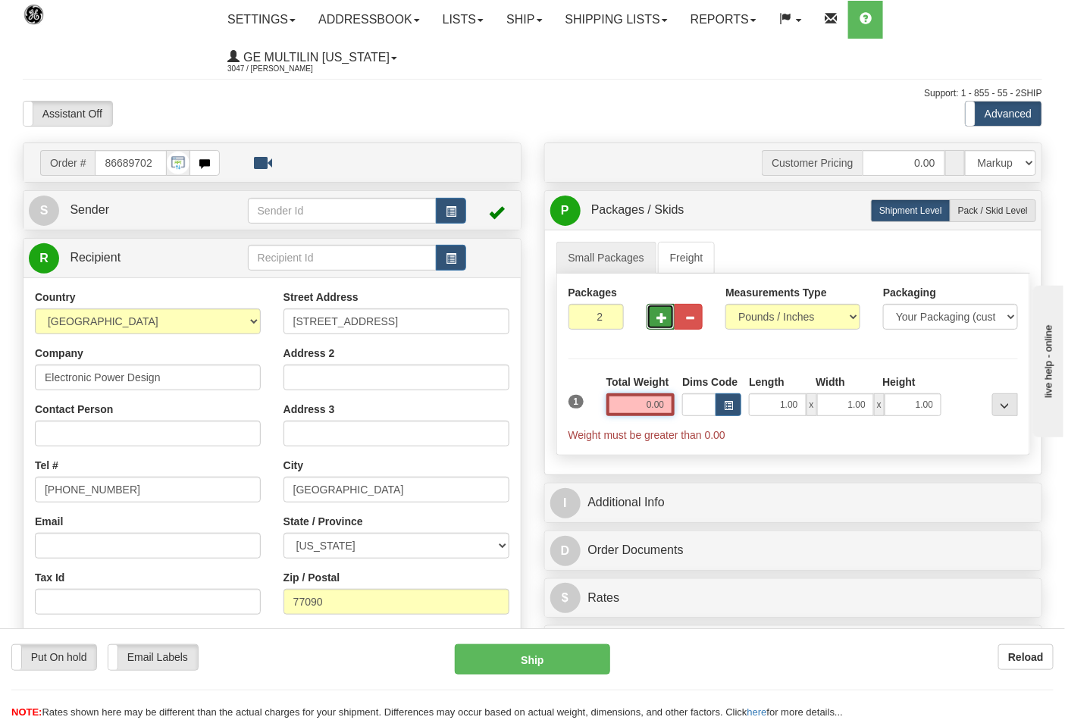
click at [670, 411] on input "0.00" at bounding box center [641, 404] width 69 height 23
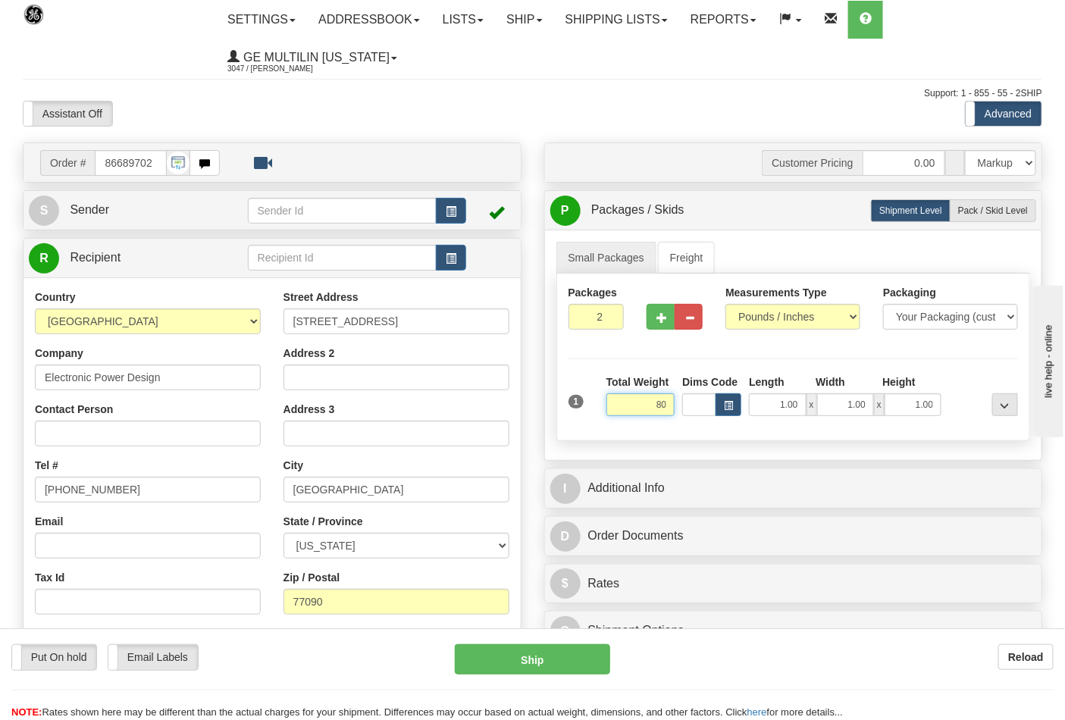
click button "Delete" at bounding box center [0, 0] width 0 height 0
type input "80.00"
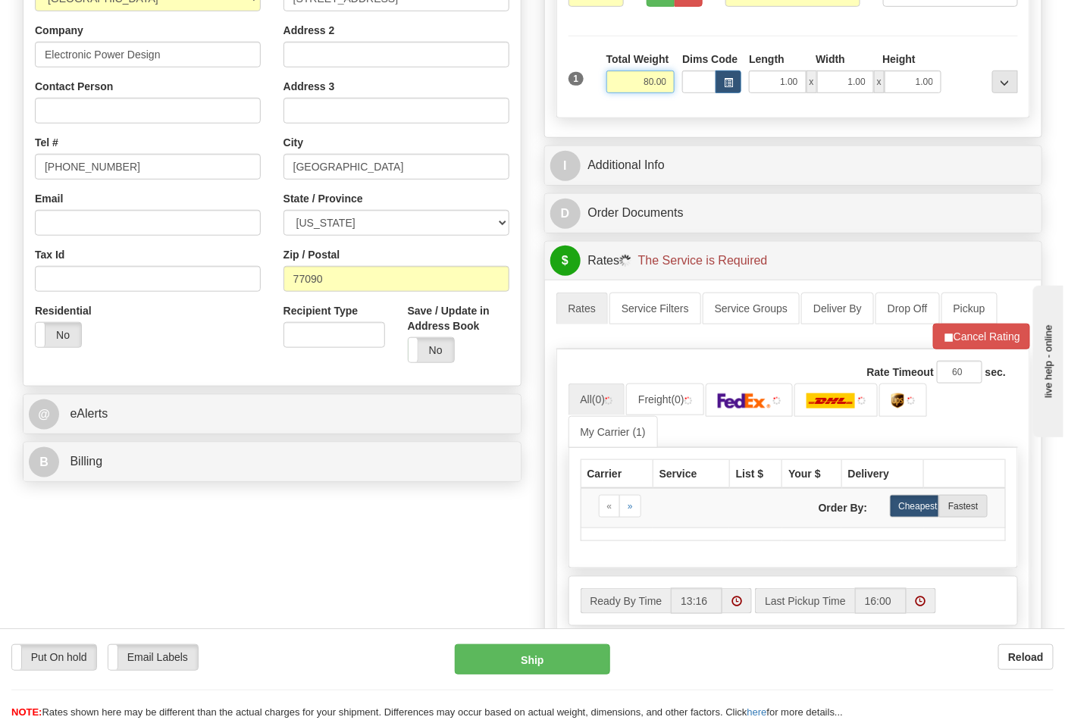
scroll to position [337, 0]
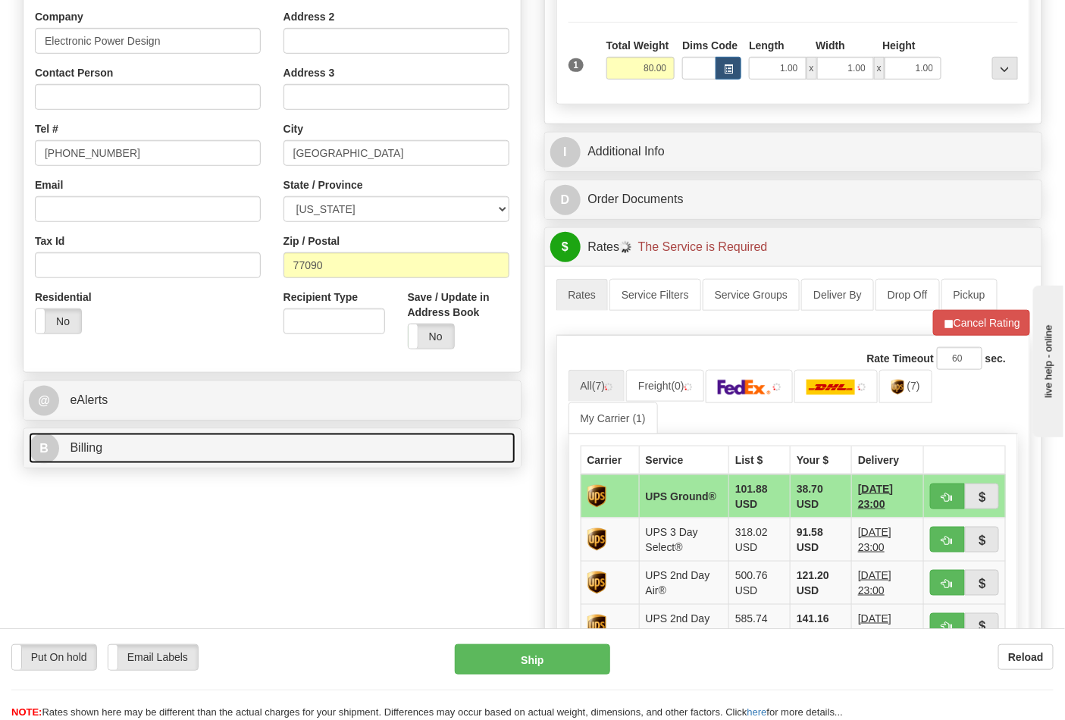
click at [157, 446] on link "B Billing" at bounding box center [272, 448] width 487 height 31
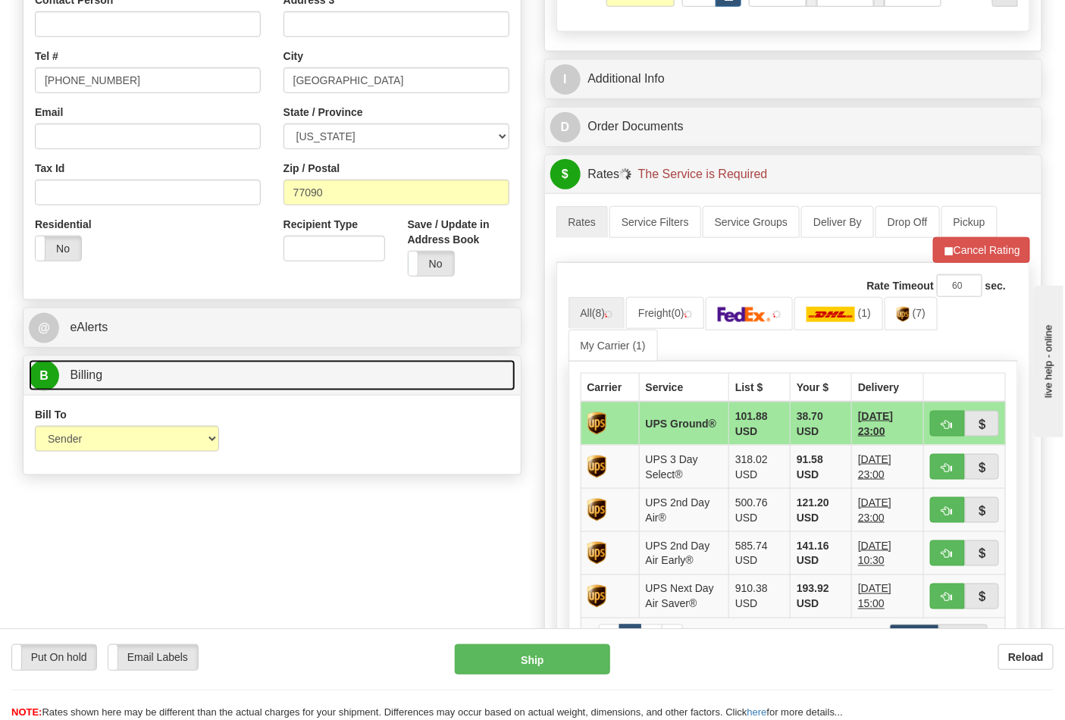
scroll to position [505, 0]
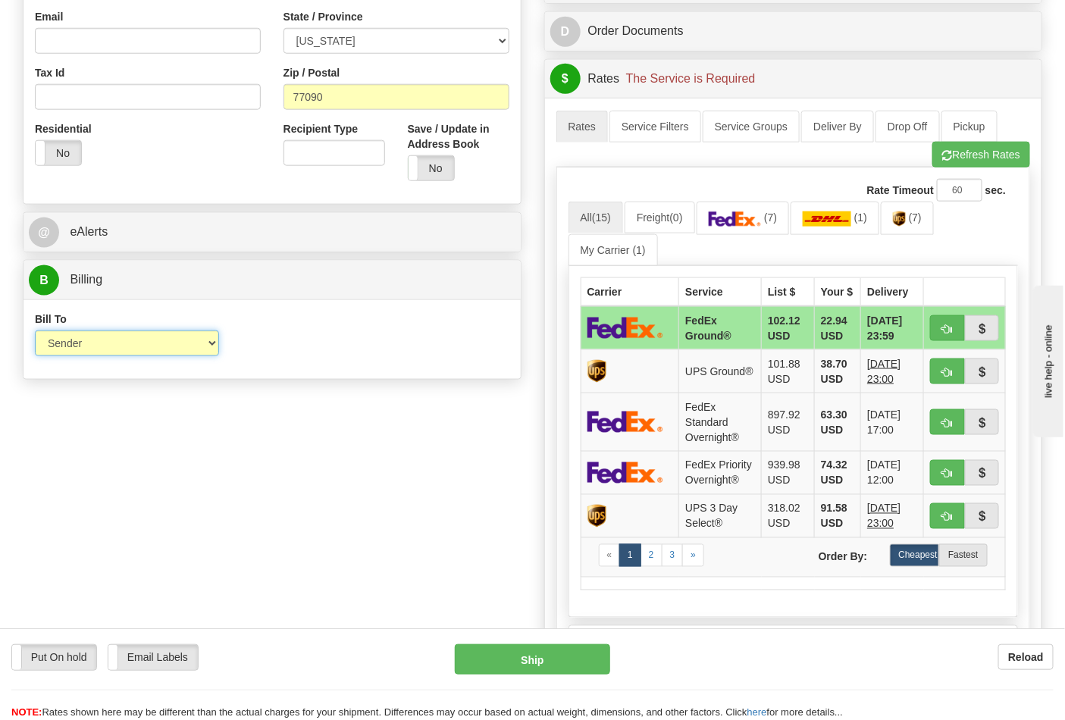
drag, startPoint x: 99, startPoint y: 343, endPoint x: 103, endPoint y: 362, distance: 19.3
click at [99, 343] on select "Sender Recipient Third Party Collect" at bounding box center [127, 344] width 184 height 26
drag, startPoint x: 91, startPoint y: 342, endPoint x: 91, endPoint y: 355, distance: 12.9
click at [91, 342] on select "Sender Recipient Third Party Collect" at bounding box center [127, 344] width 184 height 26
select select "2"
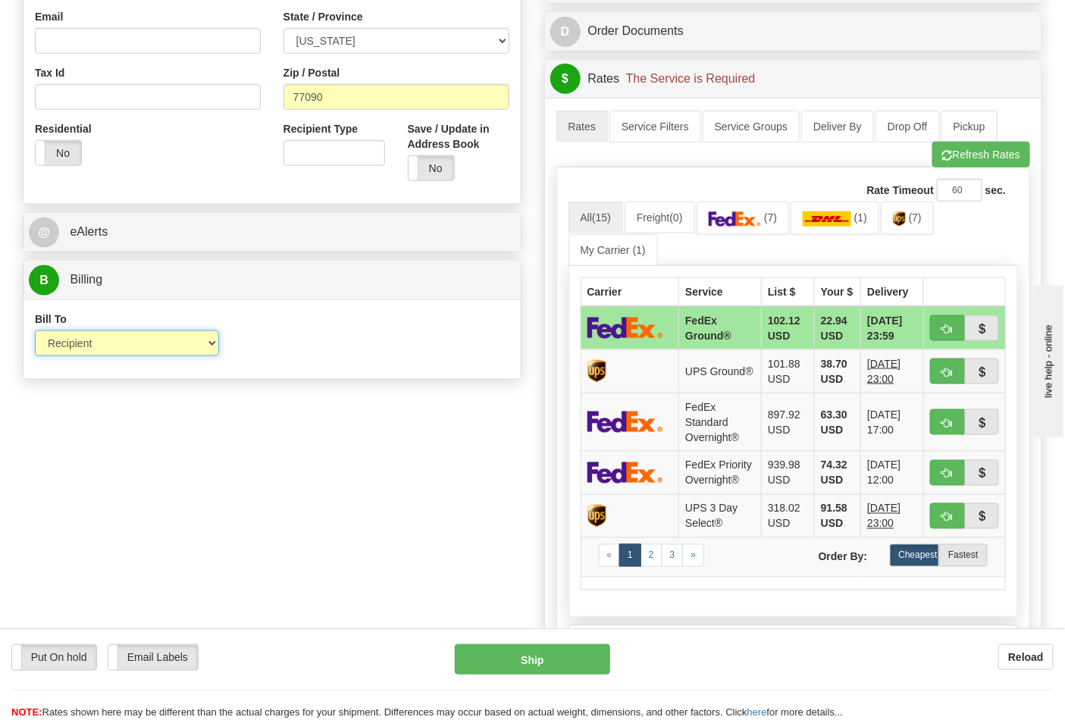
click at [35, 332] on select "Sender Recipient Third Party Collect" at bounding box center [127, 344] width 184 height 26
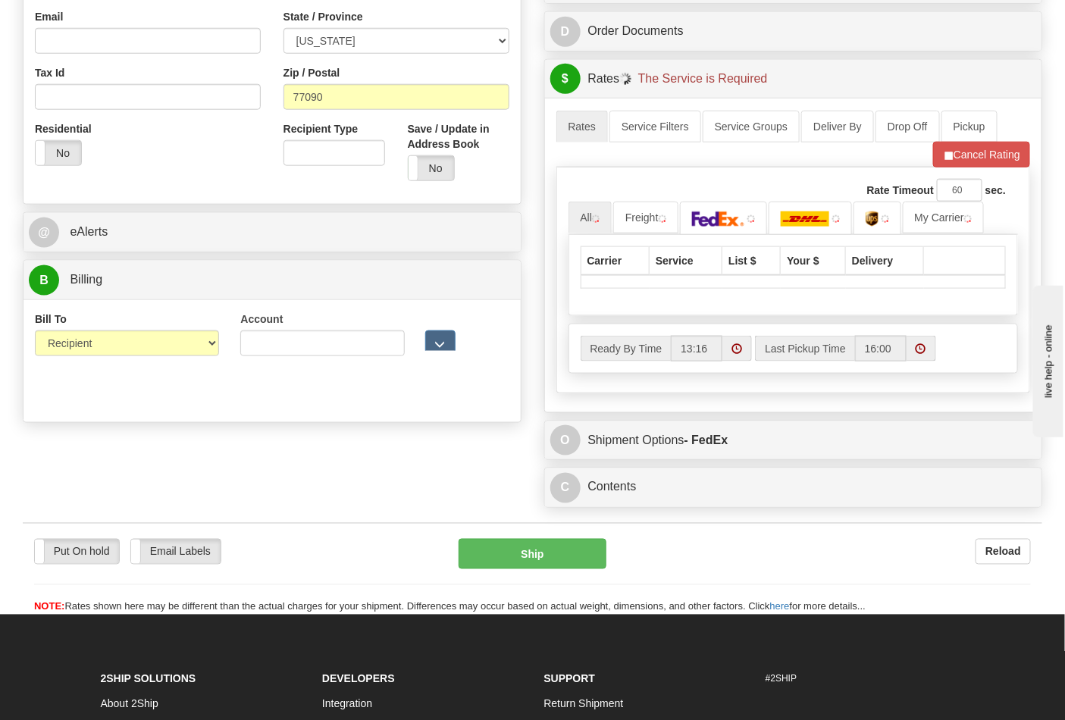
click at [241, 353] on div "Account 3rd Party Account List Please select" at bounding box center [322, 362] width 184 height 100
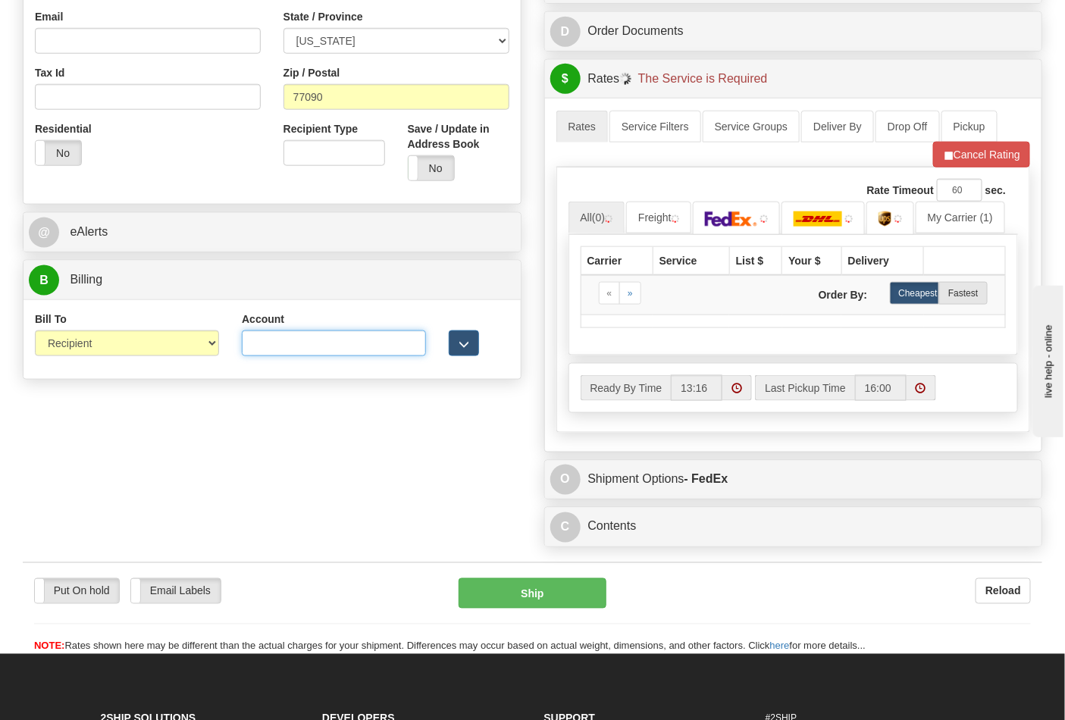
click at [258, 350] on input "Account" at bounding box center [334, 344] width 184 height 26
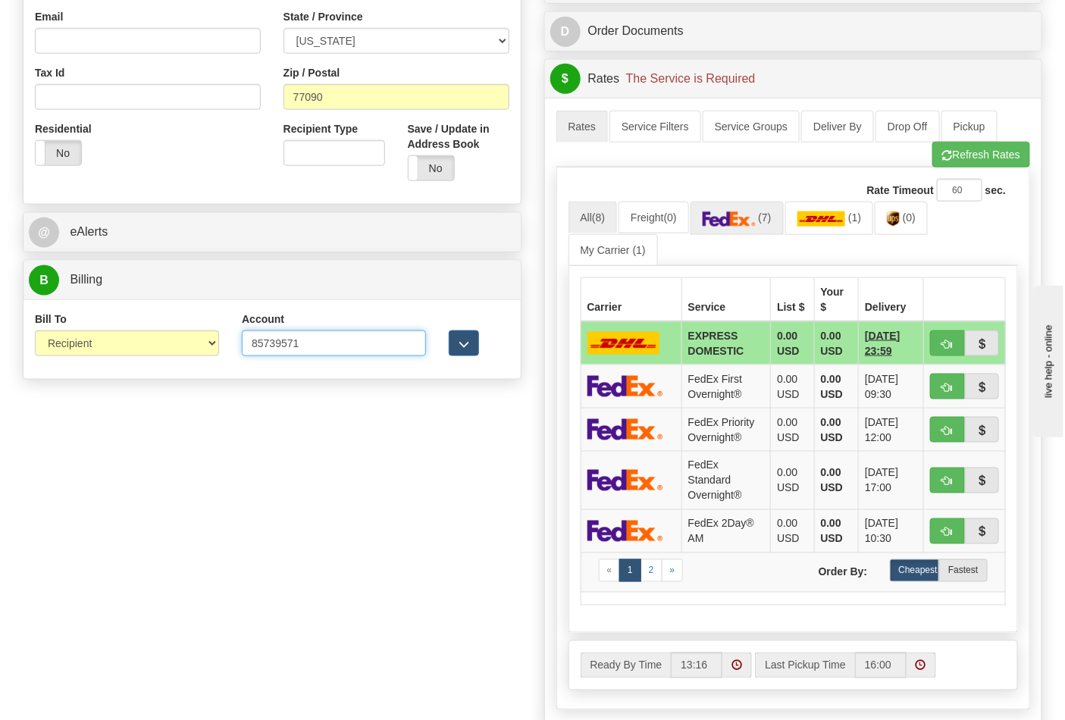
type input "85739571"
click at [729, 218] on img at bounding box center [729, 219] width 53 height 15
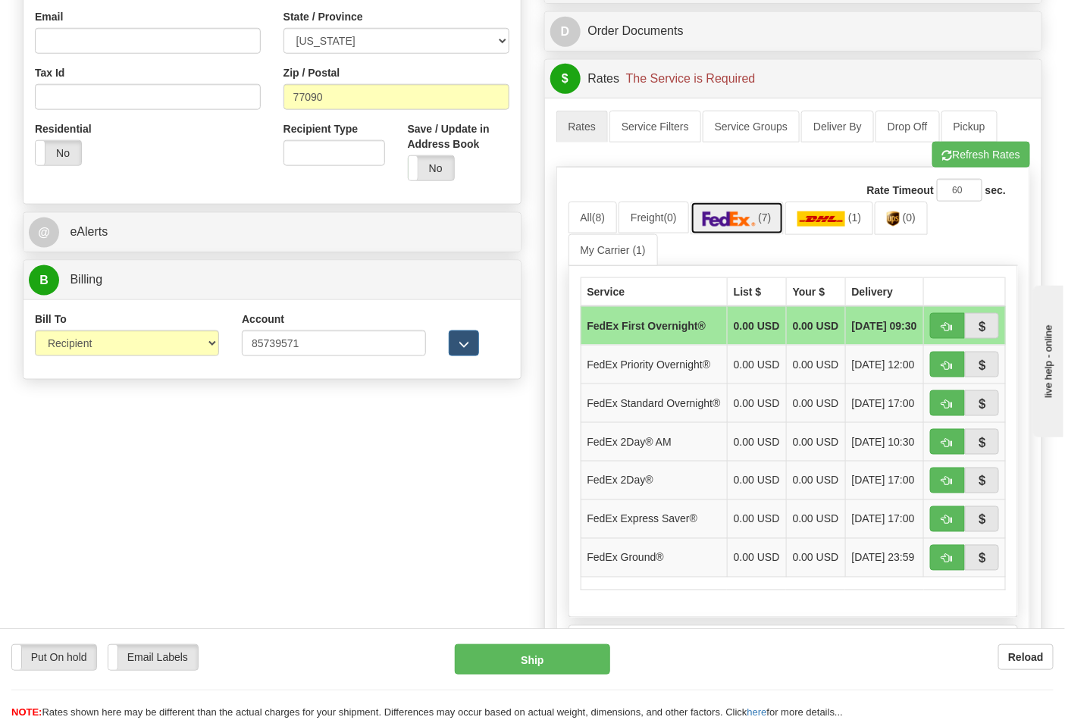
scroll to position [589, 0]
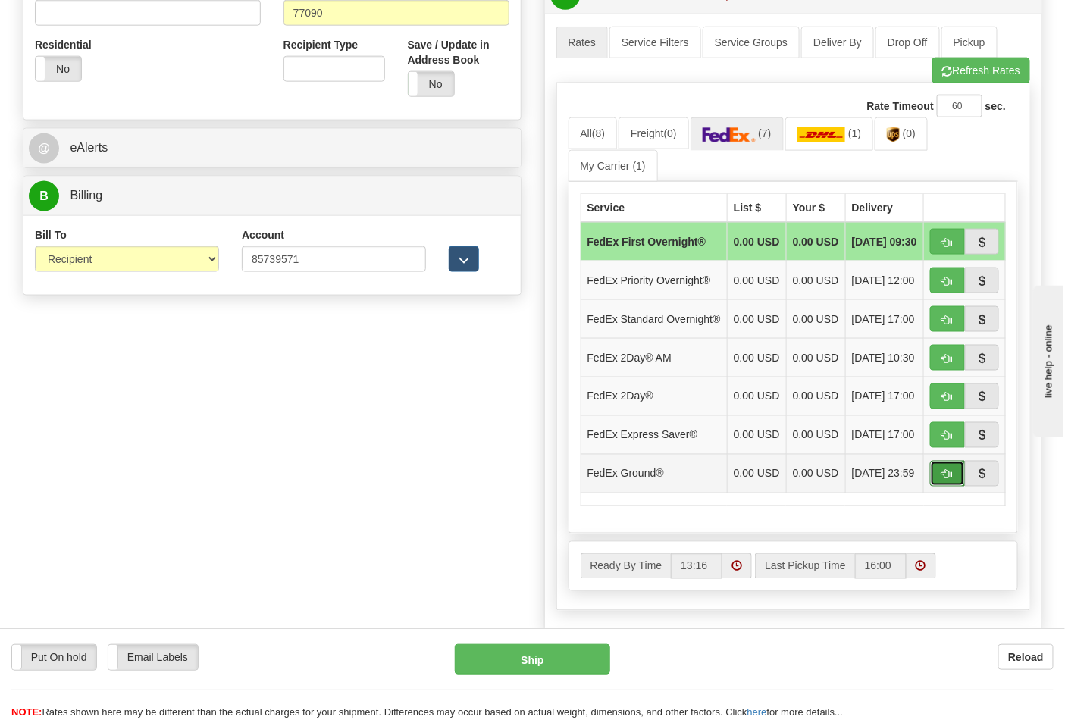
click at [941, 487] on button "button" at bounding box center [947, 474] width 35 height 26
type input "92"
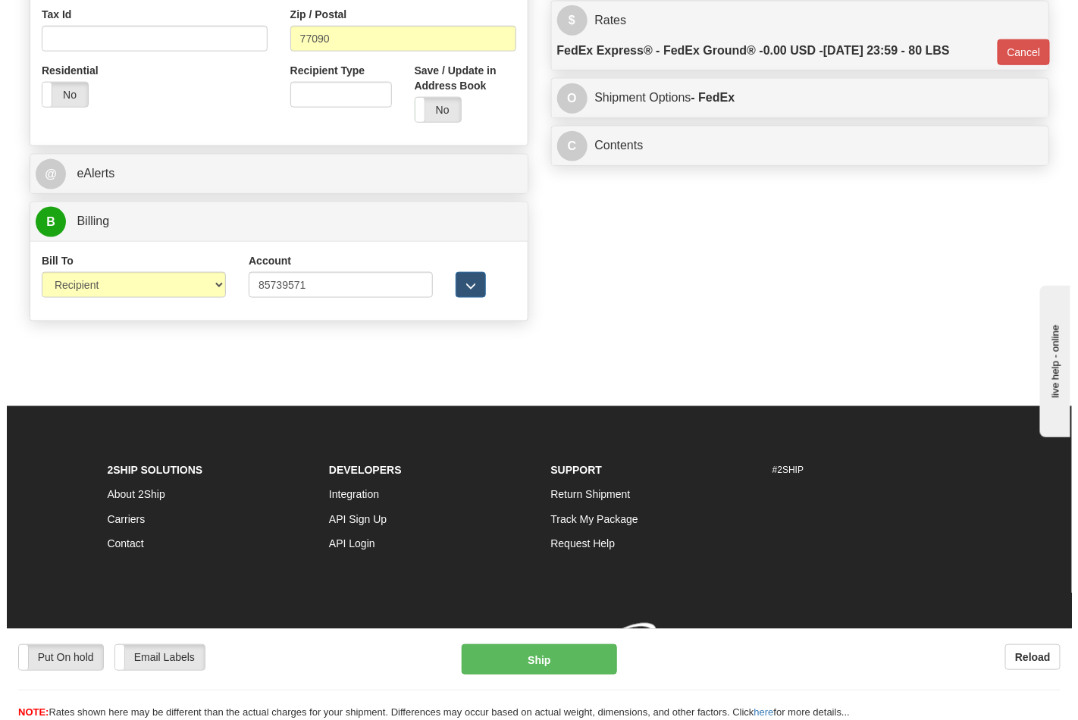
scroll to position [566, 0]
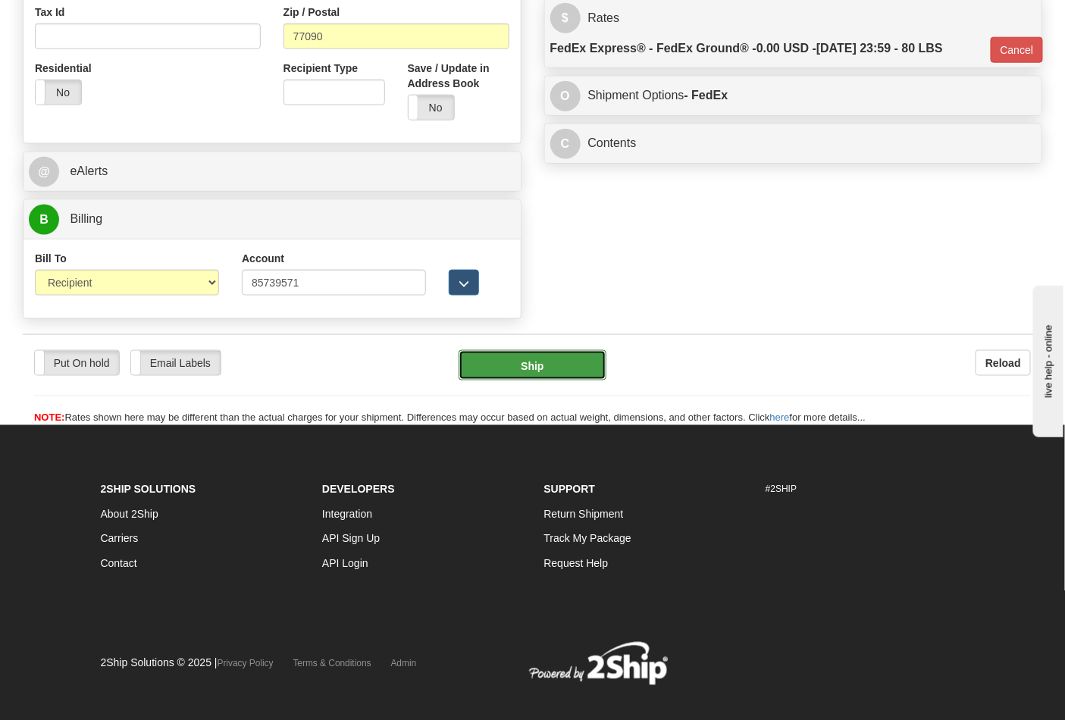
click at [529, 376] on button "Ship" at bounding box center [532, 365] width 147 height 30
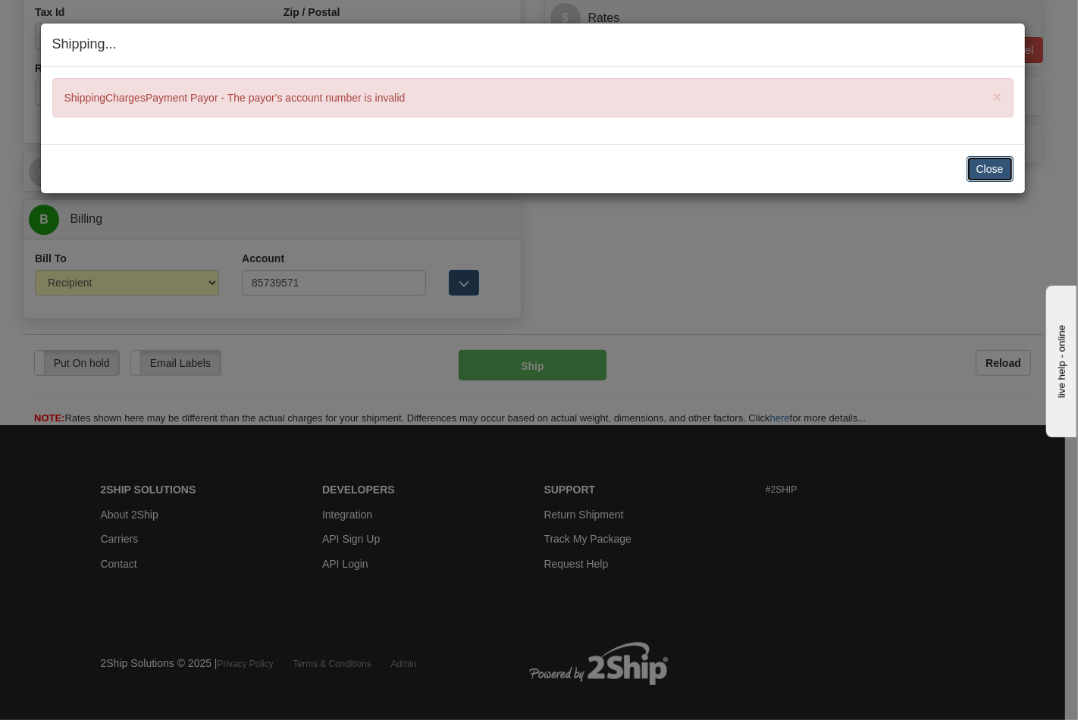
click at [989, 164] on button "Close" at bounding box center [990, 169] width 47 height 26
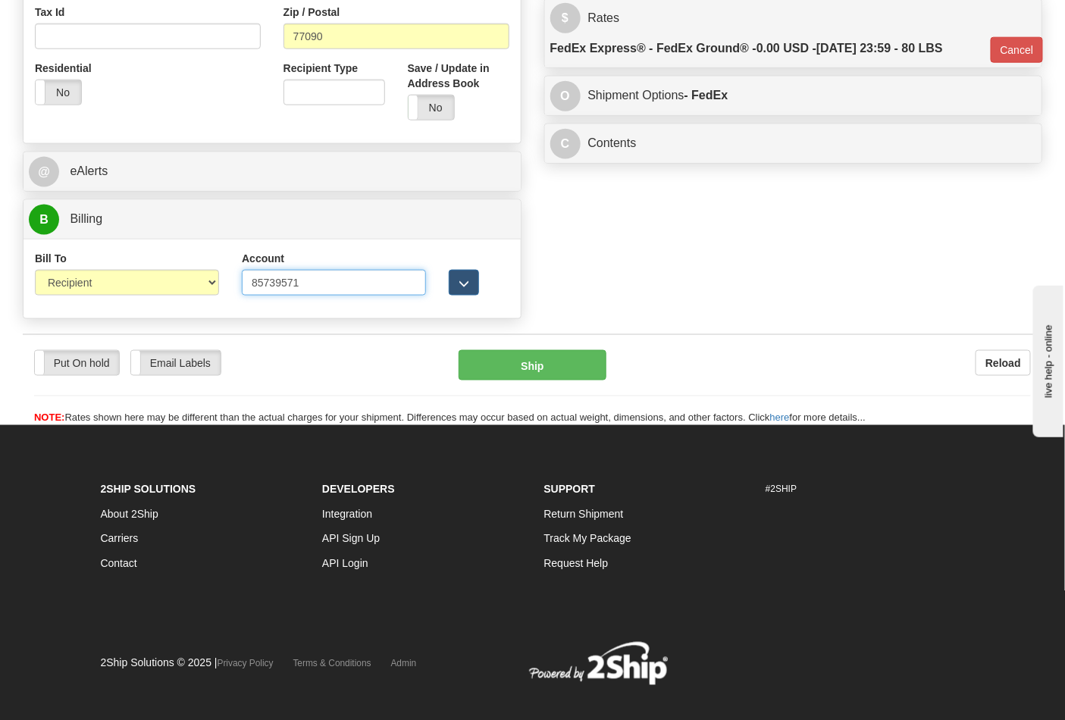
drag, startPoint x: 293, startPoint y: 281, endPoint x: 318, endPoint y: 307, distance: 36.5
click at [293, 281] on input "85739571" at bounding box center [334, 283] width 184 height 26
type input "857395751"
click button "Delete" at bounding box center [0, 0] width 0 height 0
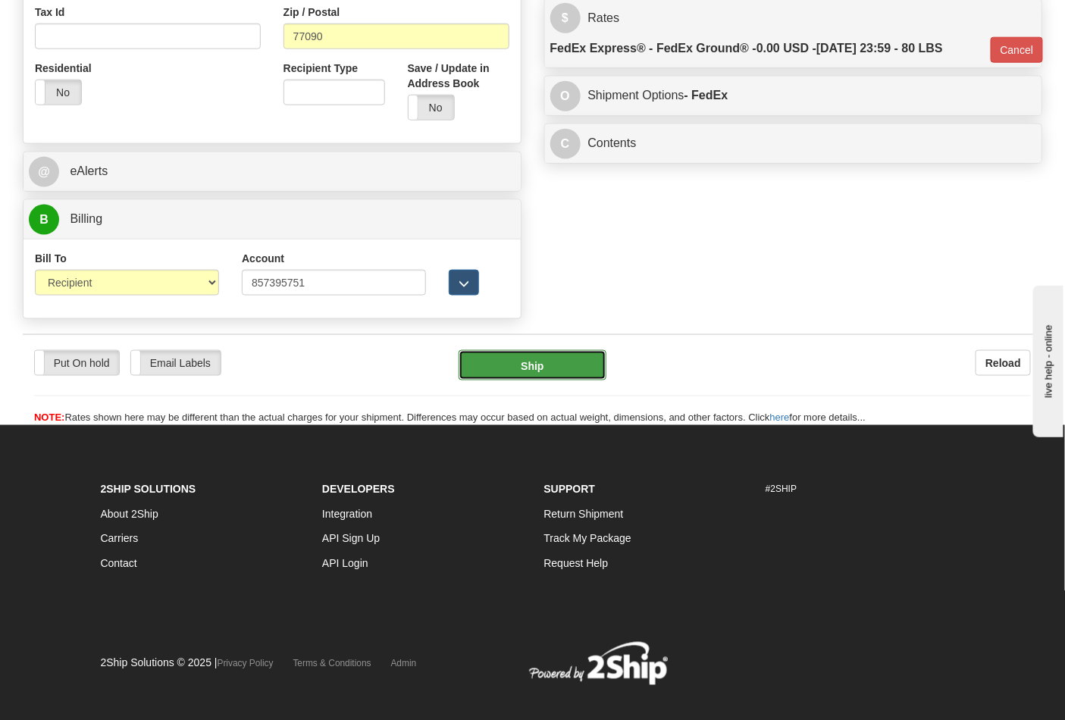
click at [525, 373] on button "Ship" at bounding box center [532, 365] width 147 height 30
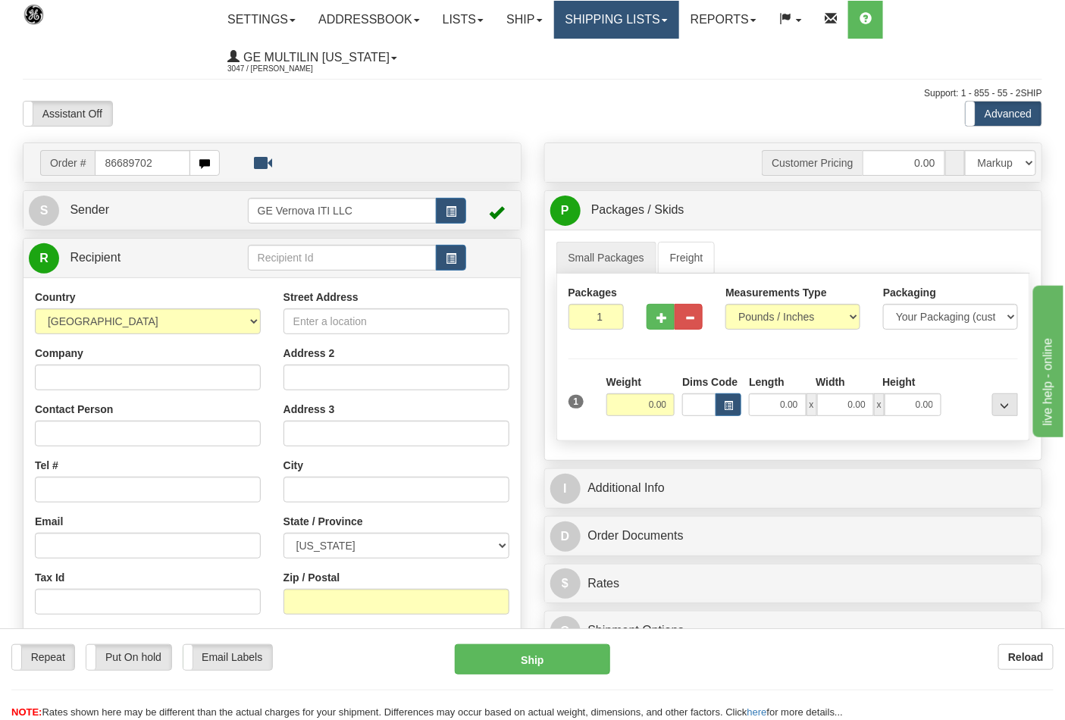
click at [604, 33] on link "Shipping lists" at bounding box center [616, 20] width 125 height 38
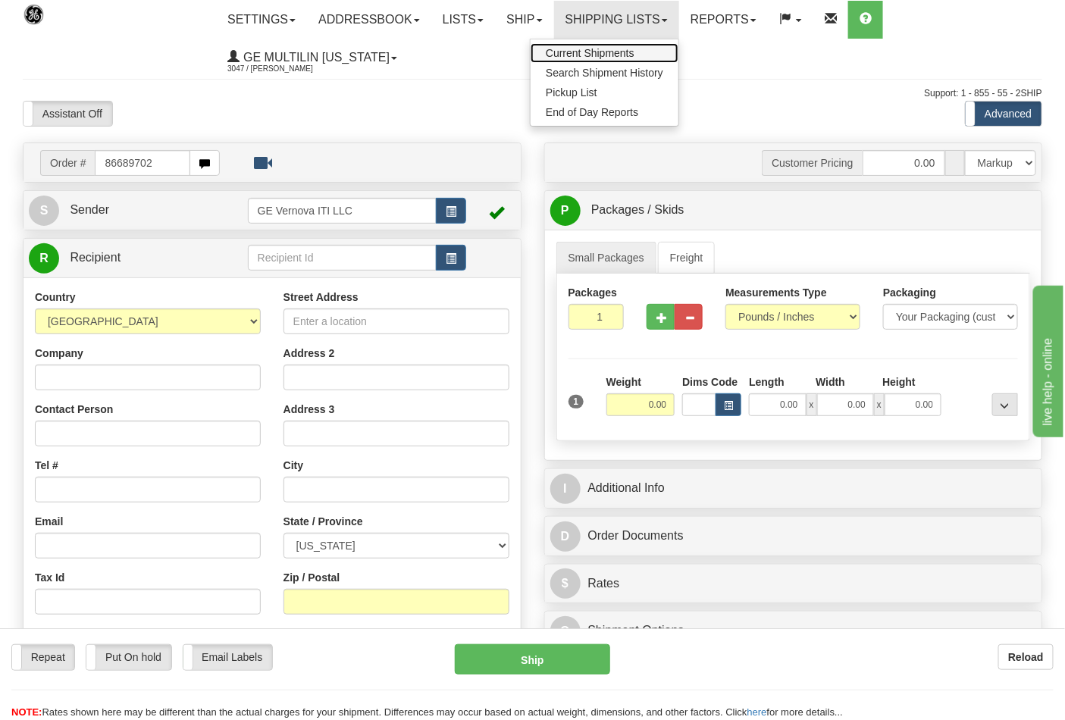
click at [603, 46] on link "Current Shipments" at bounding box center [605, 53] width 148 height 20
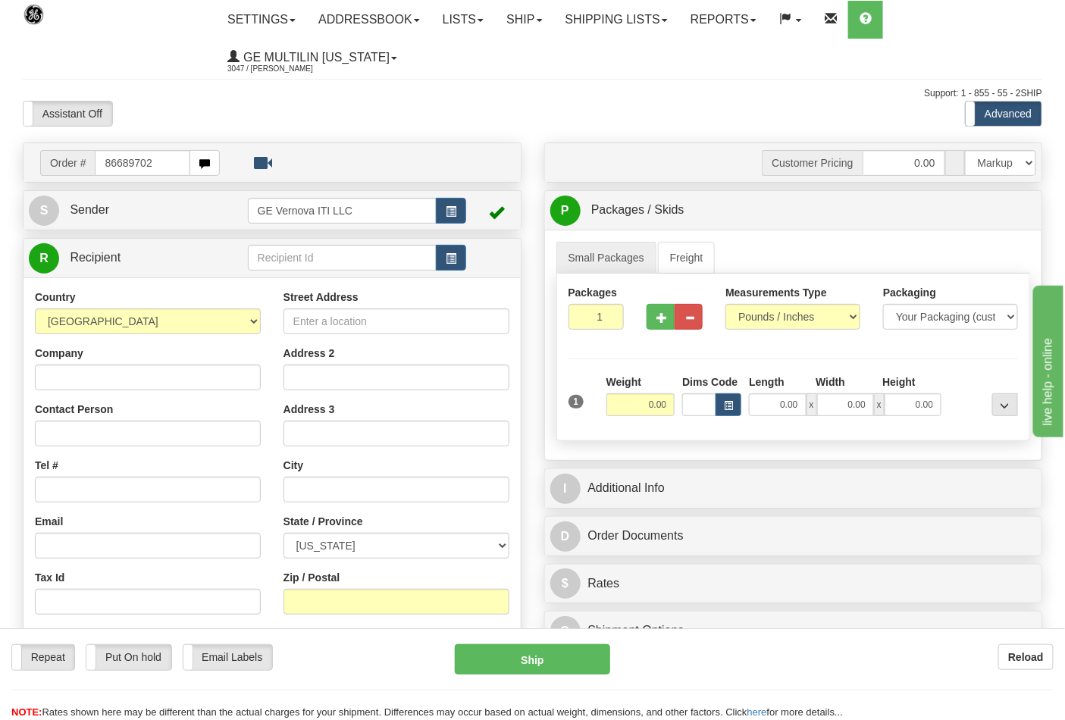
click at [603, 49] on ul "Settings Shipping Preferences Fields Preferences New Addressbook Recipients Sen…" at bounding box center [629, 39] width 826 height 76
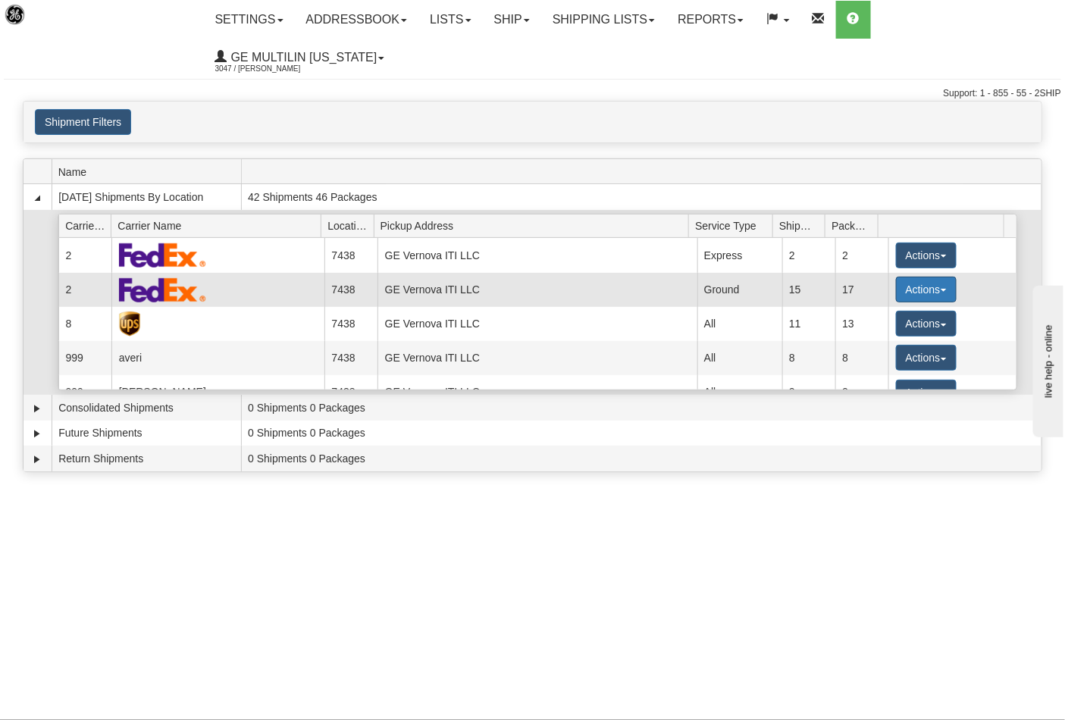
click at [904, 277] on button "Actions" at bounding box center [926, 290] width 61 height 26
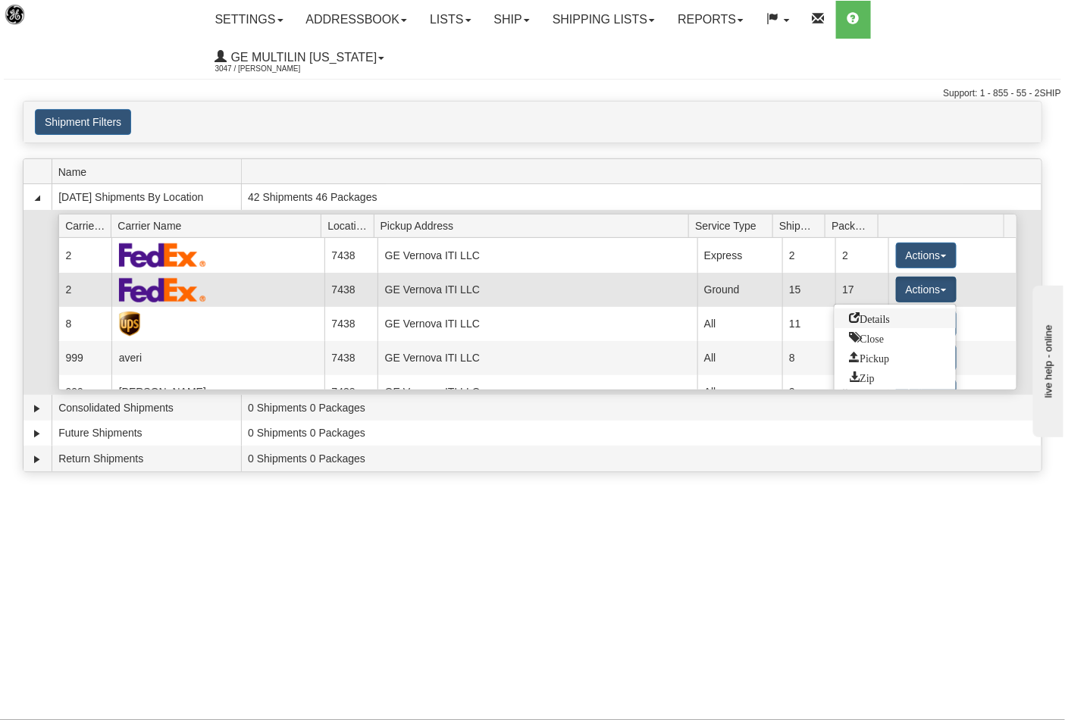
click at [855, 312] on span "Details" at bounding box center [870, 317] width 41 height 11
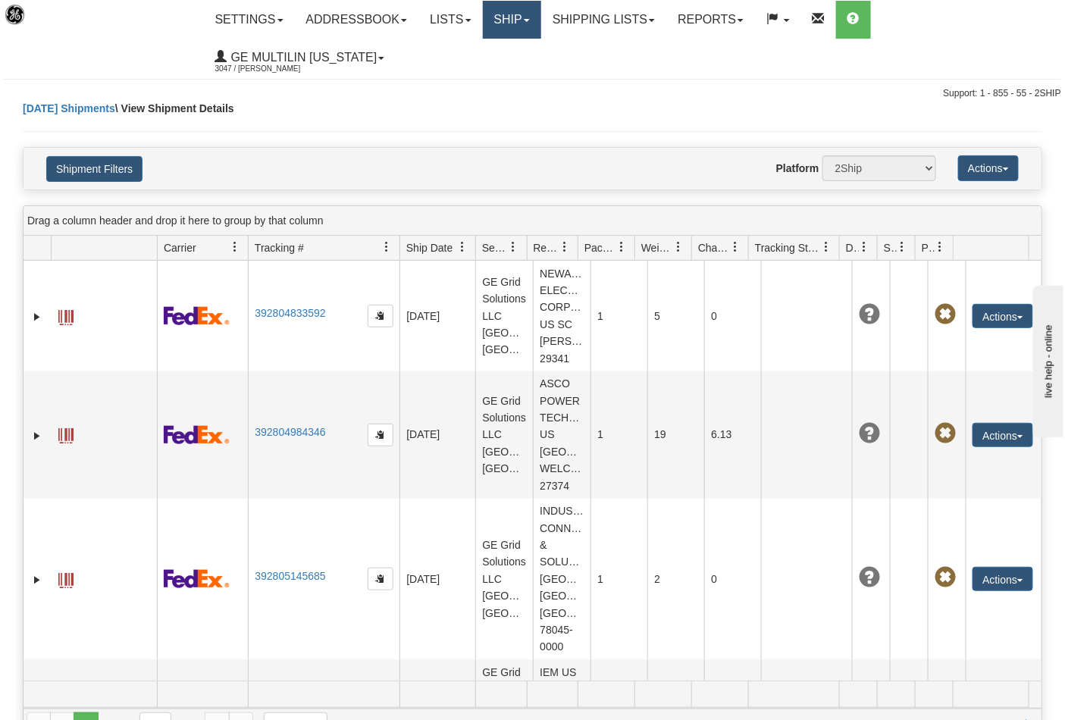
click at [525, 20] on link "Ship" at bounding box center [512, 20] width 58 height 38
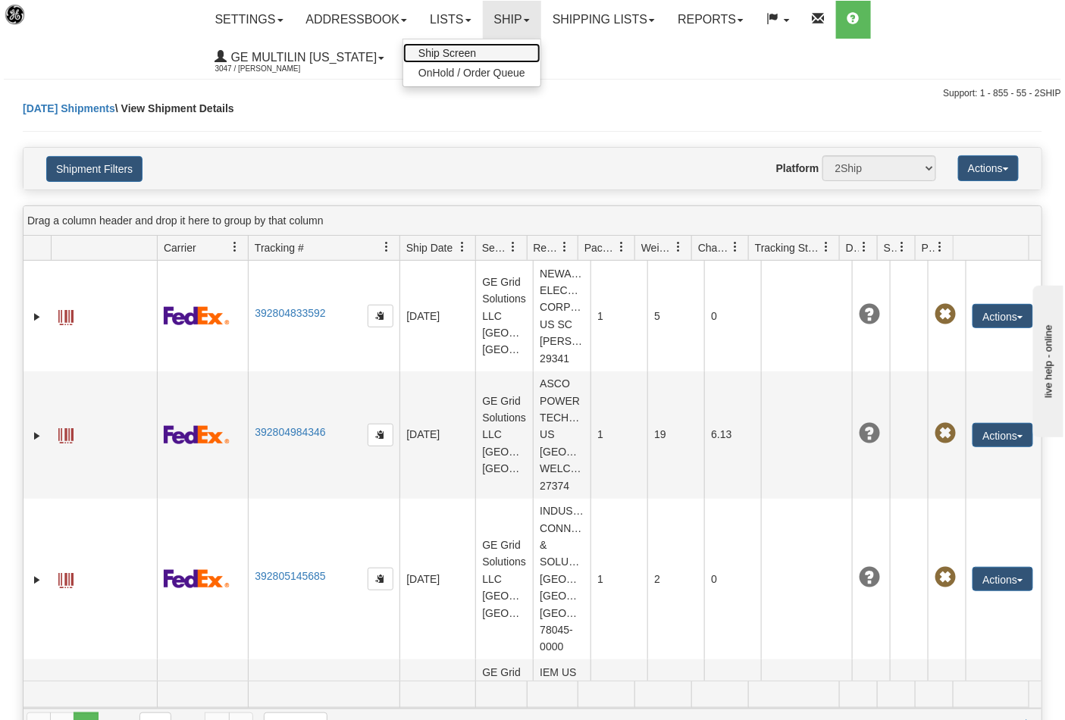
click at [488, 50] on link "Ship Screen" at bounding box center [471, 53] width 137 height 20
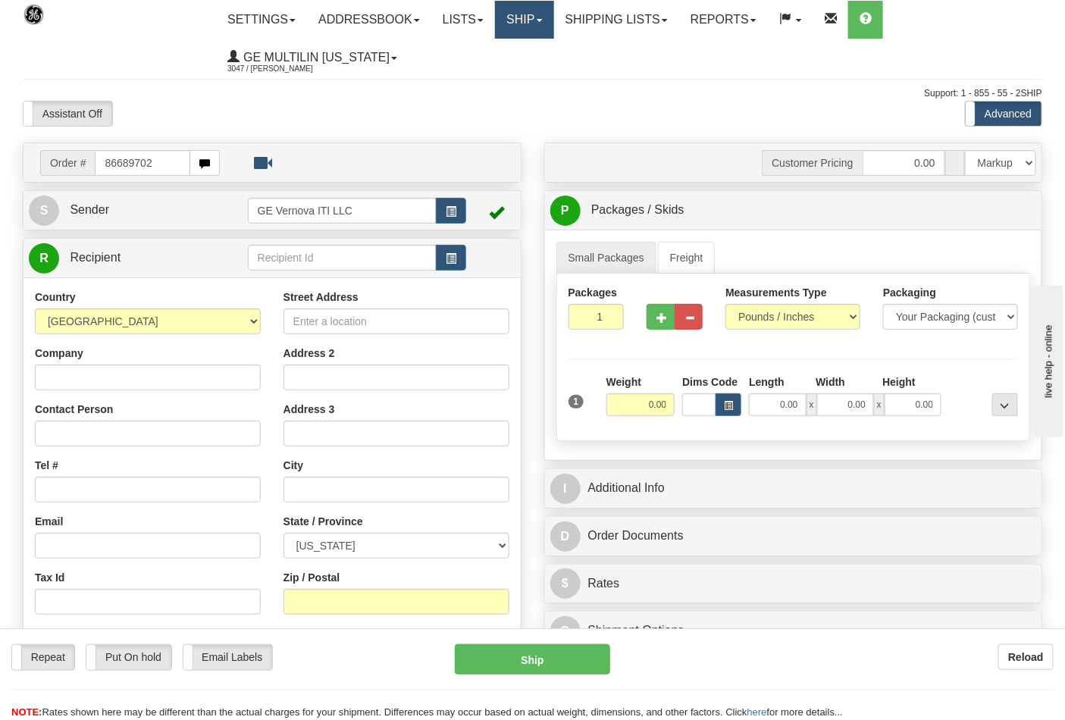
type input "86689702"
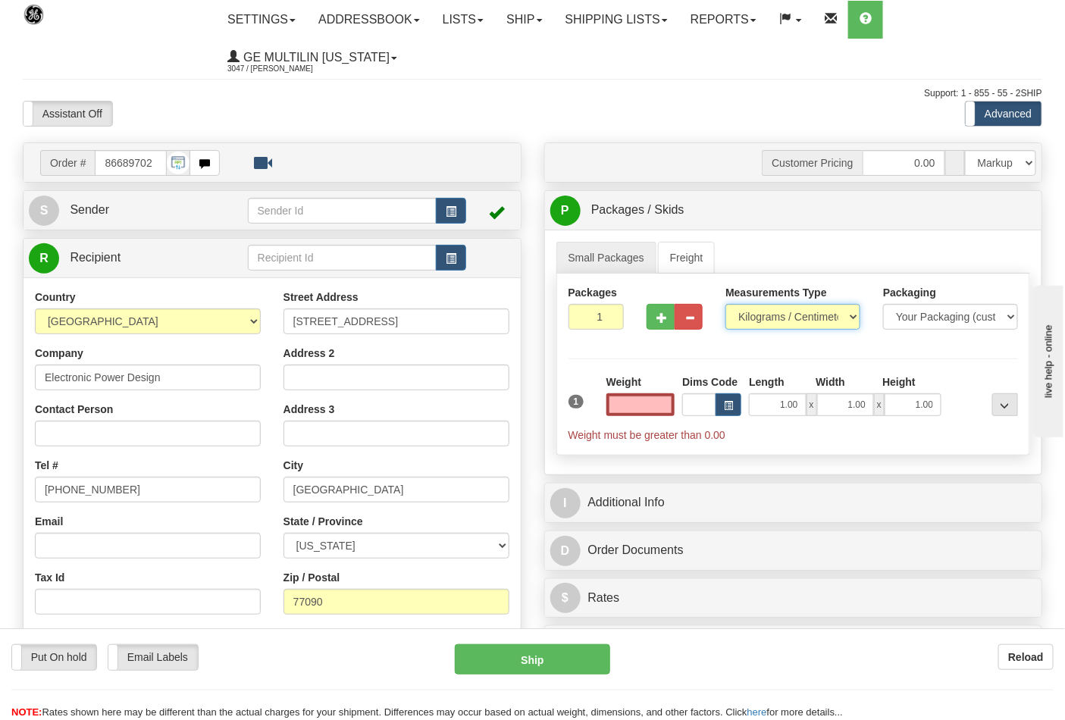
type input "0.00"
click at [766, 315] on select "Pounds / Inches Kilograms / Centimeters" at bounding box center [793, 317] width 135 height 26
select select "0"
click at [726, 305] on select "Pounds / Inches Kilograms / Centimeters" at bounding box center [793, 317] width 135 height 26
click at [654, 320] on button "button" at bounding box center [661, 317] width 28 height 26
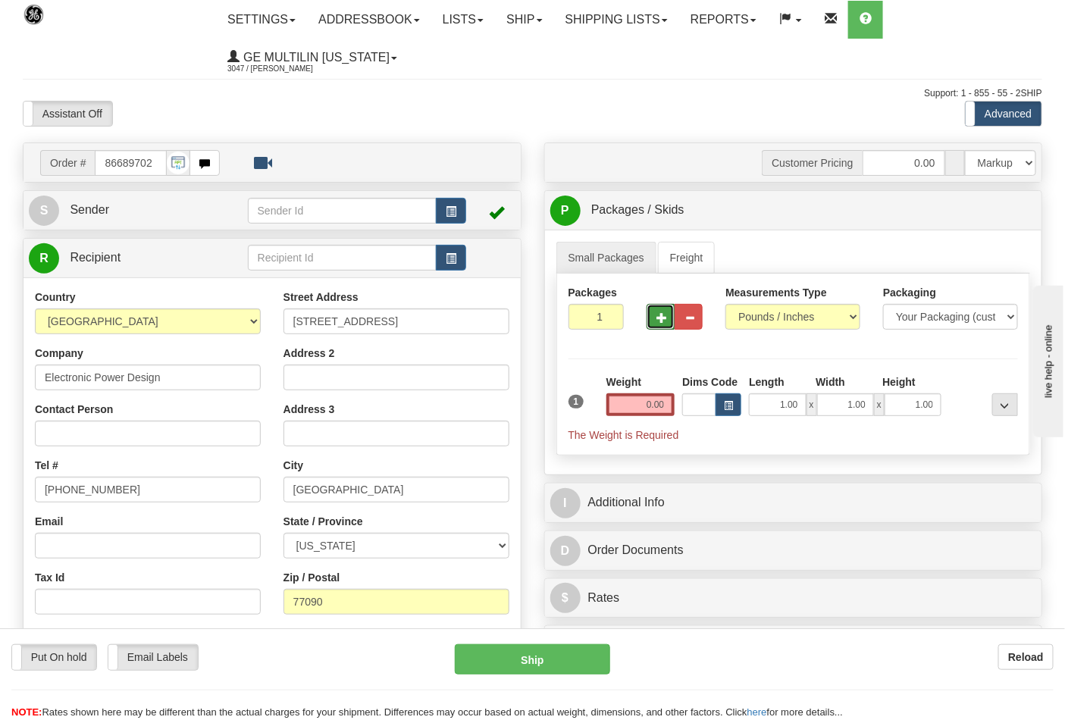
type input "2"
click at [665, 407] on input "0.00" at bounding box center [641, 404] width 69 height 23
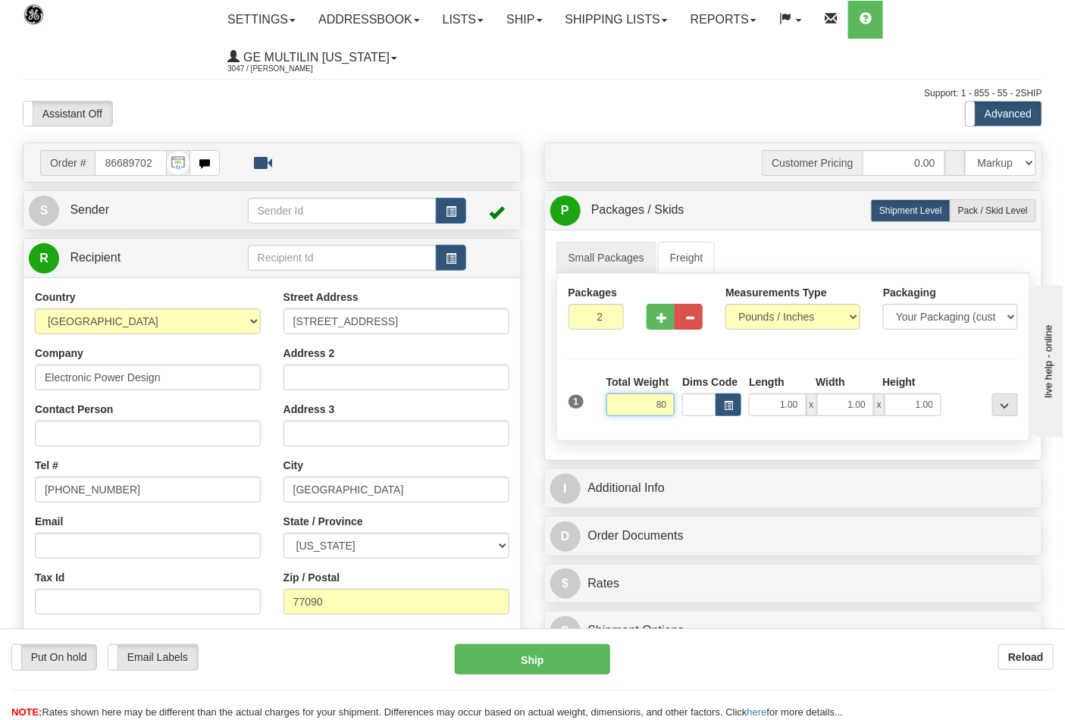
click button "Delete" at bounding box center [0, 0] width 0 height 0
type input "80.00"
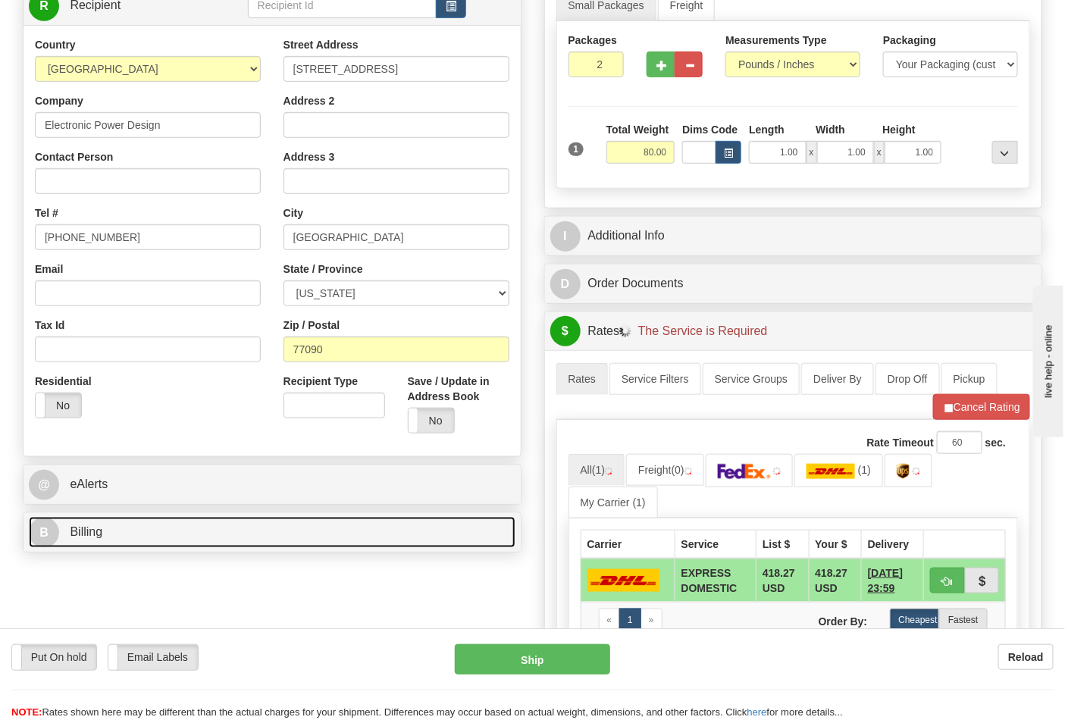
click at [163, 531] on link "B Billing" at bounding box center [272, 532] width 487 height 31
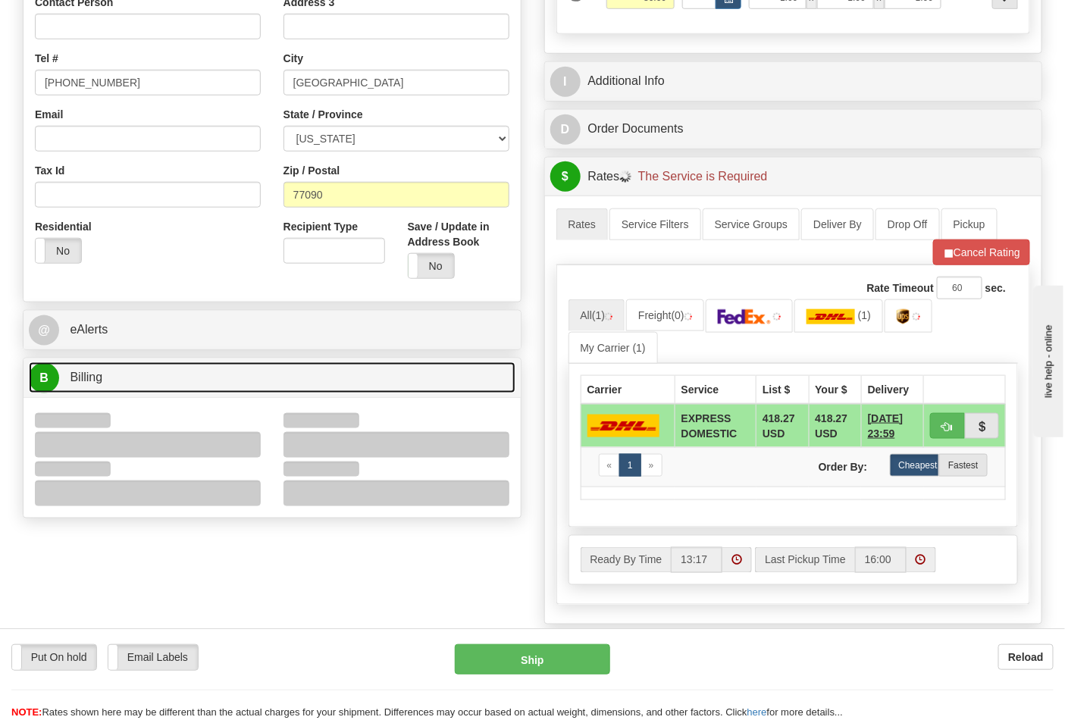
scroll to position [589, 0]
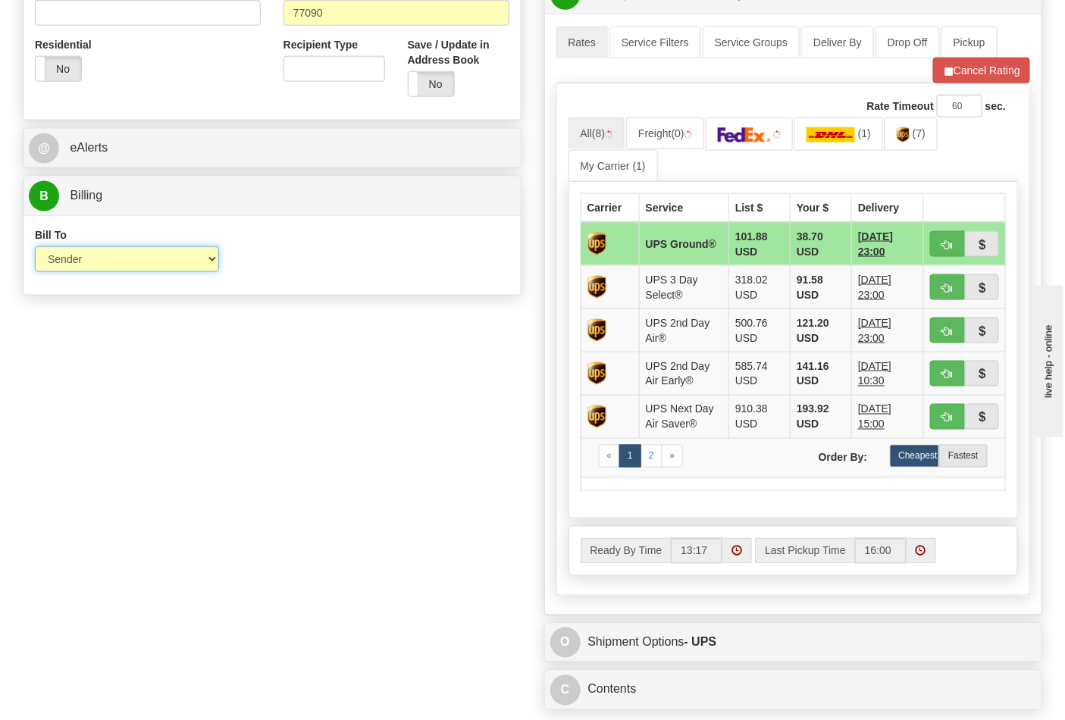
click at [92, 256] on select "Sender Recipient Third Party Collect" at bounding box center [127, 259] width 184 height 26
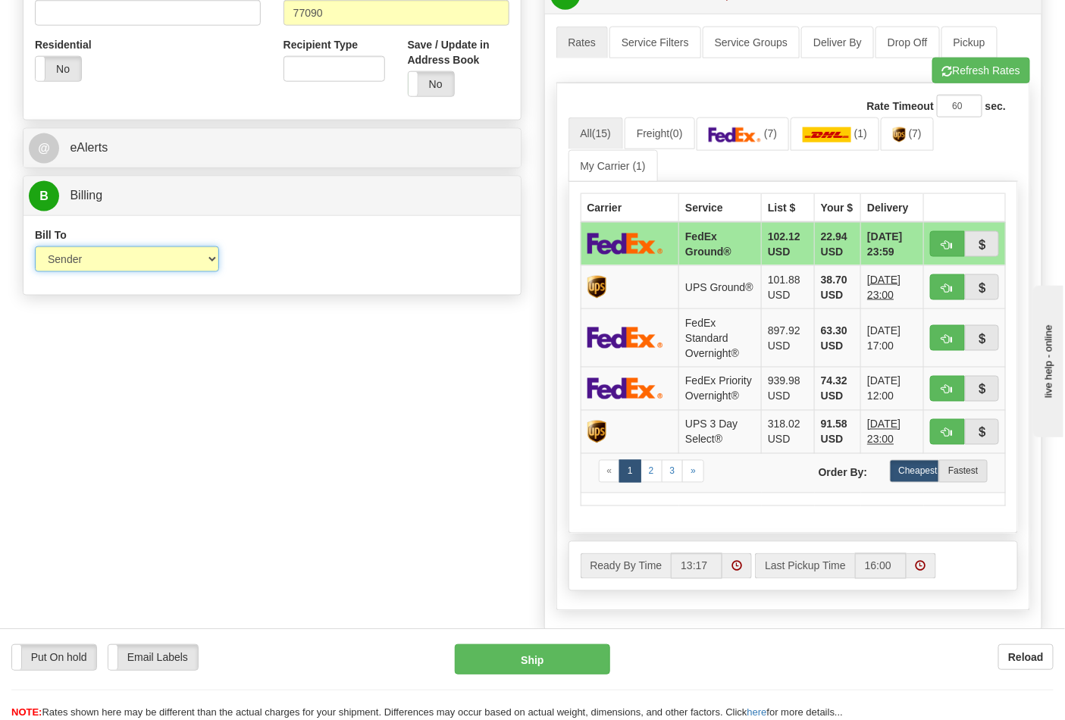
select select "2"
click at [35, 248] on select "Sender Recipient Third Party Collect" at bounding box center [127, 259] width 184 height 26
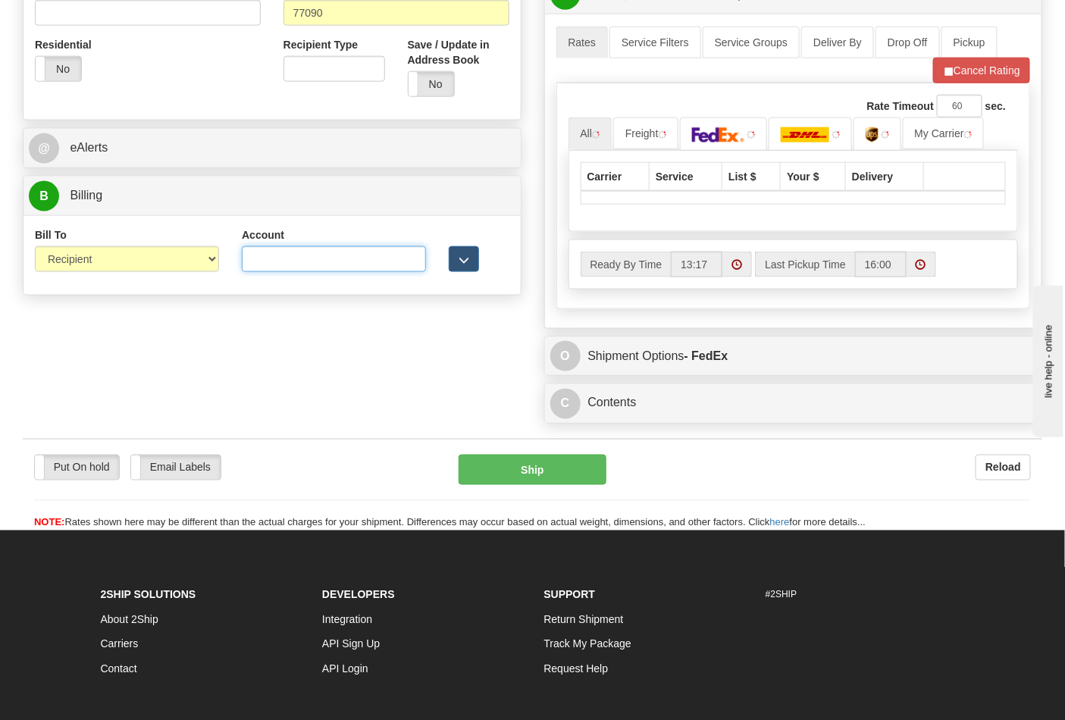
click at [247, 268] on input "Account" at bounding box center [334, 259] width 184 height 26
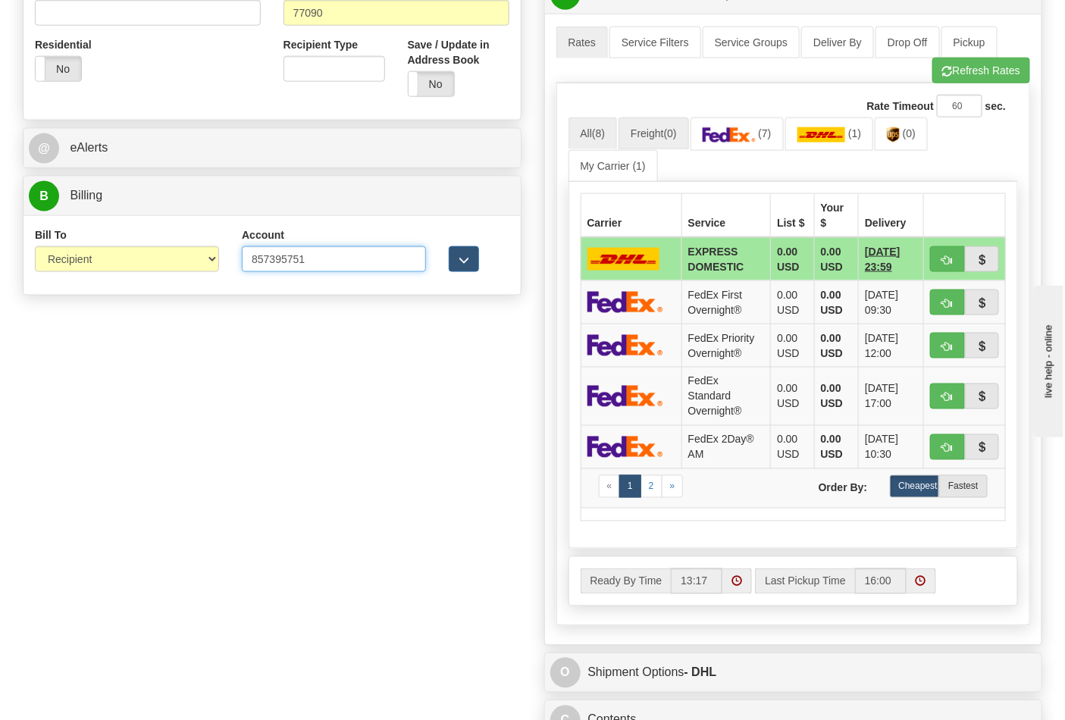
type input "857395751"
click at [755, 136] on img at bounding box center [729, 134] width 53 height 15
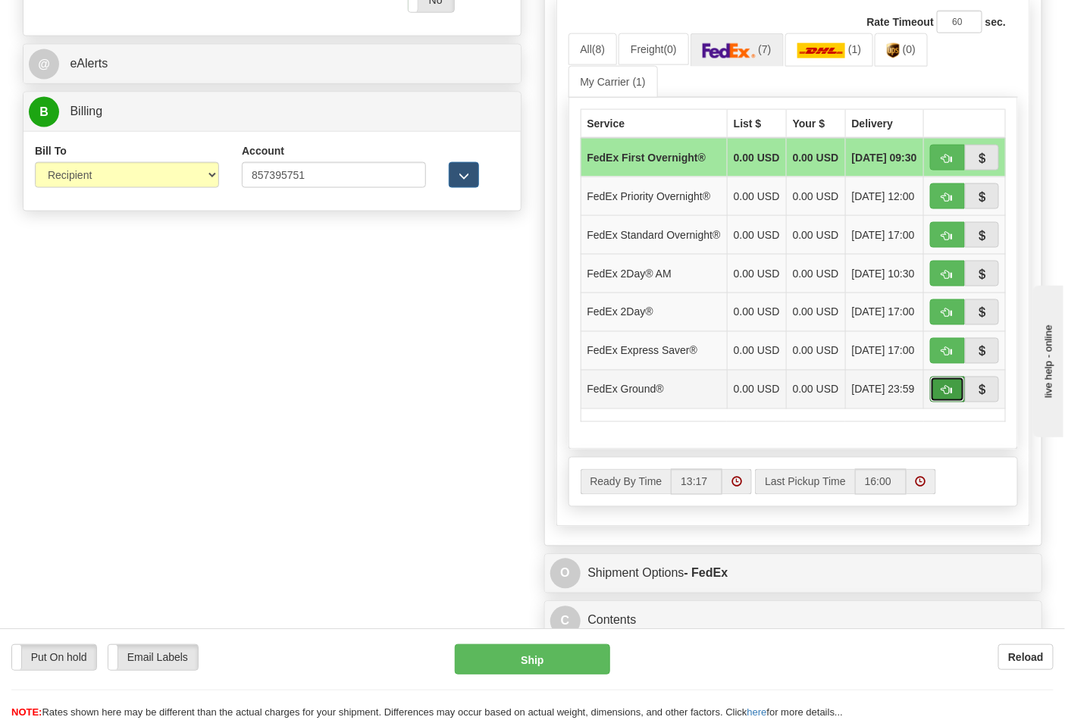
click at [952, 396] on span "button" at bounding box center [947, 391] width 11 height 10
type input "92"
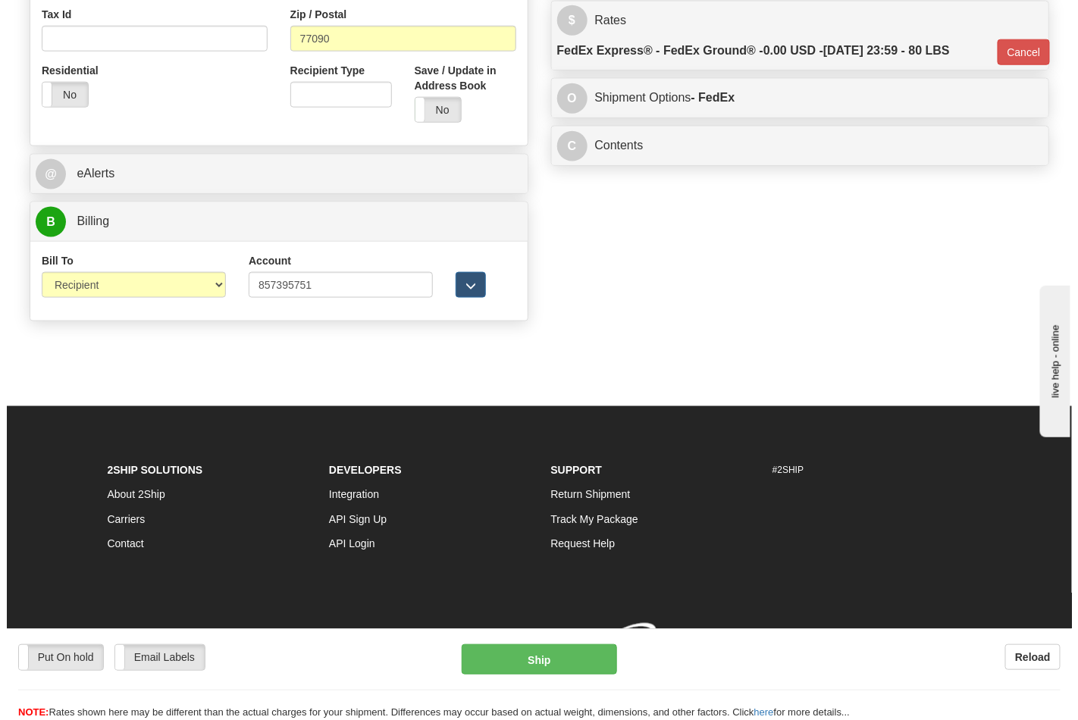
scroll to position [588, 0]
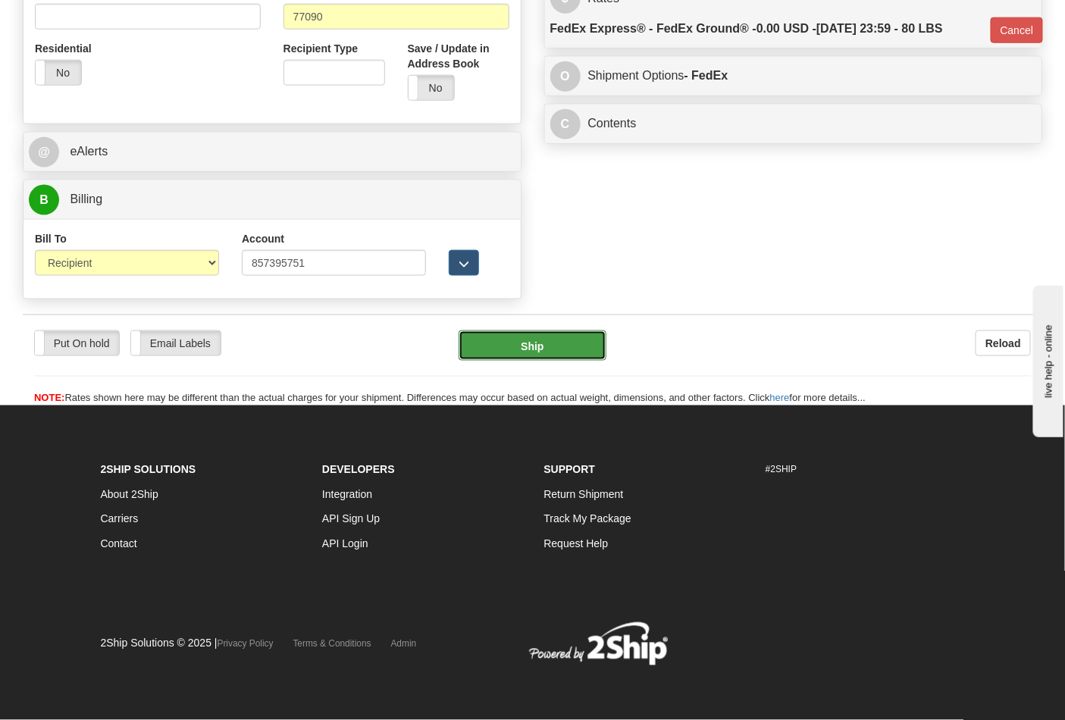
click at [571, 336] on button "Ship" at bounding box center [532, 346] width 147 height 30
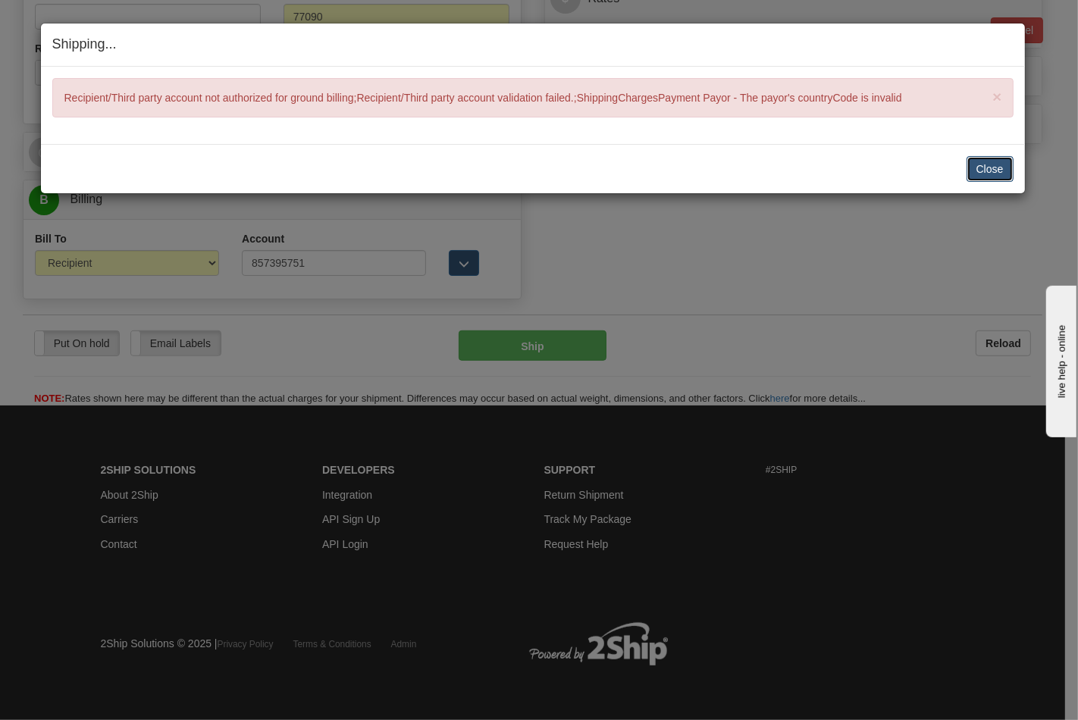
click at [983, 169] on button "Close" at bounding box center [990, 169] width 47 height 26
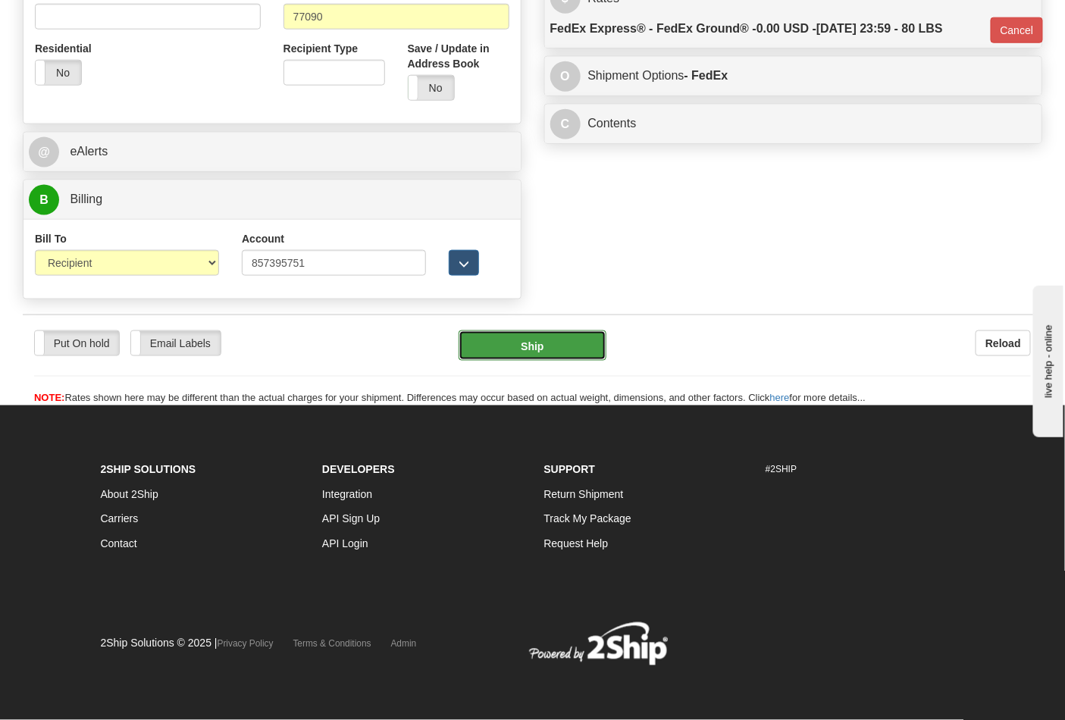
click at [534, 344] on button "Ship" at bounding box center [532, 346] width 147 height 30
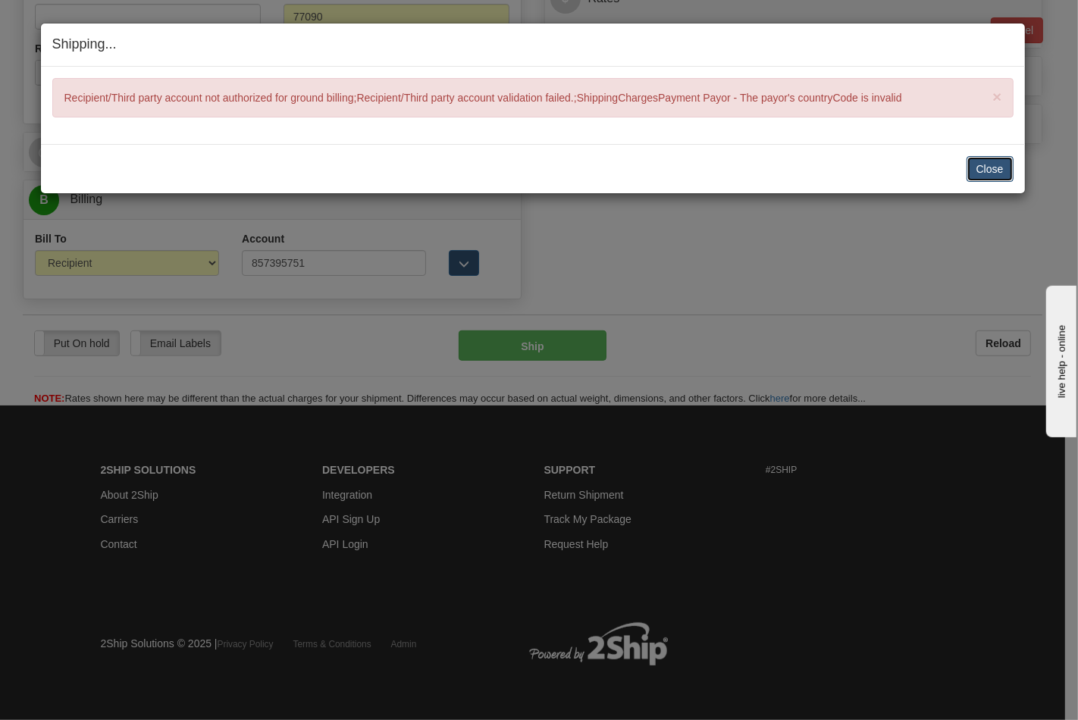
click at [970, 178] on button "Close" at bounding box center [990, 169] width 47 height 26
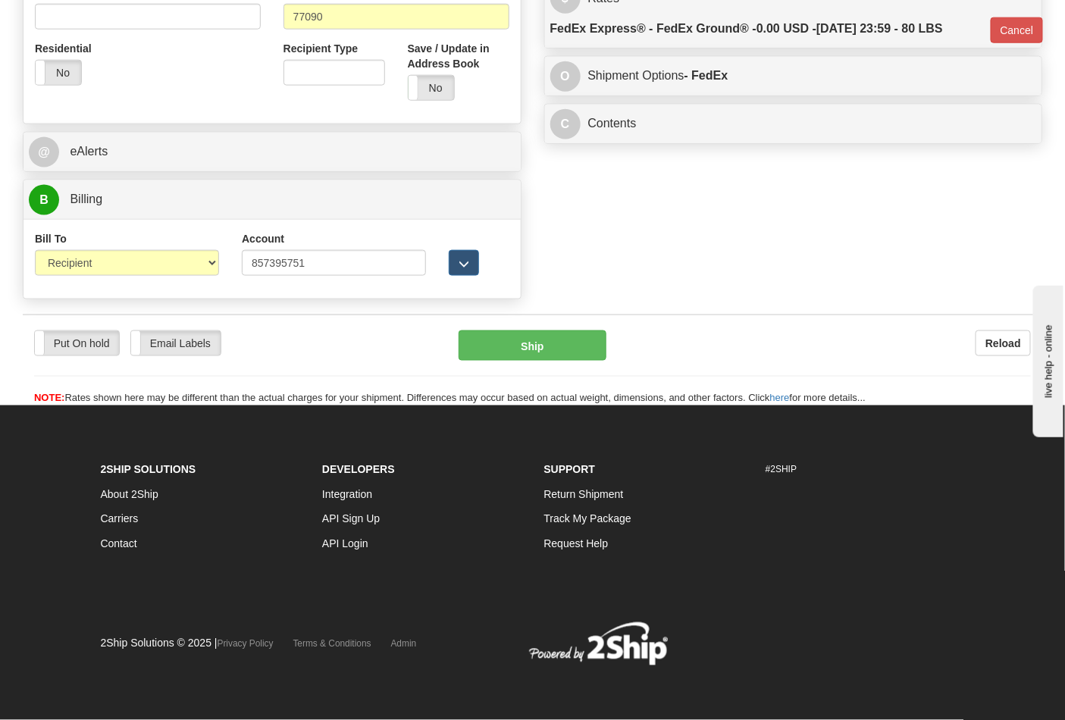
click at [127, 247] on div "Bill To Sender Recipient Third Party Collect" at bounding box center [127, 253] width 184 height 45
drag, startPoint x: 99, startPoint y: 265, endPoint x: 99, endPoint y: 273, distance: 7.6
click at [99, 262] on select "Sender Recipient Third Party Collect" at bounding box center [127, 263] width 184 height 26
select select "4"
click at [35, 250] on select "Sender Recipient Third Party Collect" at bounding box center [127, 263] width 184 height 26
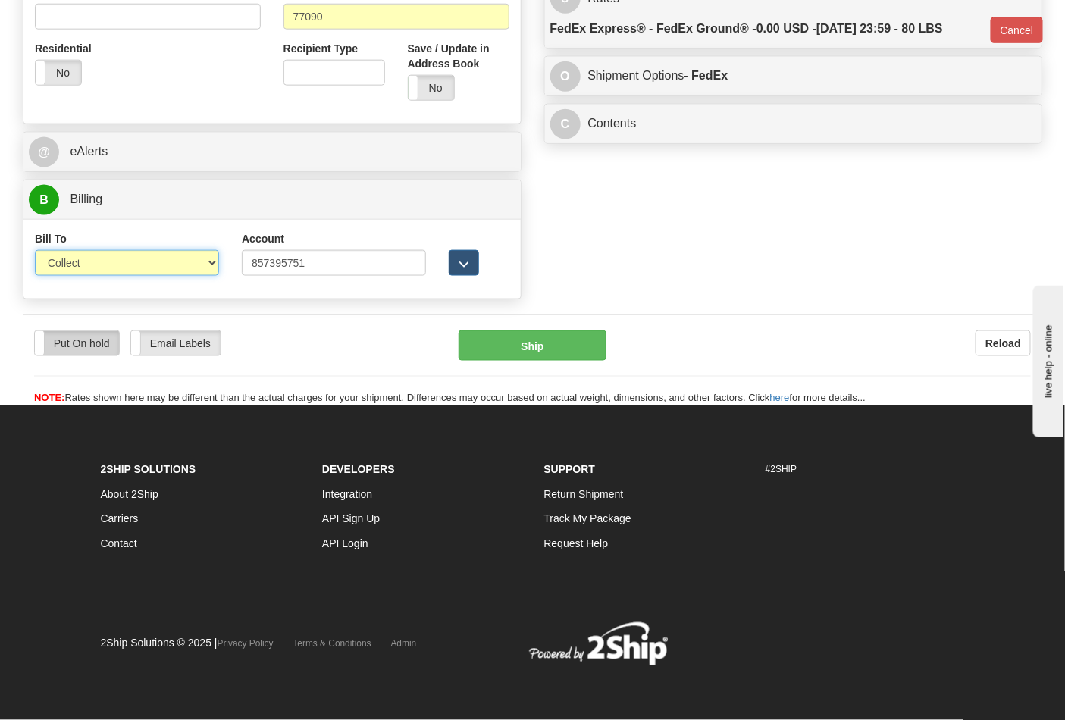
type input "92"
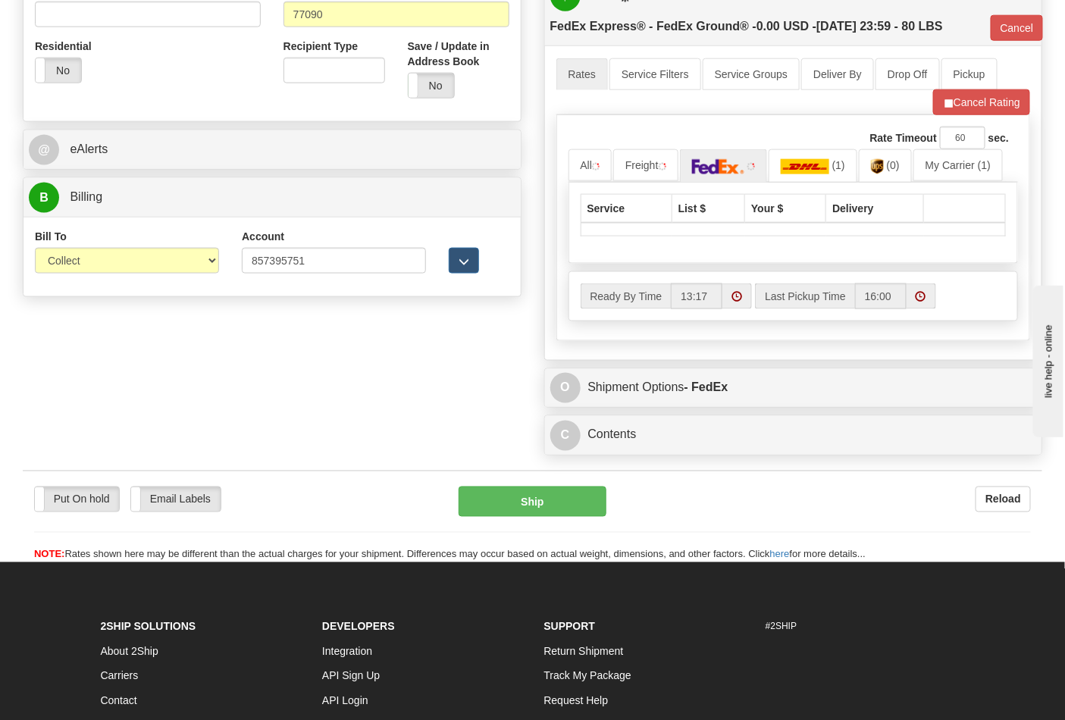
click at [534, 488] on div "Put On hold Put On hold Email Labels Email Labels Edit Reload Ship Reload" at bounding box center [533, 517] width 1020 height 92
click at [531, 498] on button "Ship" at bounding box center [532, 502] width 147 height 30
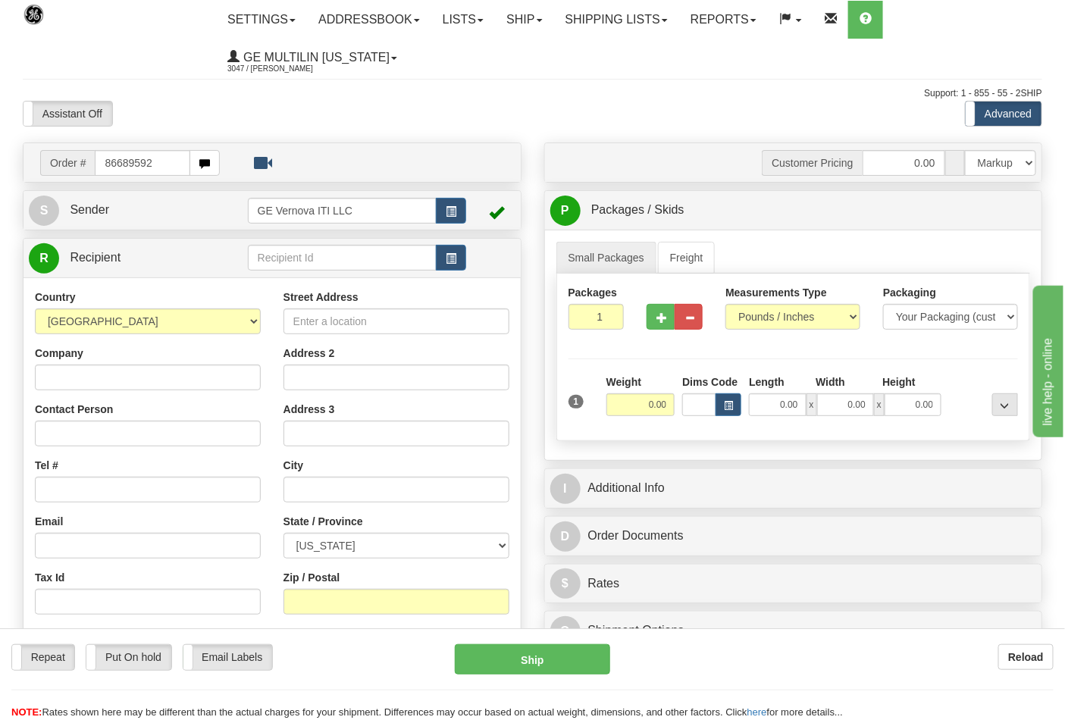
type input "86689592"
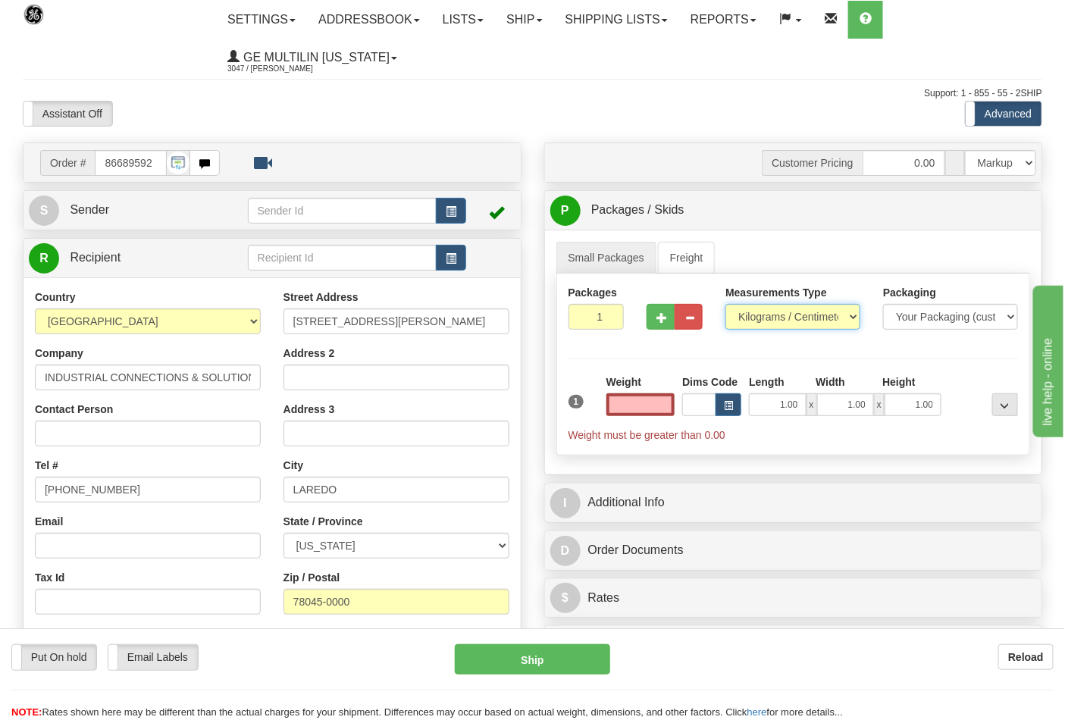
type input "0.00"
click at [777, 315] on select "Pounds / Inches Kilograms / Centimeters" at bounding box center [793, 317] width 135 height 26
select select "0"
click at [726, 305] on select "Pounds / Inches Kilograms / Centimeters" at bounding box center [793, 317] width 135 height 26
click at [667, 403] on input "0.00" at bounding box center [641, 404] width 69 height 23
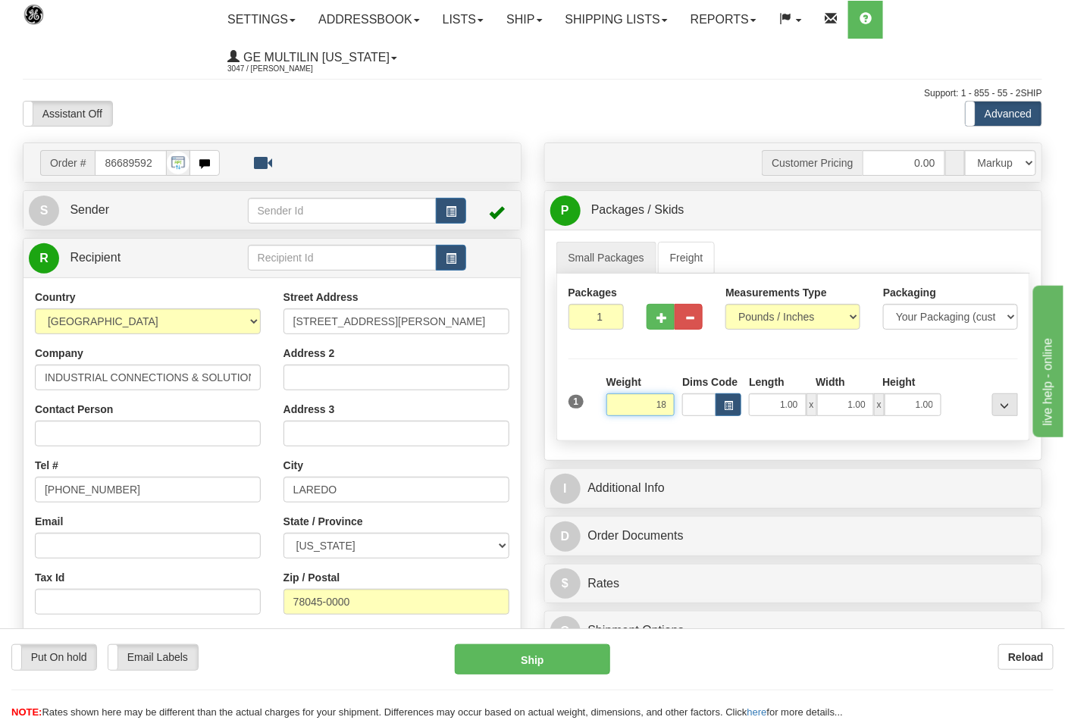
click button "Delete" at bounding box center [0, 0] width 0 height 0
type input "18.00"
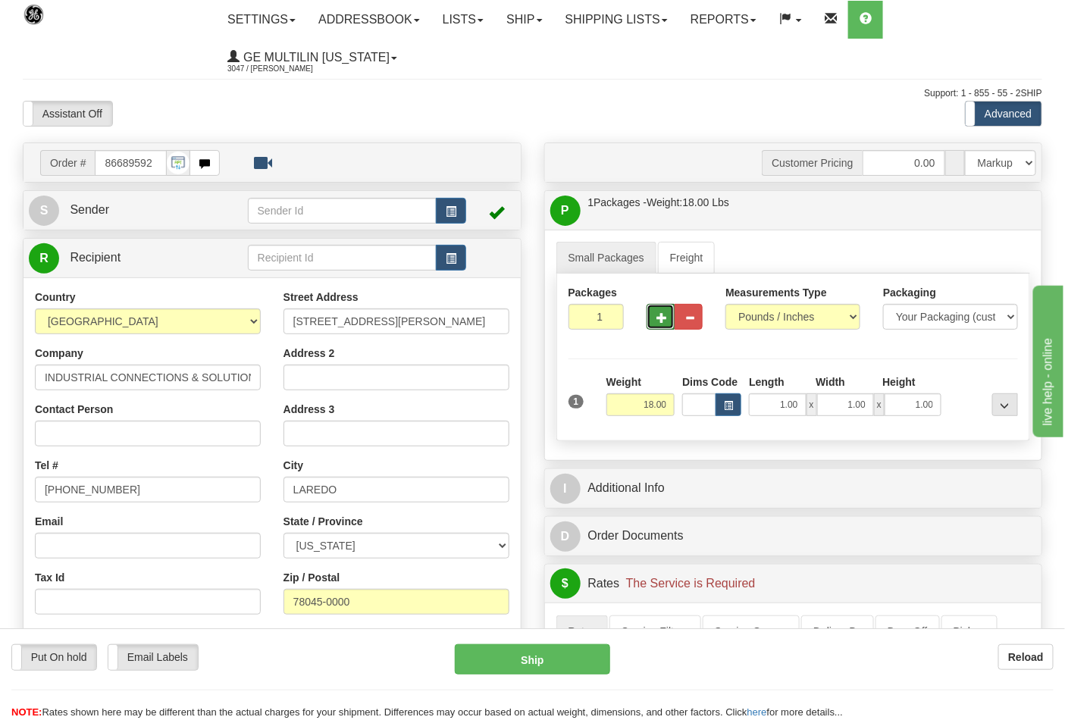
click at [663, 330] on button "button" at bounding box center [661, 317] width 28 height 26
type input "2"
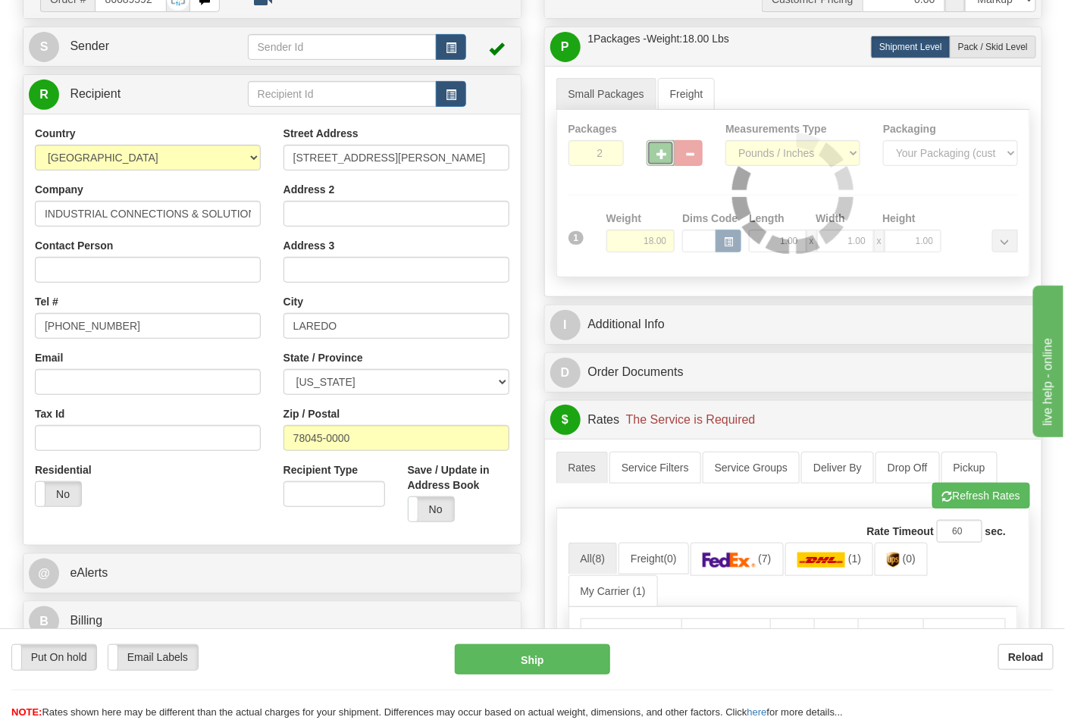
scroll to position [252, 0]
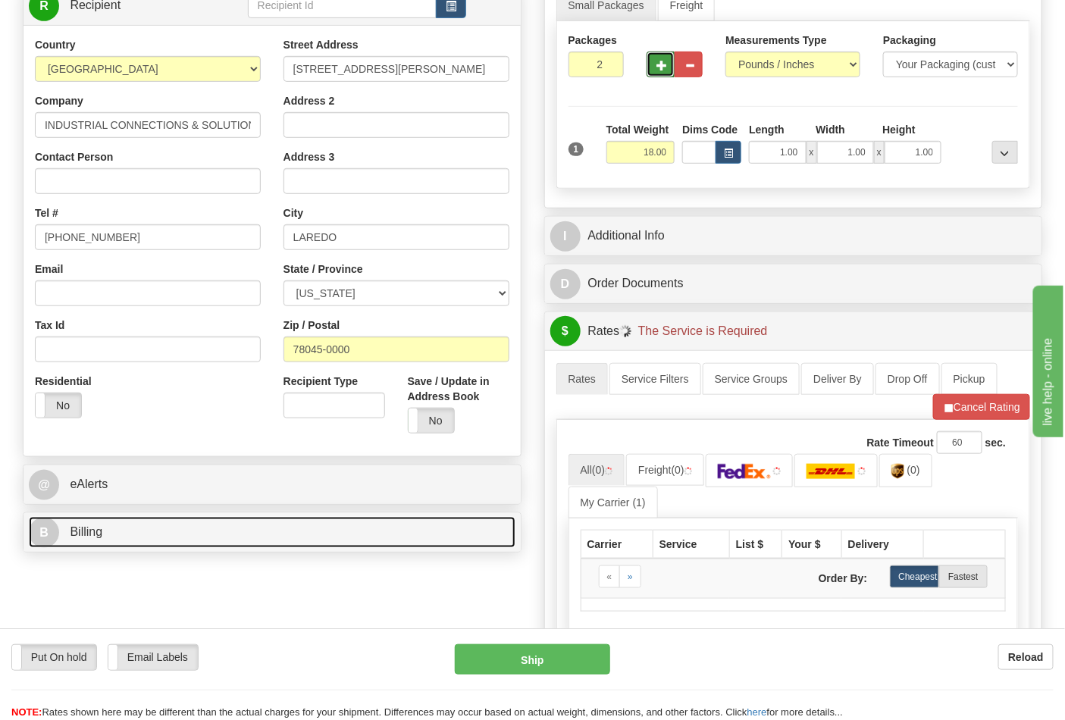
click at [183, 535] on link "B Billing" at bounding box center [272, 532] width 487 height 31
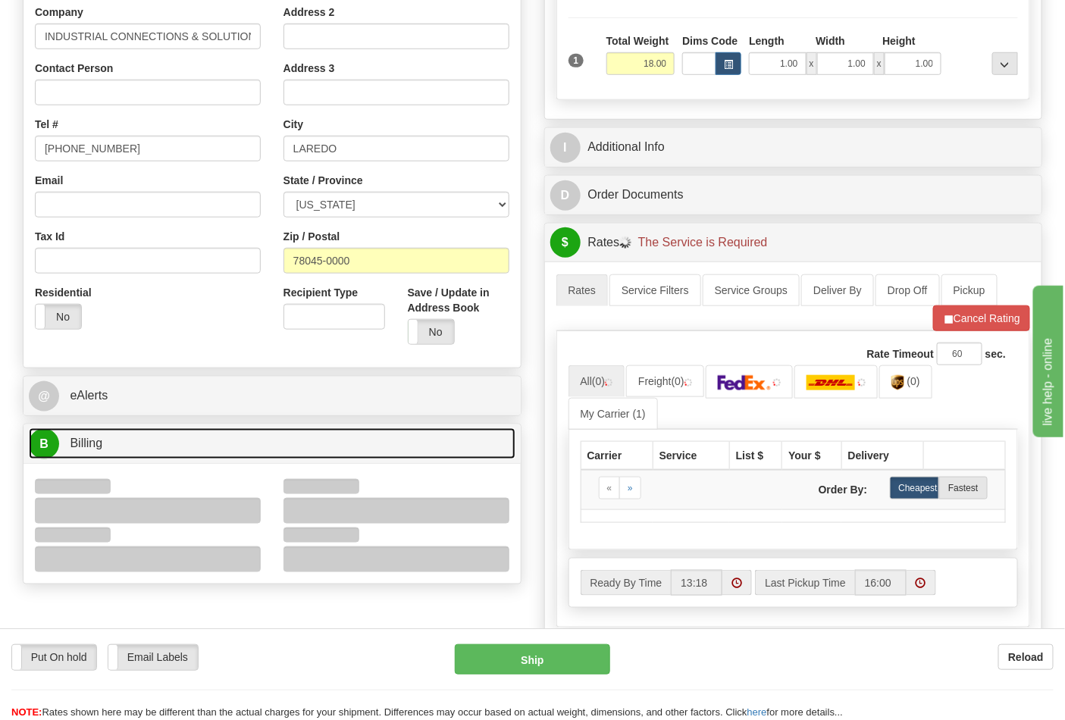
scroll to position [421, 0]
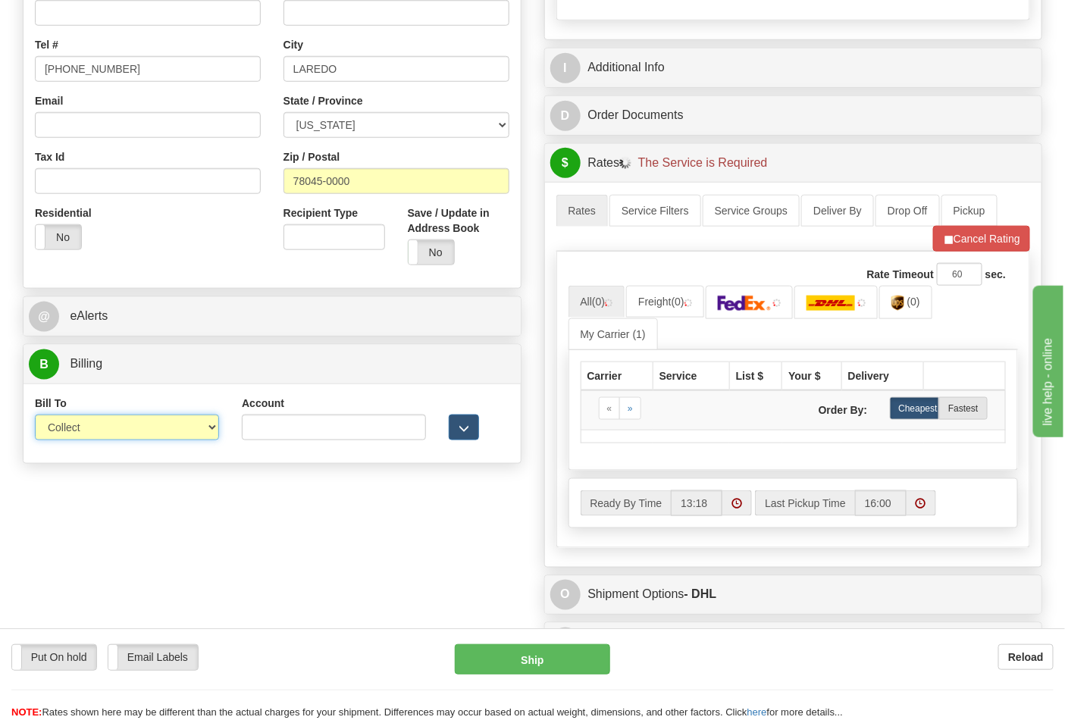
click at [106, 434] on select "Sender Recipient Third Party Collect" at bounding box center [127, 428] width 184 height 26
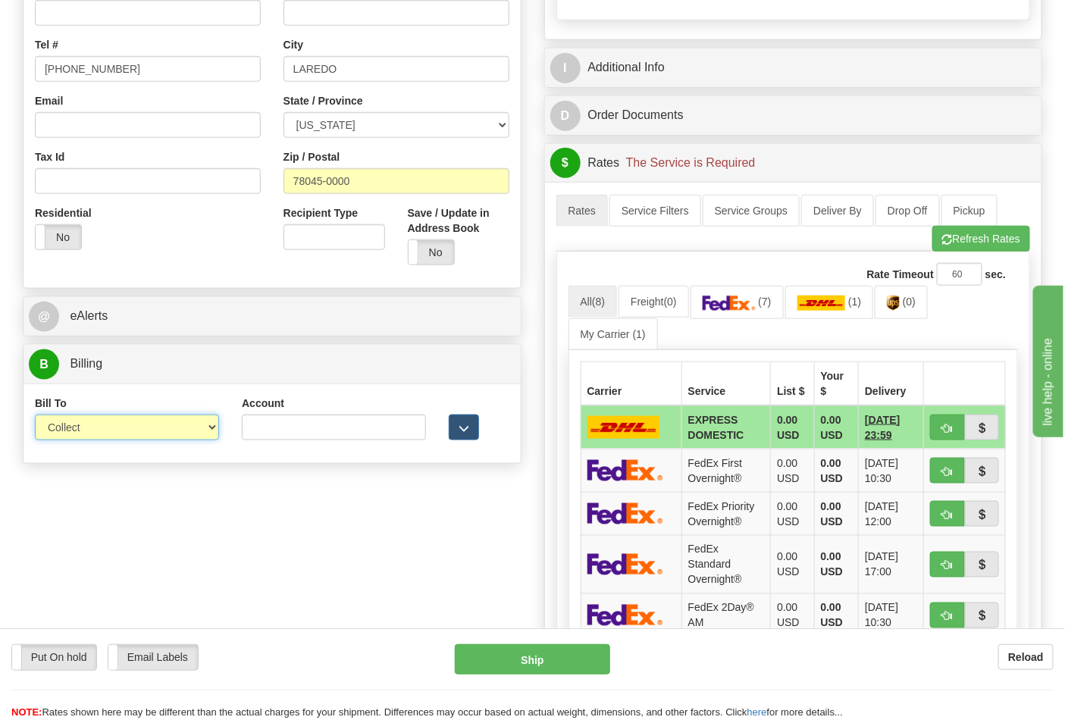
select select "2"
click at [35, 416] on select "Sender Recipient Third Party Collect" at bounding box center [127, 428] width 184 height 26
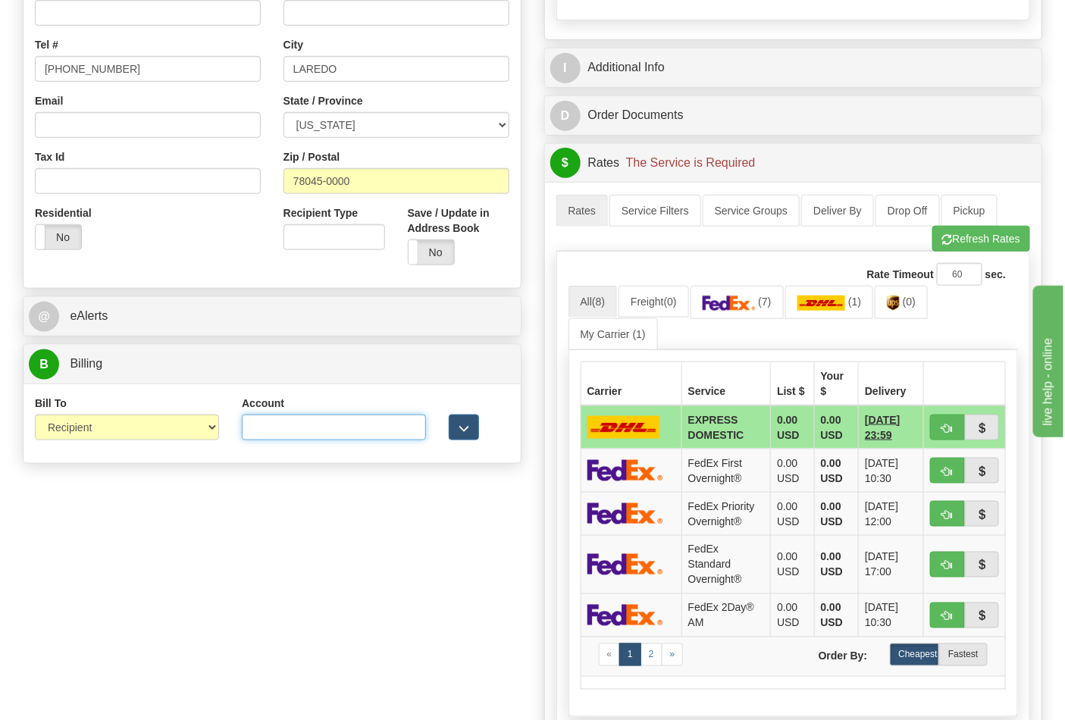
click at [361, 437] on input "Account" at bounding box center [334, 428] width 184 height 26
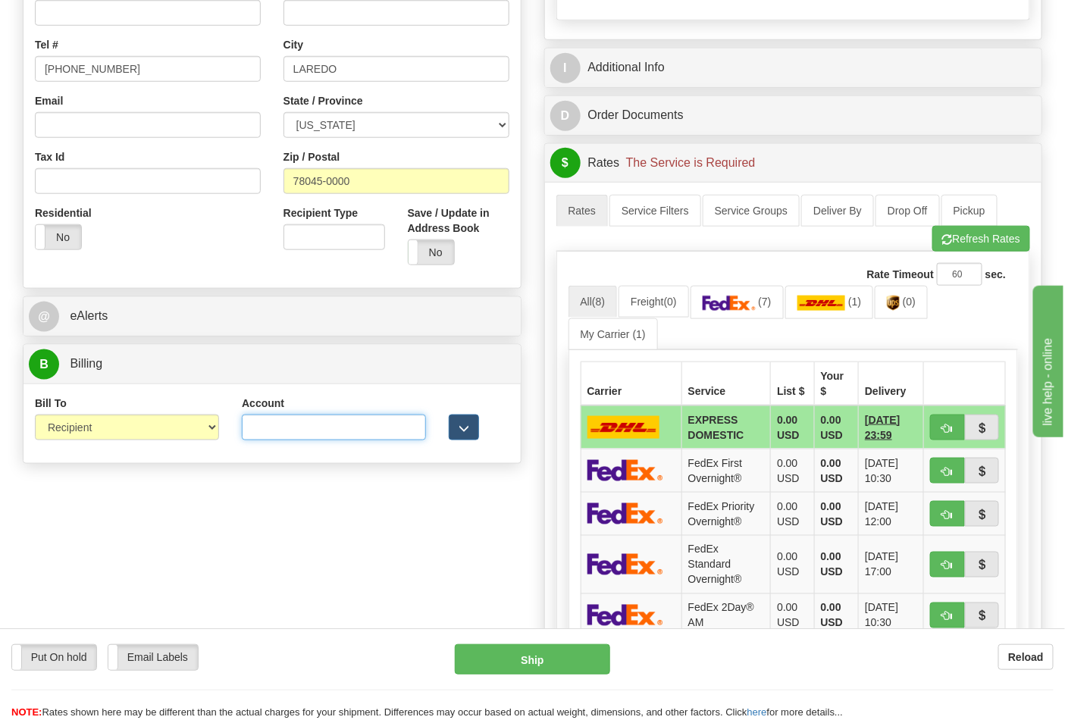
paste input "844904193"
type input "844904193"
click at [782, 312] on link "(7)" at bounding box center [737, 302] width 93 height 33
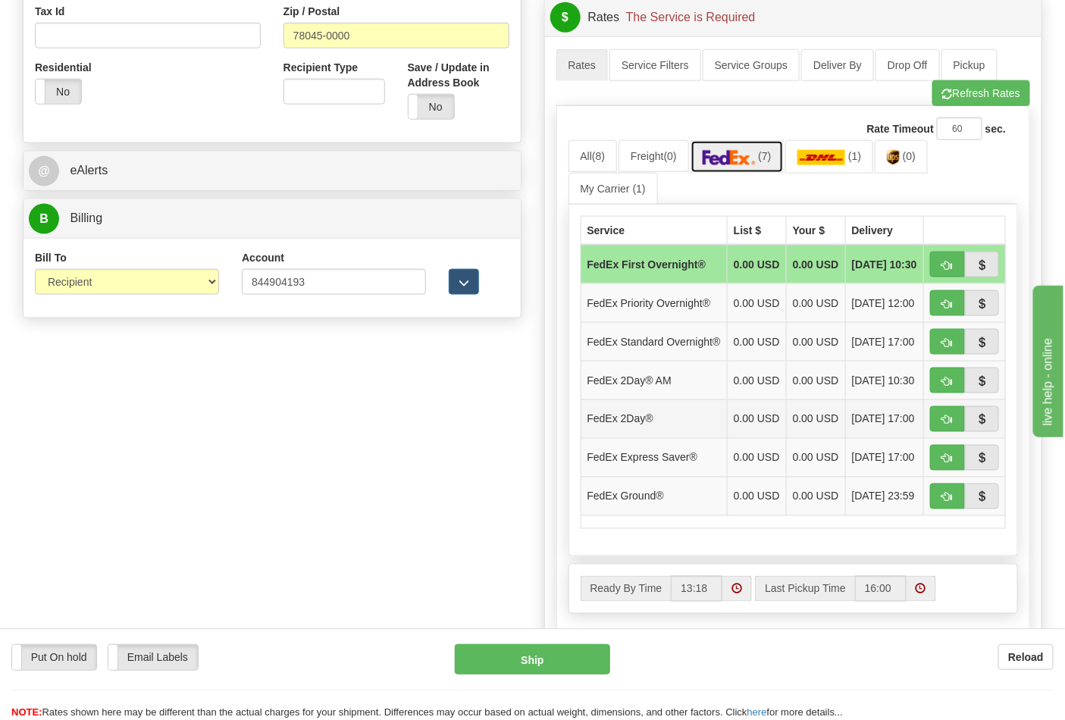
scroll to position [673, 0]
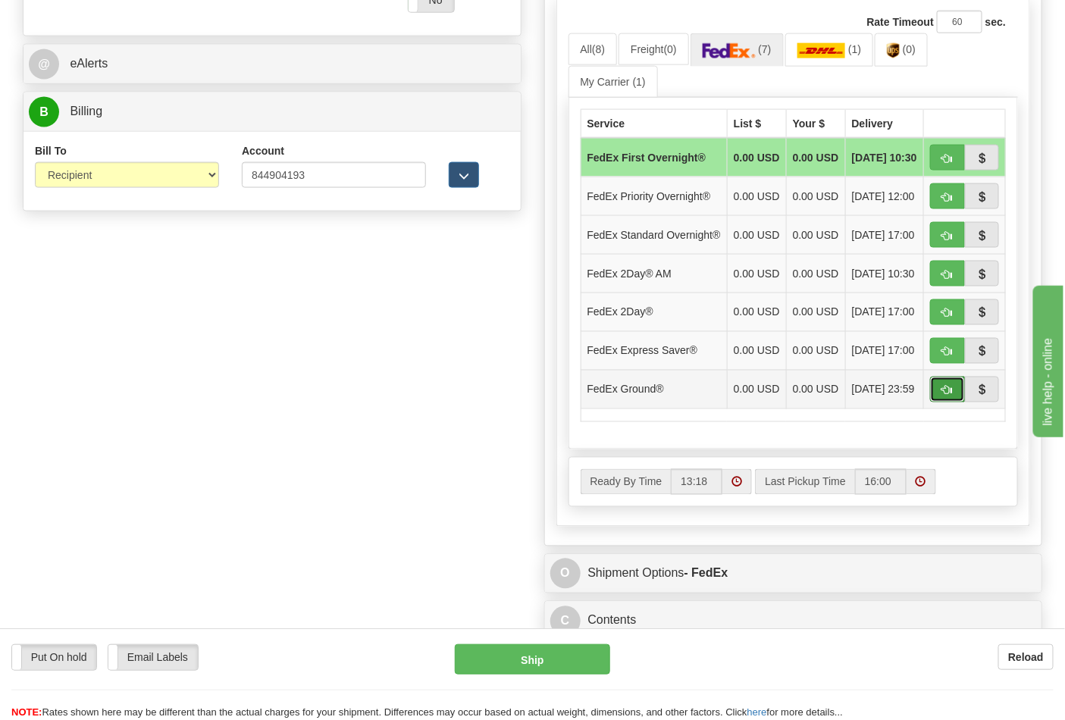
click at [942, 396] on span "button" at bounding box center [947, 391] width 11 height 10
type input "92"
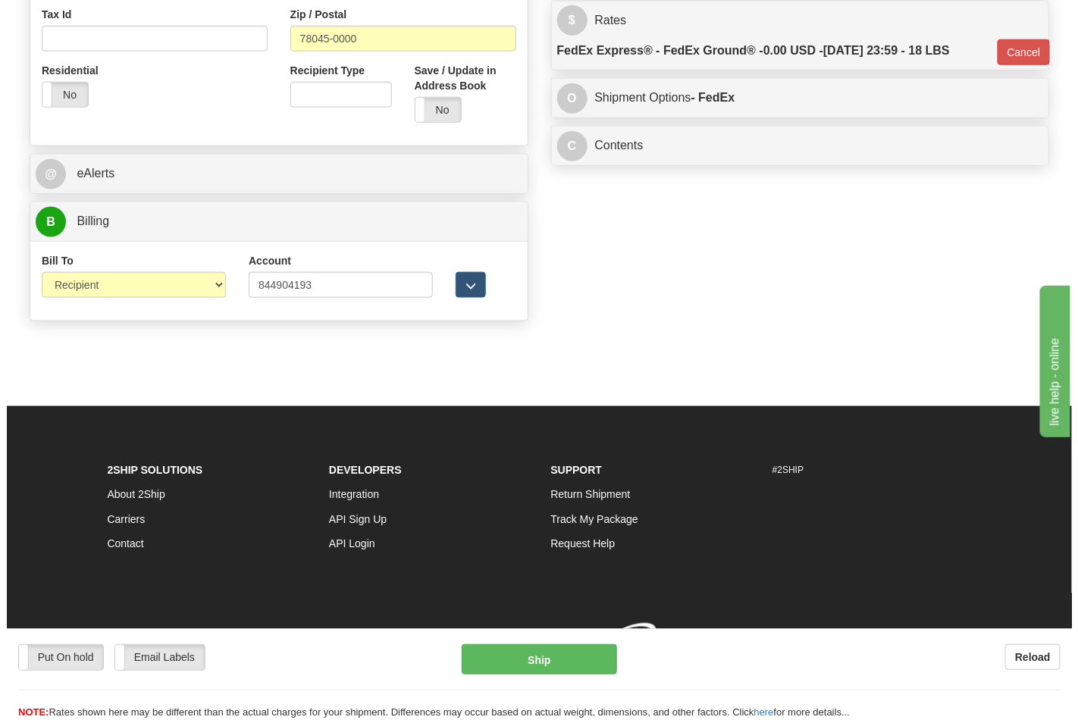
scroll to position [588, 0]
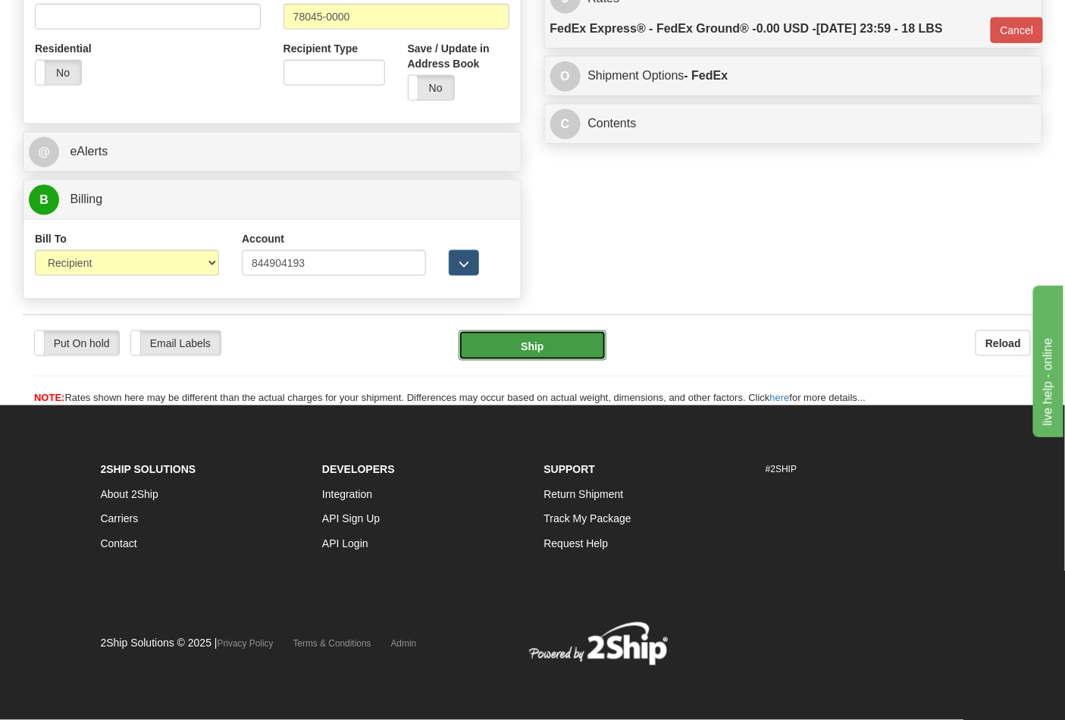
click at [541, 337] on button "Ship" at bounding box center [532, 346] width 147 height 30
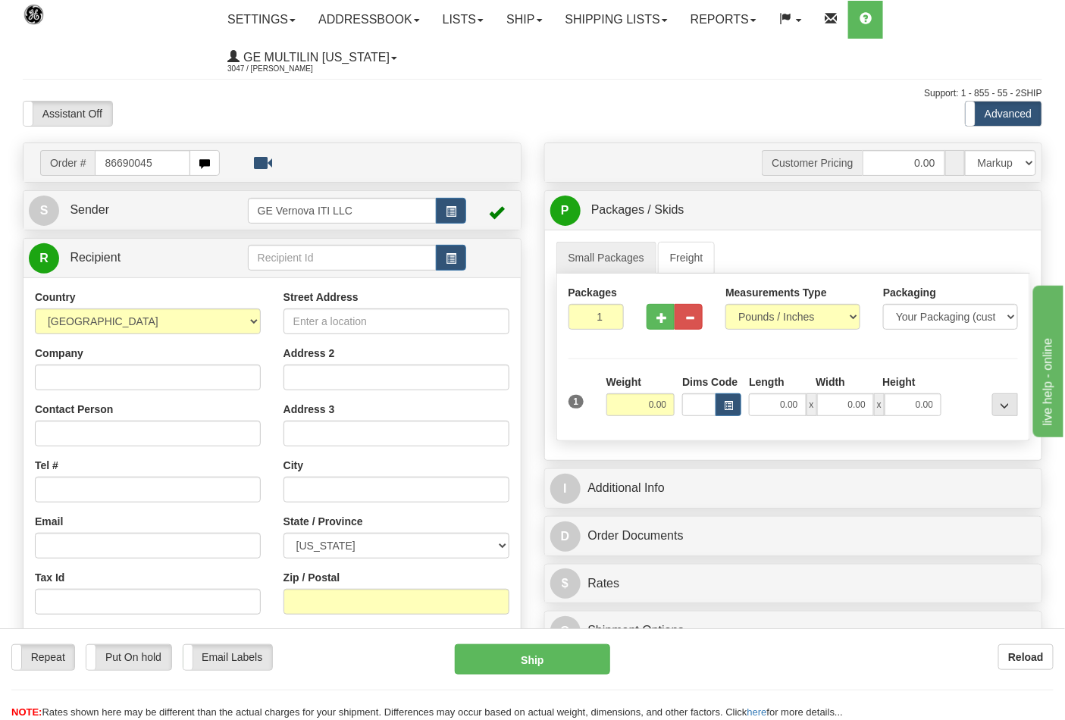
type input "86690045"
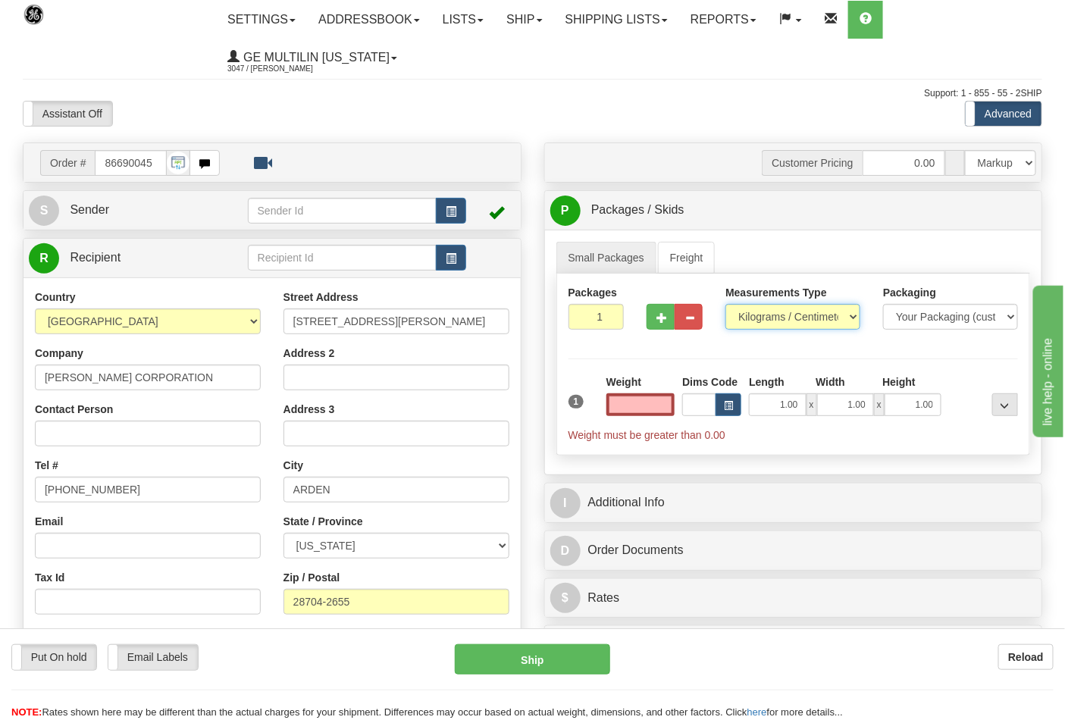
type input "0.00"
click at [774, 315] on select "Pounds / Inches Kilograms / Centimeters" at bounding box center [793, 317] width 135 height 26
select select "0"
click at [726, 305] on select "Pounds / Inches Kilograms / Centimeters" at bounding box center [793, 317] width 135 height 26
click at [669, 317] on button "button" at bounding box center [661, 317] width 28 height 26
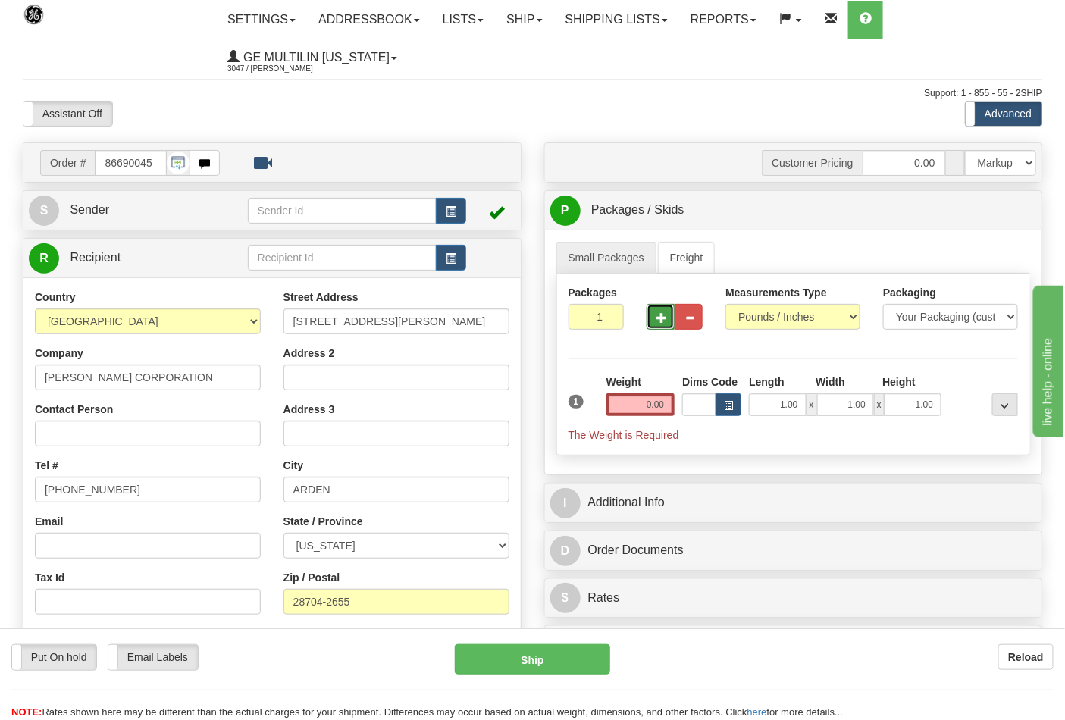
type input "2"
click at [667, 408] on input "0.00" at bounding box center [641, 404] width 69 height 23
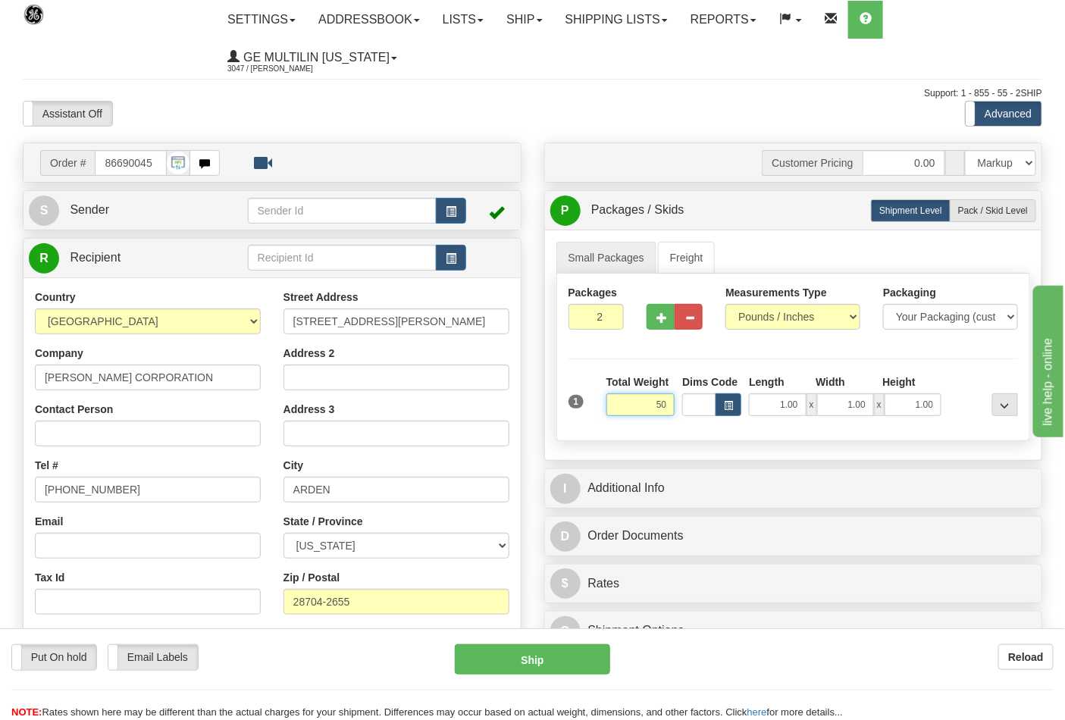
click button "Delete" at bounding box center [0, 0] width 0 height 0
type input "50.00"
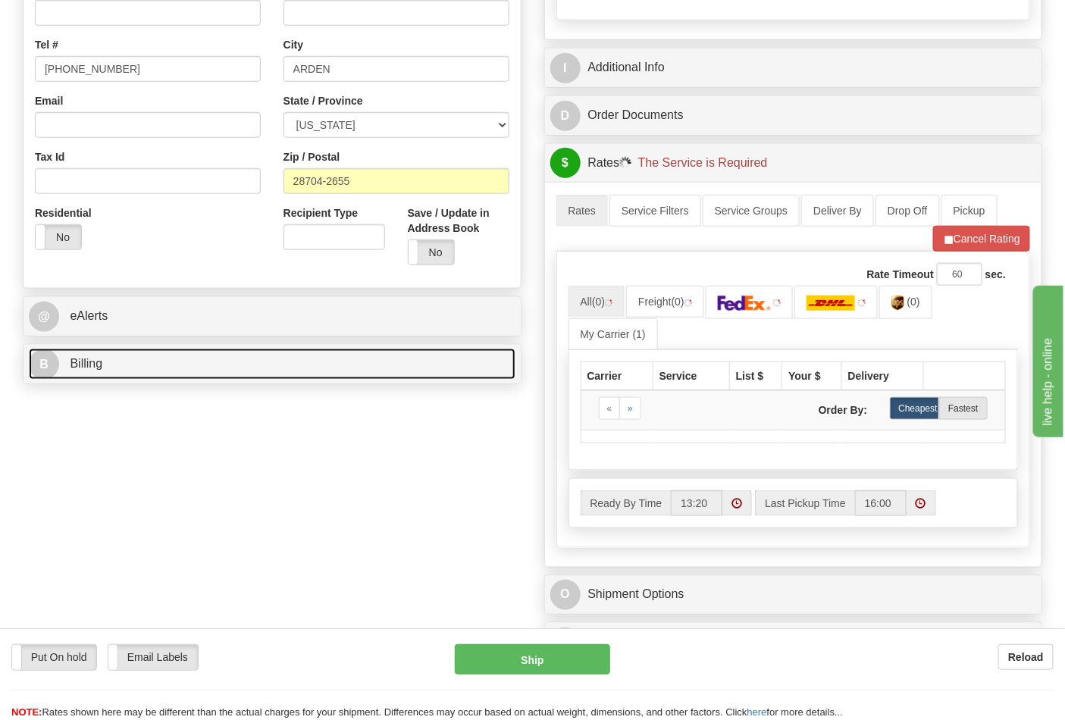
click at [130, 367] on link "B Billing" at bounding box center [272, 364] width 487 height 31
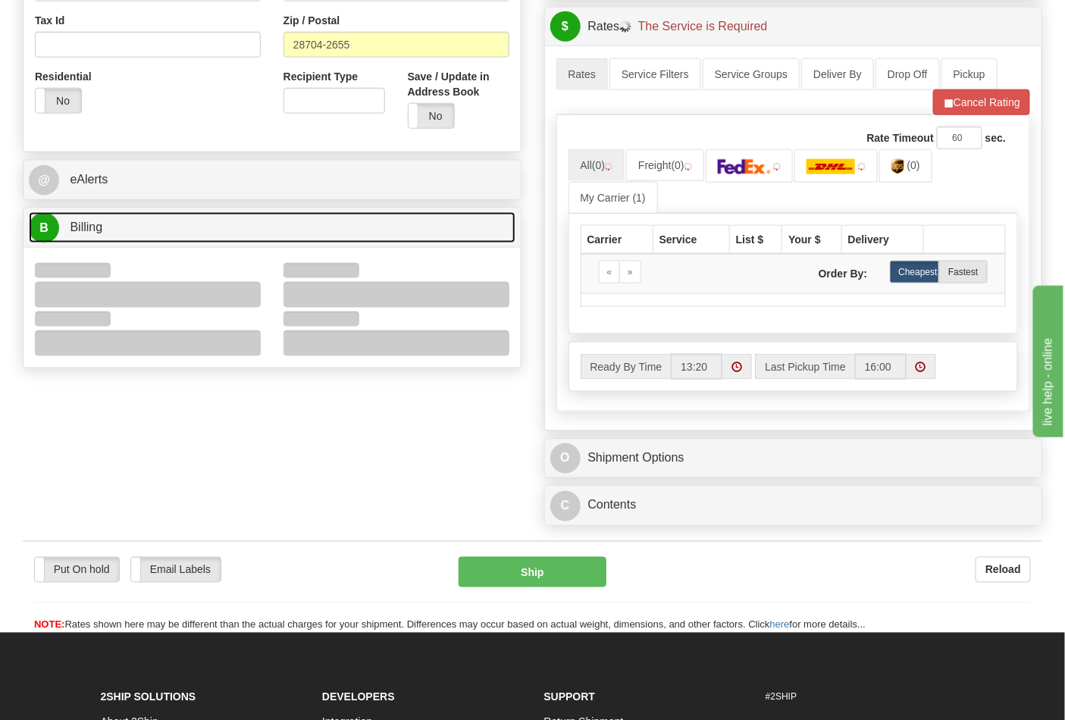
scroll to position [673, 0]
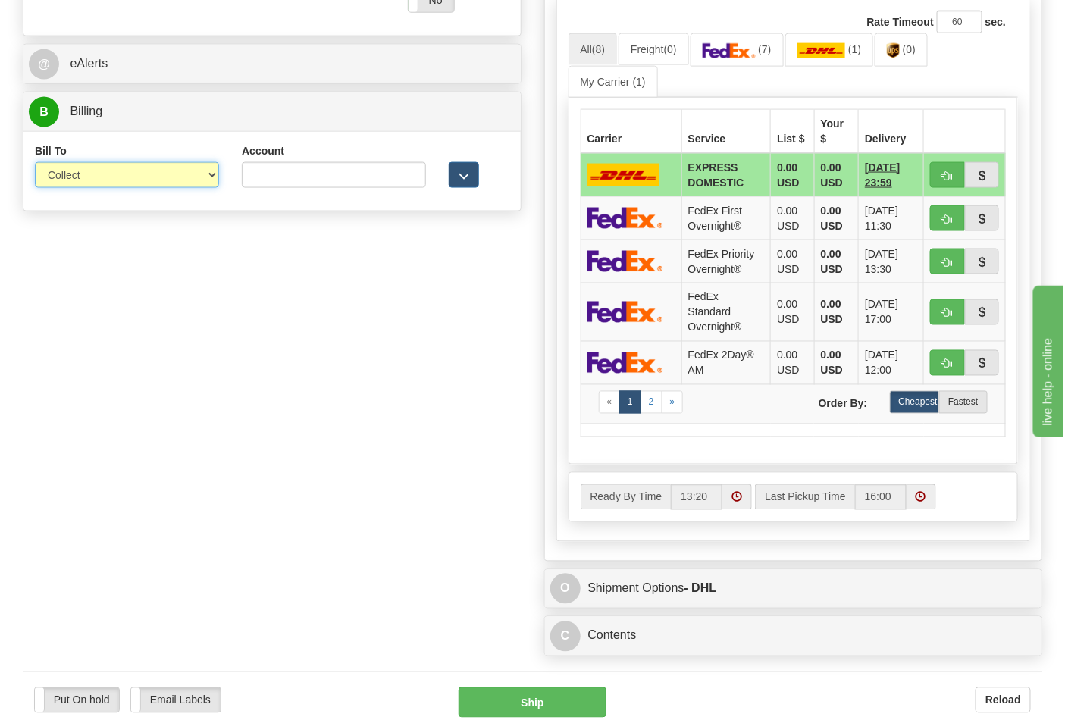
click at [65, 178] on select "Sender Recipient Third Party Collect" at bounding box center [127, 175] width 184 height 26
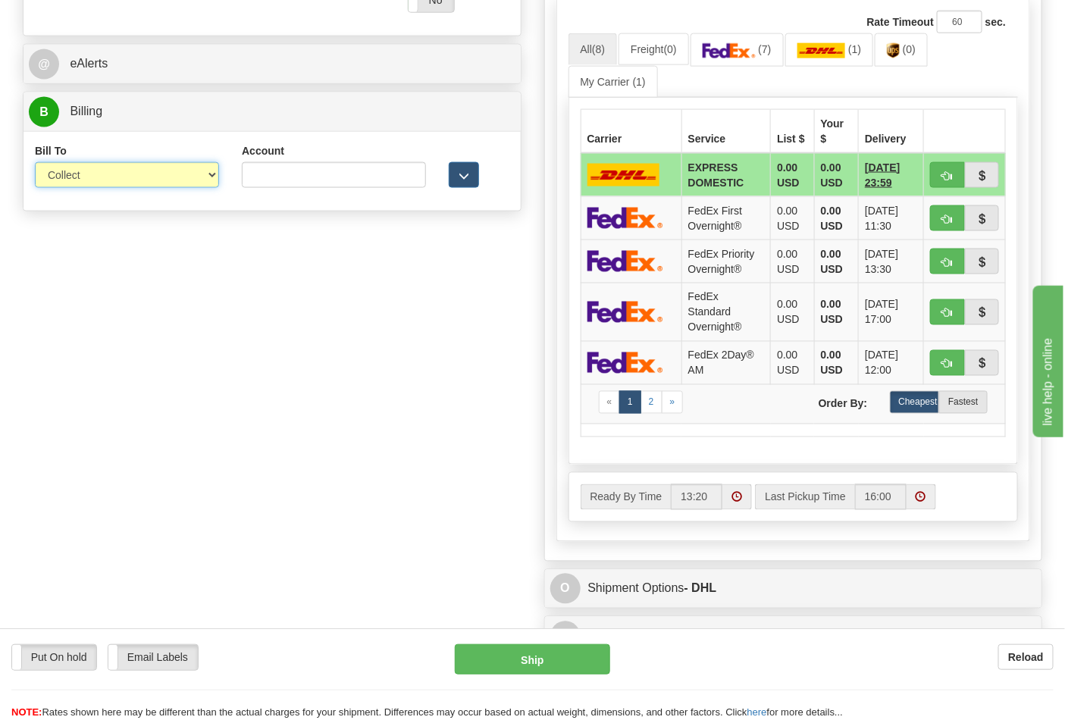
select select "2"
click at [35, 164] on select "Sender Recipient Third Party Collect" at bounding box center [127, 175] width 184 height 26
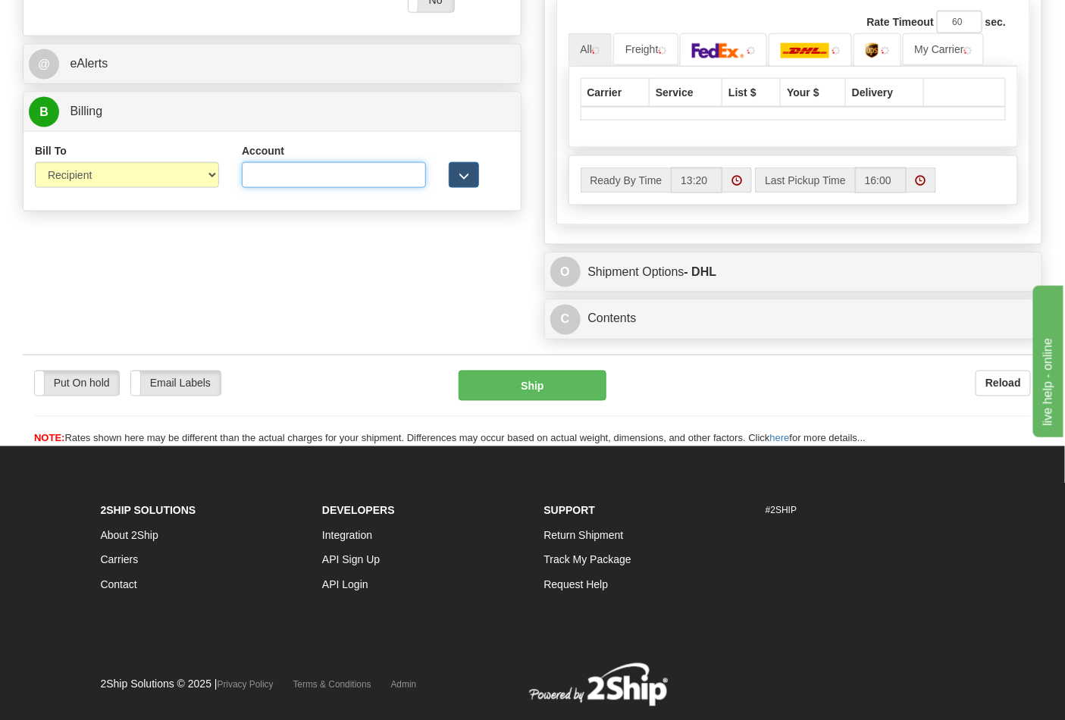
click at [297, 172] on input "Account" at bounding box center [334, 175] width 184 height 26
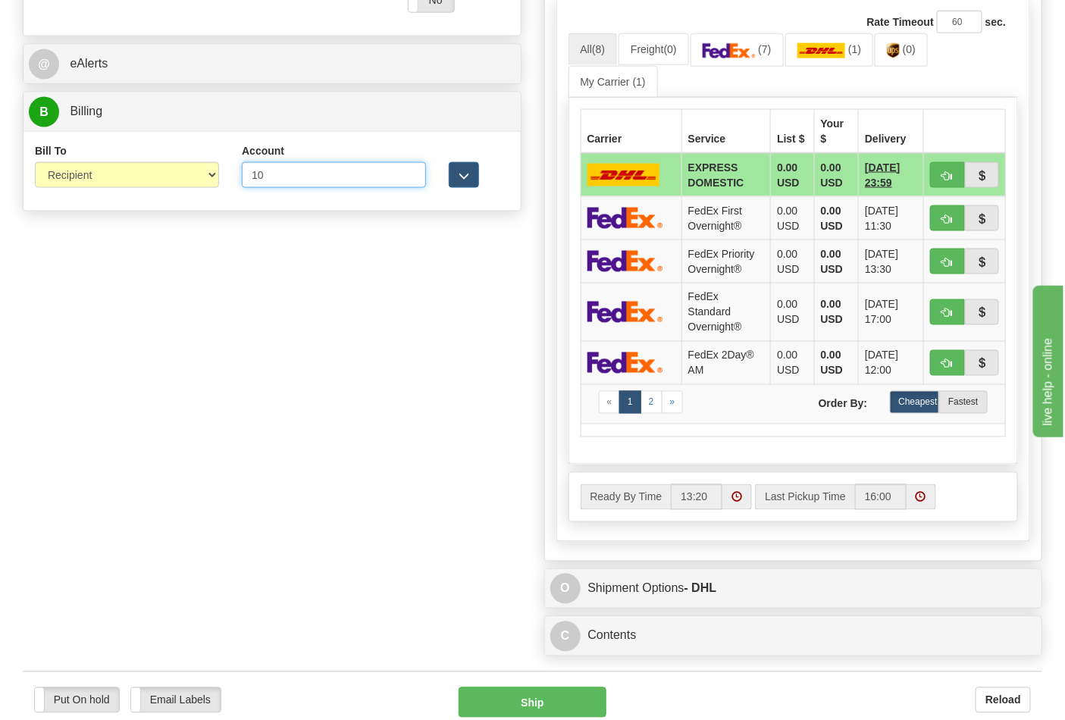
type input "1"
paste input "103014760"
type input "103014760"
click at [771, 55] on span "(7)" at bounding box center [764, 49] width 13 height 12
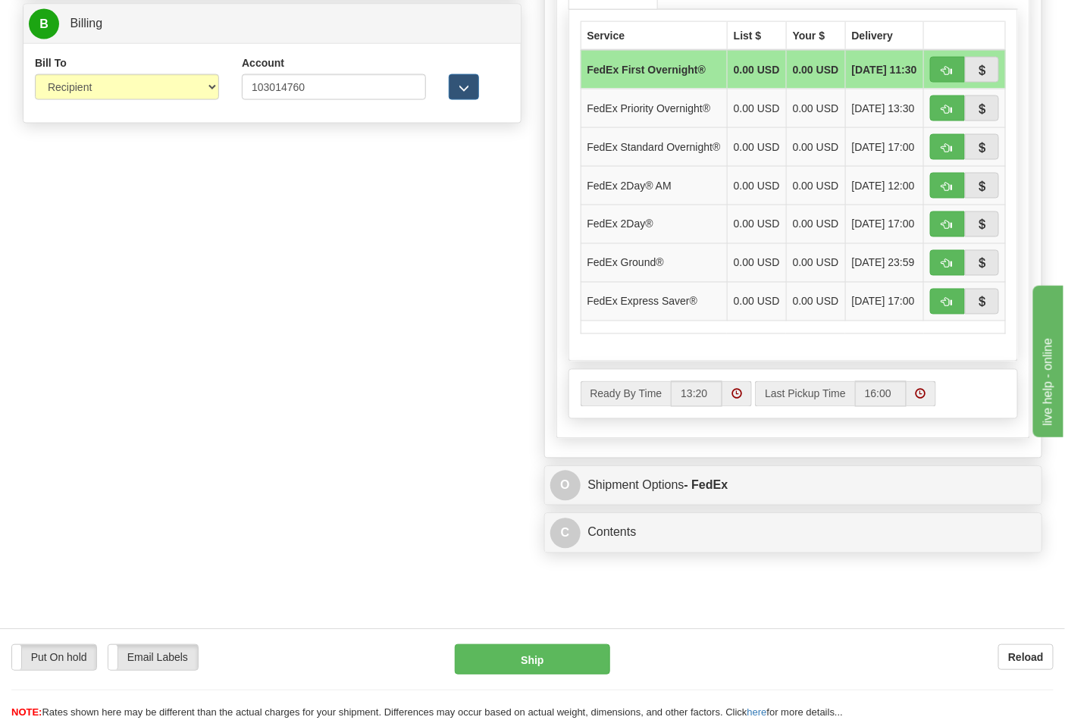
scroll to position [842, 0]
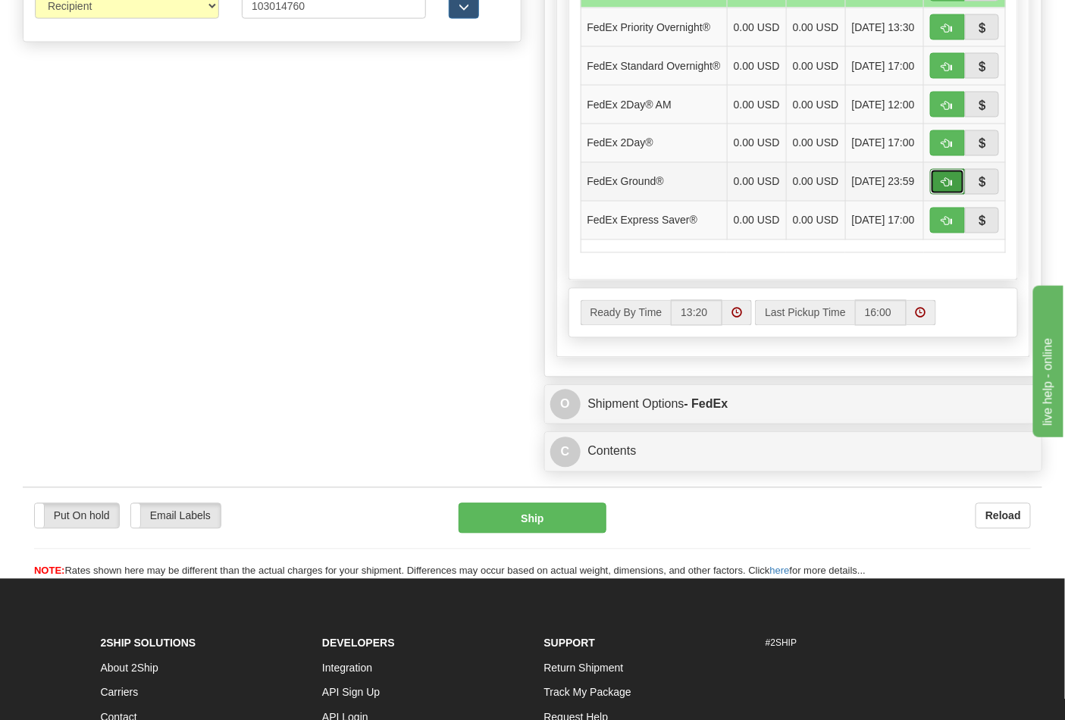
drag, startPoint x: 945, startPoint y: 215, endPoint x: 895, endPoint y: 217, distance: 50.8
click at [946, 195] on button "button" at bounding box center [947, 182] width 35 height 26
type input "92"
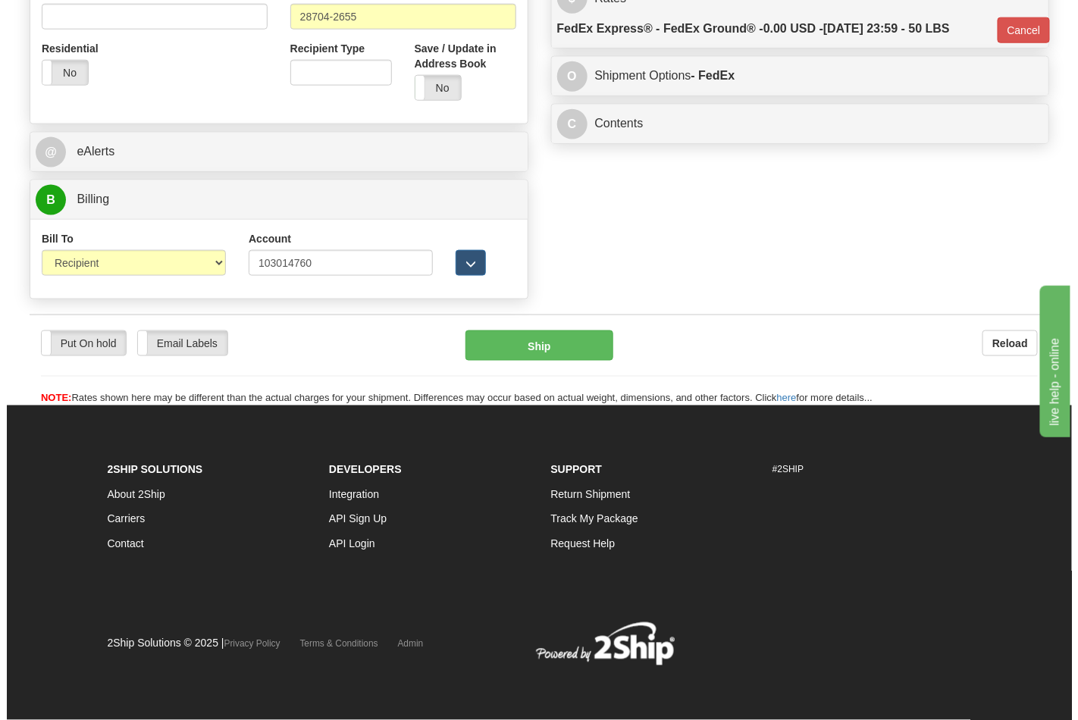
scroll to position [588, 0]
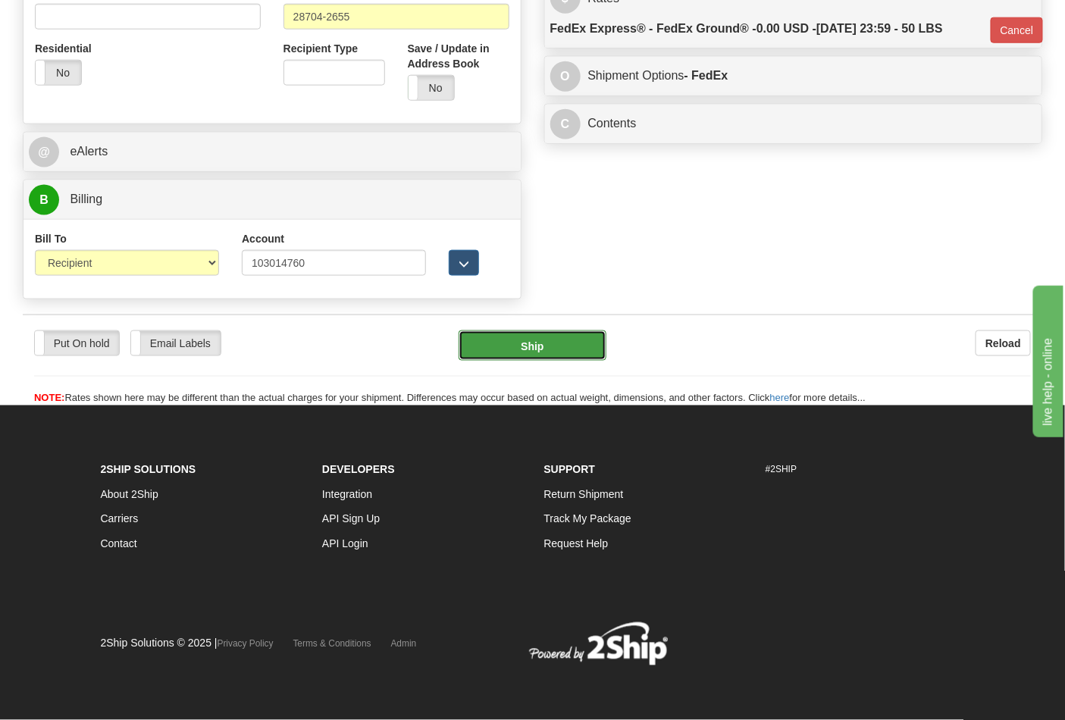
click at [547, 349] on button "Ship" at bounding box center [532, 346] width 147 height 30
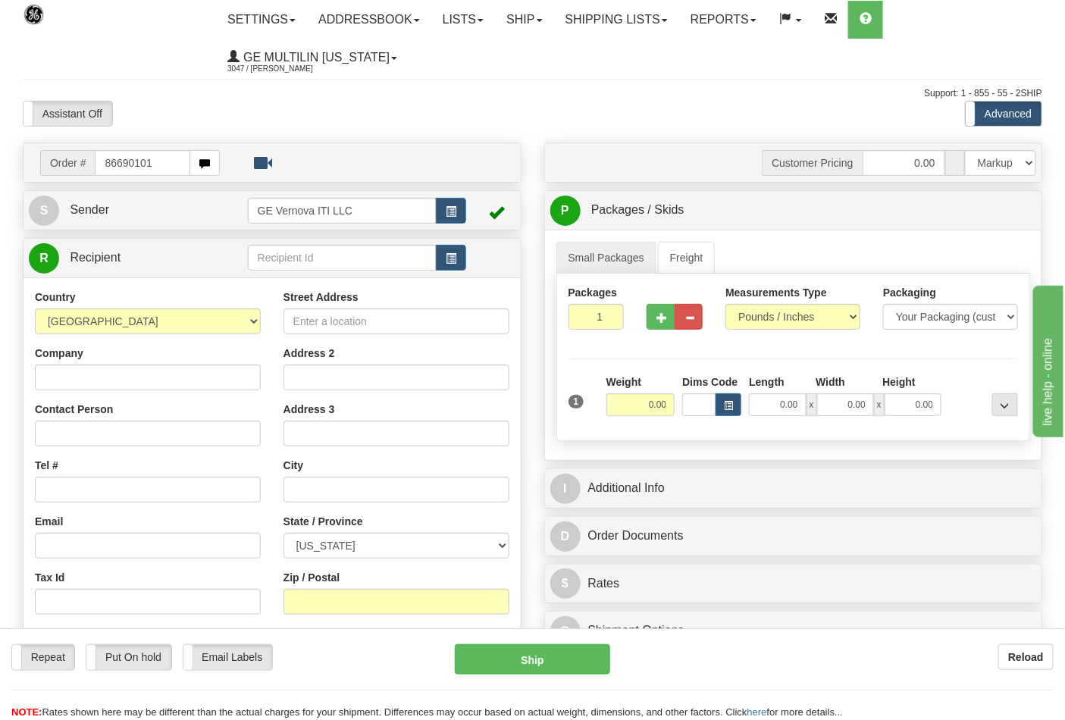
type input "86690101"
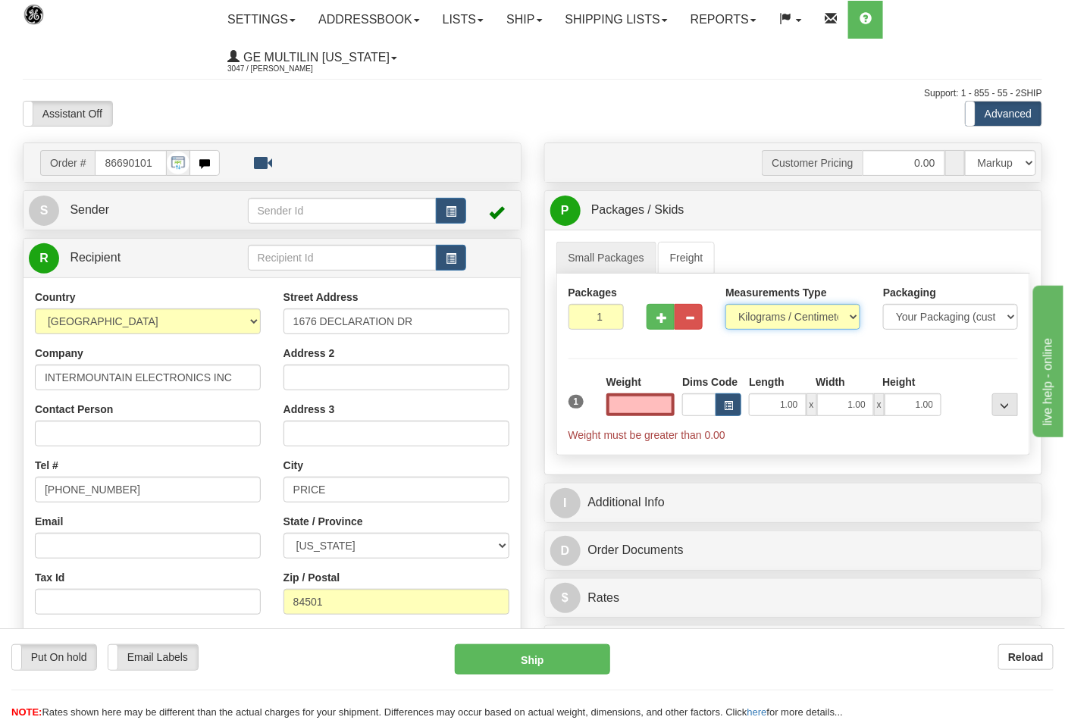
type input "0.00"
click at [760, 314] on select "Pounds / Inches Kilograms / Centimeters" at bounding box center [793, 317] width 135 height 26
select select "0"
click at [726, 305] on select "Pounds / Inches Kilograms / Centimeters" at bounding box center [793, 317] width 135 height 26
click at [675, 406] on input "0.00" at bounding box center [641, 404] width 69 height 23
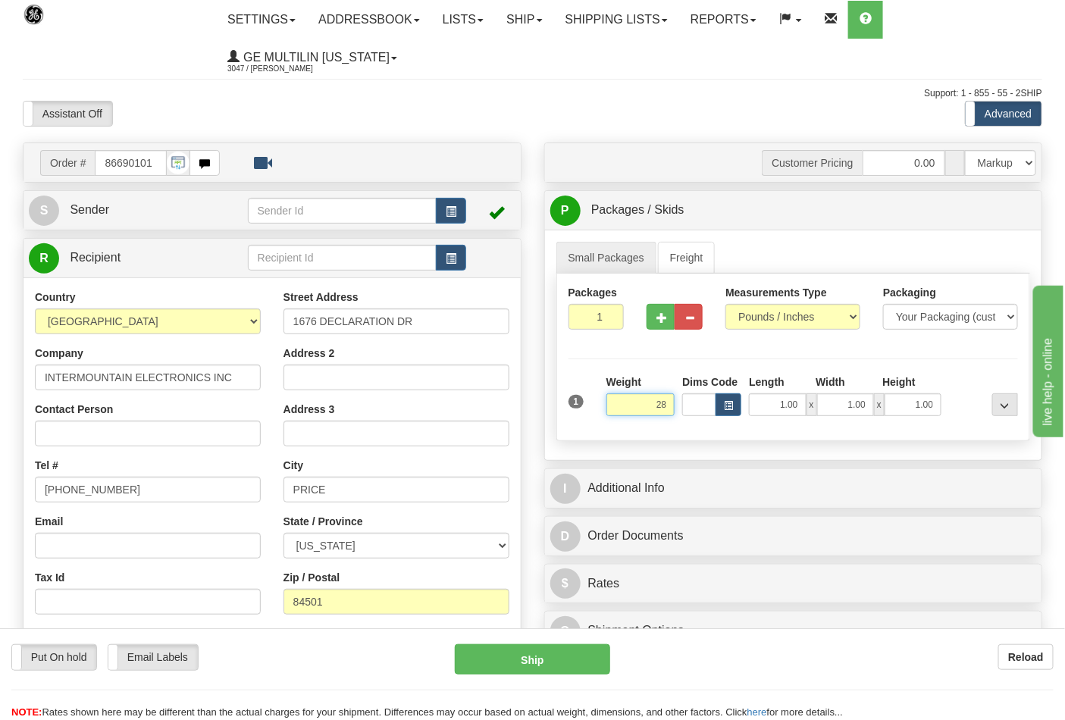
click button "Delete" at bounding box center [0, 0] width 0 height 0
type input "28.00"
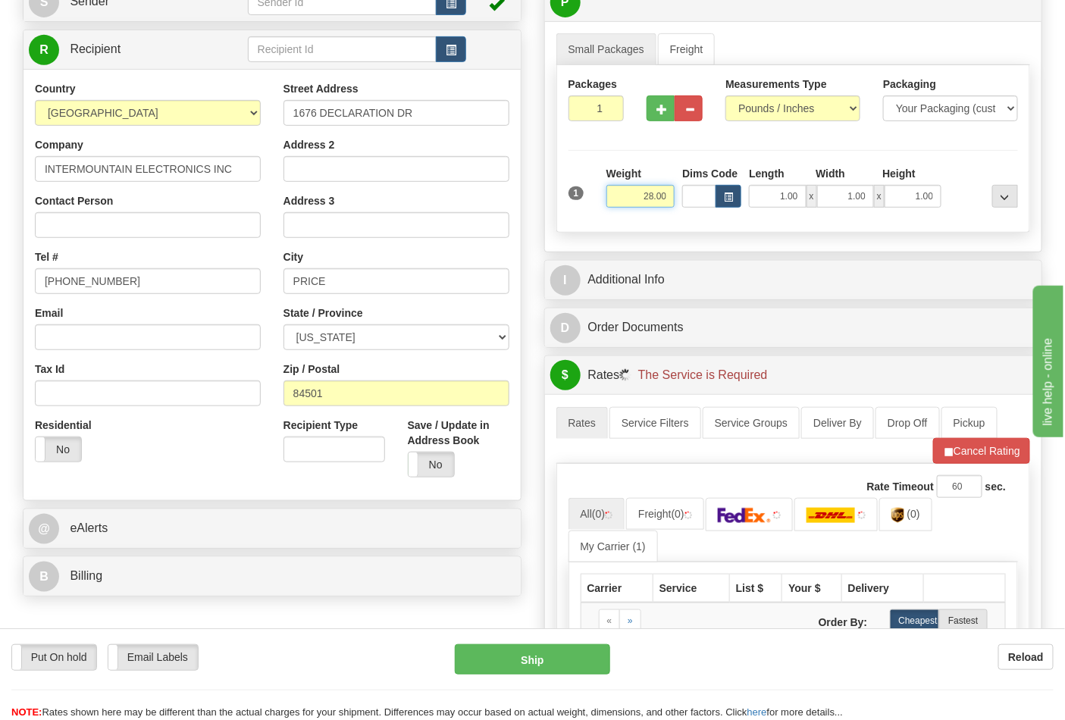
scroll to position [421, 0]
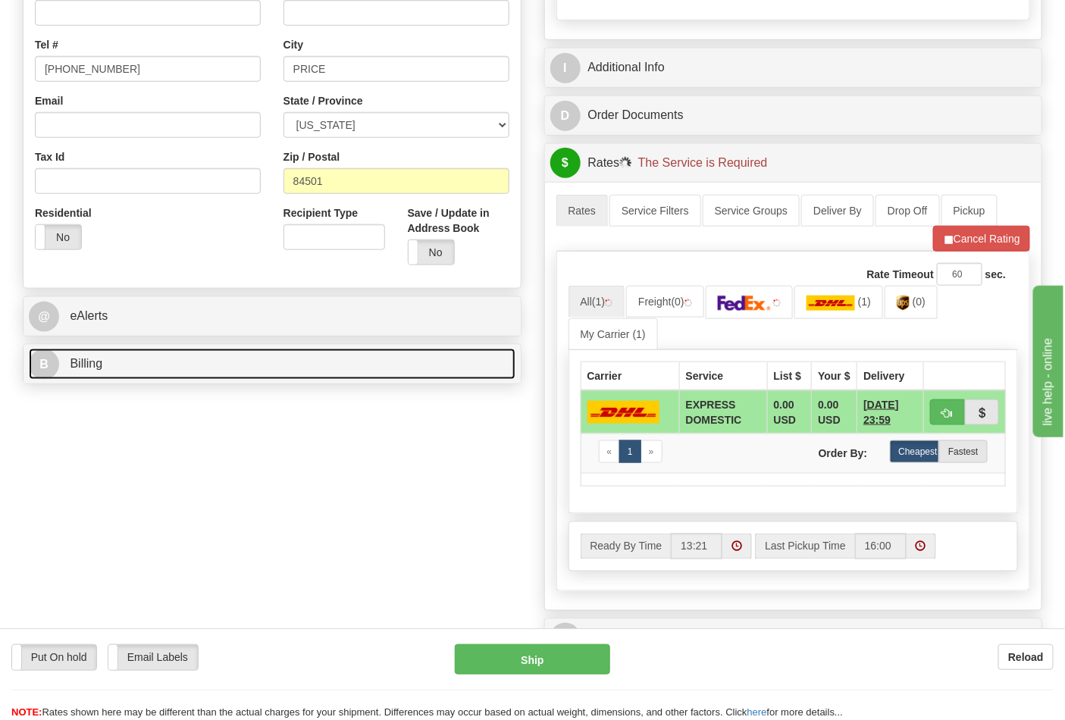
click at [107, 364] on link "B Billing" at bounding box center [272, 364] width 487 height 31
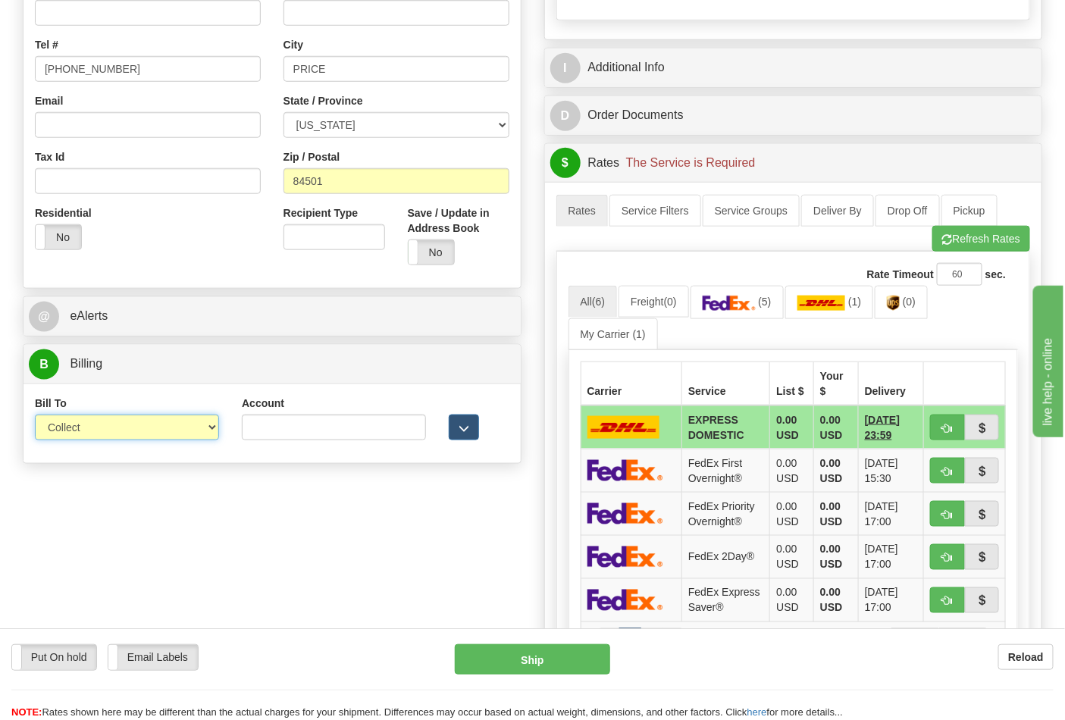
click at [126, 435] on select "Sender Recipient Third Party Collect" at bounding box center [127, 428] width 184 height 26
select select "2"
click at [35, 416] on select "Sender Recipient Third Party Collect" at bounding box center [127, 428] width 184 height 26
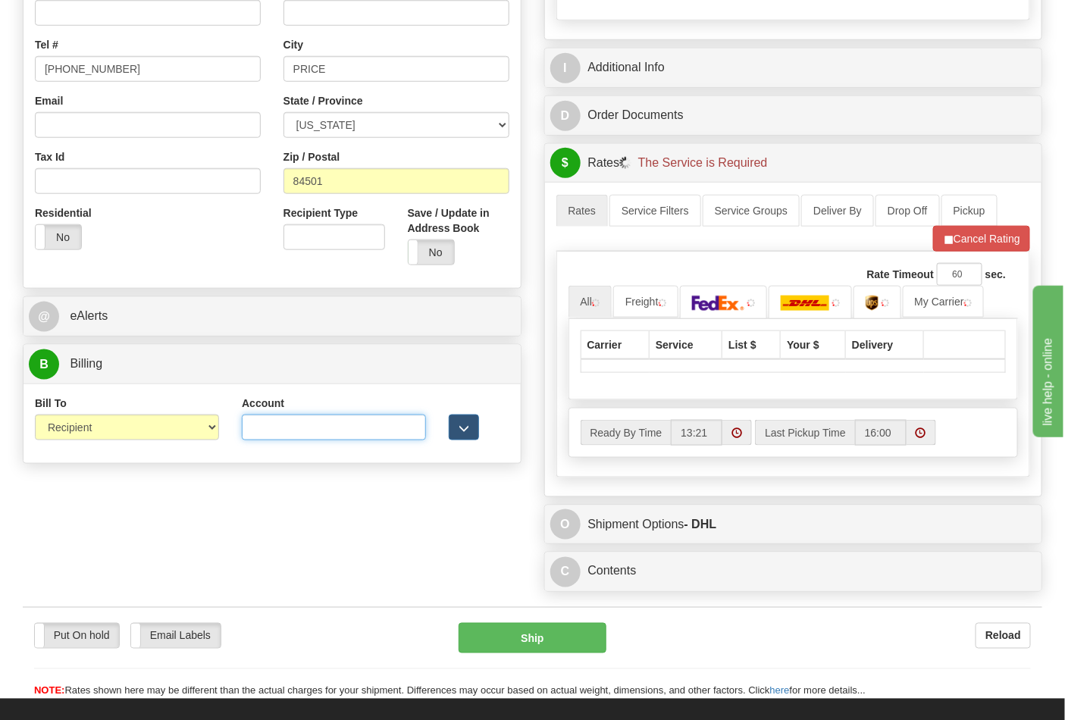
click at [278, 431] on input "Account" at bounding box center [334, 428] width 184 height 26
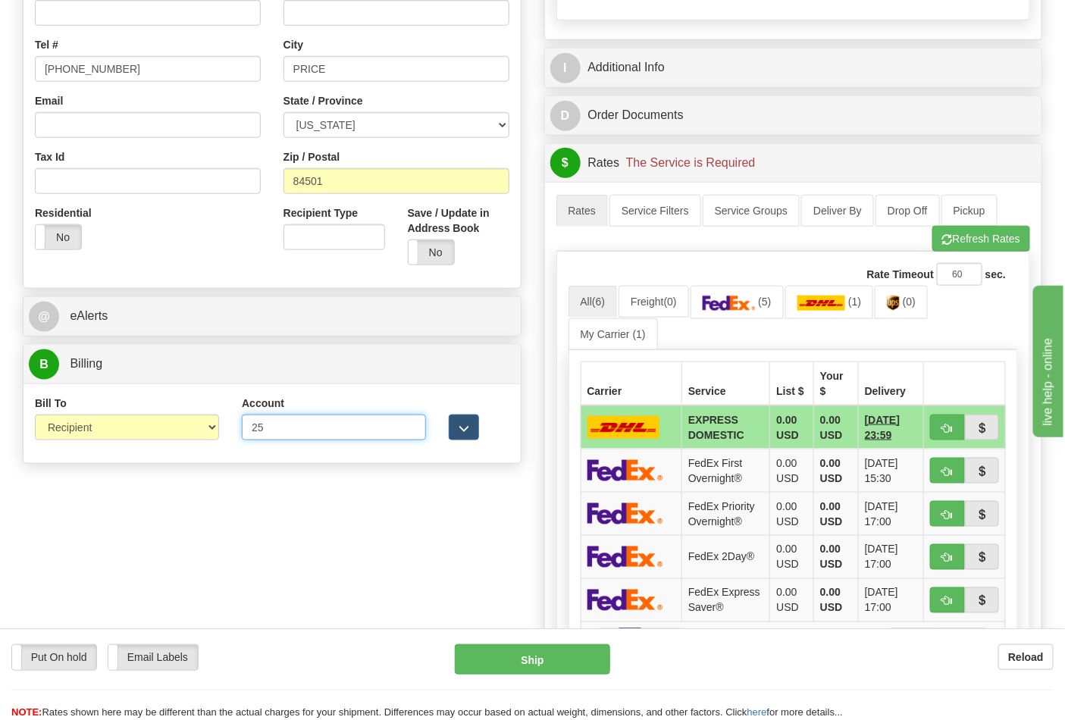
type input "2540xa"
click at [961, 249] on button "Refresh Rates" at bounding box center [982, 239] width 98 height 26
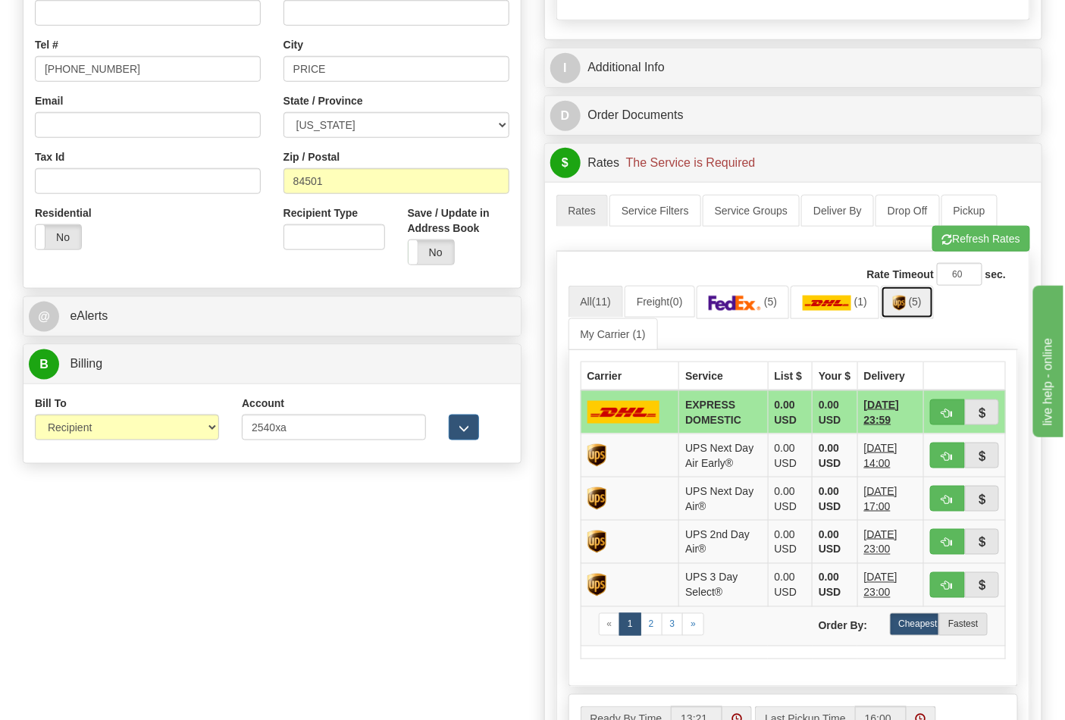
click at [918, 313] on link "(5)" at bounding box center [907, 302] width 53 height 33
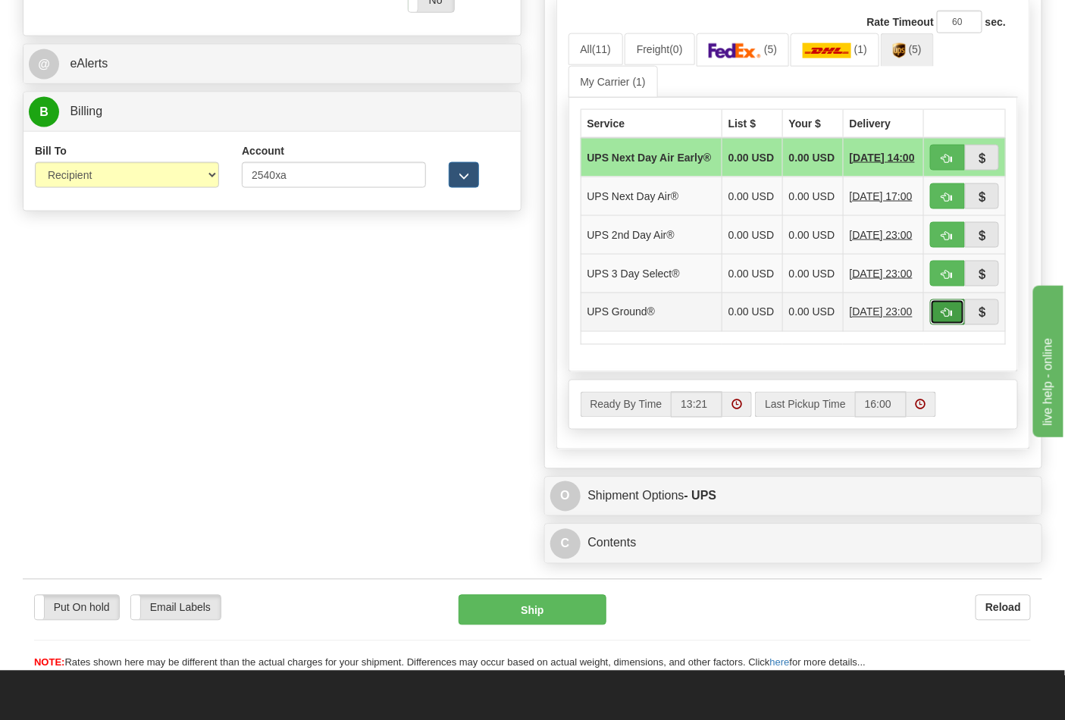
click at [956, 325] on button "button" at bounding box center [947, 312] width 35 height 26
type input "03"
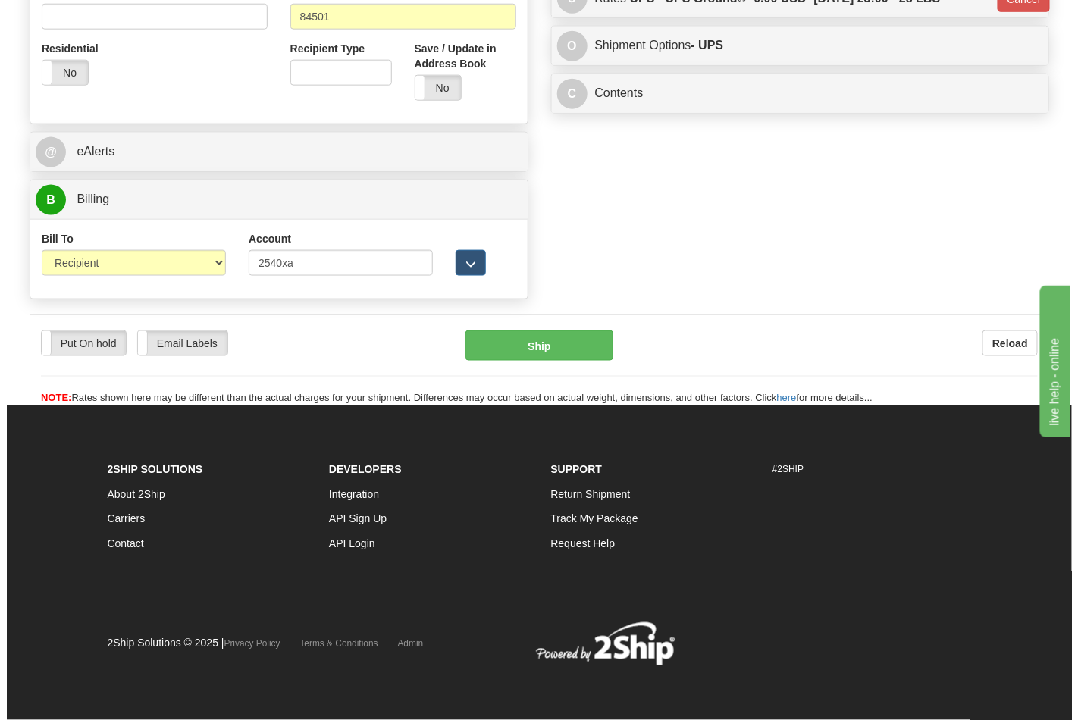
scroll to position [588, 0]
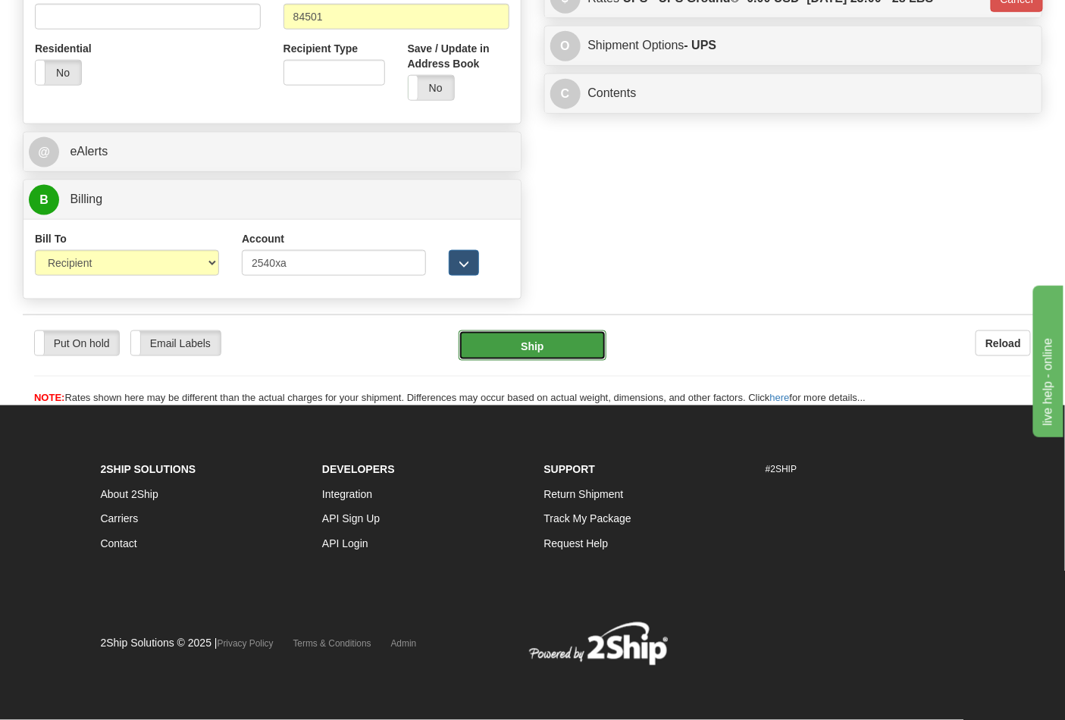
click at [572, 342] on button "Ship" at bounding box center [532, 346] width 147 height 30
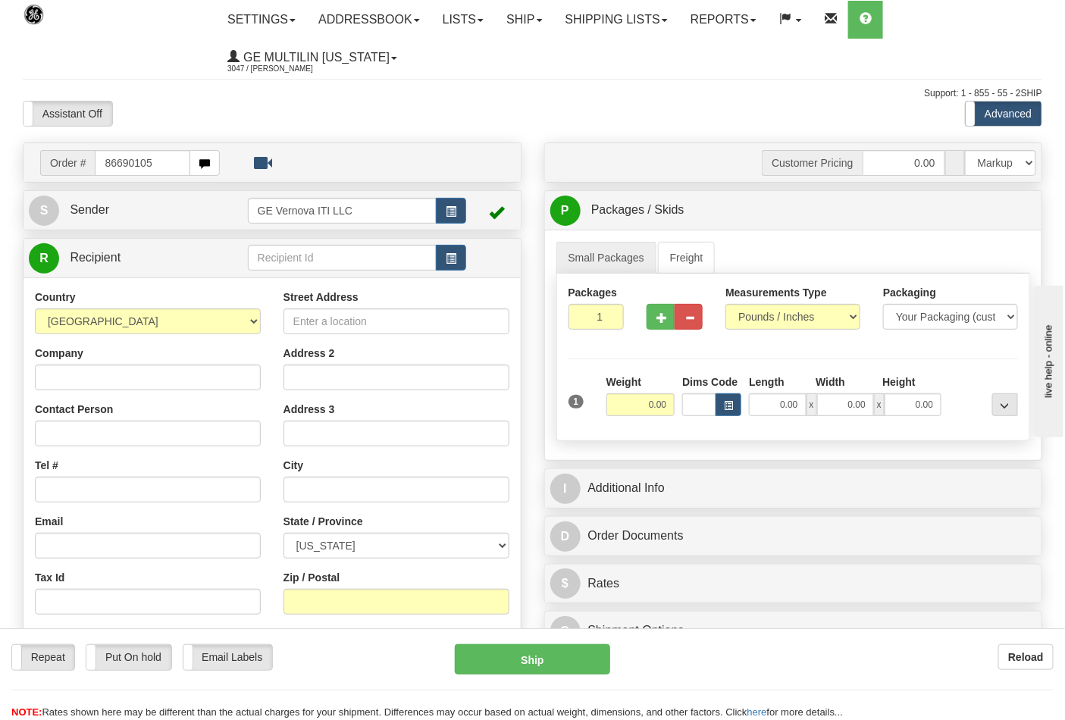
type input "86690105"
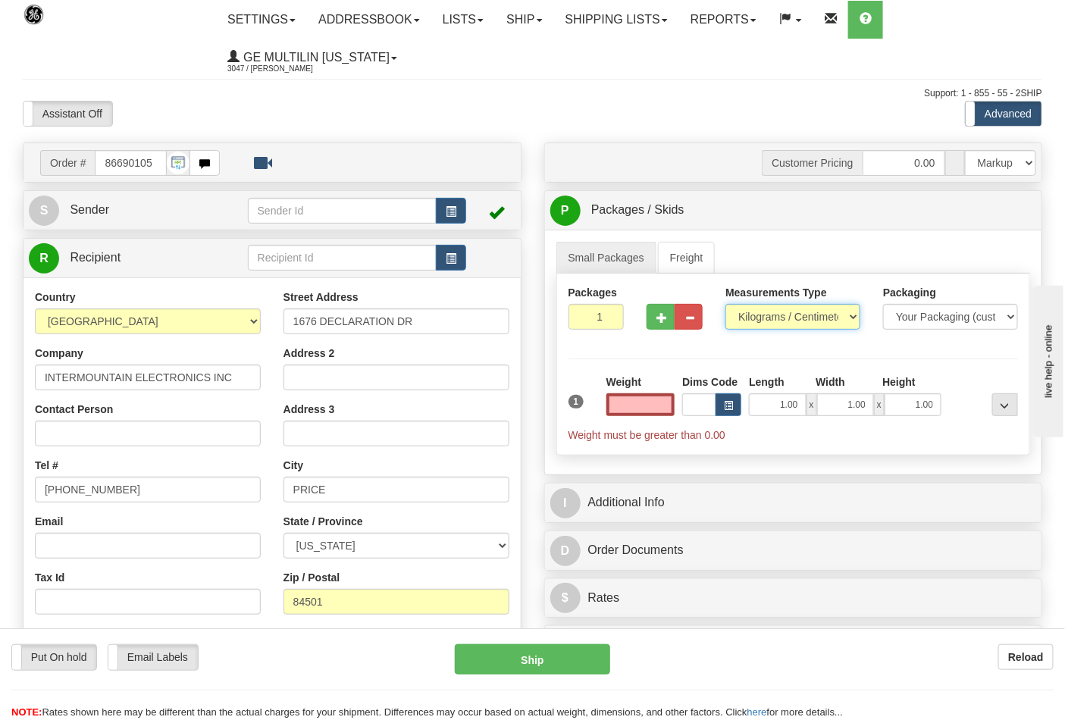
type input "0.00"
click at [764, 320] on select "Pounds / Inches Kilograms / Centimeters" at bounding box center [793, 317] width 135 height 26
select select "0"
click at [726, 305] on select "Pounds / Inches Kilograms / Centimeters" at bounding box center [793, 317] width 135 height 26
click at [656, 407] on input "0.00" at bounding box center [641, 404] width 69 height 23
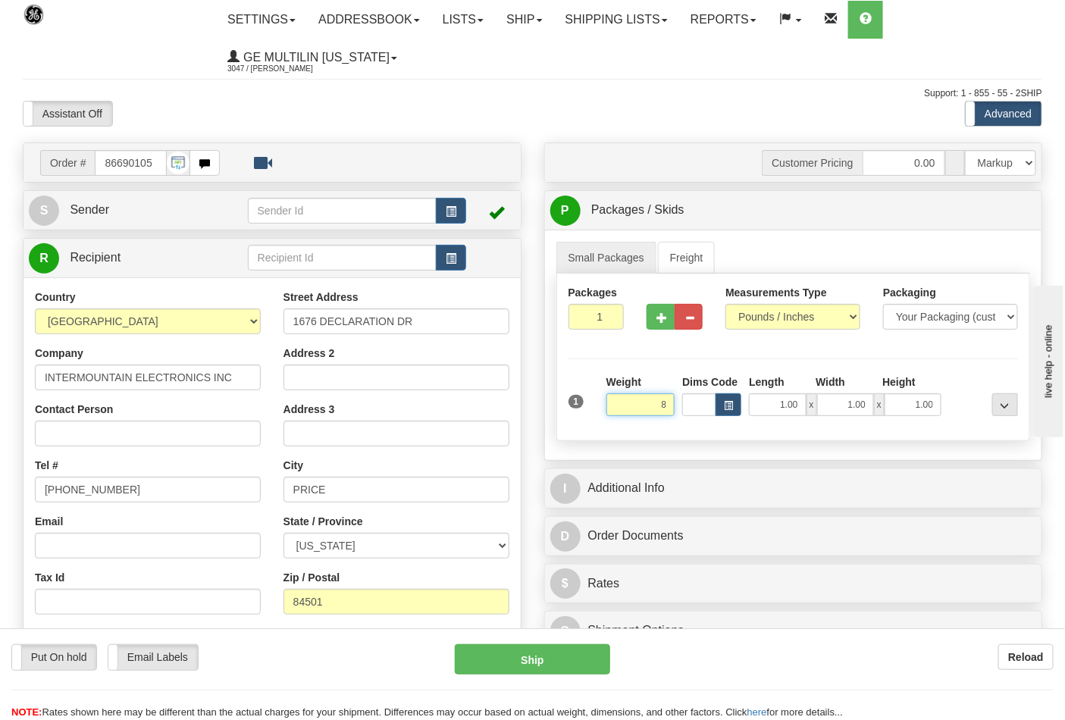
click button "Delete" at bounding box center [0, 0] width 0 height 0
type input "8.00"
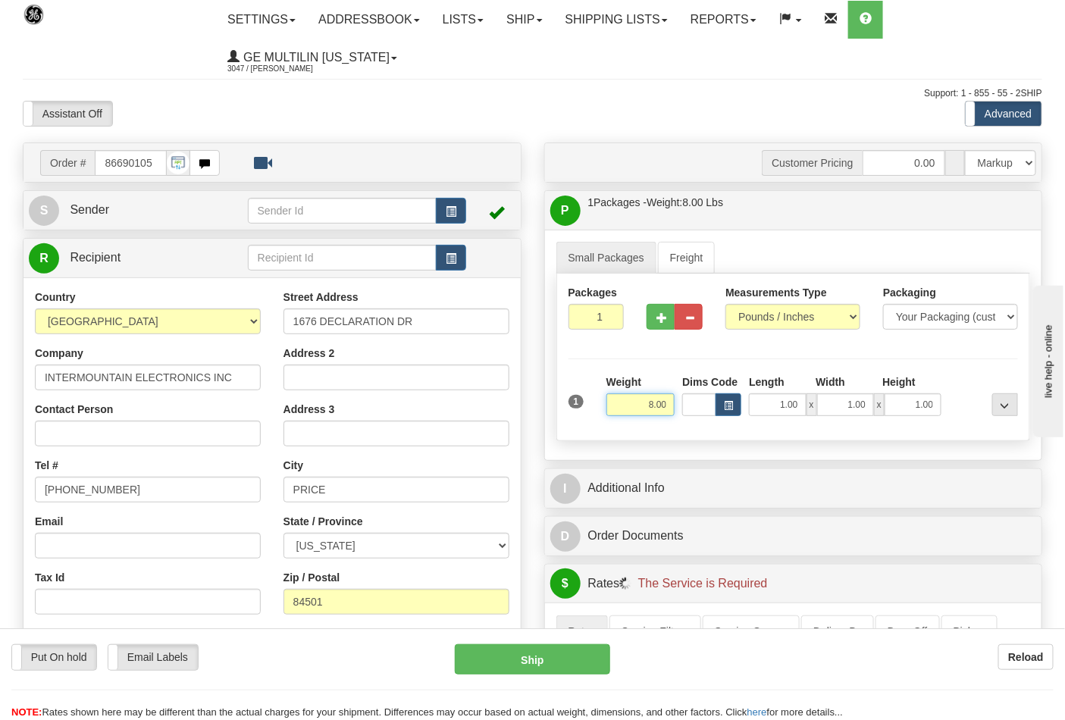
scroll to position [337, 0]
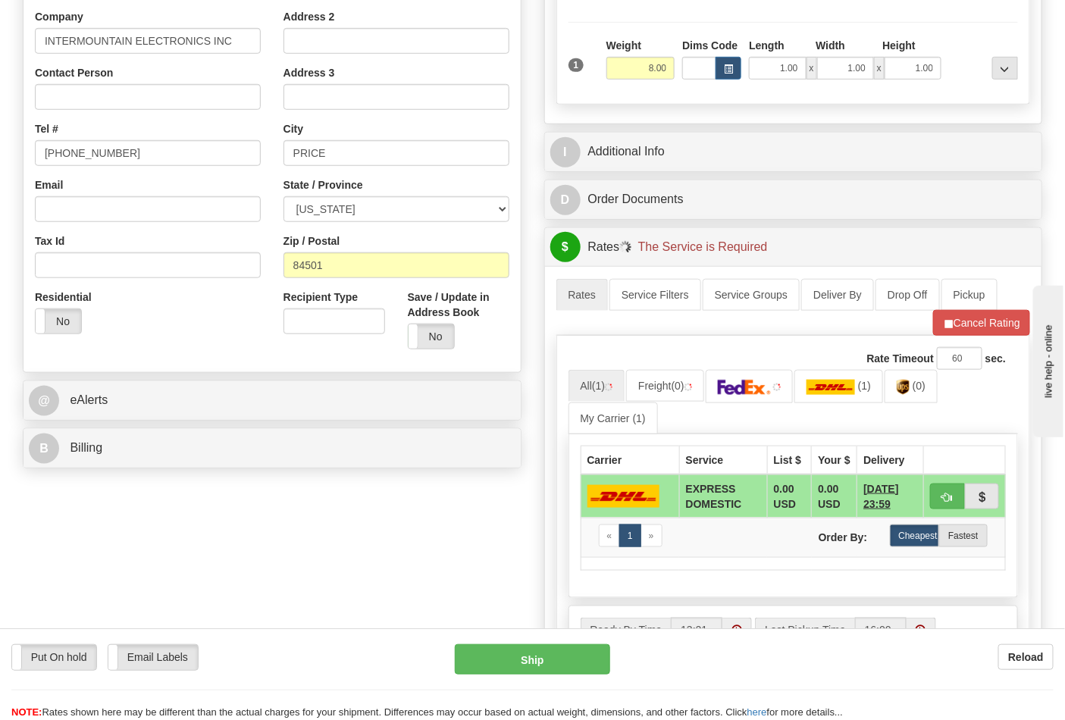
click at [180, 425] on div "Order # 86690105 S" at bounding box center [272, 140] width 522 height 669
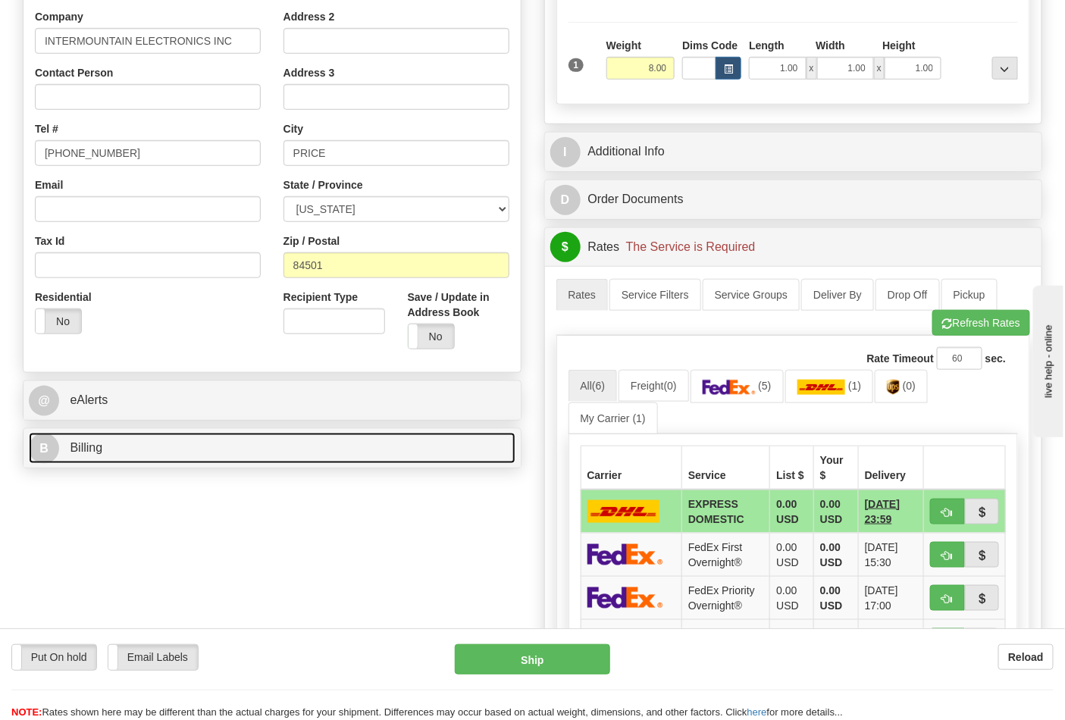
click at [179, 436] on link "B Billing" at bounding box center [272, 448] width 487 height 31
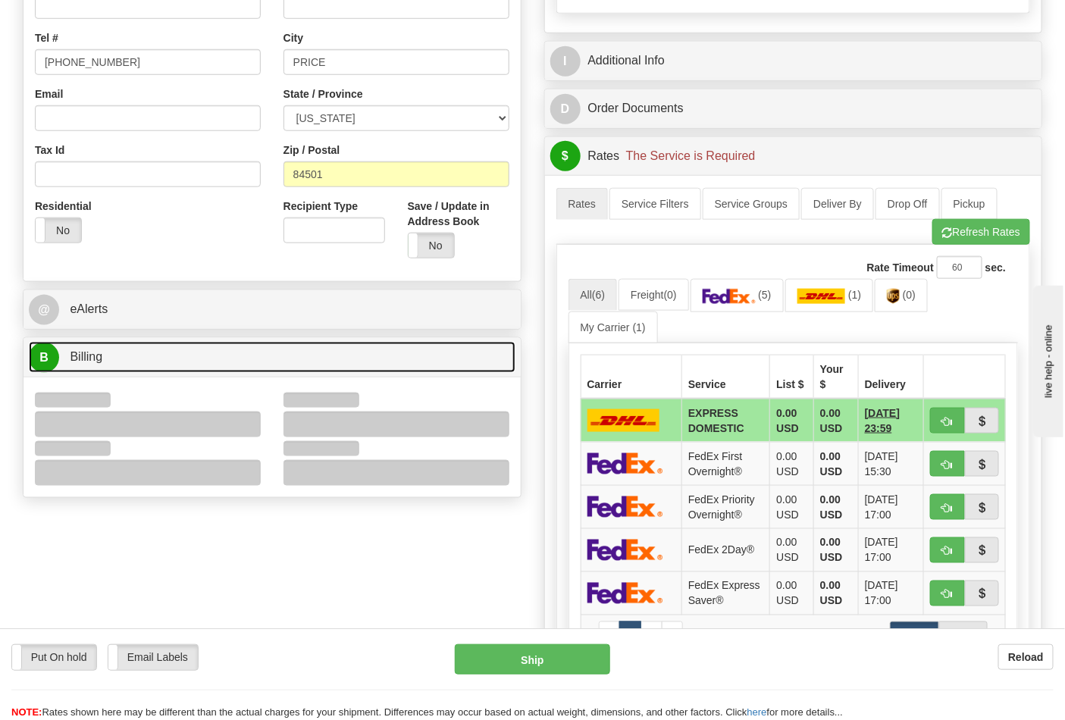
scroll to position [505, 0]
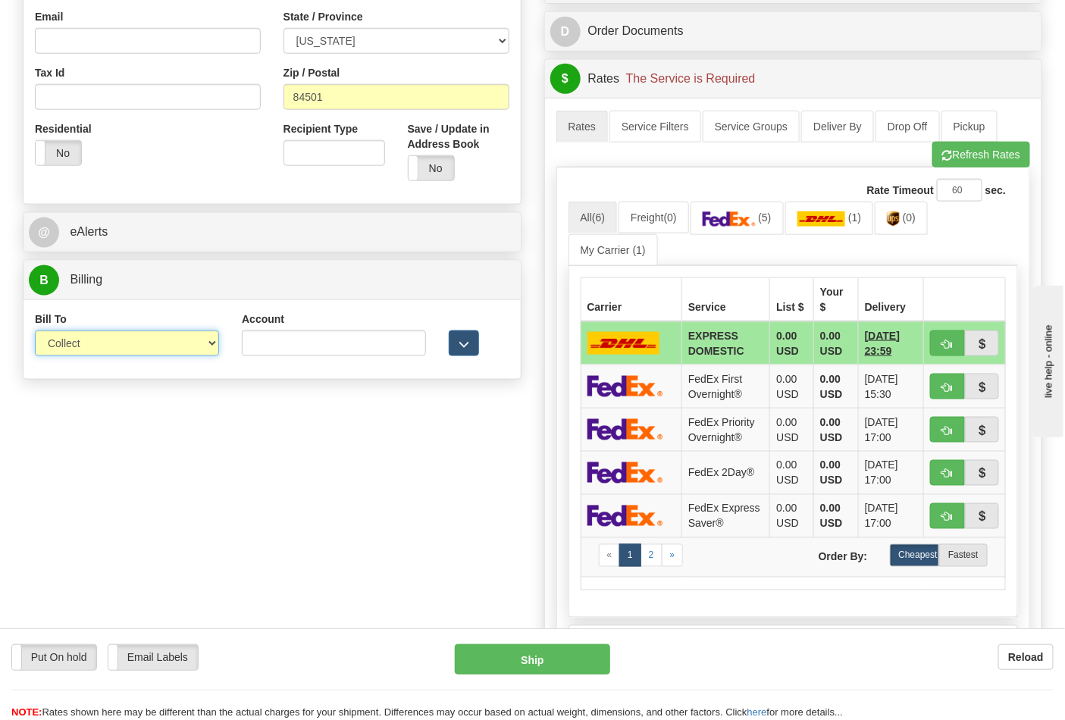
click at [125, 356] on select "Sender Recipient Third Party Collect" at bounding box center [127, 344] width 184 height 26
select select "2"
click at [35, 332] on select "Sender Recipient Third Party Collect" at bounding box center [127, 344] width 184 height 26
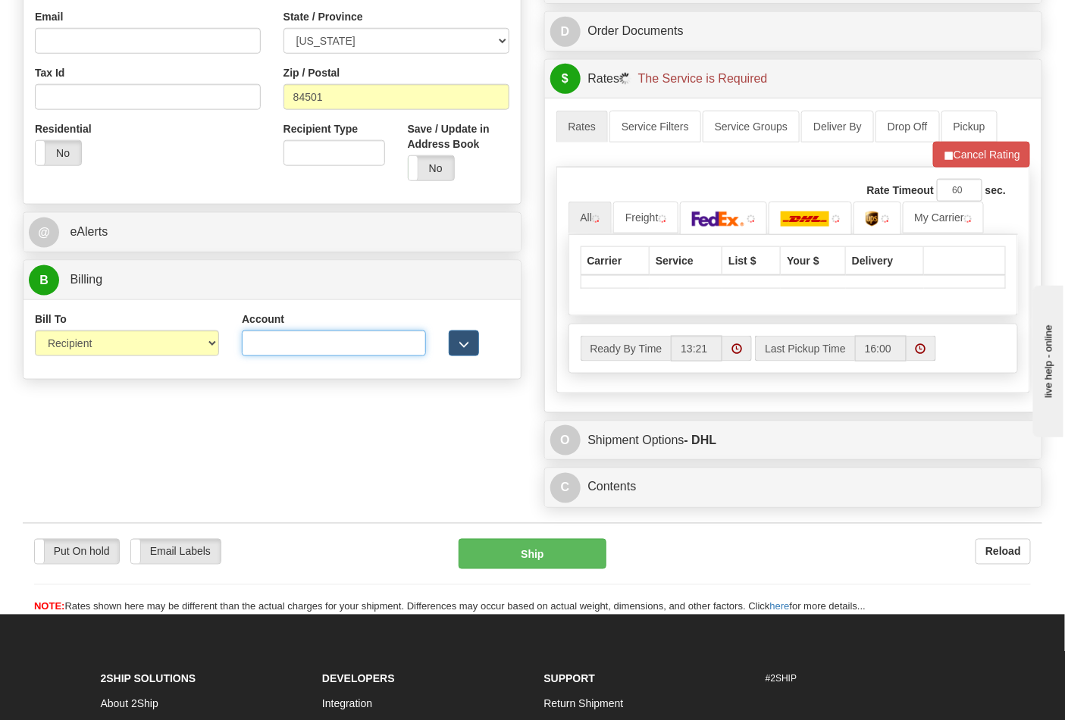
click at [326, 351] on input "Account" at bounding box center [334, 344] width 184 height 26
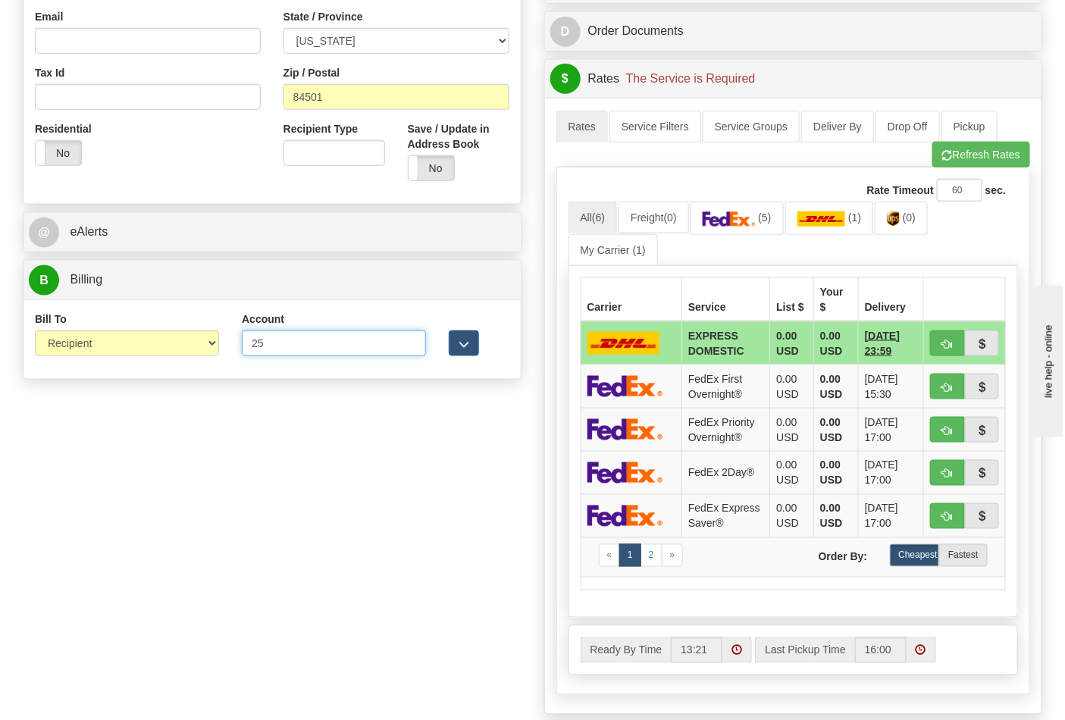
type input "2540xa"
click at [958, 168] on button "Refresh Rates" at bounding box center [982, 155] width 98 height 26
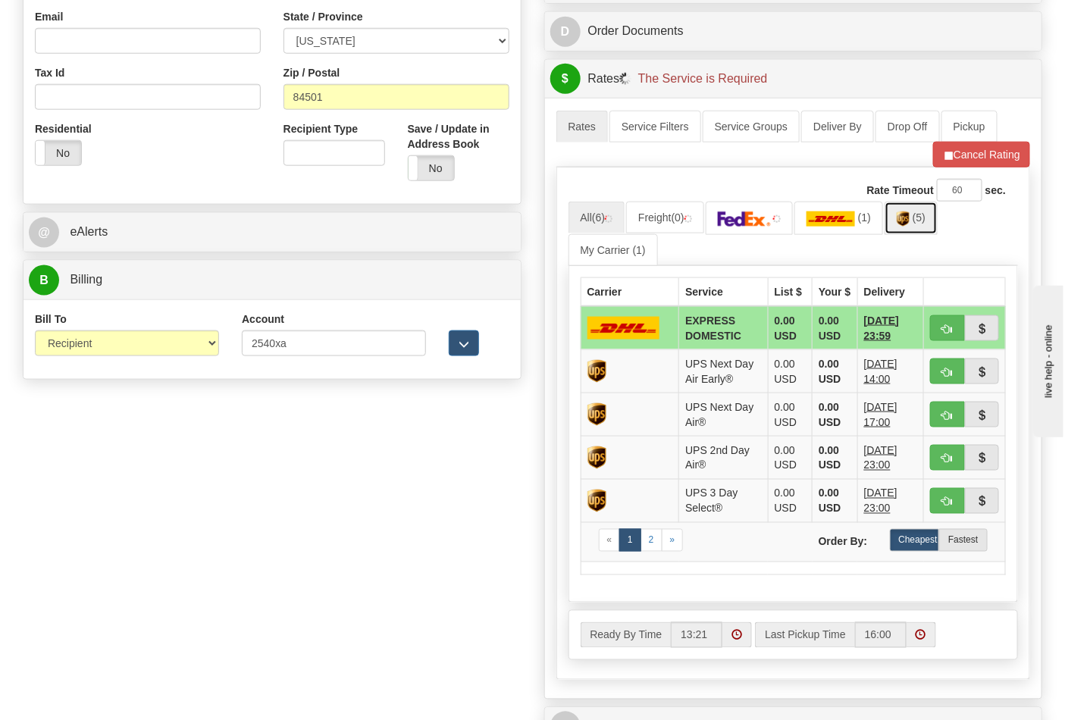
click at [910, 225] on img at bounding box center [903, 219] width 13 height 15
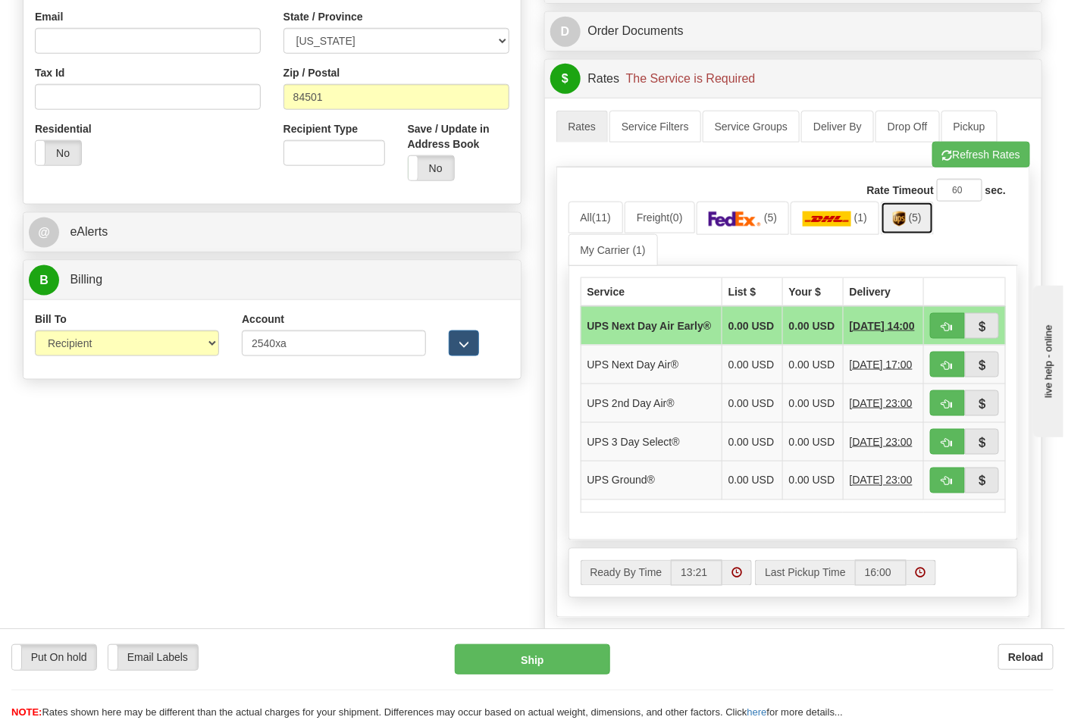
scroll to position [842, 0]
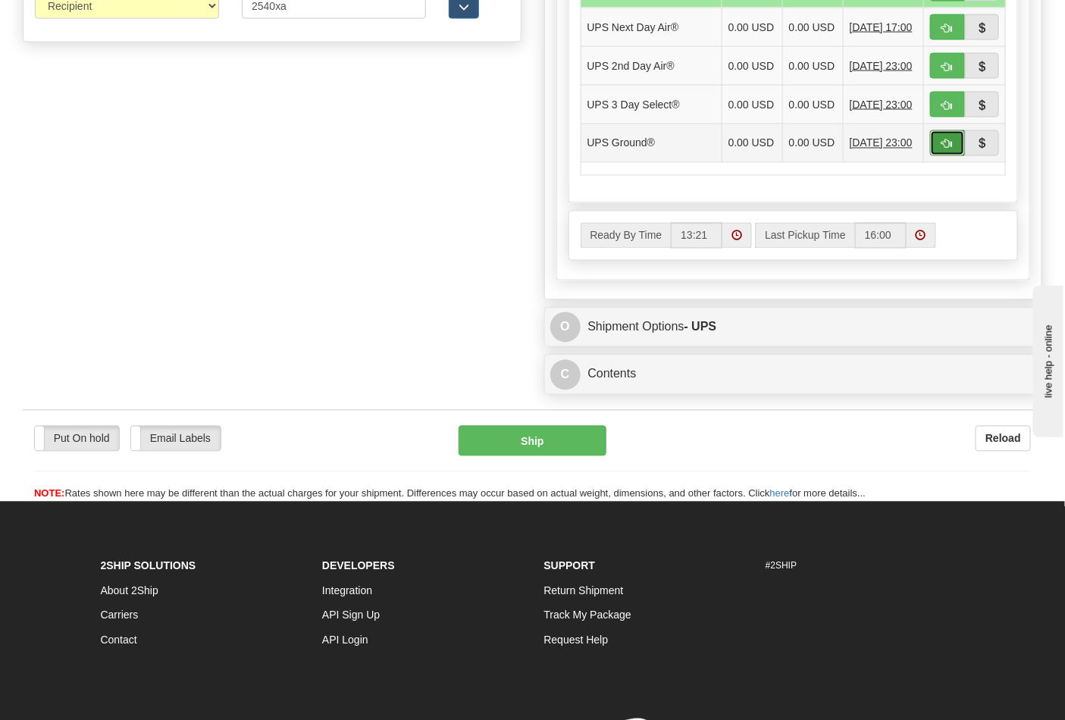
click at [946, 156] on button "button" at bounding box center [947, 143] width 35 height 26
type input "03"
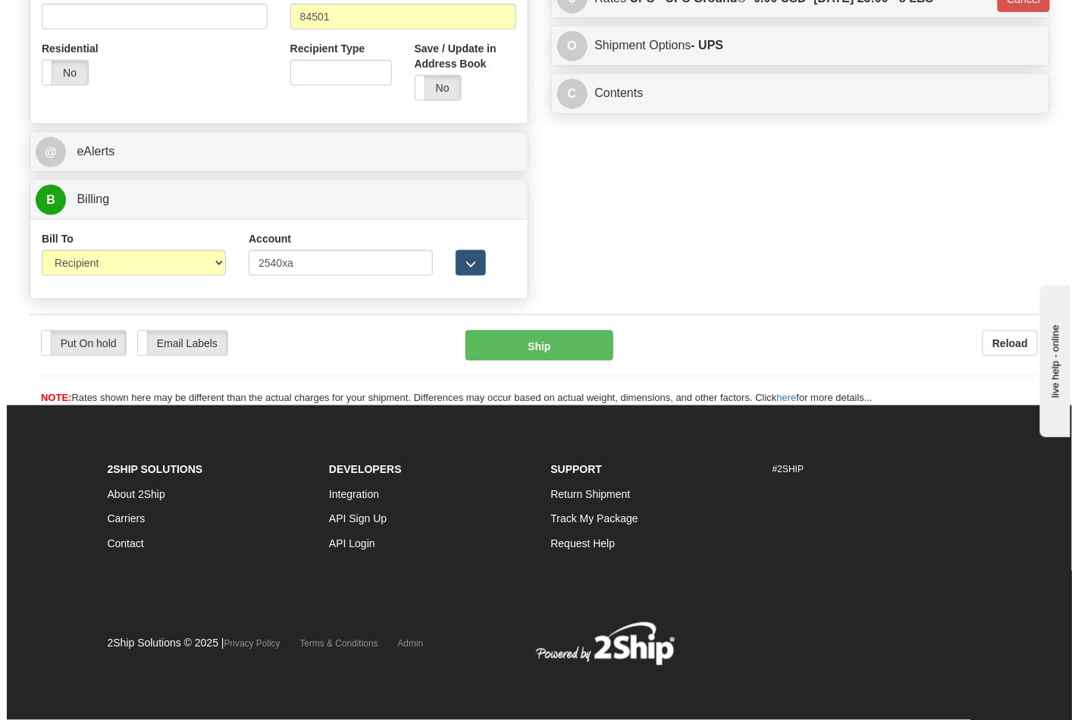
scroll to position [588, 0]
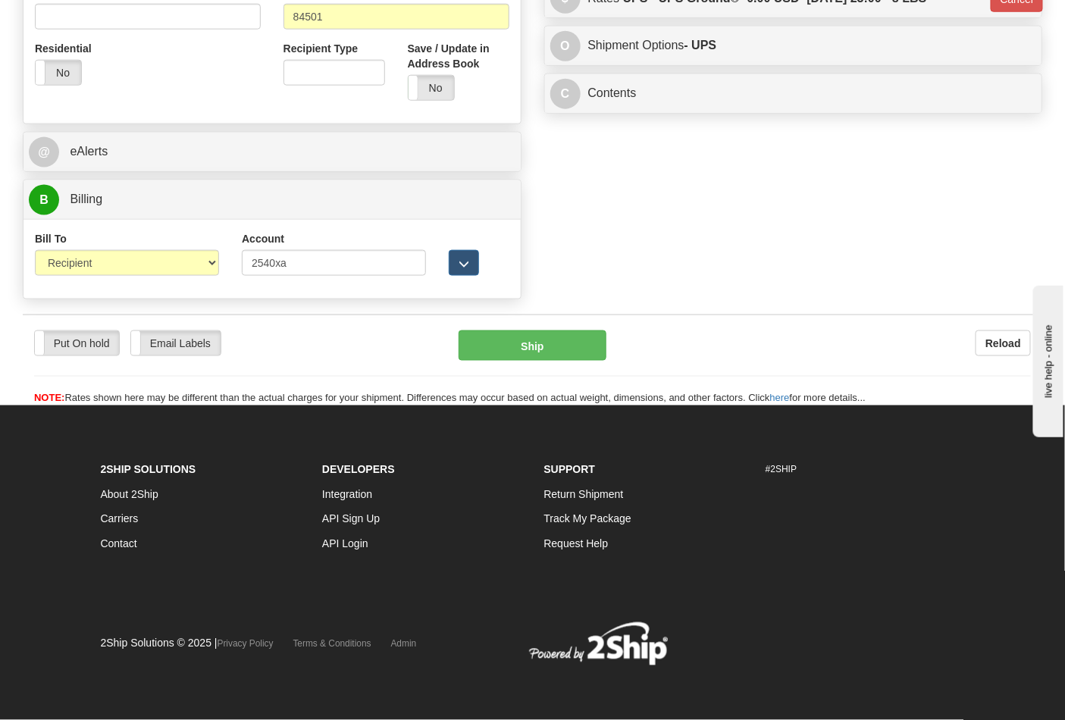
drag, startPoint x: 512, startPoint y: 366, endPoint x: 517, endPoint y: 359, distance: 8.8
click at [516, 365] on div "Put On hold Put On hold Email Labels Email Labels Edit Reload Ship" at bounding box center [533, 369] width 1020 height 76
click at [518, 357] on button "Ship" at bounding box center [532, 346] width 147 height 30
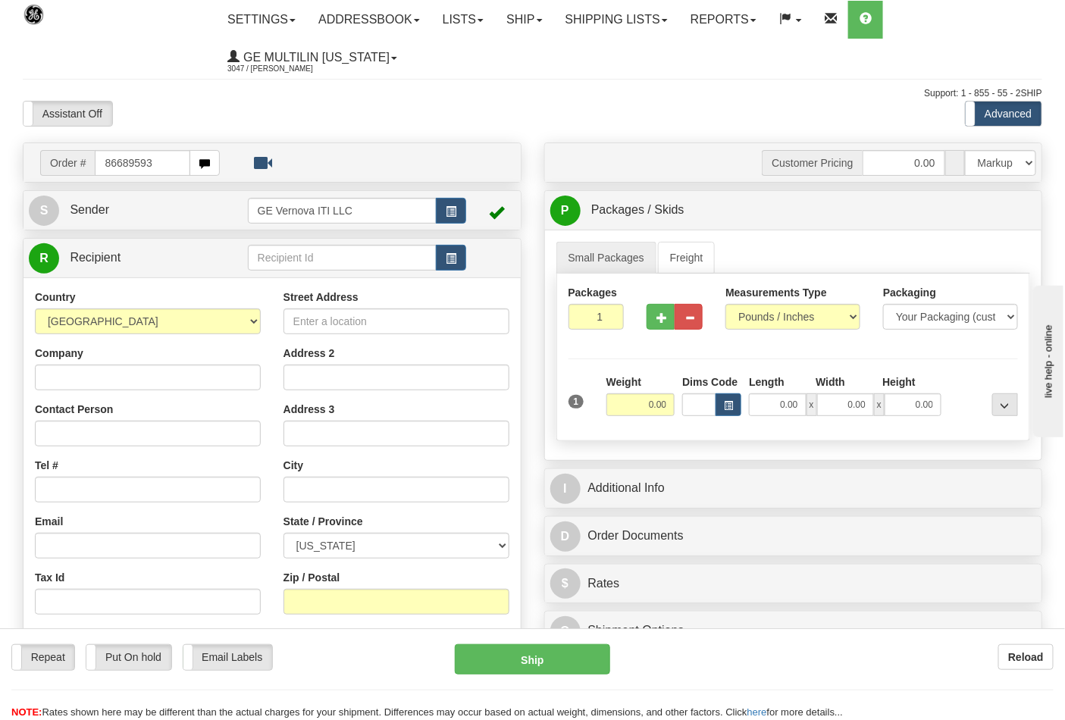
type input "86689593"
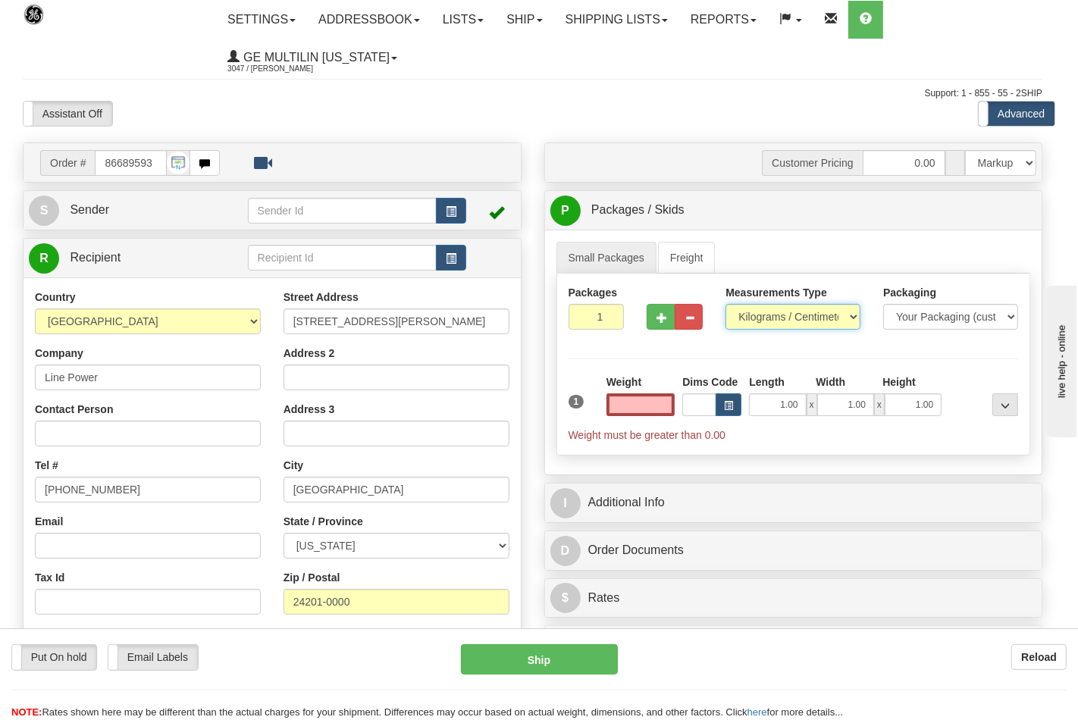
type input "0.00"
click at [751, 323] on select "Pounds / Inches Kilograms / Centimeters" at bounding box center [793, 317] width 135 height 26
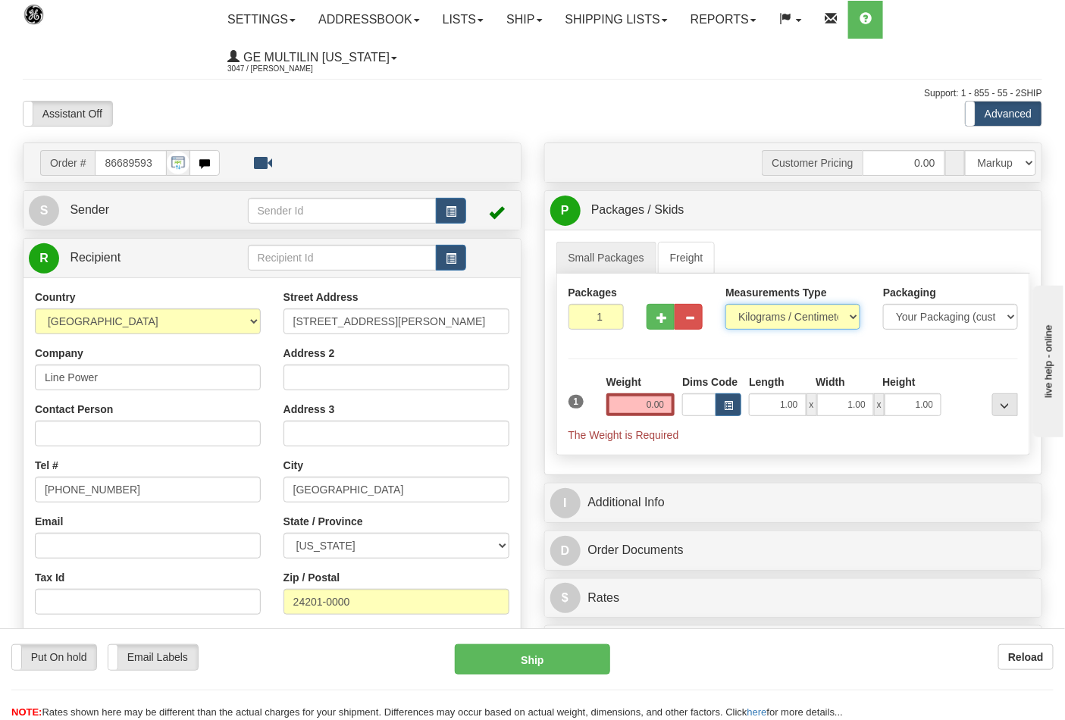
select select "0"
click at [726, 305] on select "Pounds / Inches Kilograms / Centimeters" at bounding box center [793, 317] width 135 height 26
click at [663, 403] on input "0.00" at bounding box center [641, 404] width 69 height 23
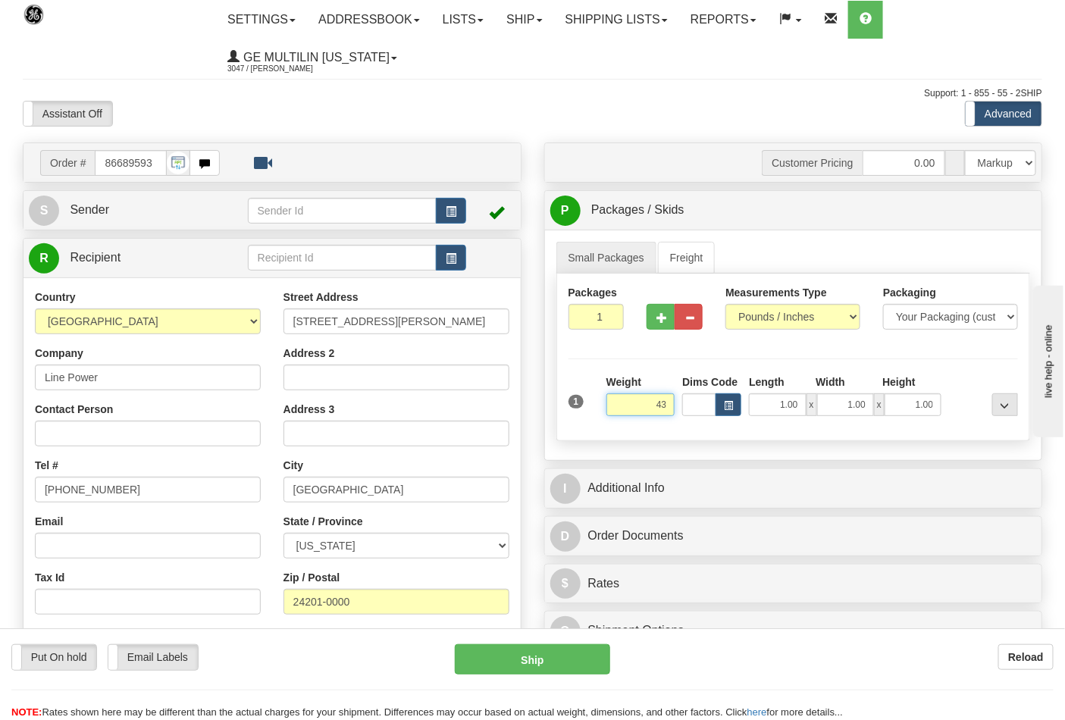
click button "Delete" at bounding box center [0, 0] width 0 height 0
type input "43.00"
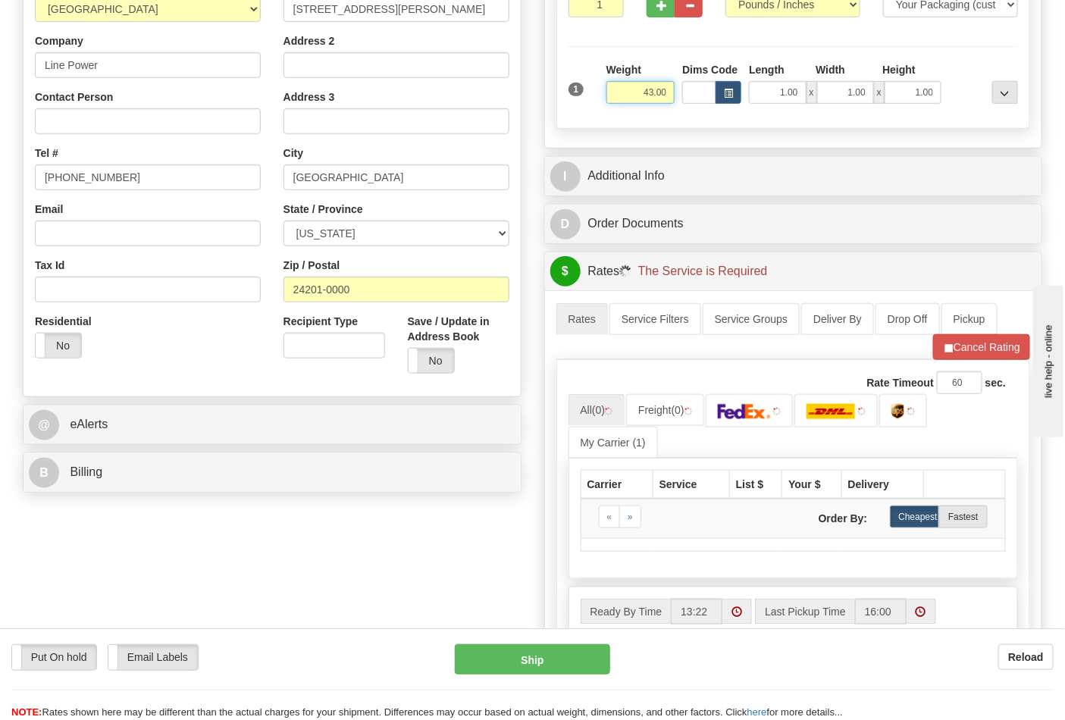
scroll to position [337, 0]
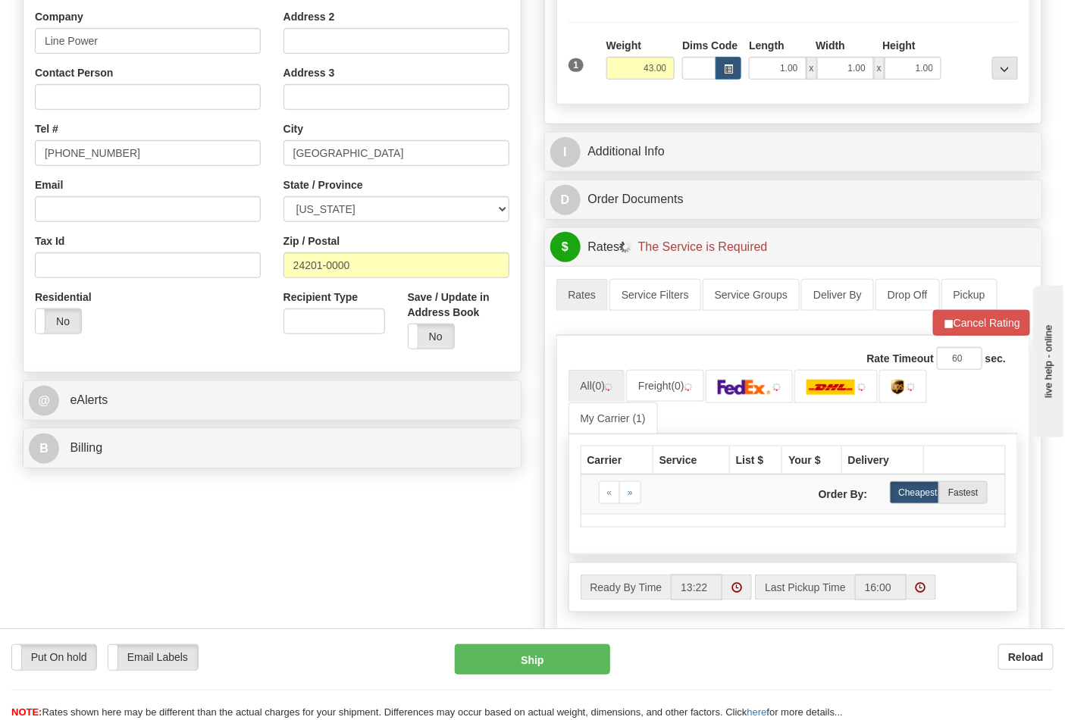
click at [179, 467] on div "B Billing" at bounding box center [272, 448] width 497 height 39
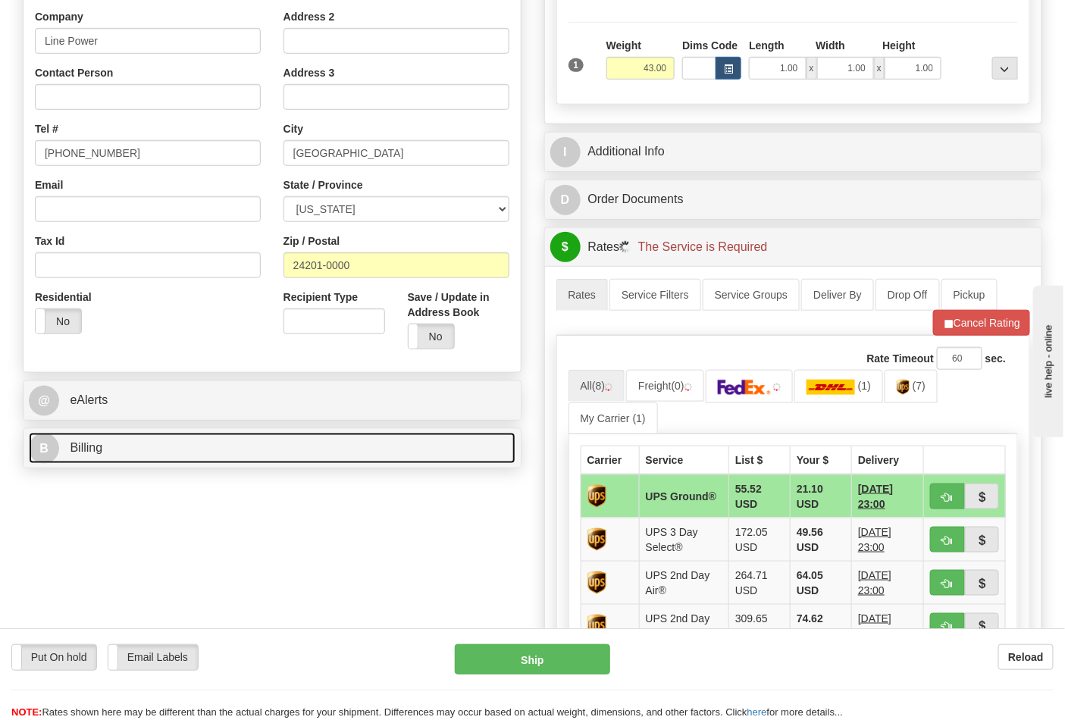
click at [194, 452] on link "B Billing" at bounding box center [272, 448] width 487 height 31
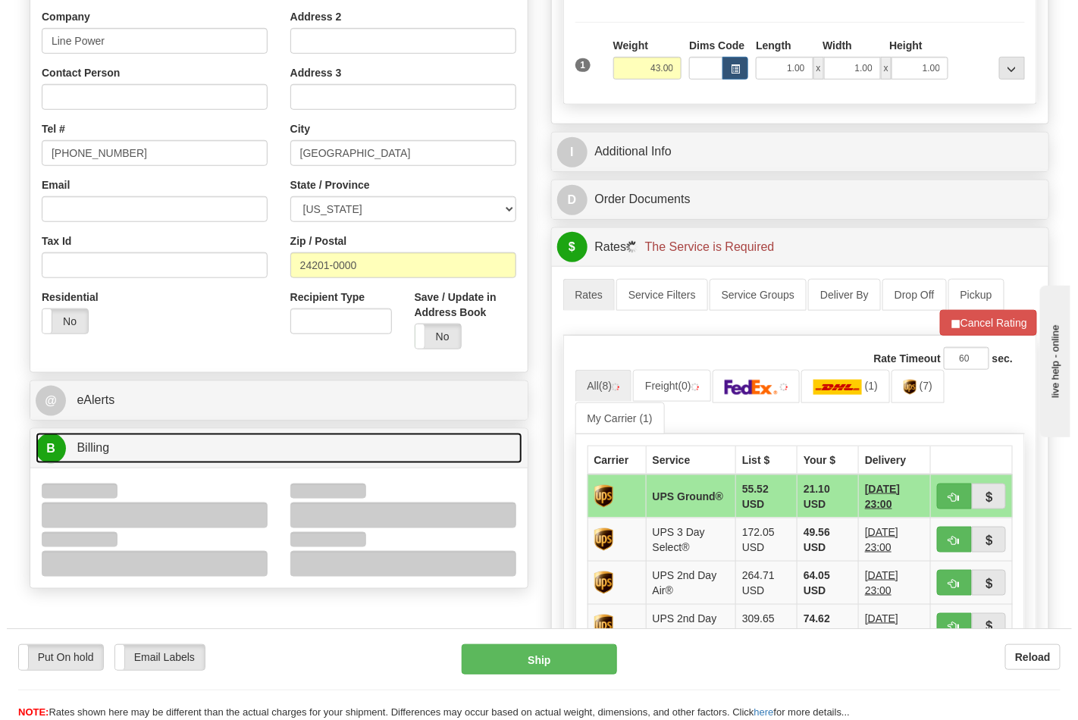
scroll to position [505, 0]
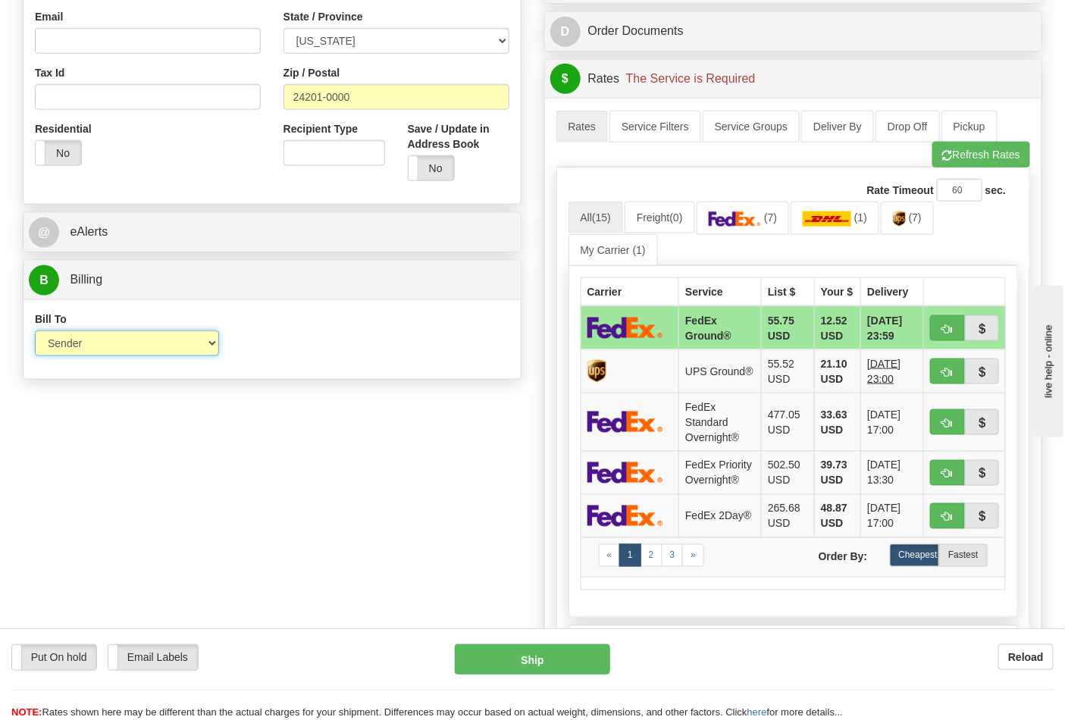
click at [101, 350] on select "Sender Recipient Third Party Collect" at bounding box center [127, 344] width 184 height 26
click at [35, 332] on select "Sender Recipient Third Party Collect" at bounding box center [127, 344] width 184 height 26
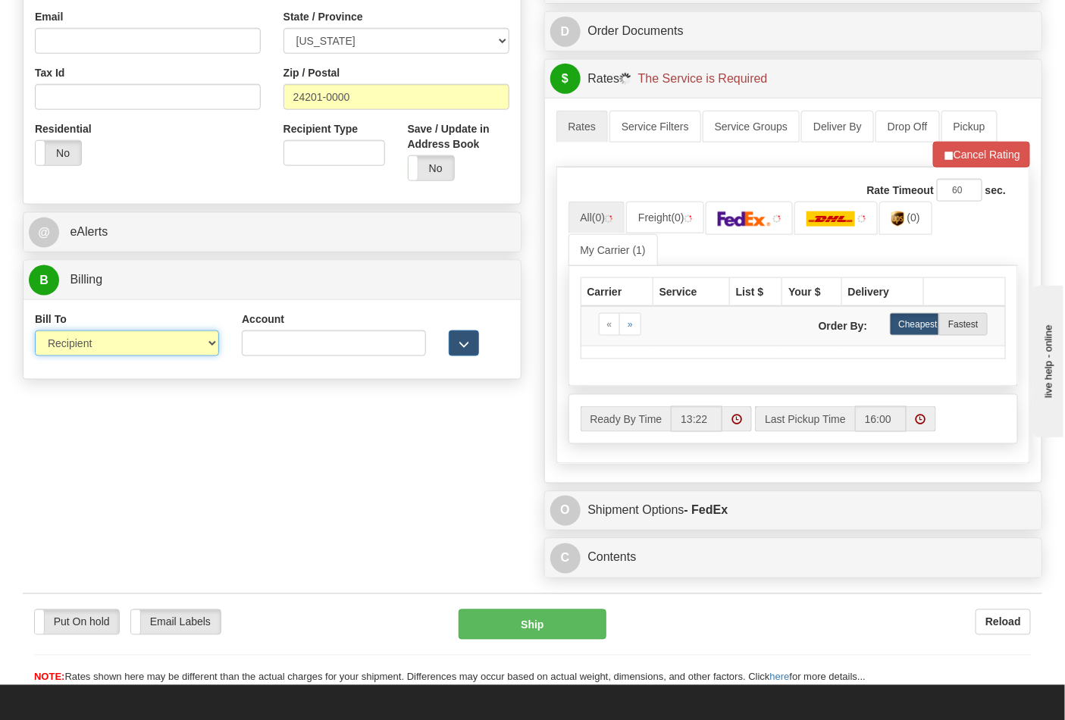
click at [120, 347] on select "Sender Recipient Third Party Collect" at bounding box center [127, 344] width 184 height 26
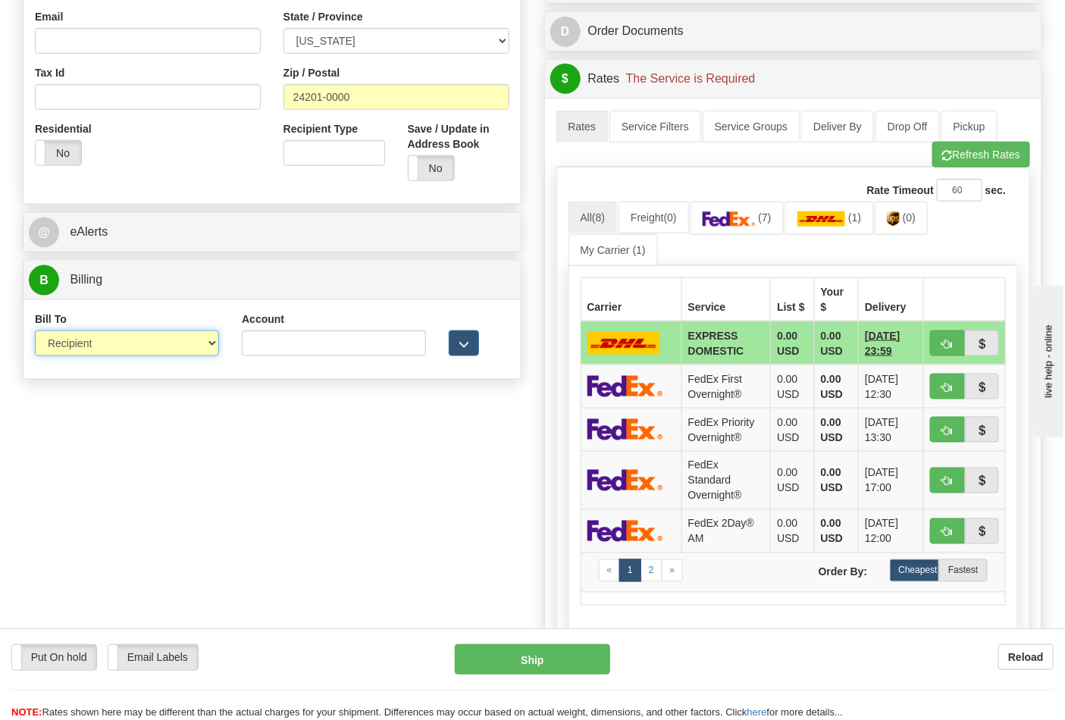
select select "1"
click at [35, 332] on select "Sender Recipient Third Party Collect" at bounding box center [127, 344] width 184 height 26
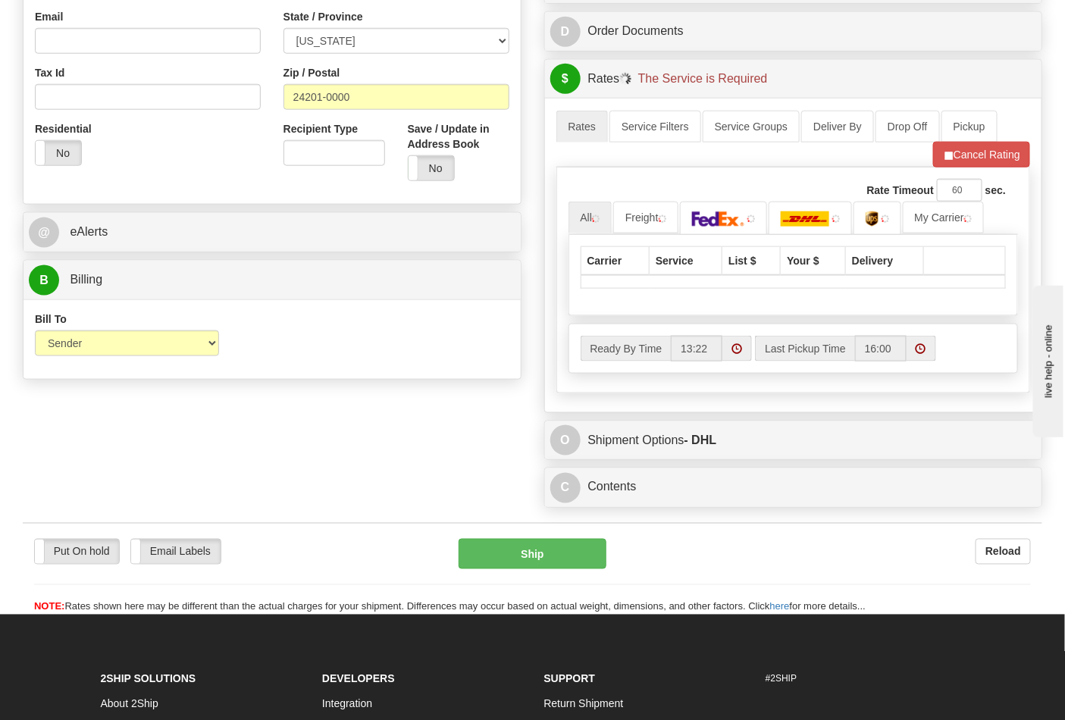
click at [274, 335] on div "Bill To Sender Recipient Third Party Collect Account 3rd Party Account List Ple…" at bounding box center [272, 340] width 497 height 56
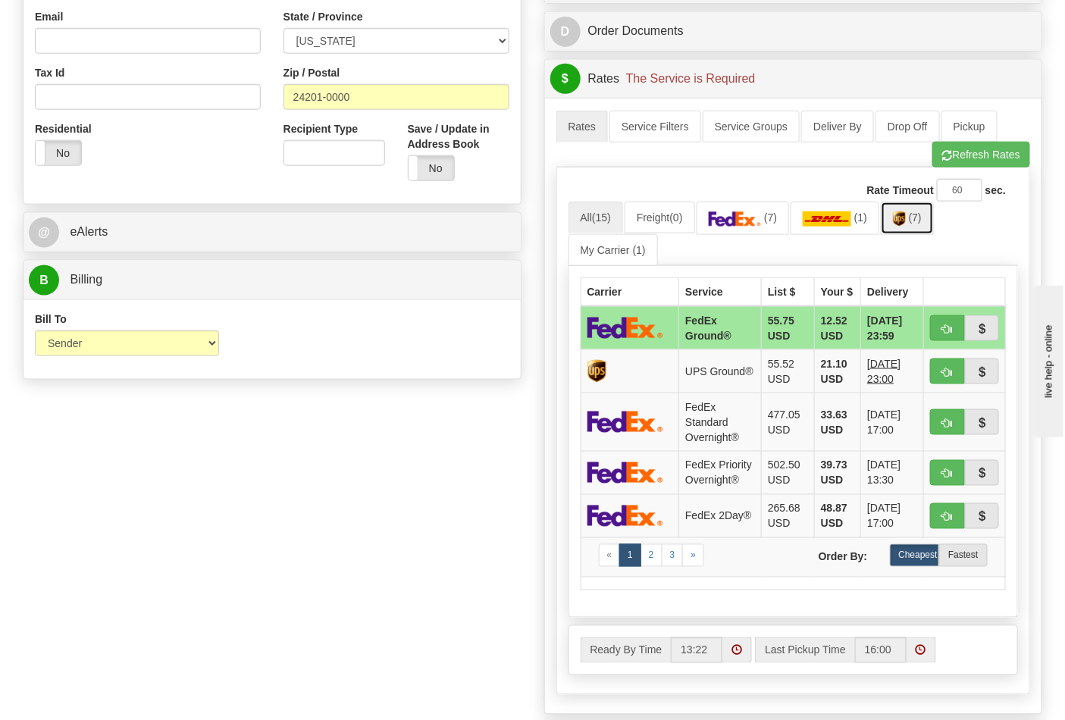
click at [922, 224] on span "(7)" at bounding box center [915, 218] width 13 height 12
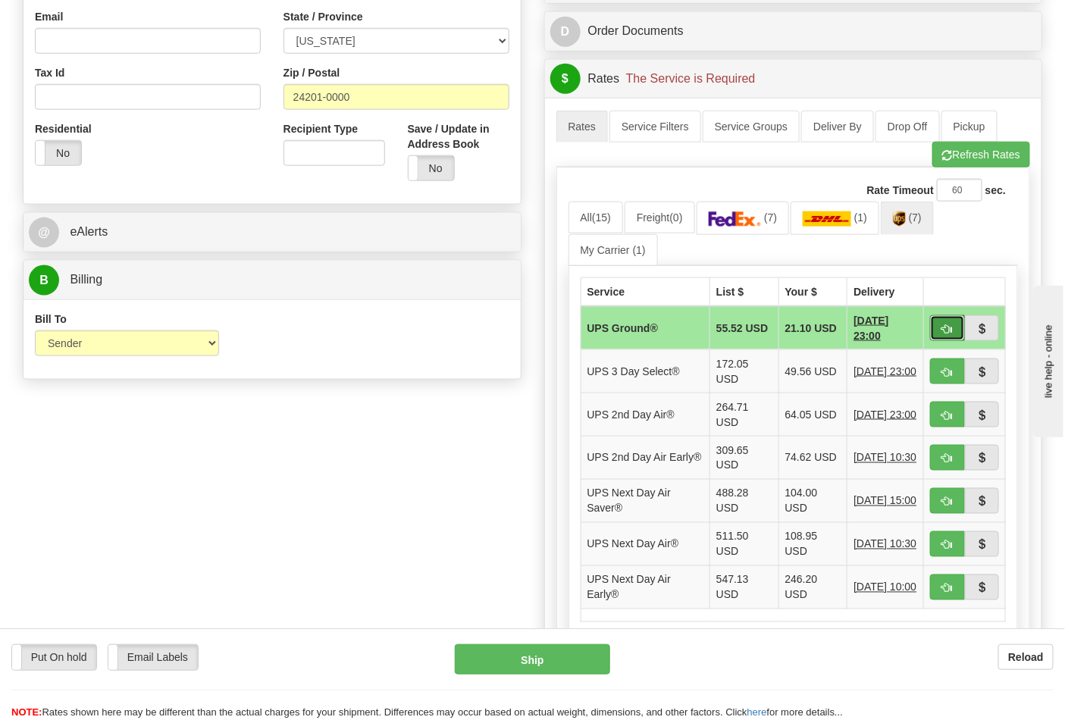
click at [930, 332] on button "button" at bounding box center [947, 328] width 35 height 26
type input "03"
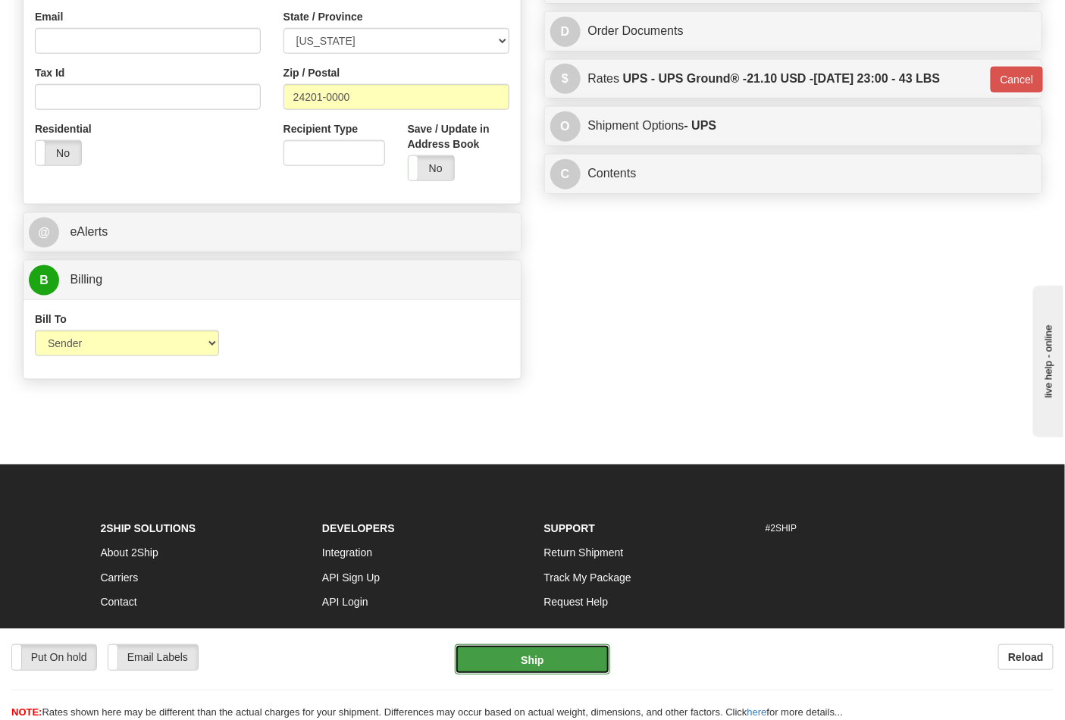
click at [541, 650] on button "Ship" at bounding box center [532, 659] width 155 height 30
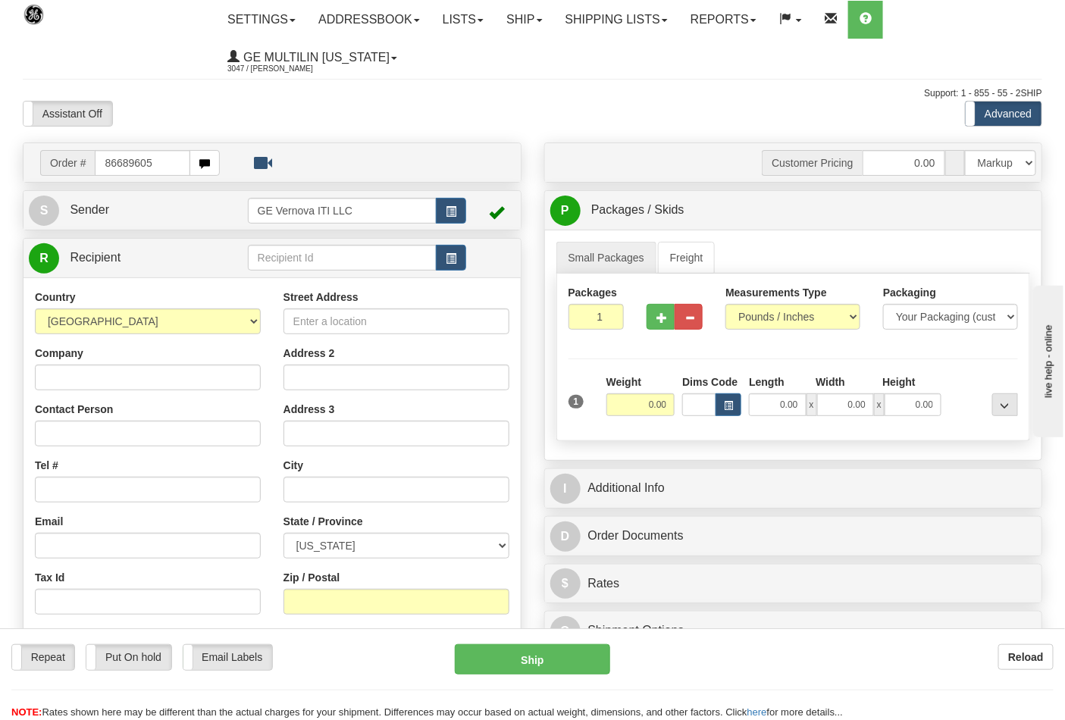
type input "86689605"
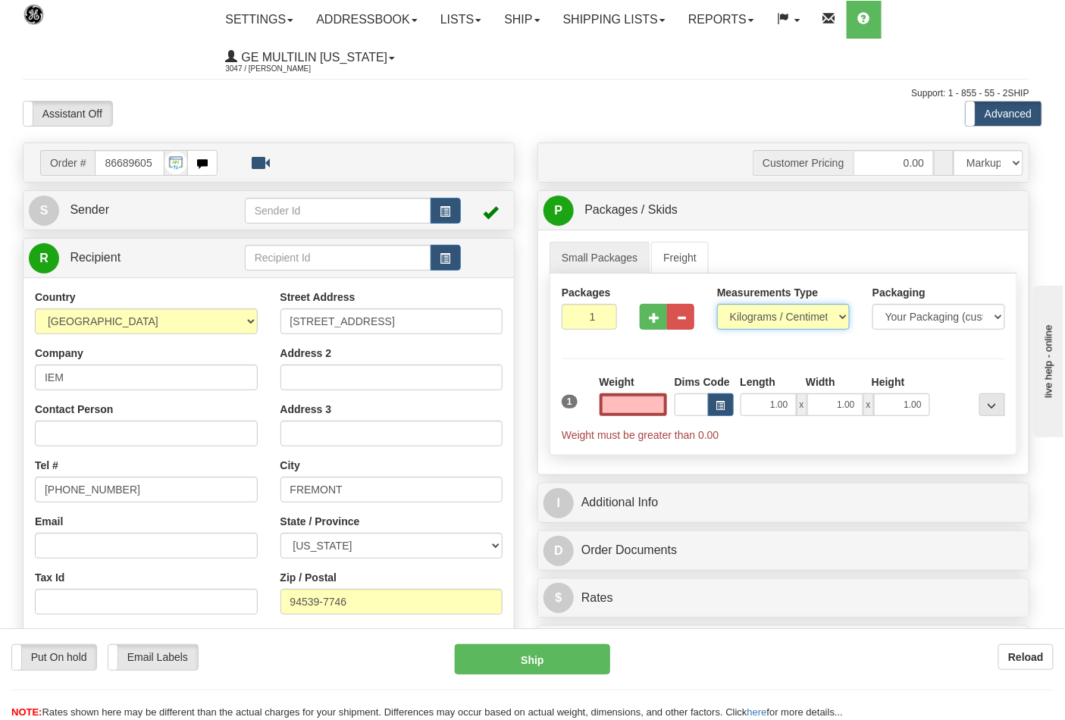
type input "0.00"
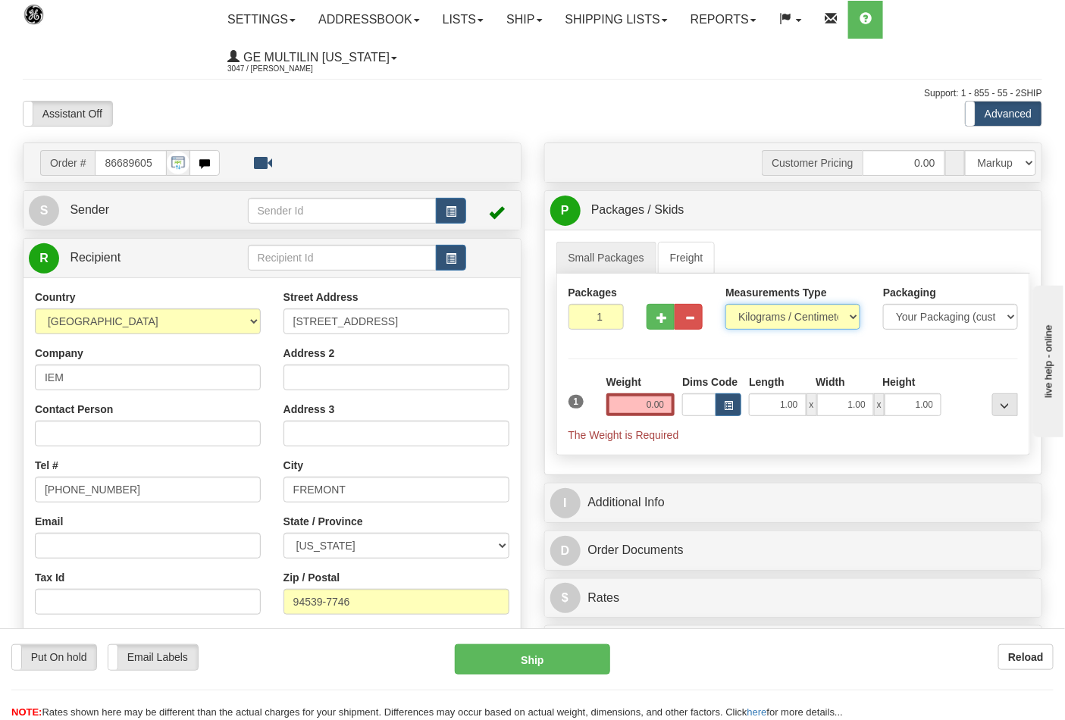
drag, startPoint x: 805, startPoint y: 315, endPoint x: 788, endPoint y: 330, distance: 22.0
click at [805, 315] on select "Pounds / Inches Kilograms / Centimeters" at bounding box center [793, 317] width 135 height 26
select select "0"
click at [726, 305] on select "Pounds / Inches Kilograms / Centimeters" at bounding box center [793, 317] width 135 height 26
click at [668, 400] on input "0.00" at bounding box center [641, 404] width 69 height 23
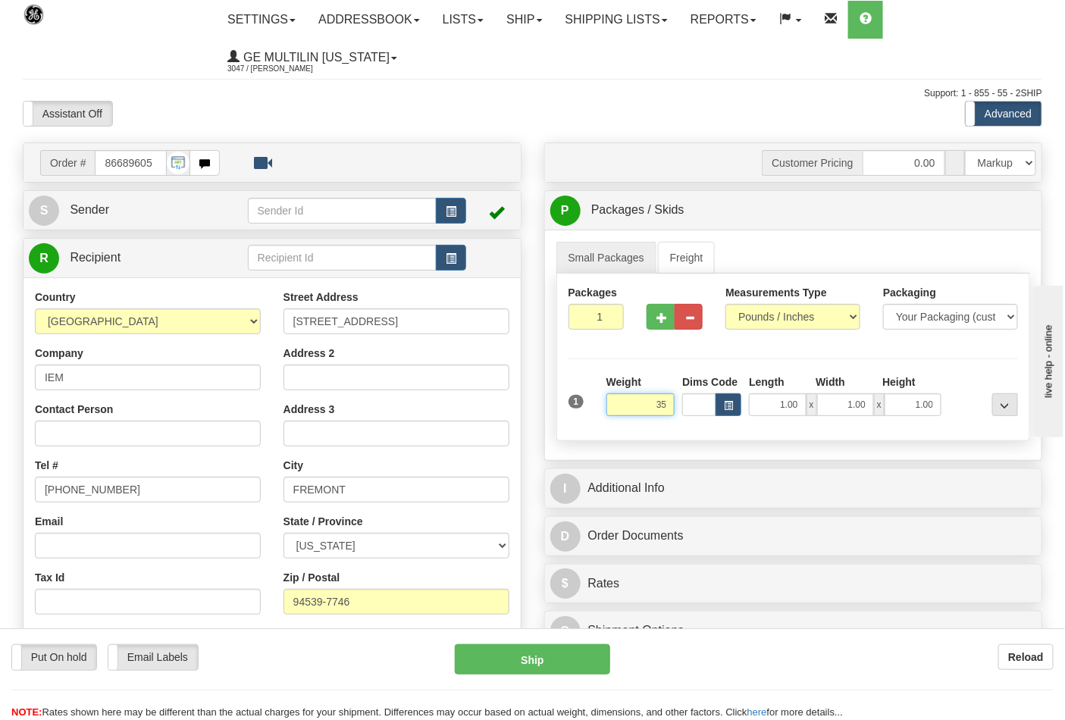
click button "Delete" at bounding box center [0, 0] width 0 height 0
type input "35.00"
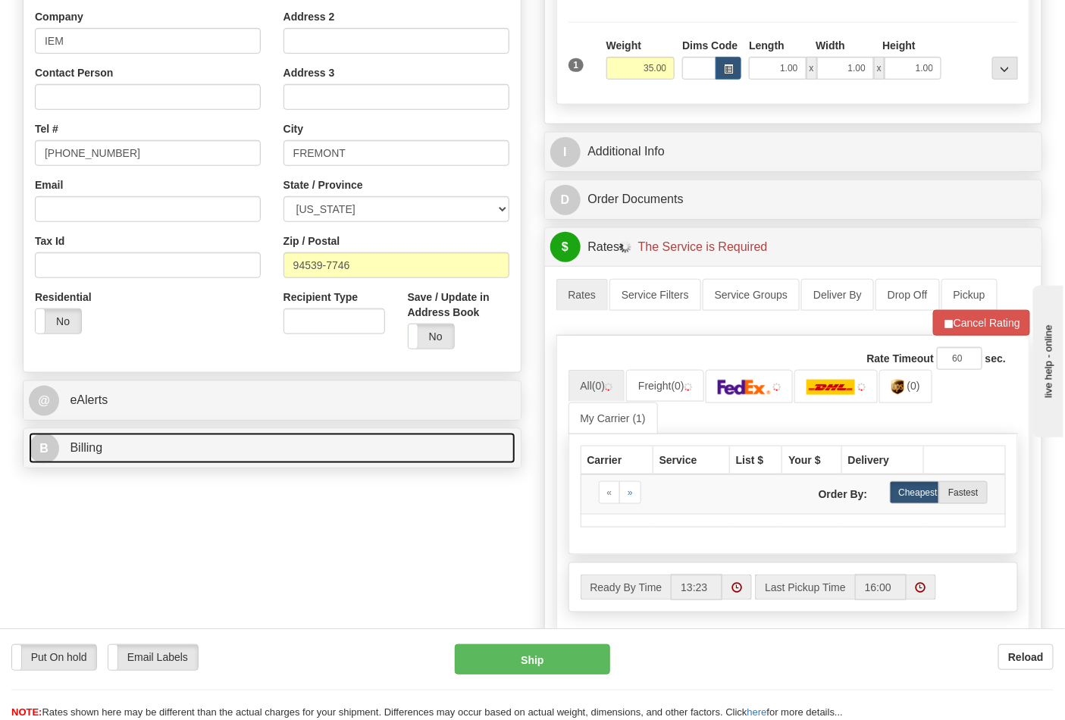
click at [215, 441] on link "B Billing" at bounding box center [272, 448] width 487 height 31
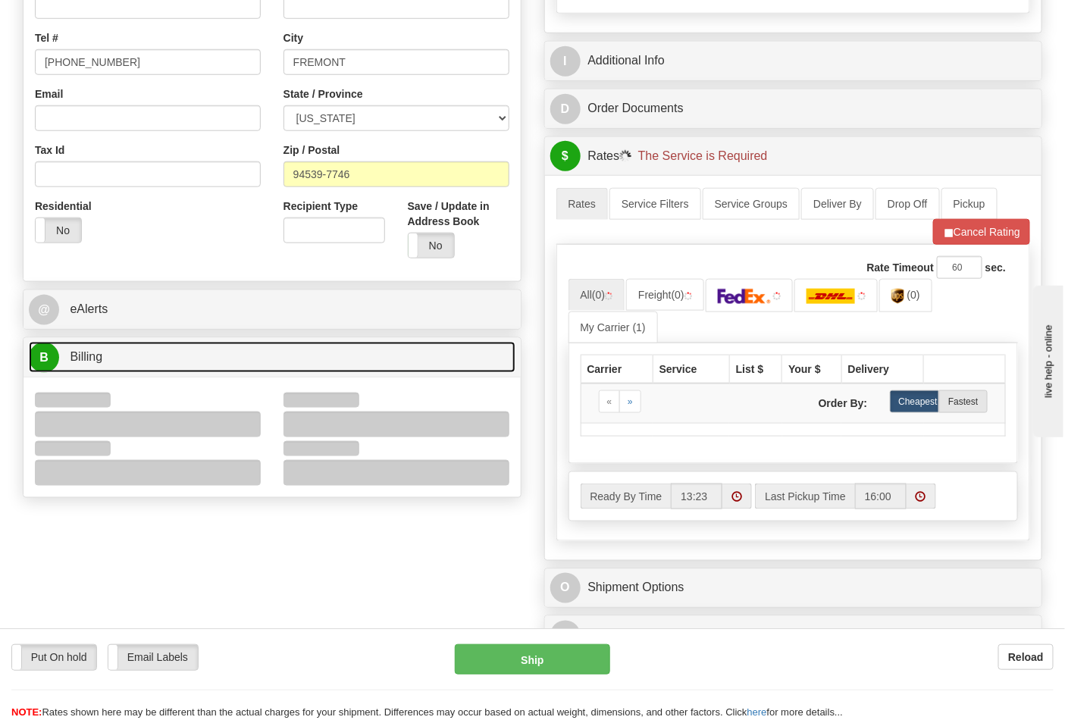
scroll to position [505, 0]
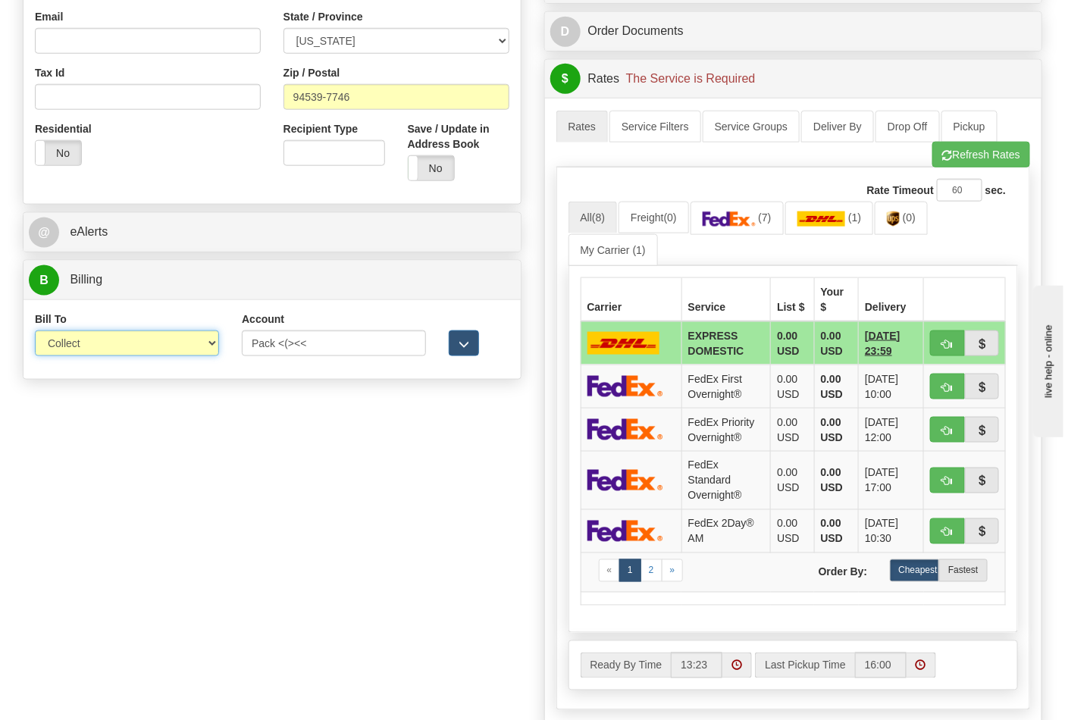
drag, startPoint x: 87, startPoint y: 349, endPoint x: 87, endPoint y: 357, distance: 8.3
click at [87, 349] on select "Sender Recipient Third Party Collect" at bounding box center [127, 344] width 184 height 26
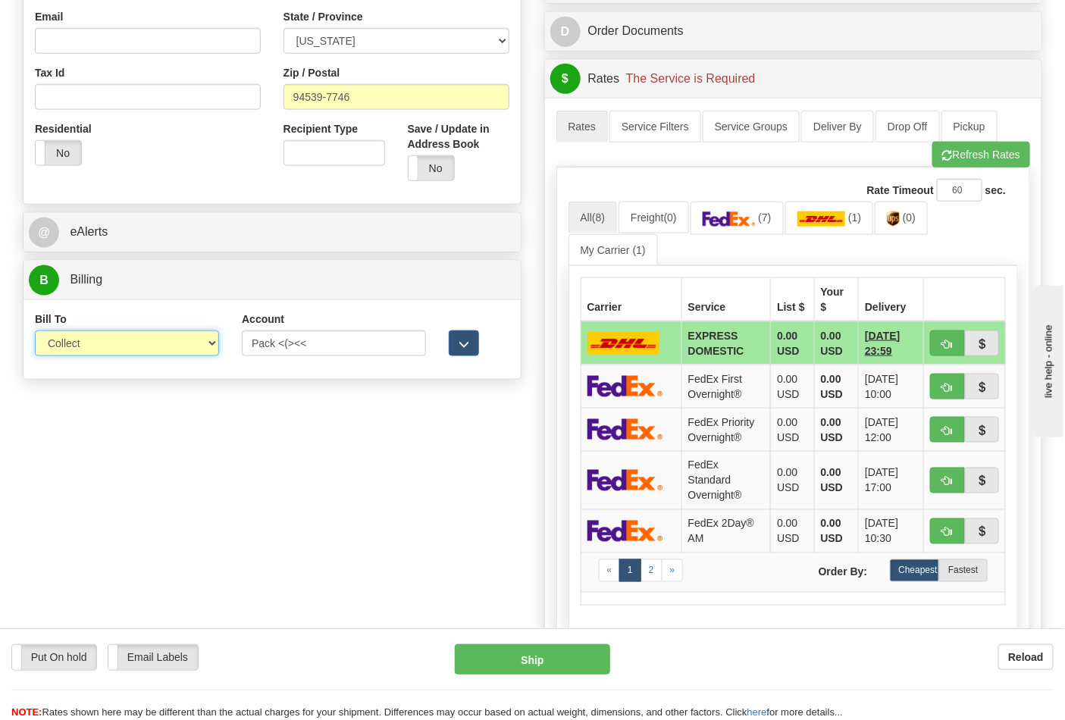
select select "2"
click at [35, 332] on select "Sender Recipient Third Party Collect" at bounding box center [127, 344] width 184 height 26
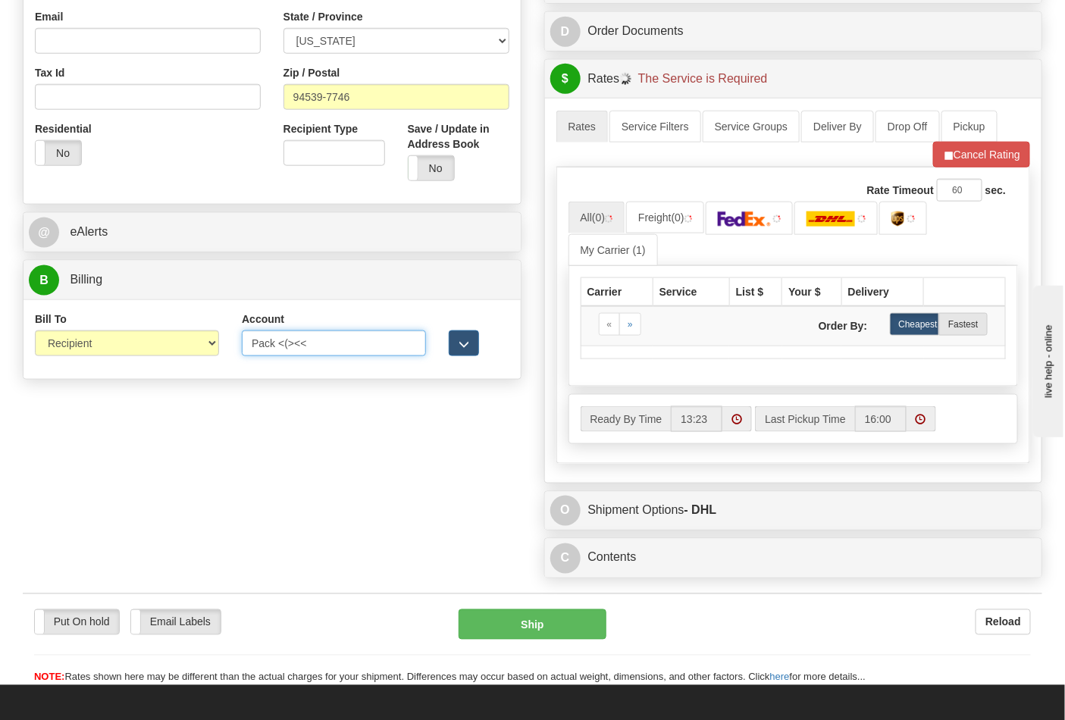
drag, startPoint x: 255, startPoint y: 343, endPoint x: 195, endPoint y: 343, distance: 59.9
click at [195, 343] on div "Bill To Sender Recipient Third Party Collect Account Pack <(><< 3rd Party Accou…" at bounding box center [272, 340] width 497 height 56
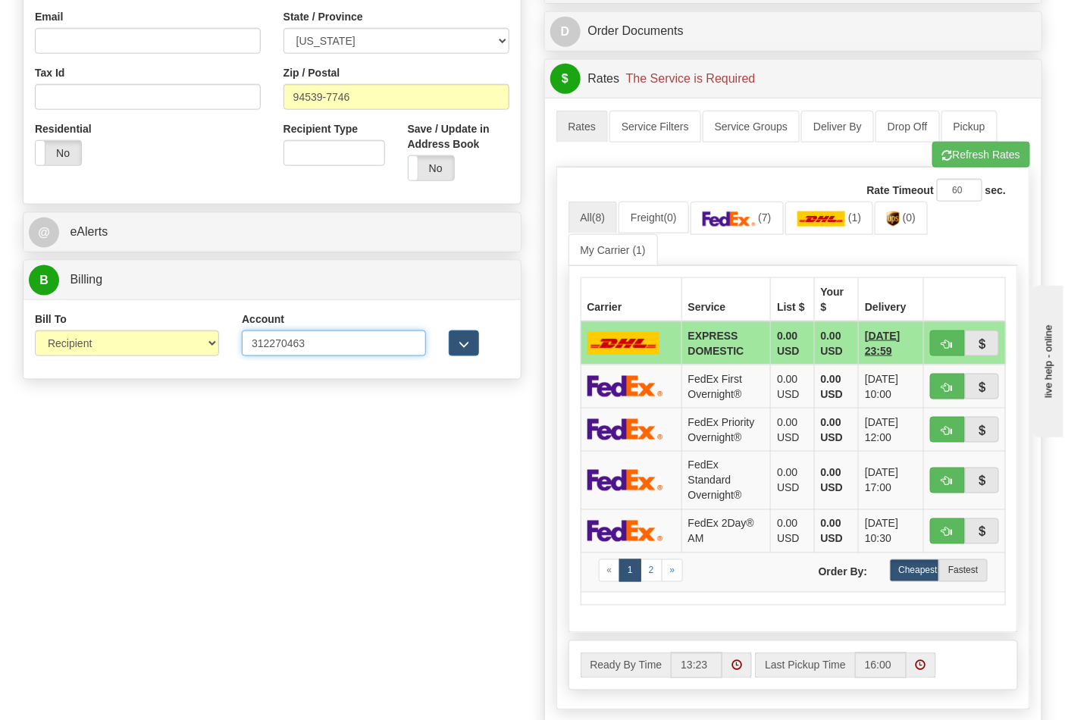
type input "312270463"
click button "Delete" at bounding box center [0, 0] width 0 height 0
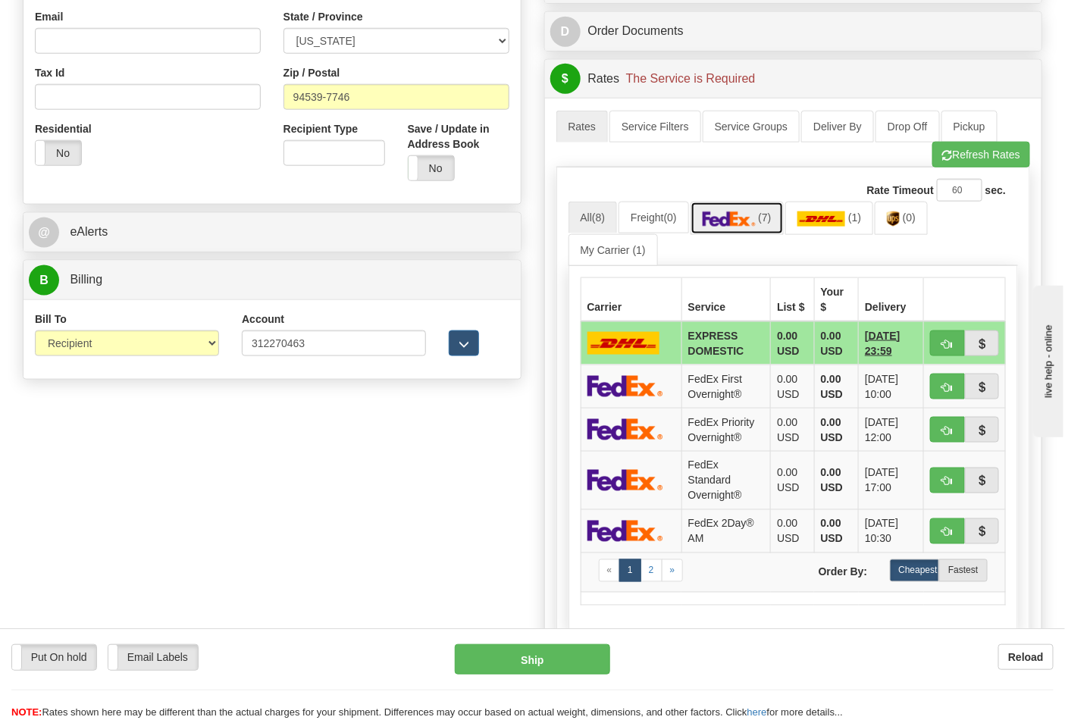
click at [763, 223] on link "(7)" at bounding box center [737, 218] width 93 height 33
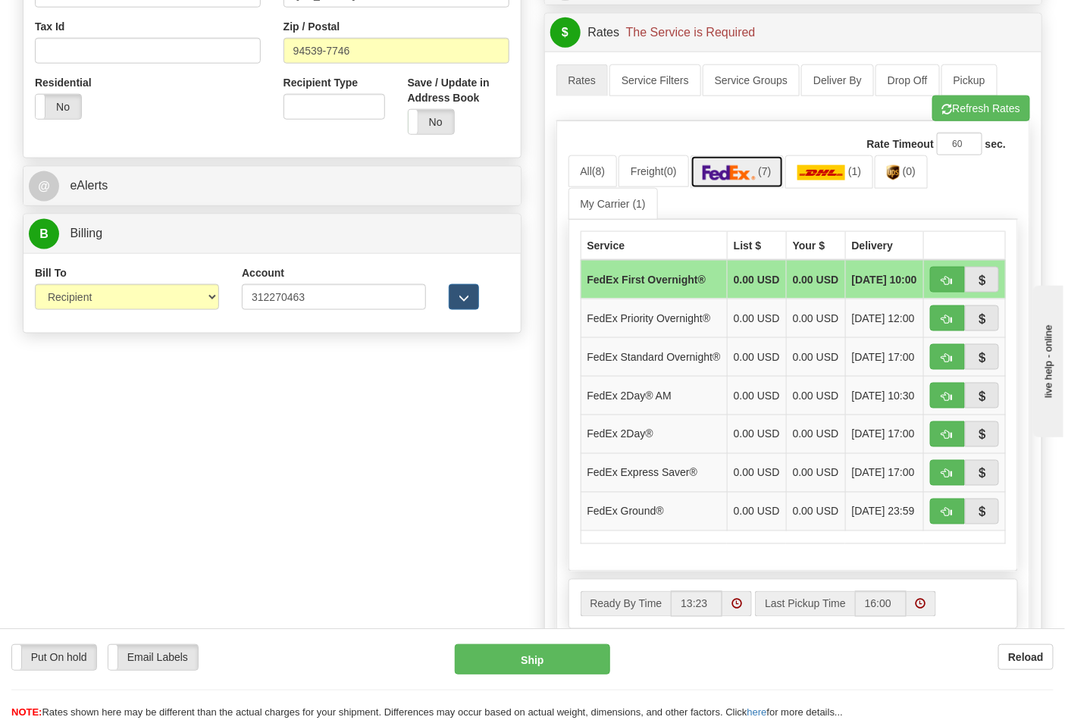
scroll to position [589, 0]
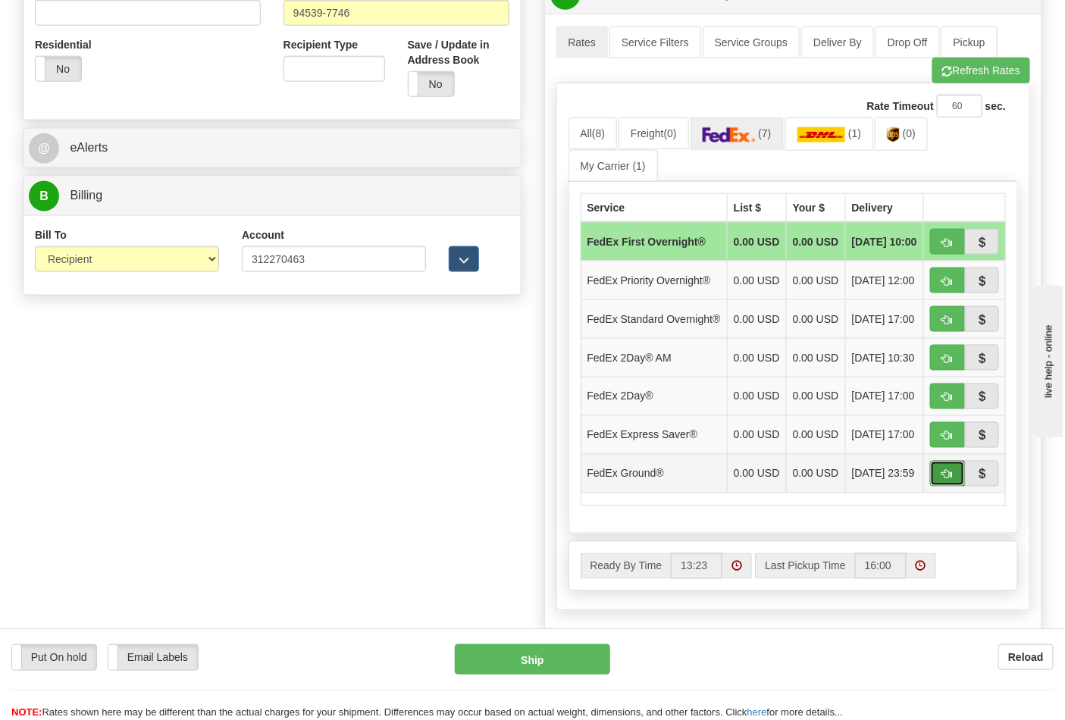
click at [944, 480] on span "button" at bounding box center [947, 475] width 11 height 10
type input "92"
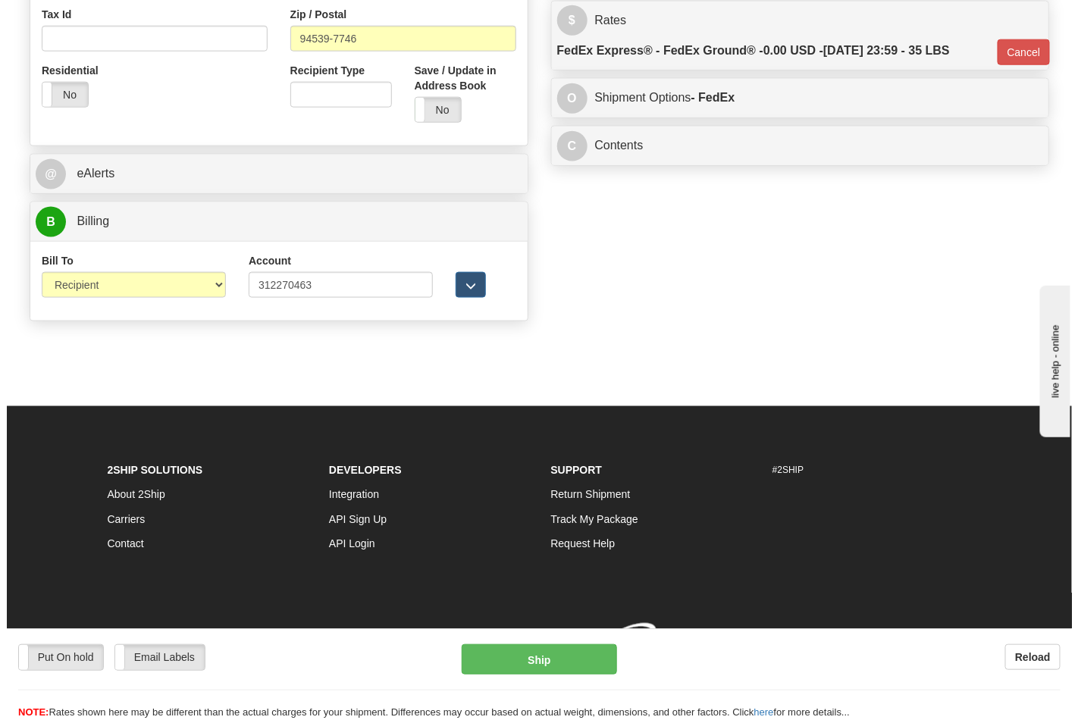
scroll to position [566, 0]
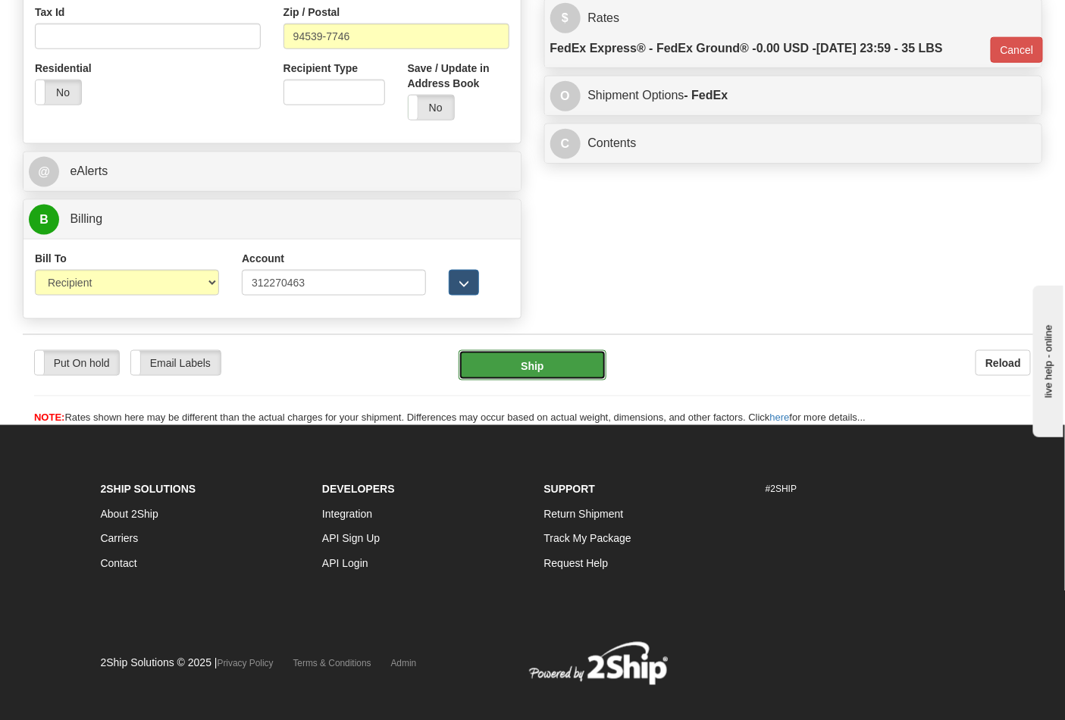
click at [563, 367] on button "Ship" at bounding box center [532, 365] width 147 height 30
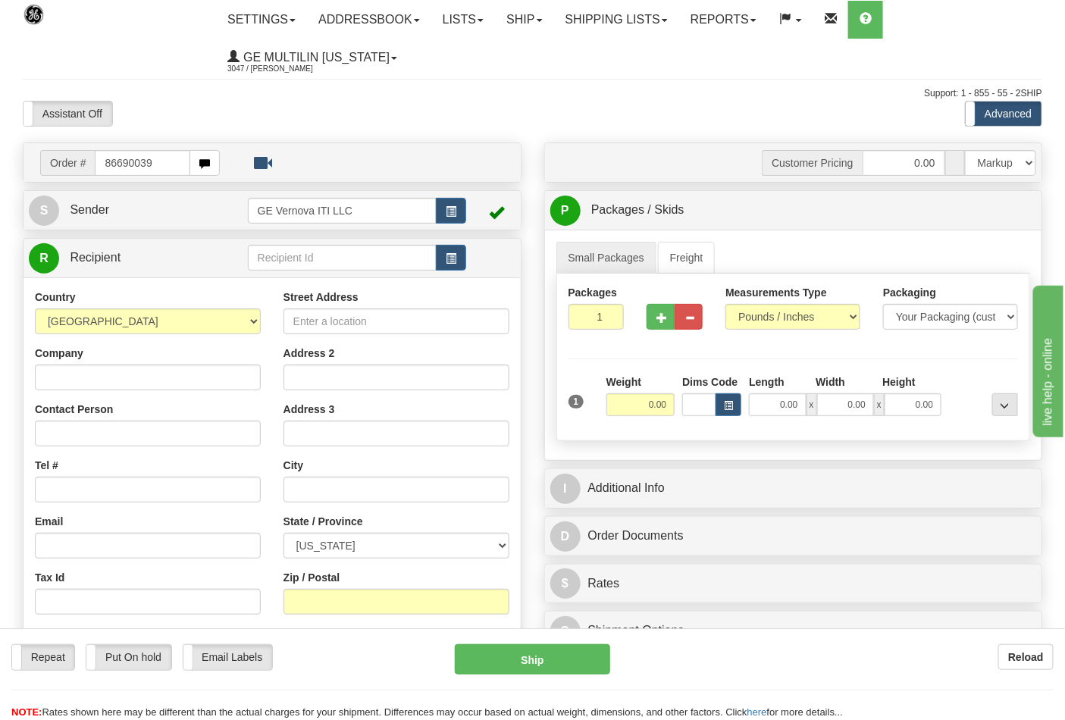
type input "86690039"
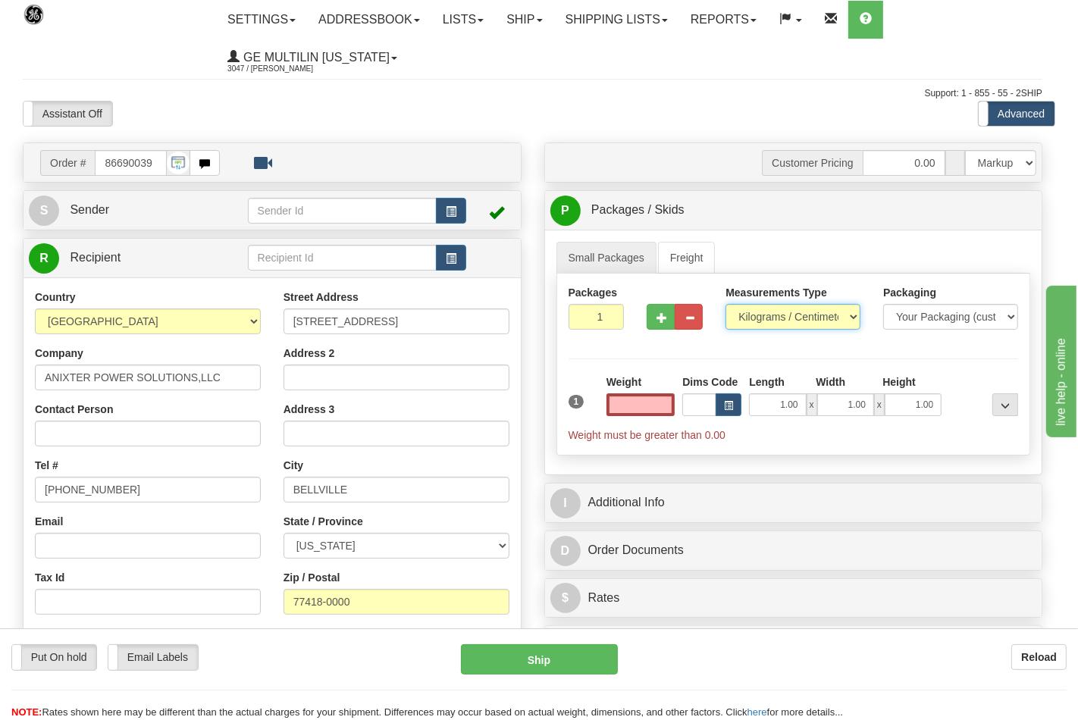
type input "0.00"
click at [778, 317] on select "Pounds / Inches Kilograms / Centimeters" at bounding box center [793, 317] width 135 height 26
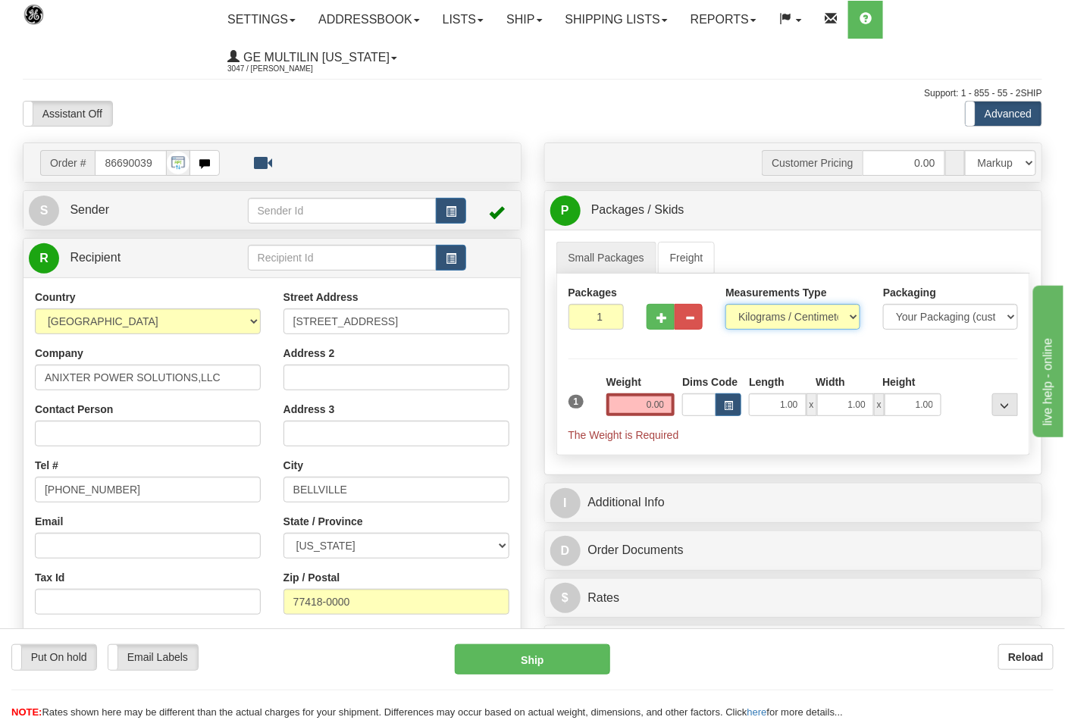
select select "0"
click at [726, 305] on select "Pounds / Inches Kilograms / Centimeters" at bounding box center [793, 317] width 135 height 26
click at [675, 403] on input "0.00" at bounding box center [641, 404] width 69 height 23
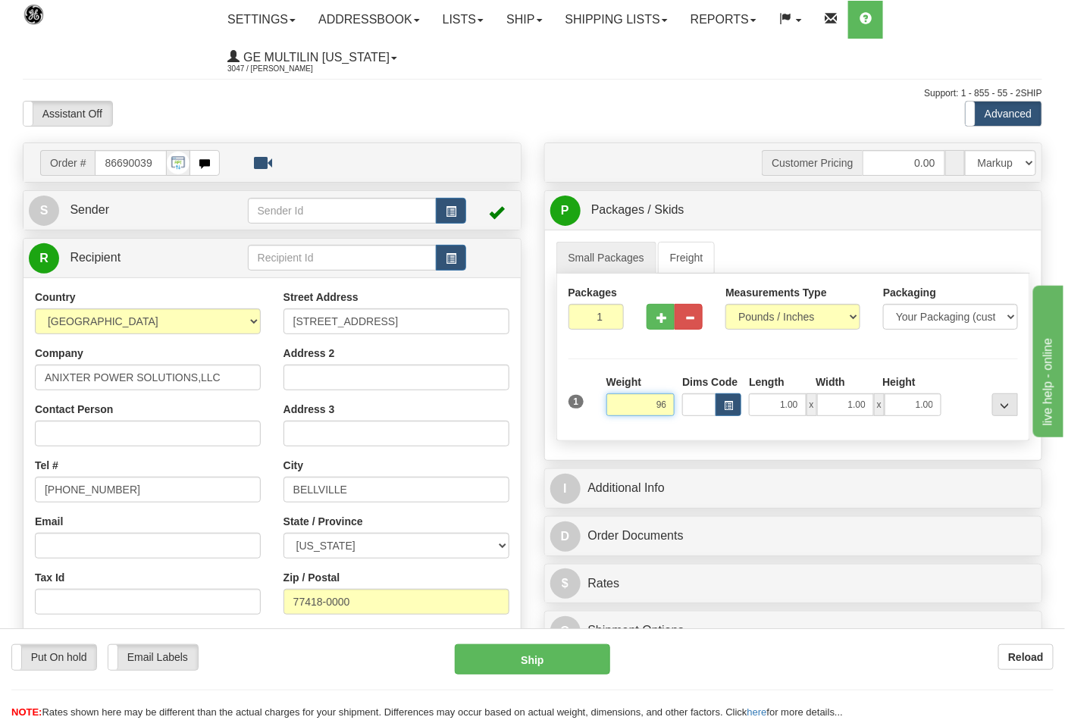
click button "Delete" at bounding box center [0, 0] width 0 height 0
type input "96.00"
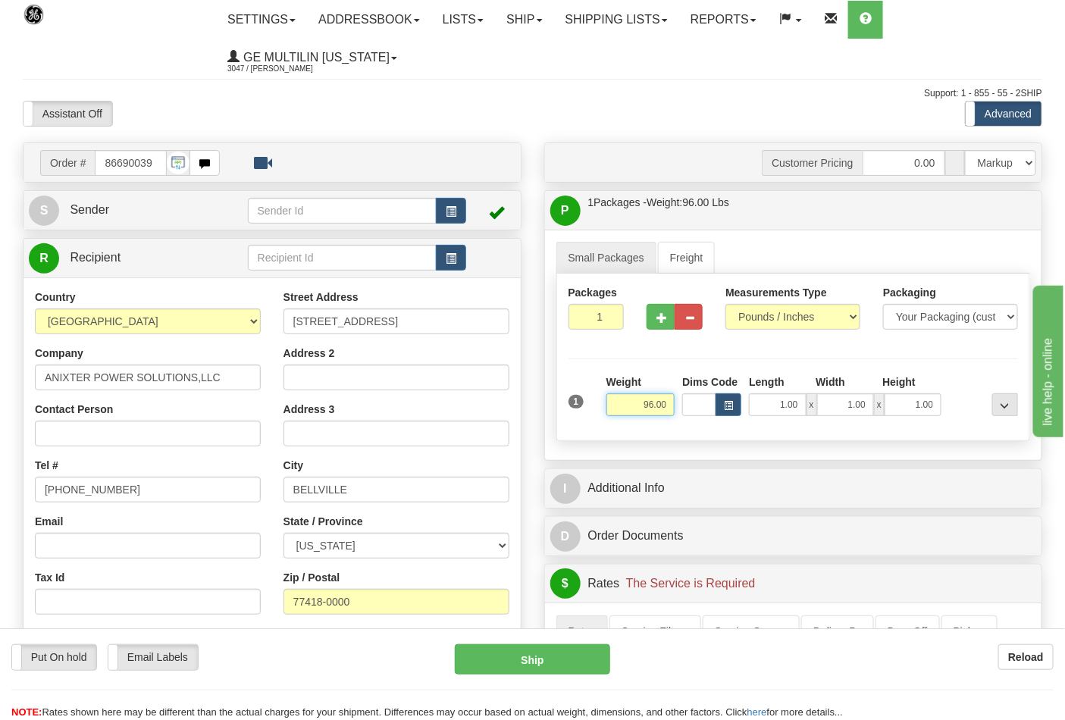
scroll to position [337, 0]
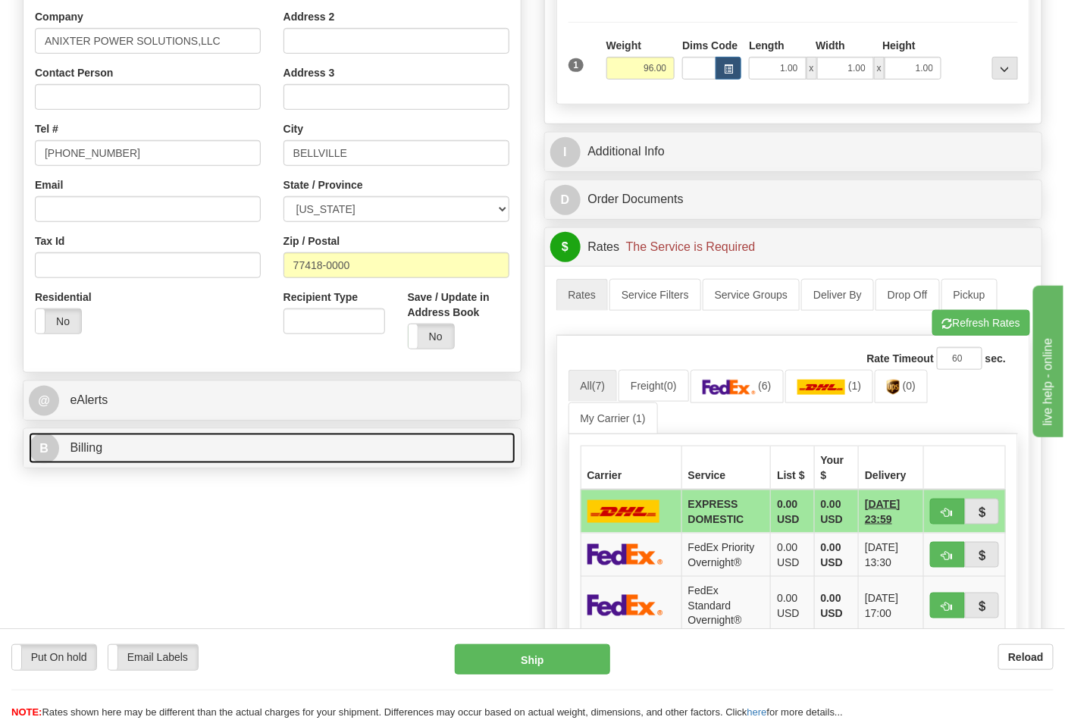
click at [157, 444] on link "B Billing" at bounding box center [272, 448] width 487 height 31
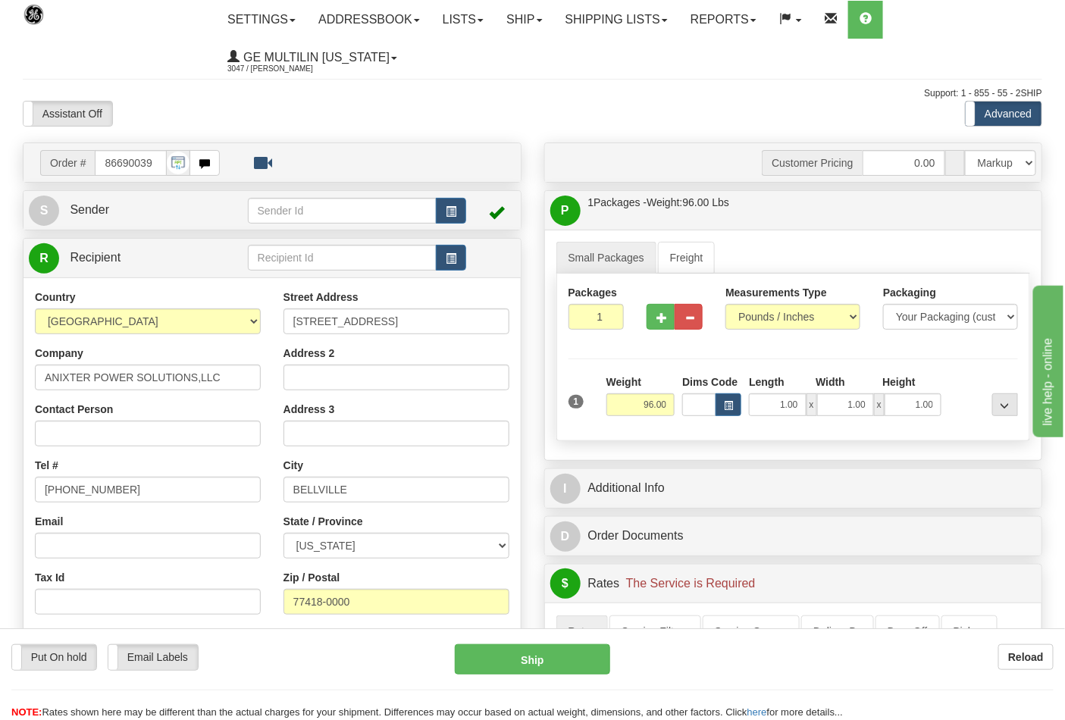
scroll to position [505, 0]
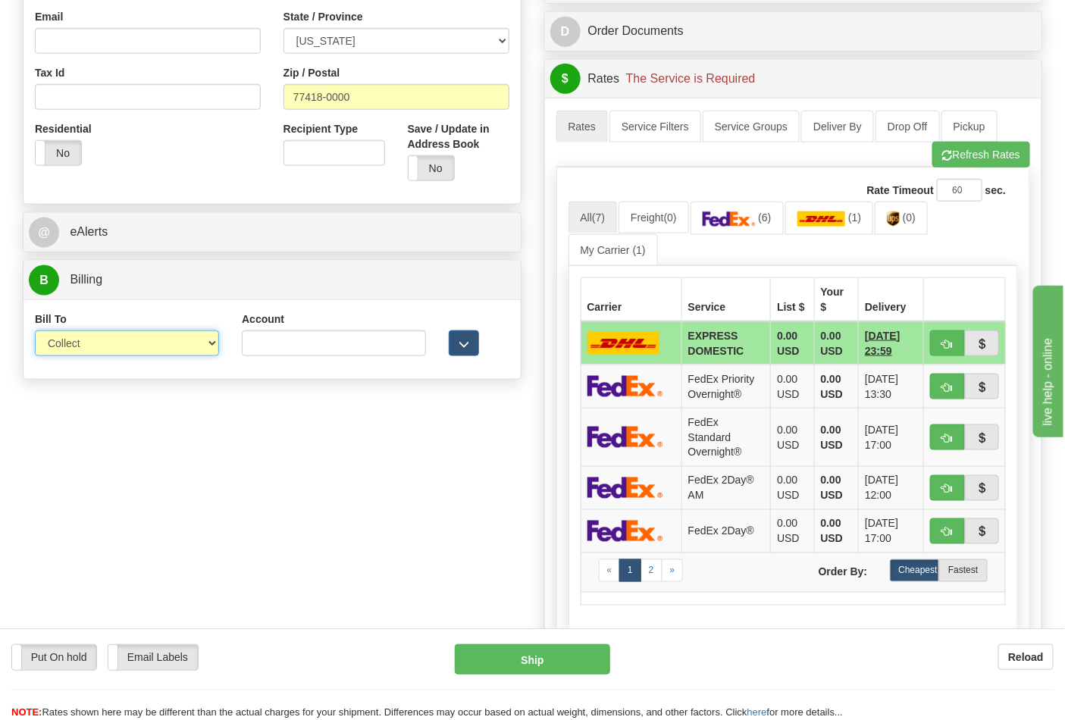
click at [86, 345] on select "Sender Recipient Third Party Collect" at bounding box center [127, 344] width 184 height 26
select select "2"
click at [35, 332] on select "Sender Recipient Third Party Collect" at bounding box center [127, 344] width 184 height 26
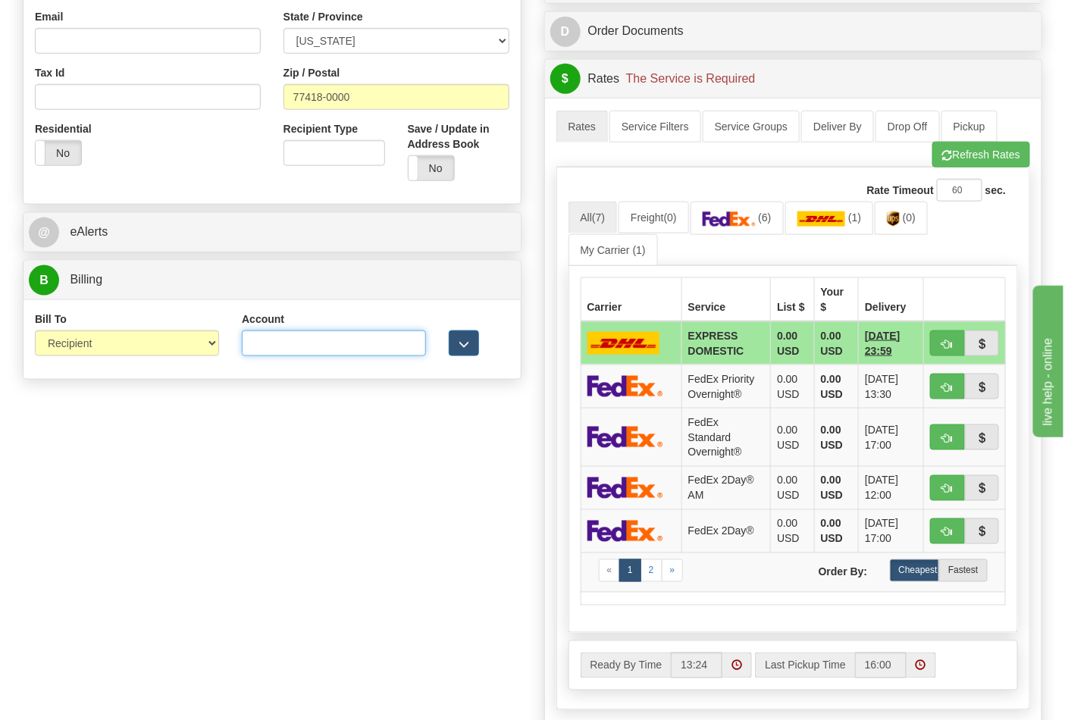
click at [297, 342] on input "Account" at bounding box center [334, 344] width 184 height 26
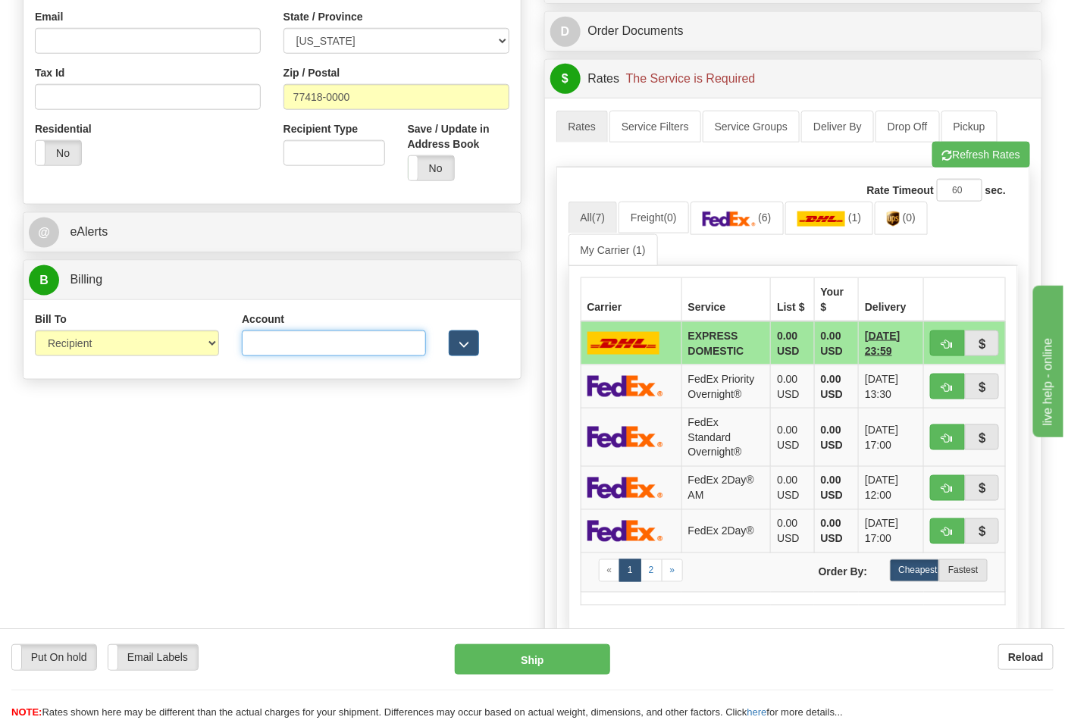
paste input "595A46"
type input "595A46"
click at [965, 164] on button "Refresh Rates" at bounding box center [982, 155] width 98 height 26
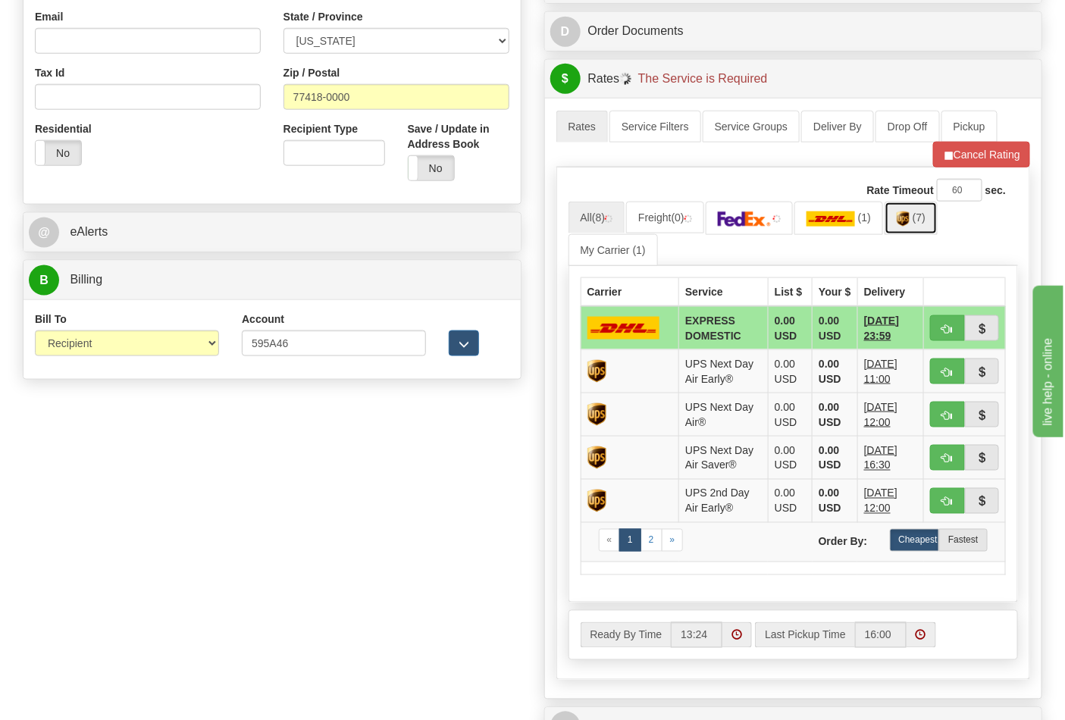
click at [910, 227] on img at bounding box center [903, 219] width 13 height 15
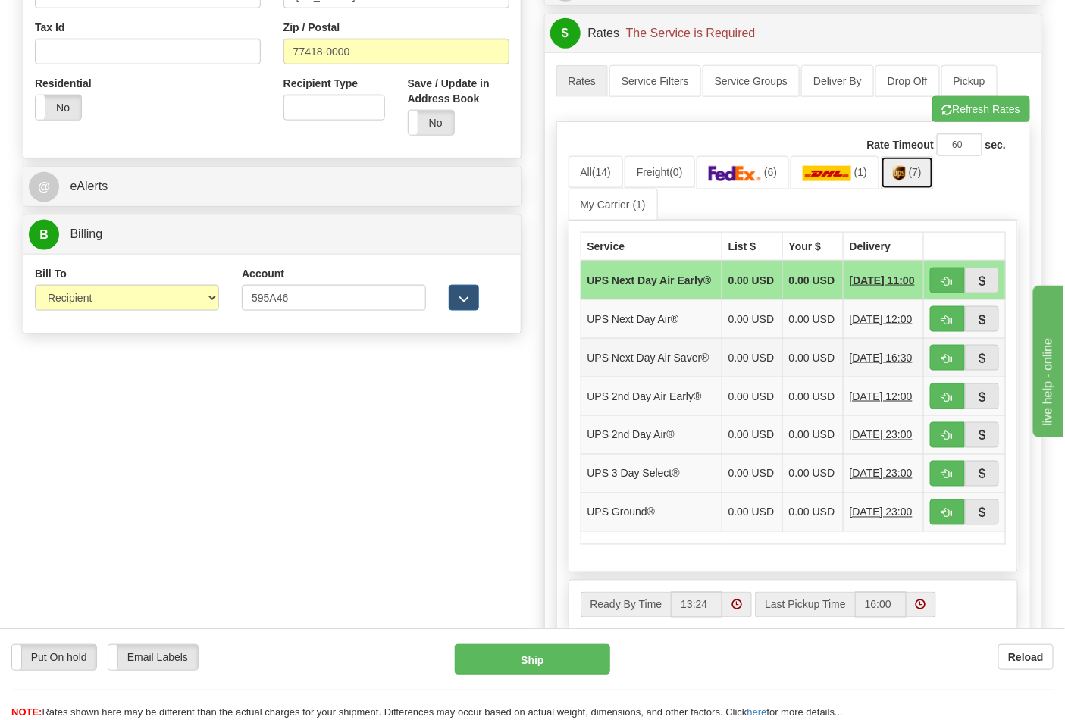
scroll to position [673, 0]
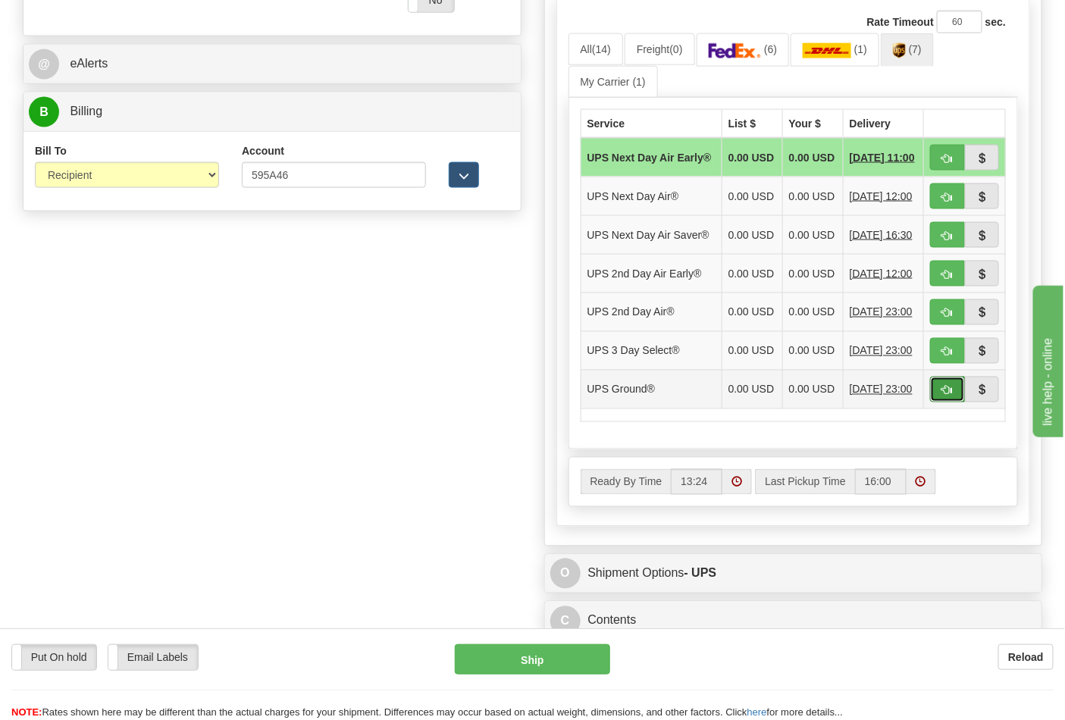
drag, startPoint x: 952, startPoint y: 427, endPoint x: 942, endPoint y: 425, distance: 10.1
click at [951, 403] on button "button" at bounding box center [947, 390] width 35 height 26
type input "03"
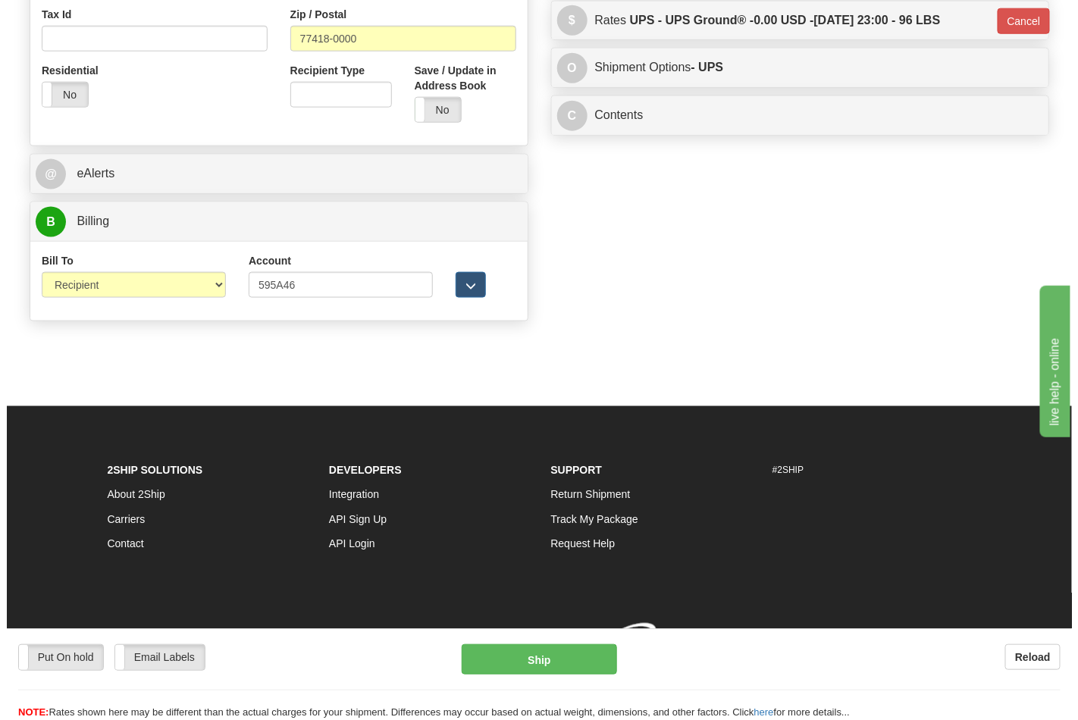
scroll to position [588, 0]
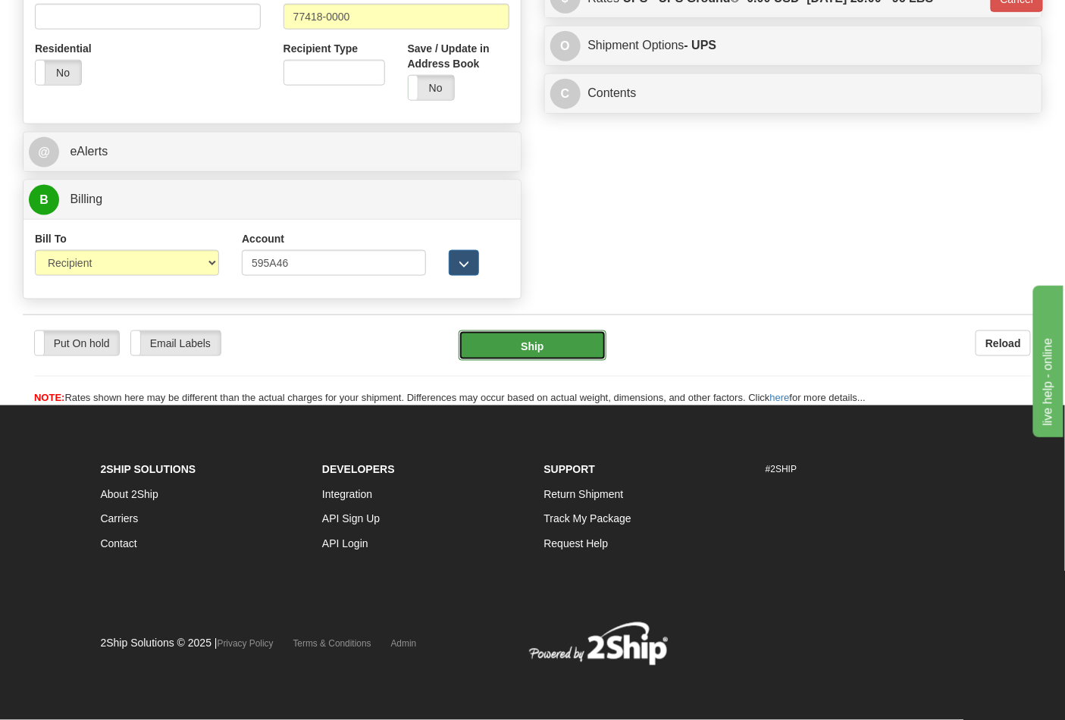
click at [544, 343] on button "Ship" at bounding box center [532, 346] width 147 height 30
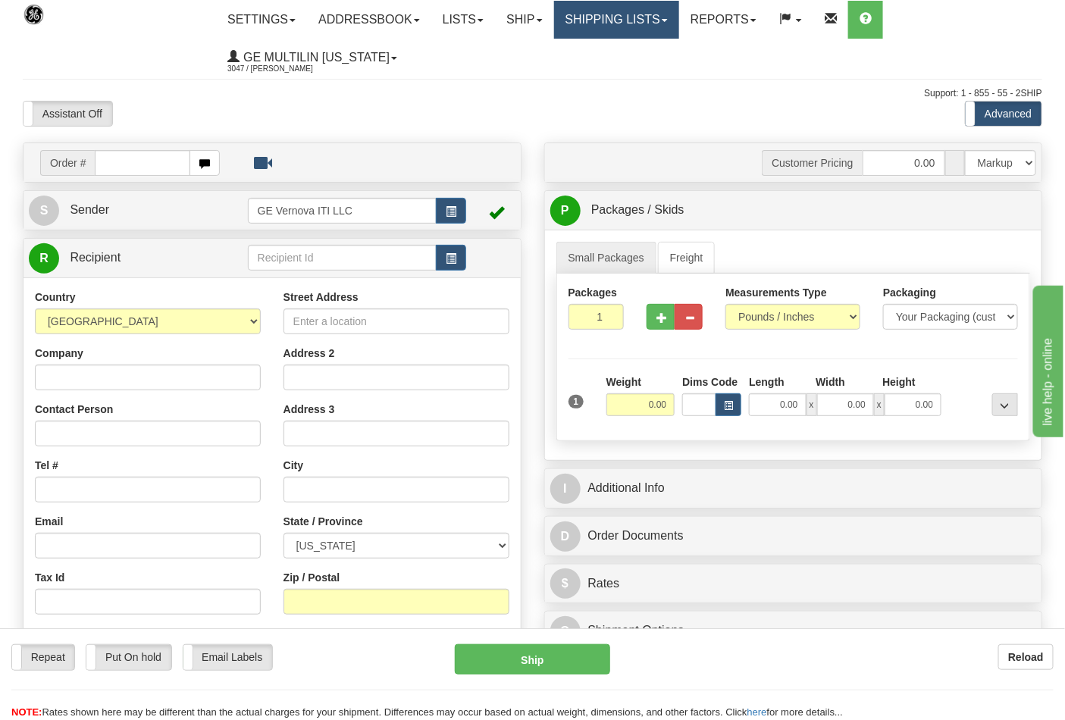
click at [632, 11] on link "Shipping lists" at bounding box center [616, 20] width 125 height 38
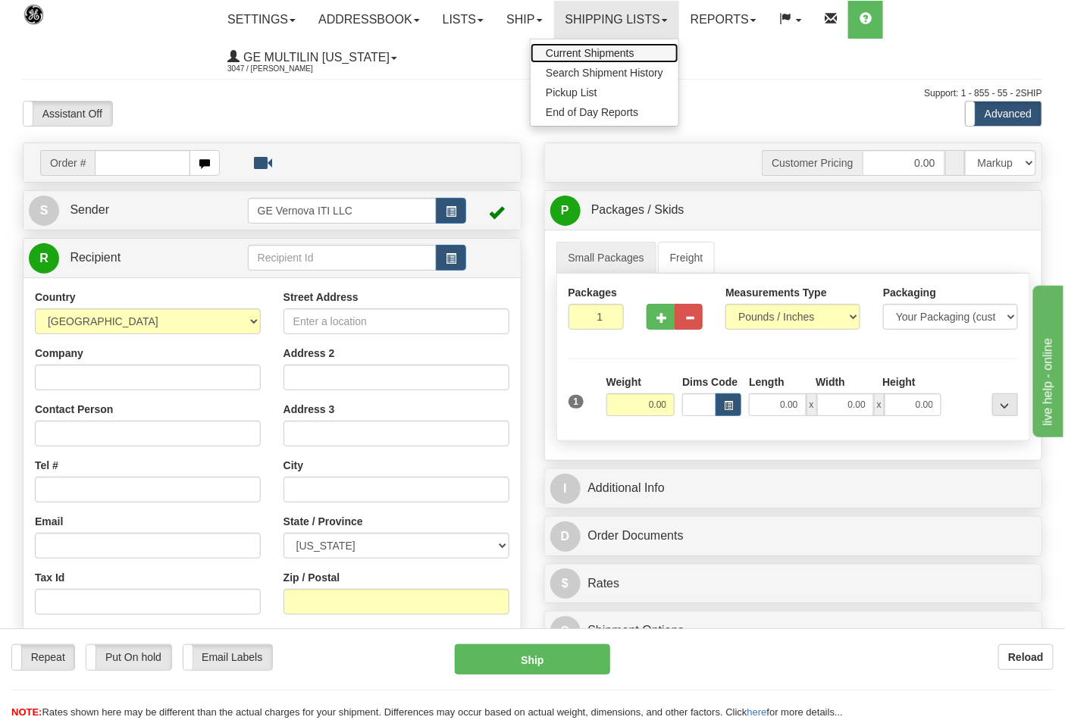
click at [615, 49] on span "Current Shipments" at bounding box center [590, 53] width 89 height 12
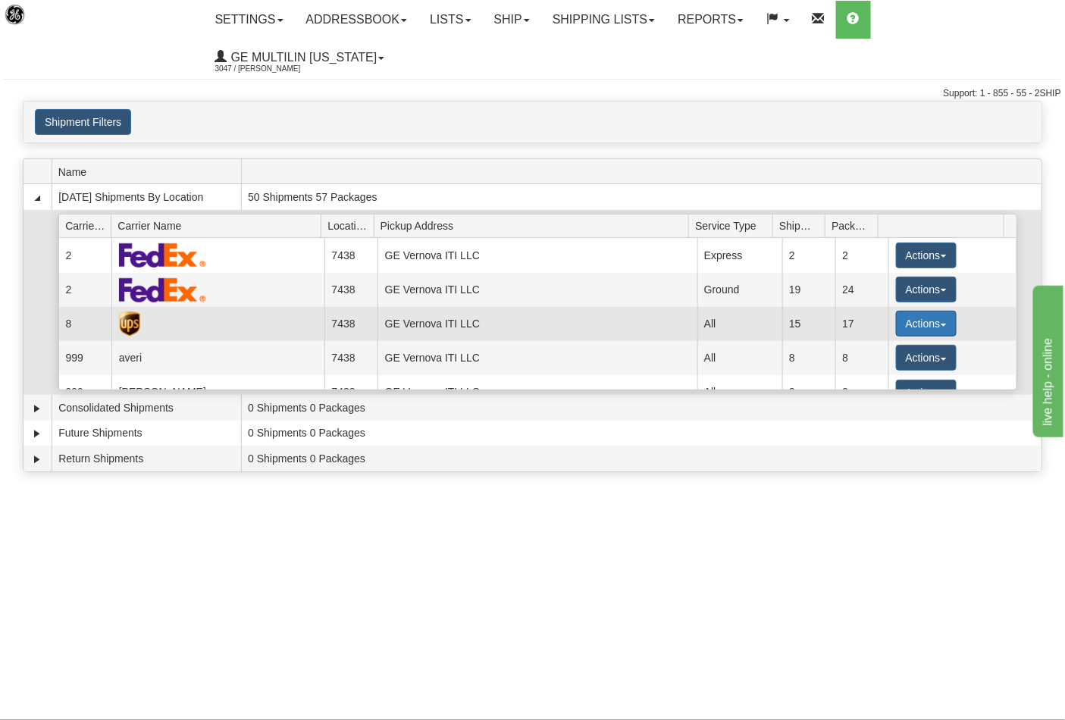
click at [904, 311] on button "Actions" at bounding box center [926, 324] width 61 height 26
click at [877, 343] on link "Details" at bounding box center [895, 353] width 121 height 20
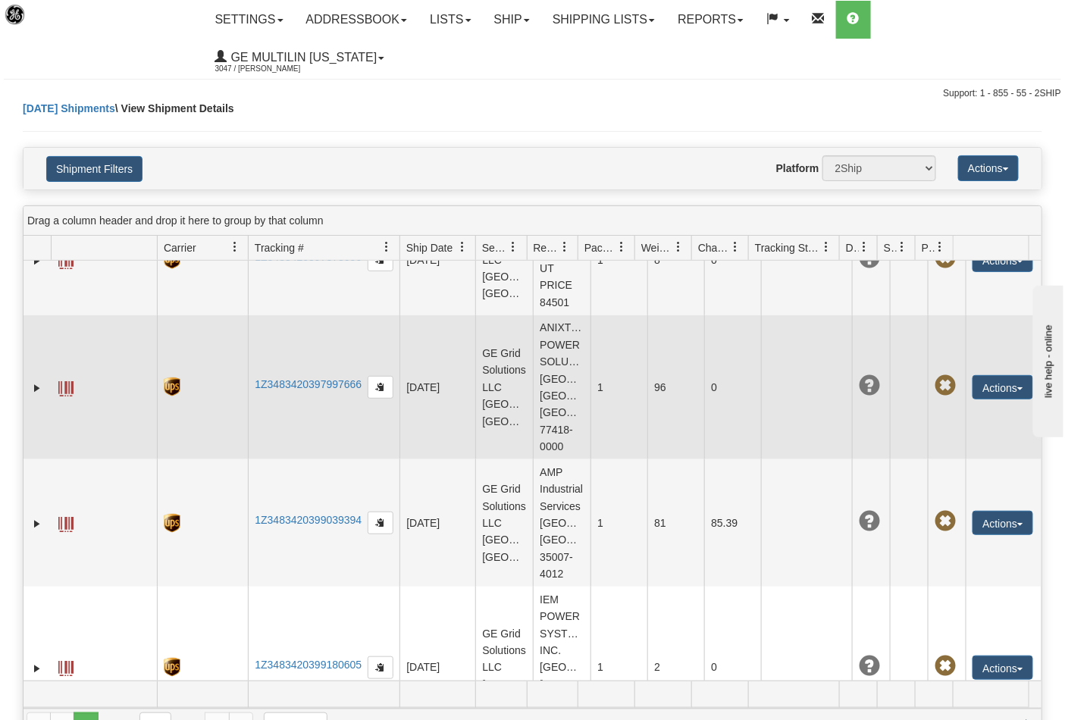
scroll to position [1608, 0]
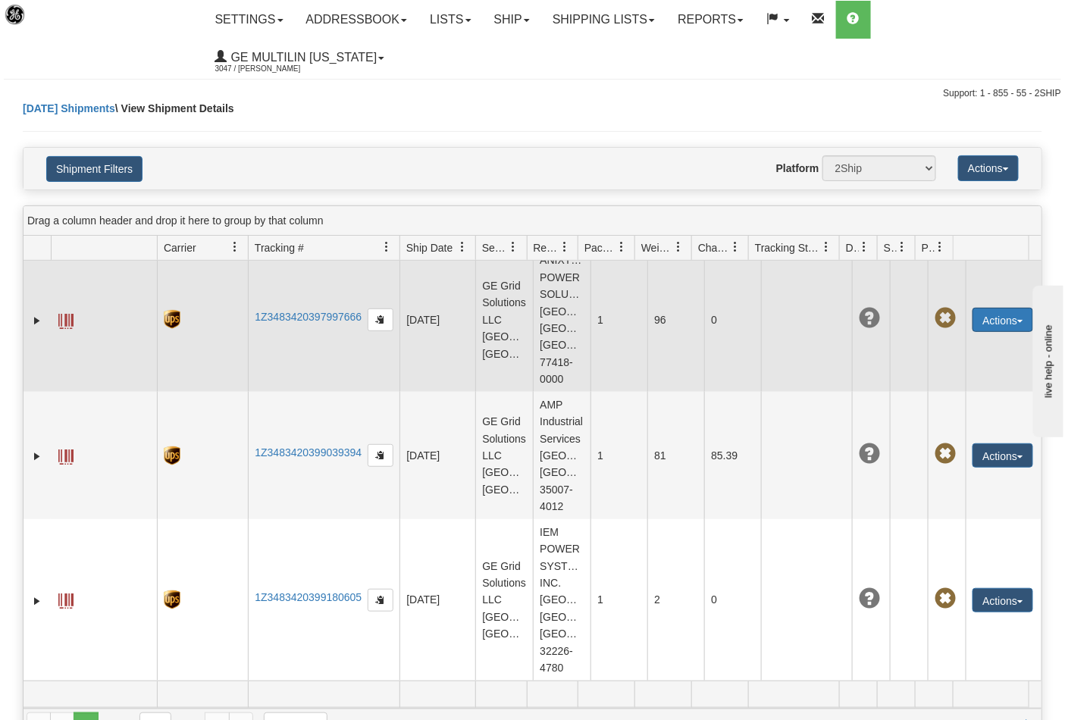
click at [996, 311] on button "Actions" at bounding box center [1003, 320] width 61 height 24
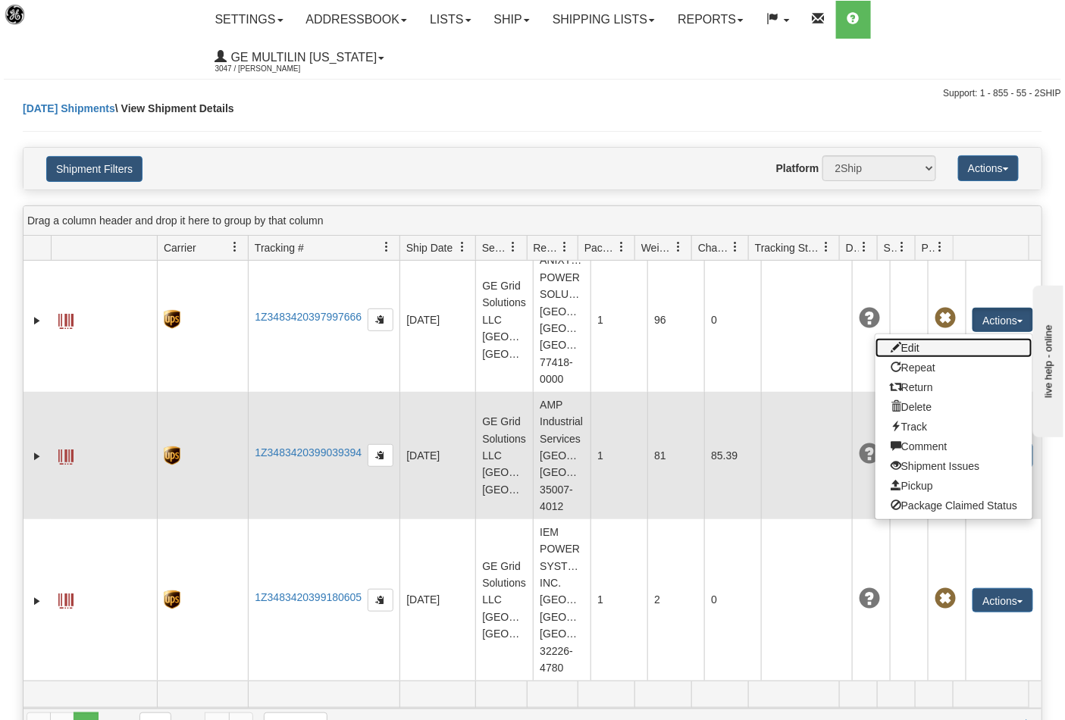
drag, startPoint x: 903, startPoint y: 343, endPoint x: 778, endPoint y: 377, distance: 129.7
click at [903, 343] on link "Edit" at bounding box center [954, 348] width 157 height 20
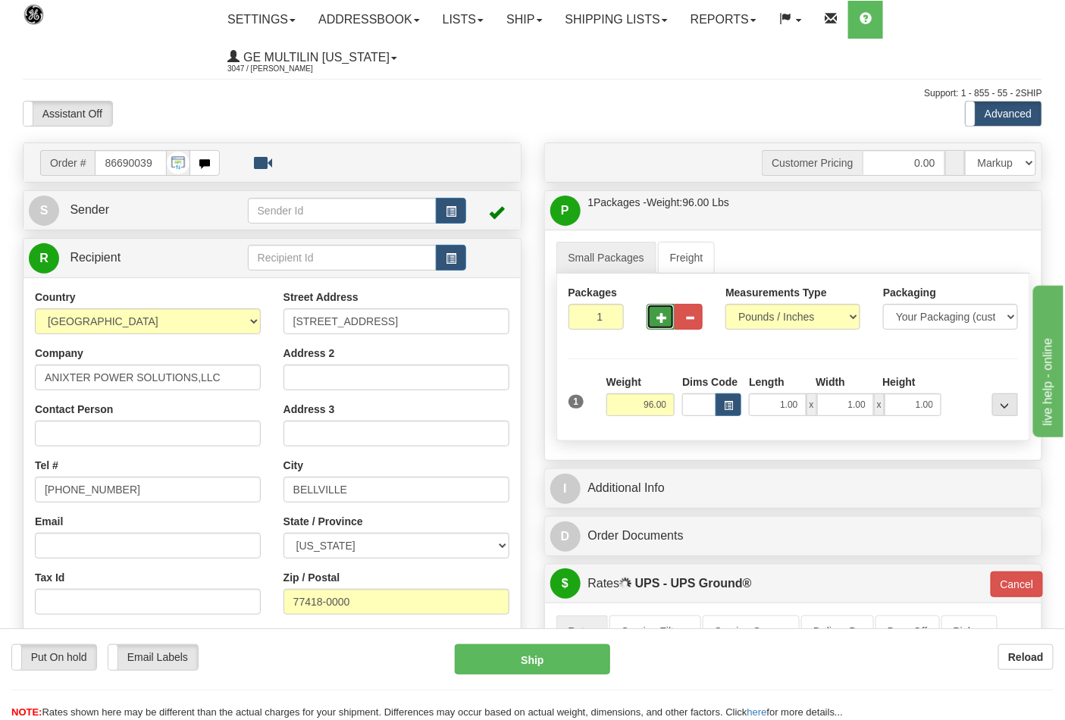
click at [657, 321] on span "button" at bounding box center [662, 318] width 11 height 10
type input "2"
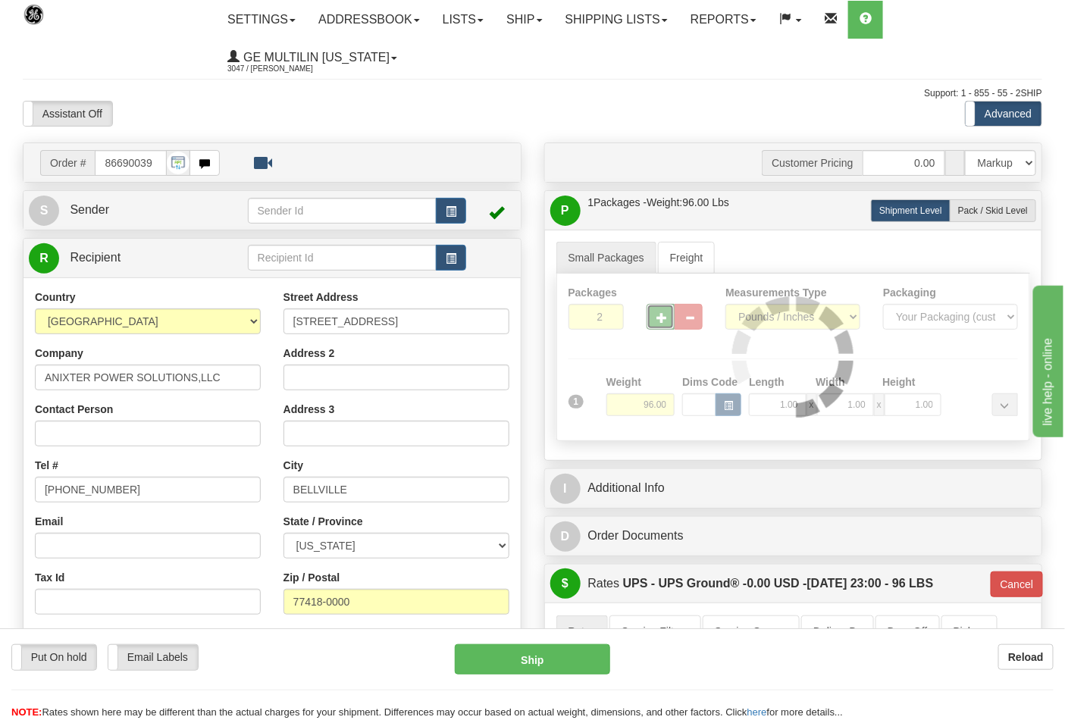
type input "03"
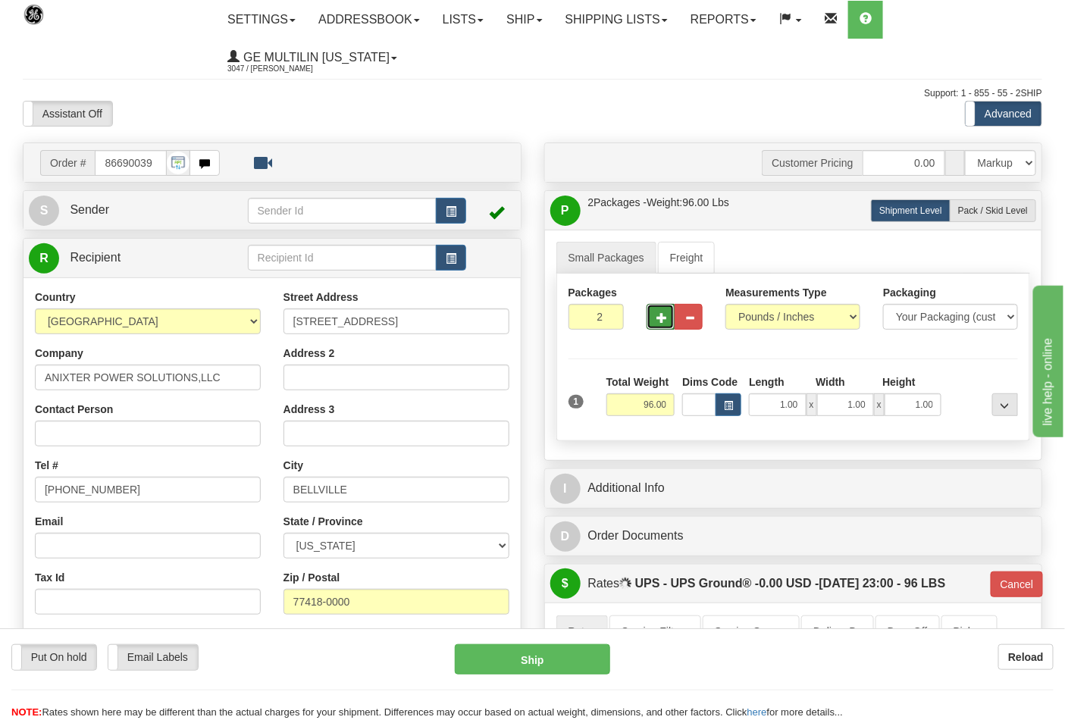
click at [658, 321] on span "button" at bounding box center [662, 318] width 11 height 10
type input "4"
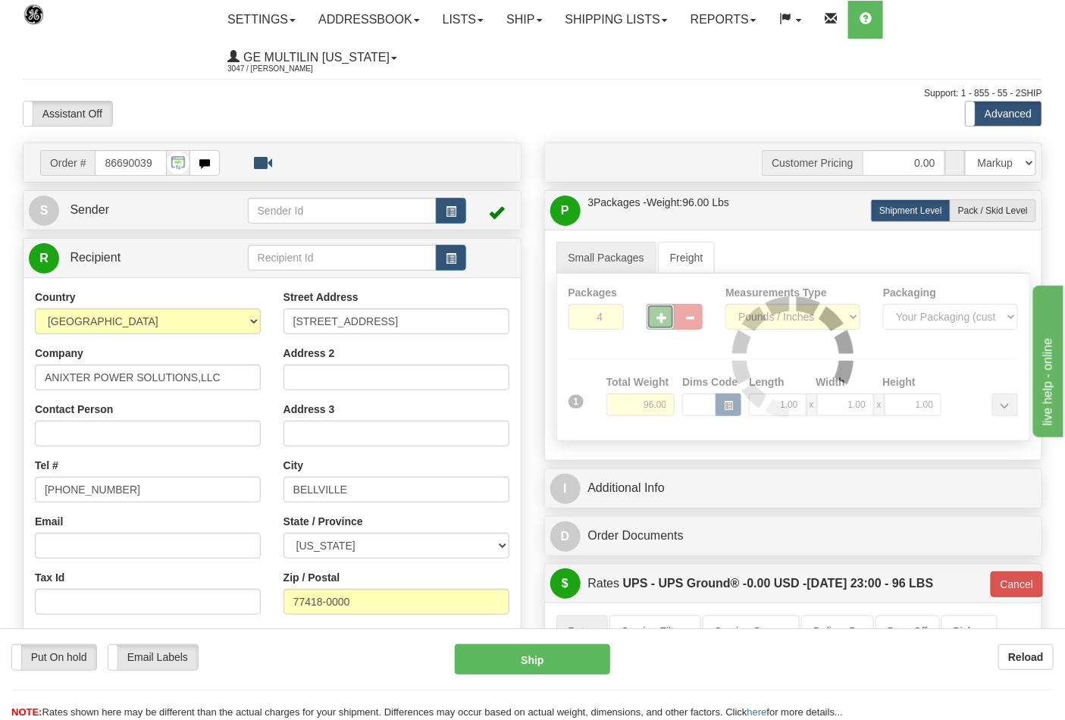
type input "03"
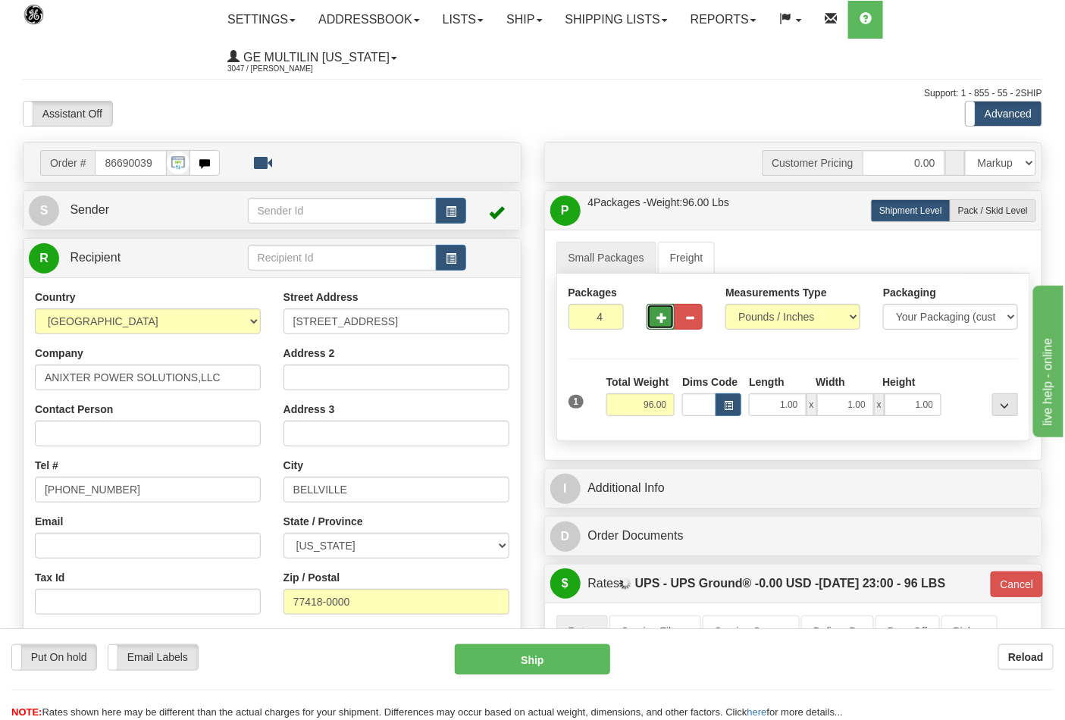
click at [658, 321] on span "button" at bounding box center [662, 318] width 11 height 10
type input "5"
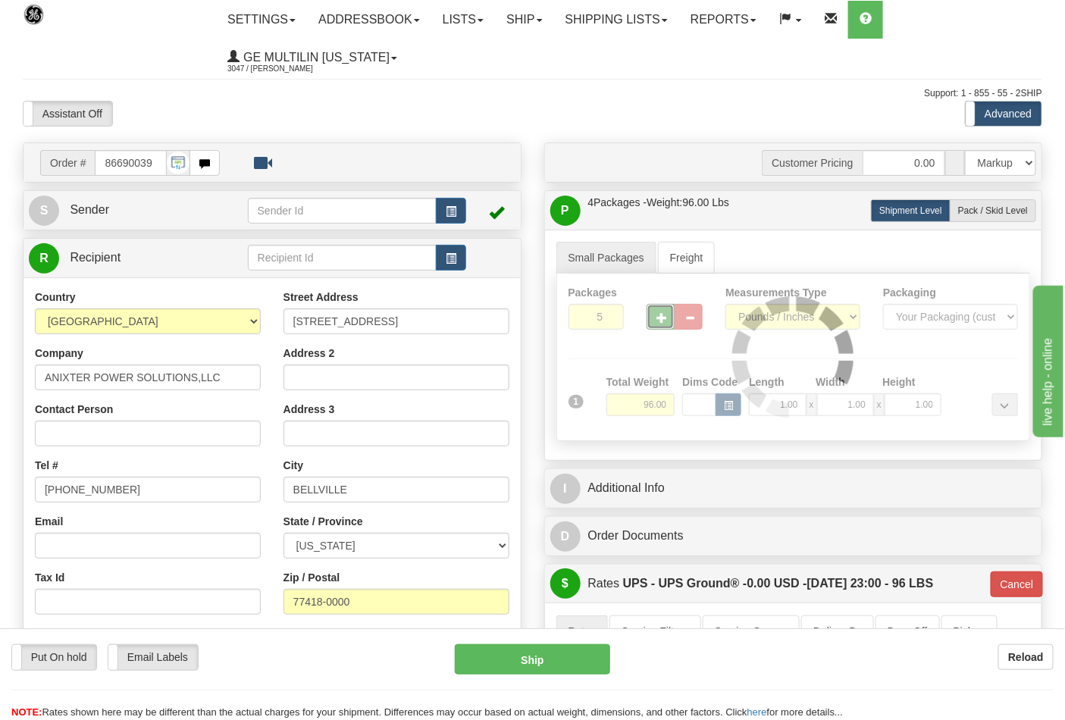
type input "03"
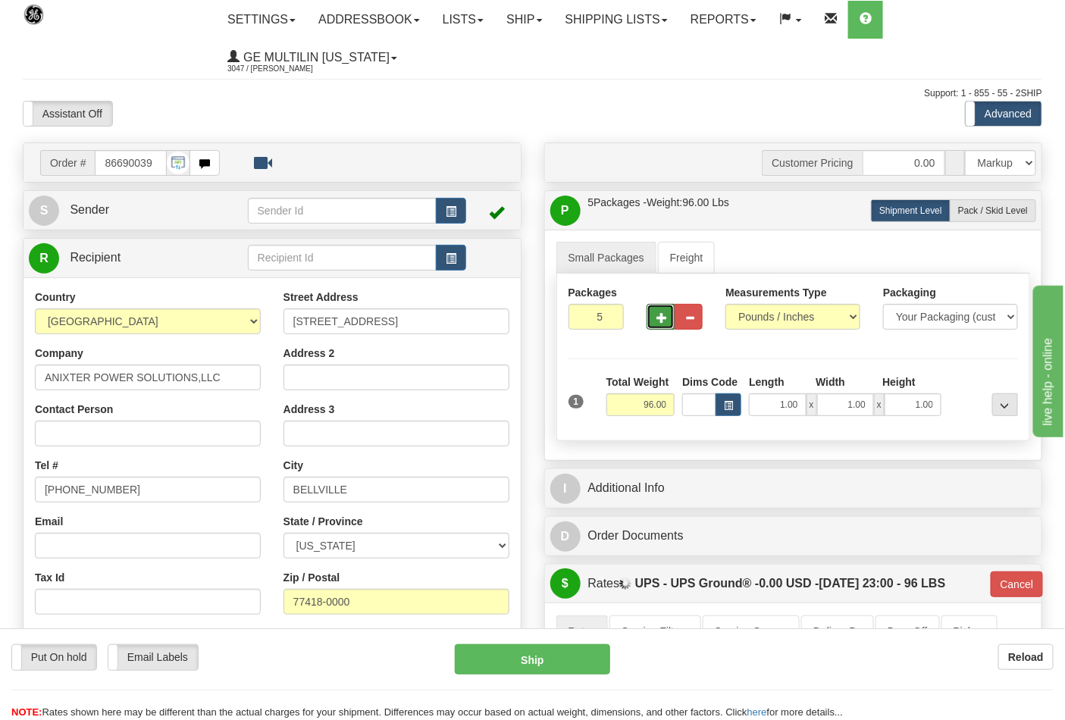
click at [658, 321] on span "button" at bounding box center [662, 318] width 11 height 10
type input "6"
click at [533, 663] on button "Ship" at bounding box center [532, 659] width 155 height 30
